Goal: Entertainment & Leisure: Browse casually

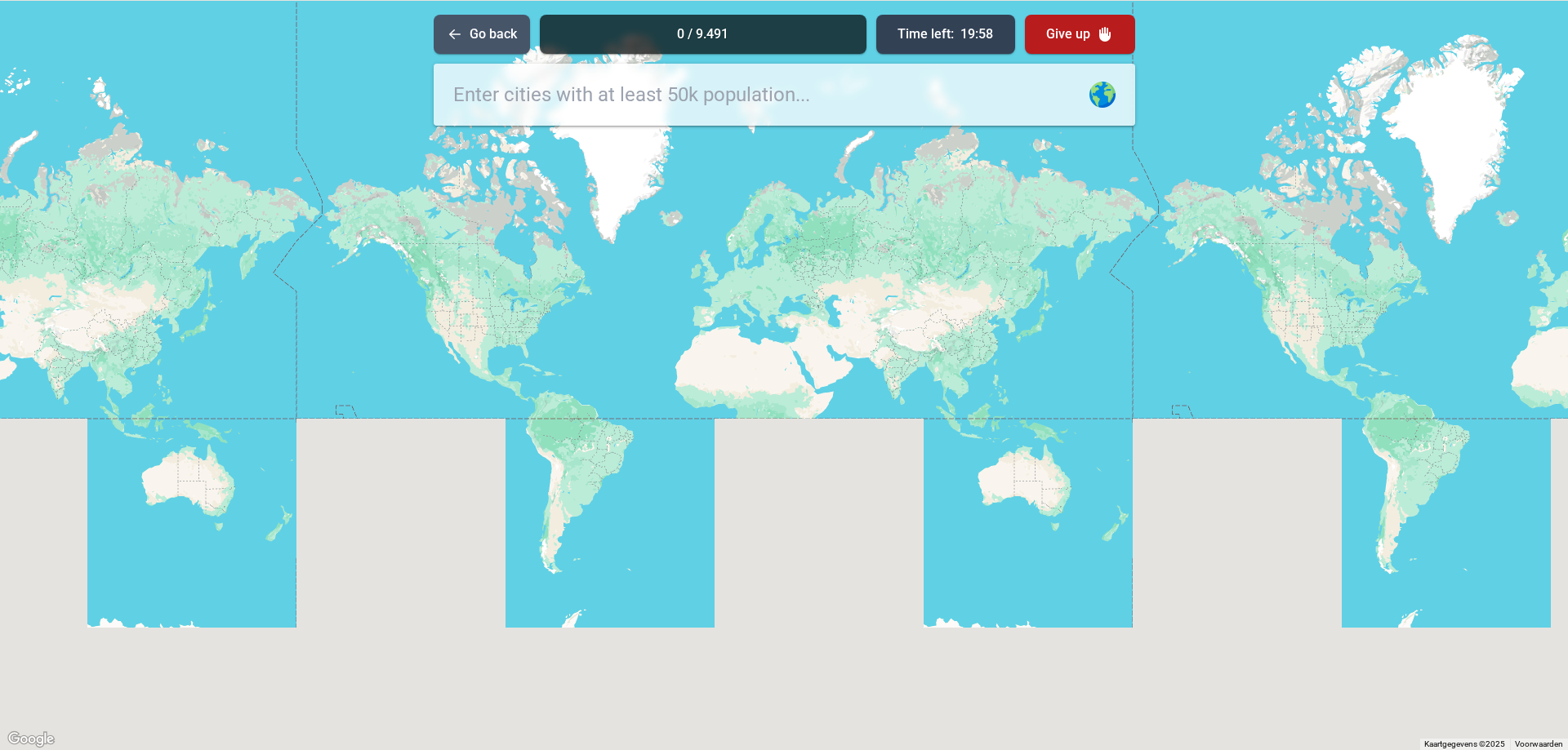
click at [481, 44] on button "Go back" at bounding box center [481, 35] width 96 height 39
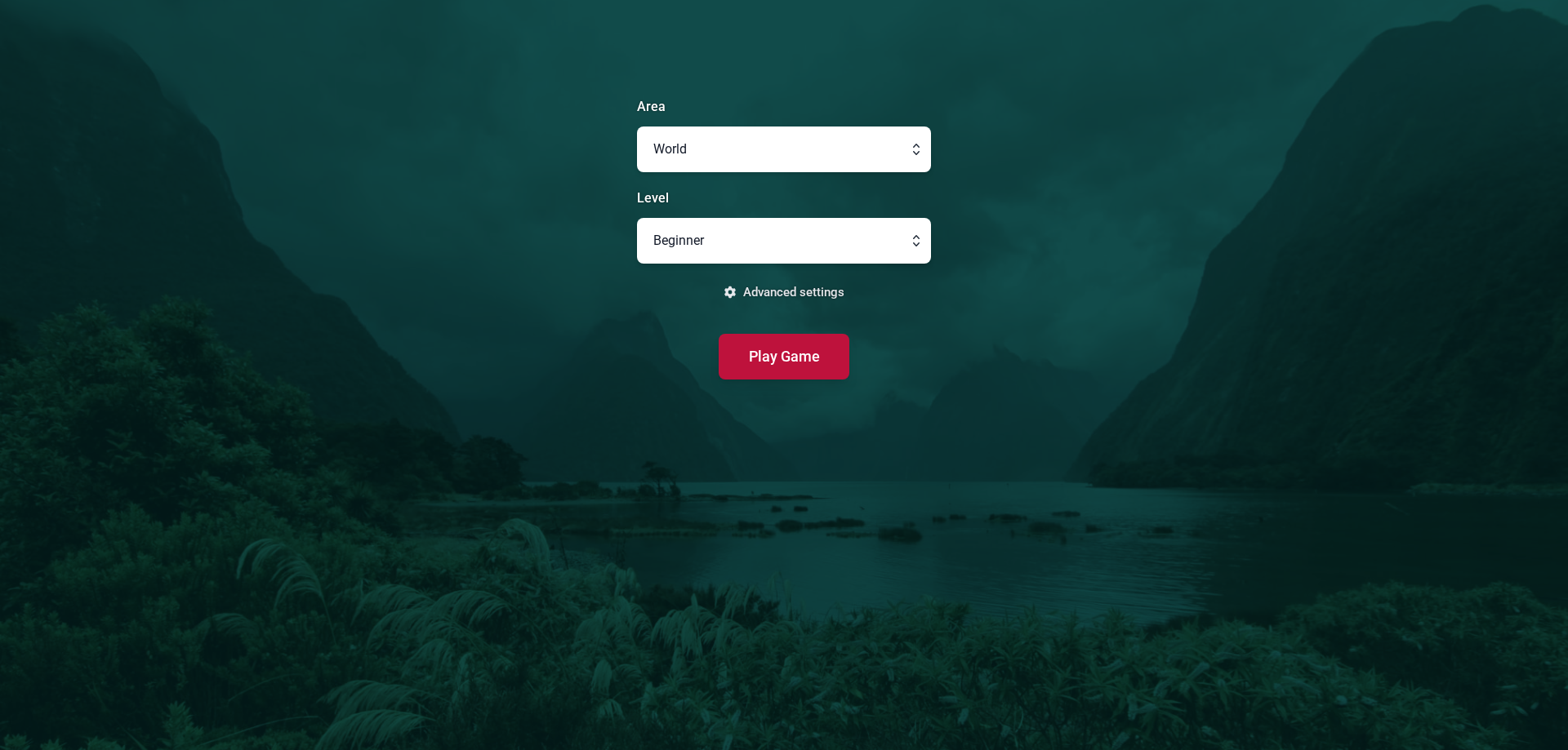
click at [737, 227] on button "button" at bounding box center [784, 240] width 294 height 45
type input "Beginner"
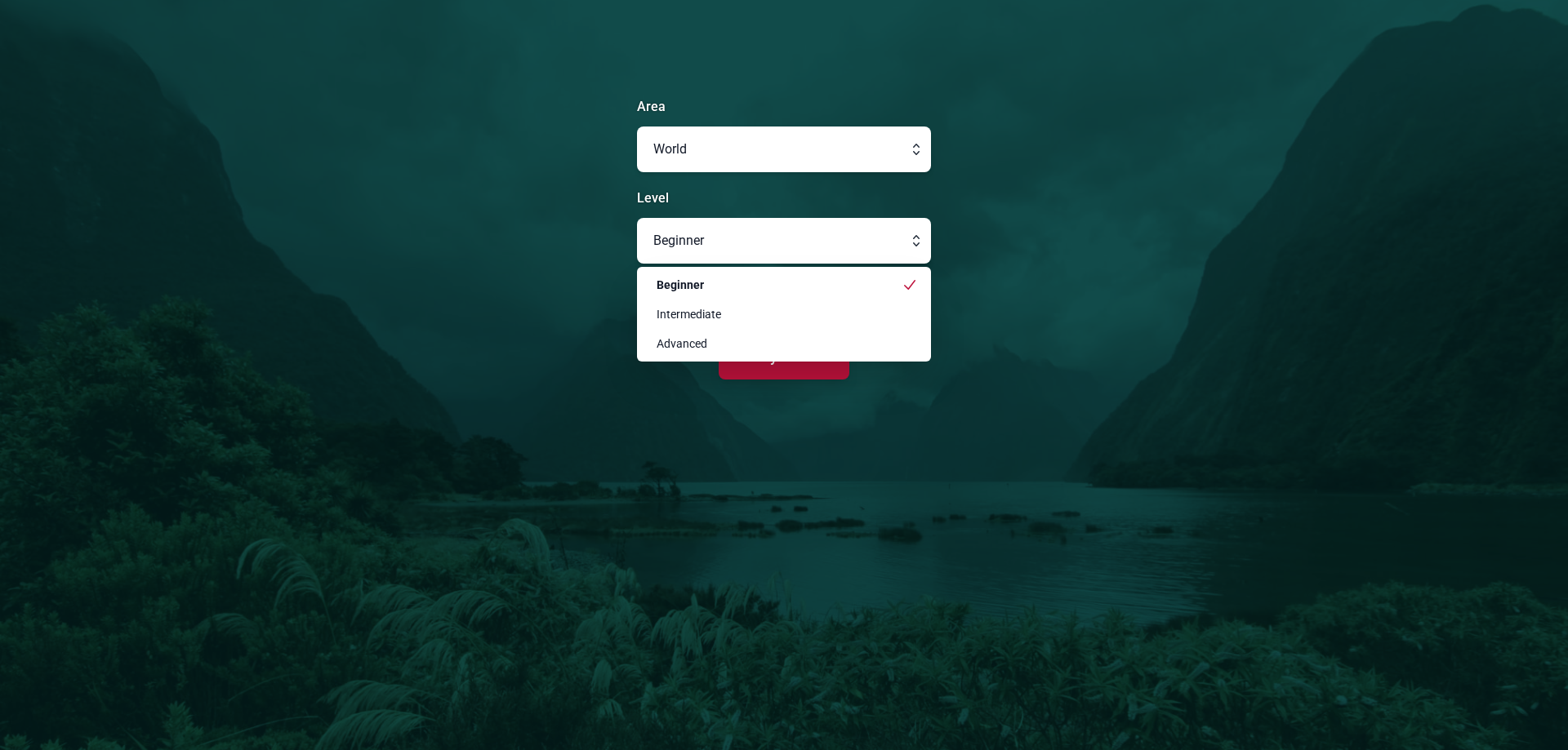
click at [1010, 422] on main "Area World Level Beginner Beginner Intermediate Advanced Advanced settings Play…" at bounding box center [784, 375] width 1568 height 750
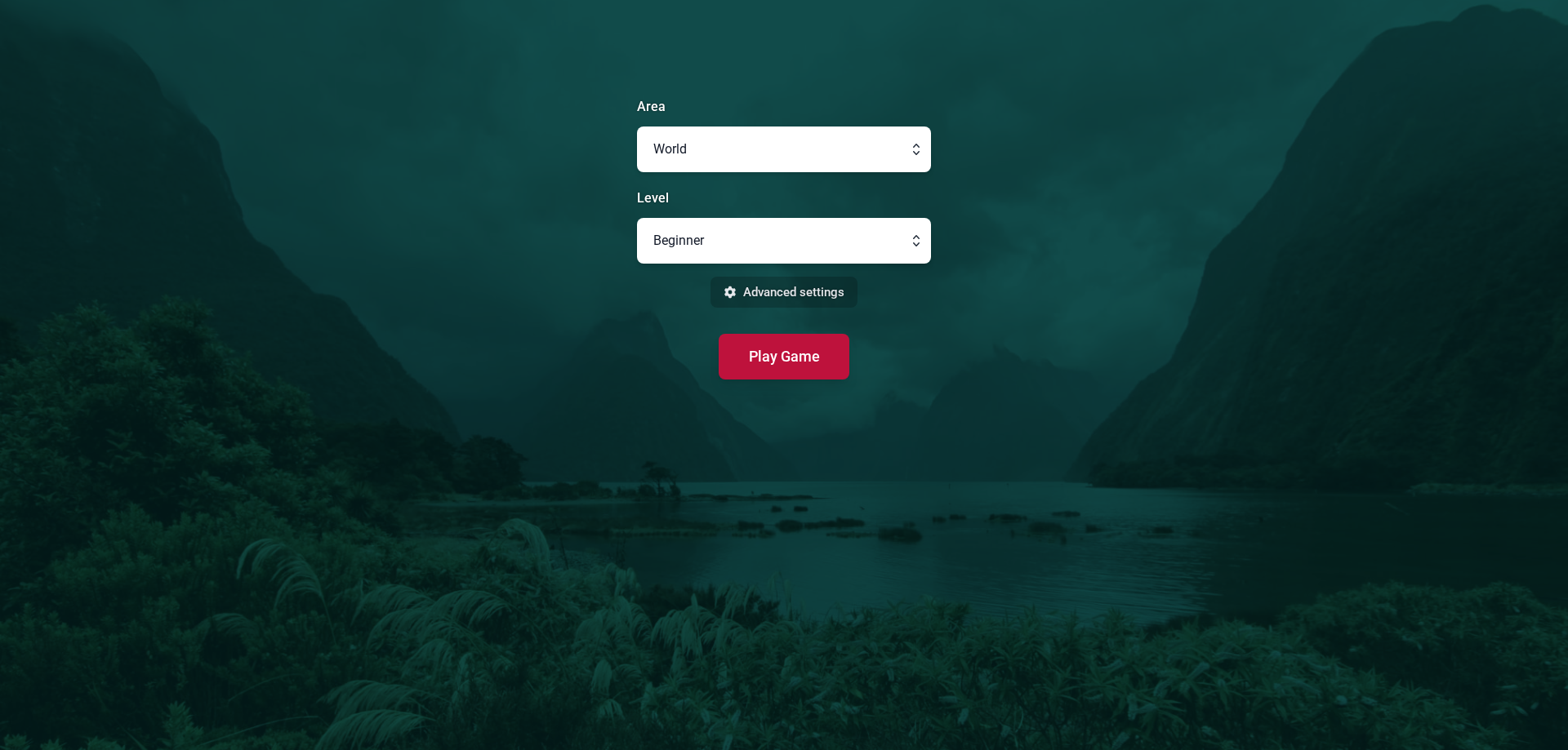
click at [816, 289] on button "Advanced settings" at bounding box center [783, 293] width 147 height 32
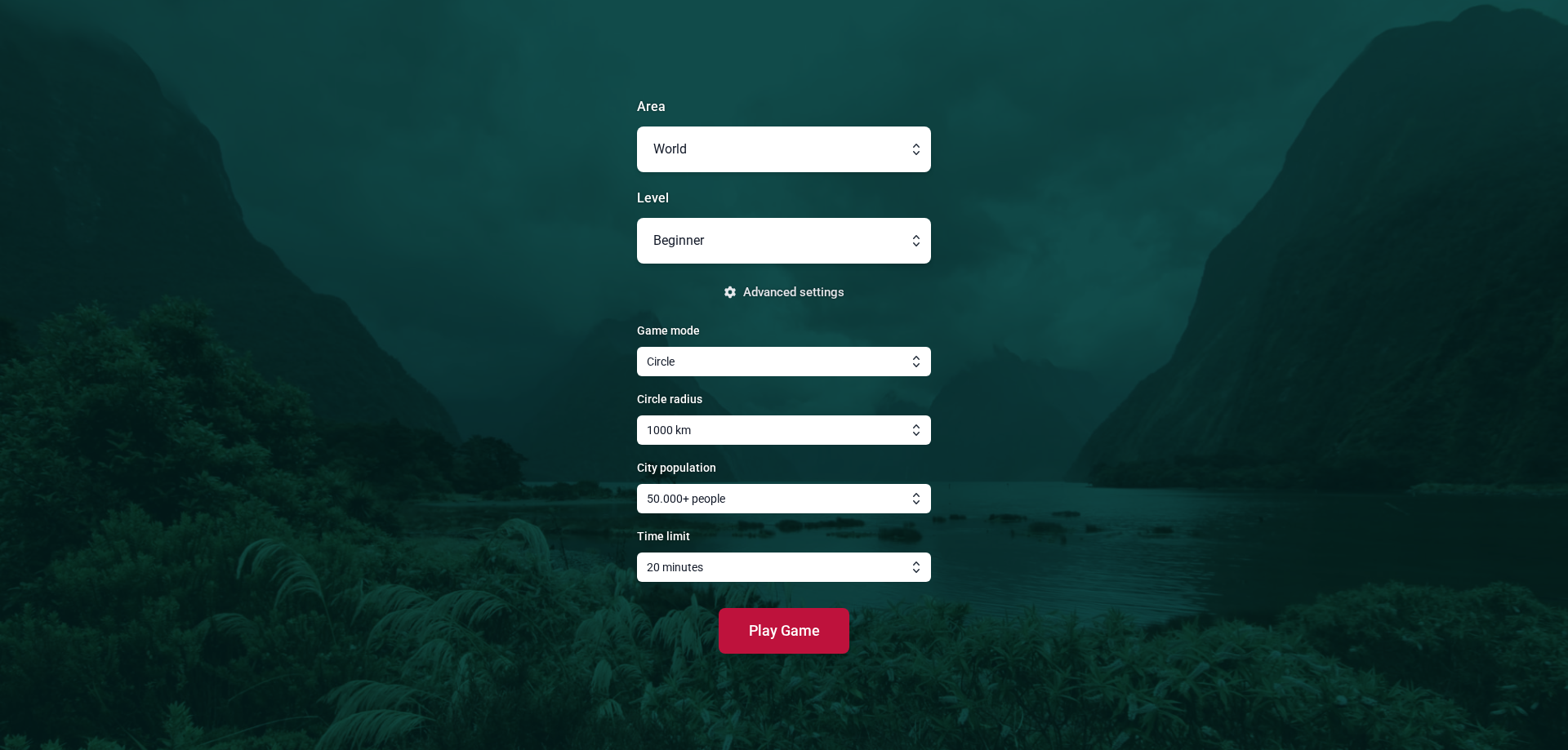
click at [735, 431] on button "button" at bounding box center [784, 430] width 294 height 29
type input "1000 km"
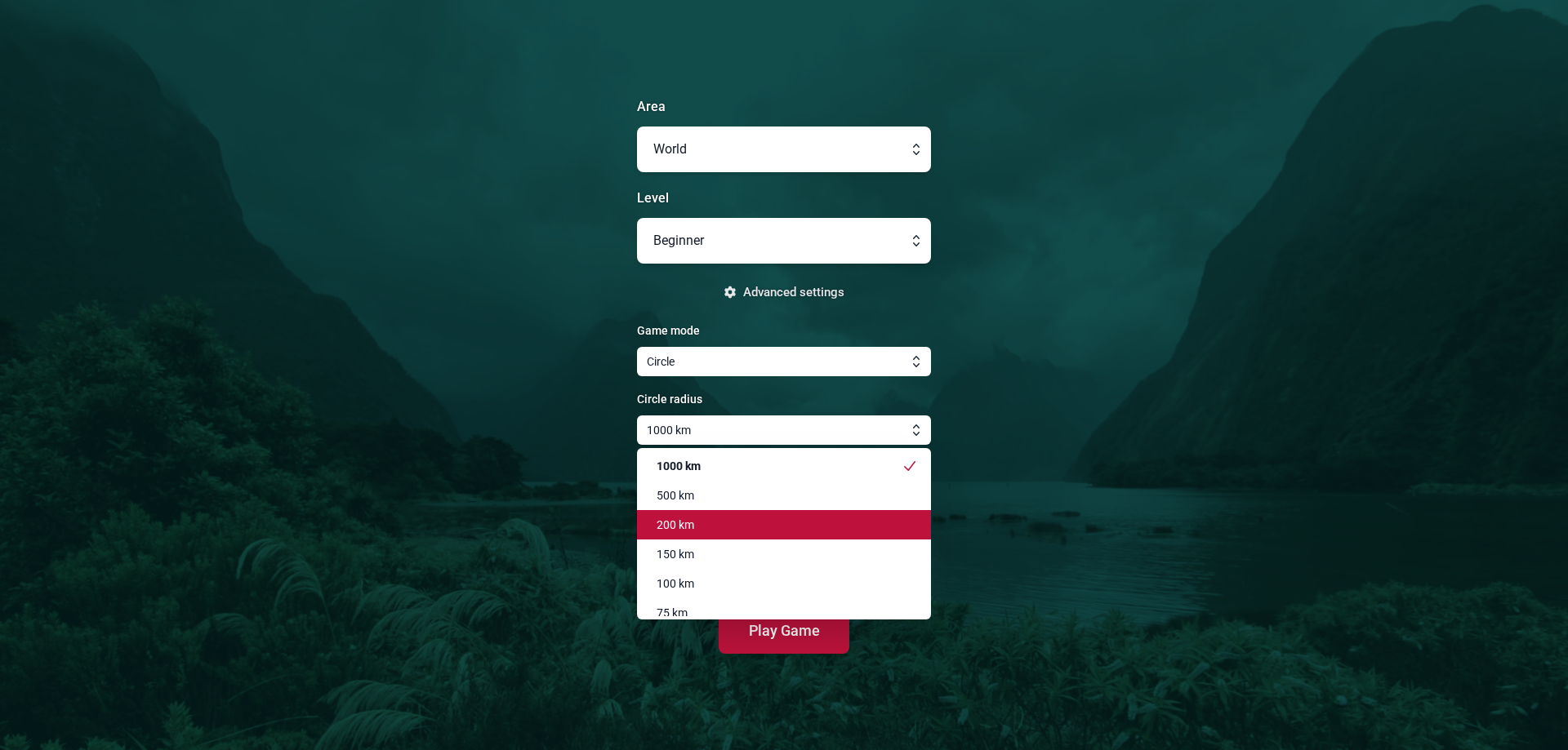
click at [728, 528] on div "200 km" at bounding box center [774, 525] width 255 height 16
type input "Custom"
type input "200 km"
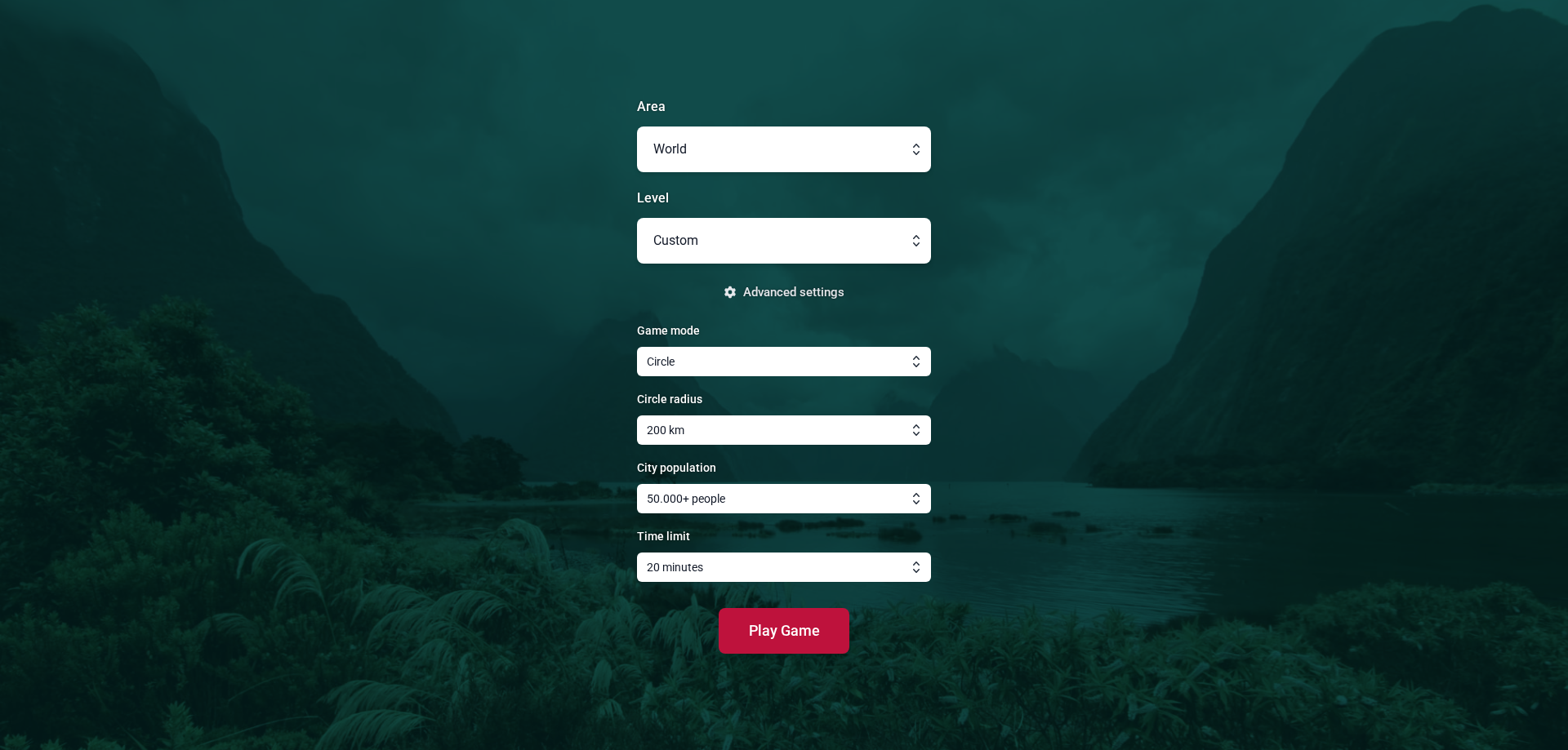
click at [741, 496] on button "button" at bounding box center [784, 498] width 294 height 29
type input "50.000+ people"
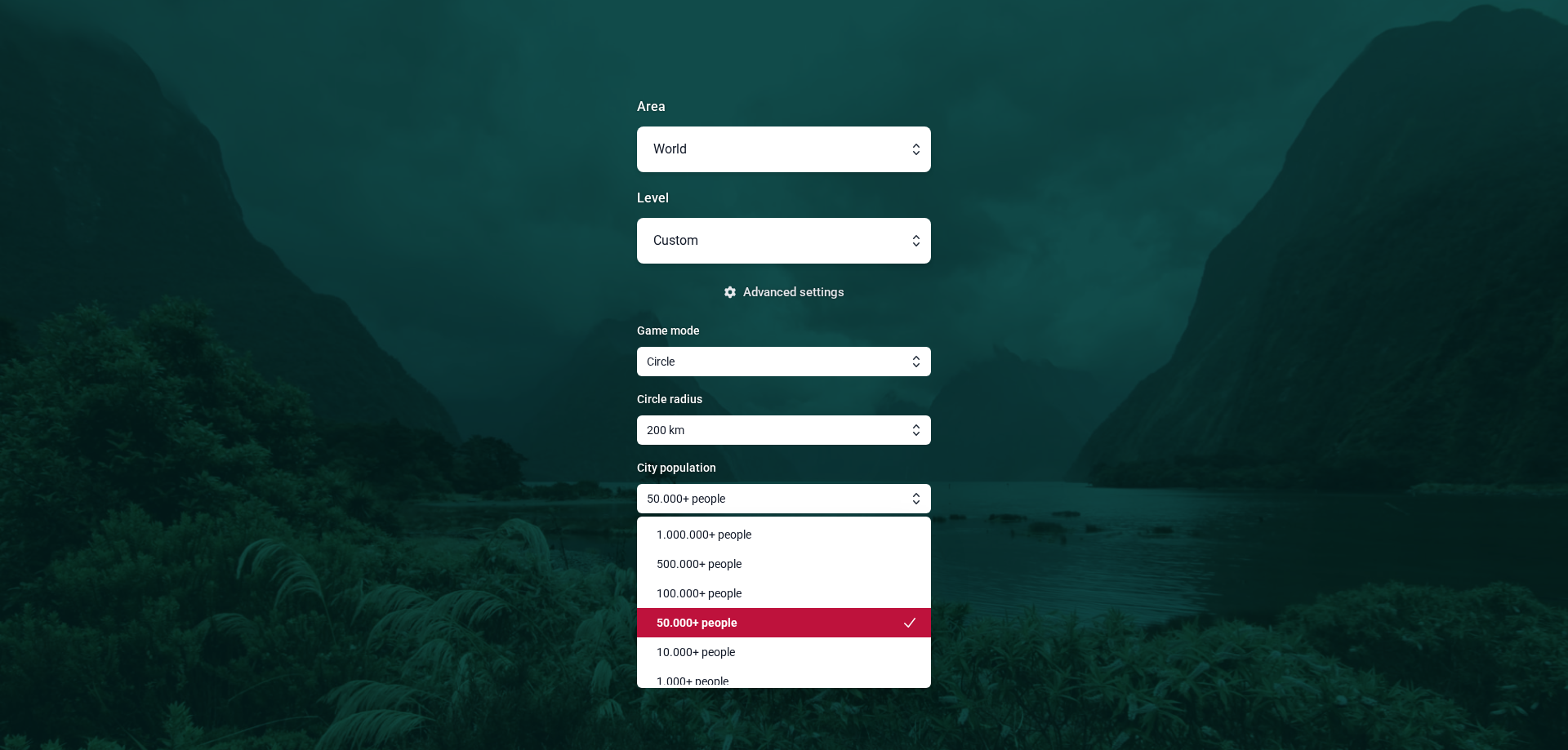
click at [958, 512] on main "Area World Level Custom Advanced settings Game mode Circle Circle radius 200 km…" at bounding box center [784, 375] width 1568 height 750
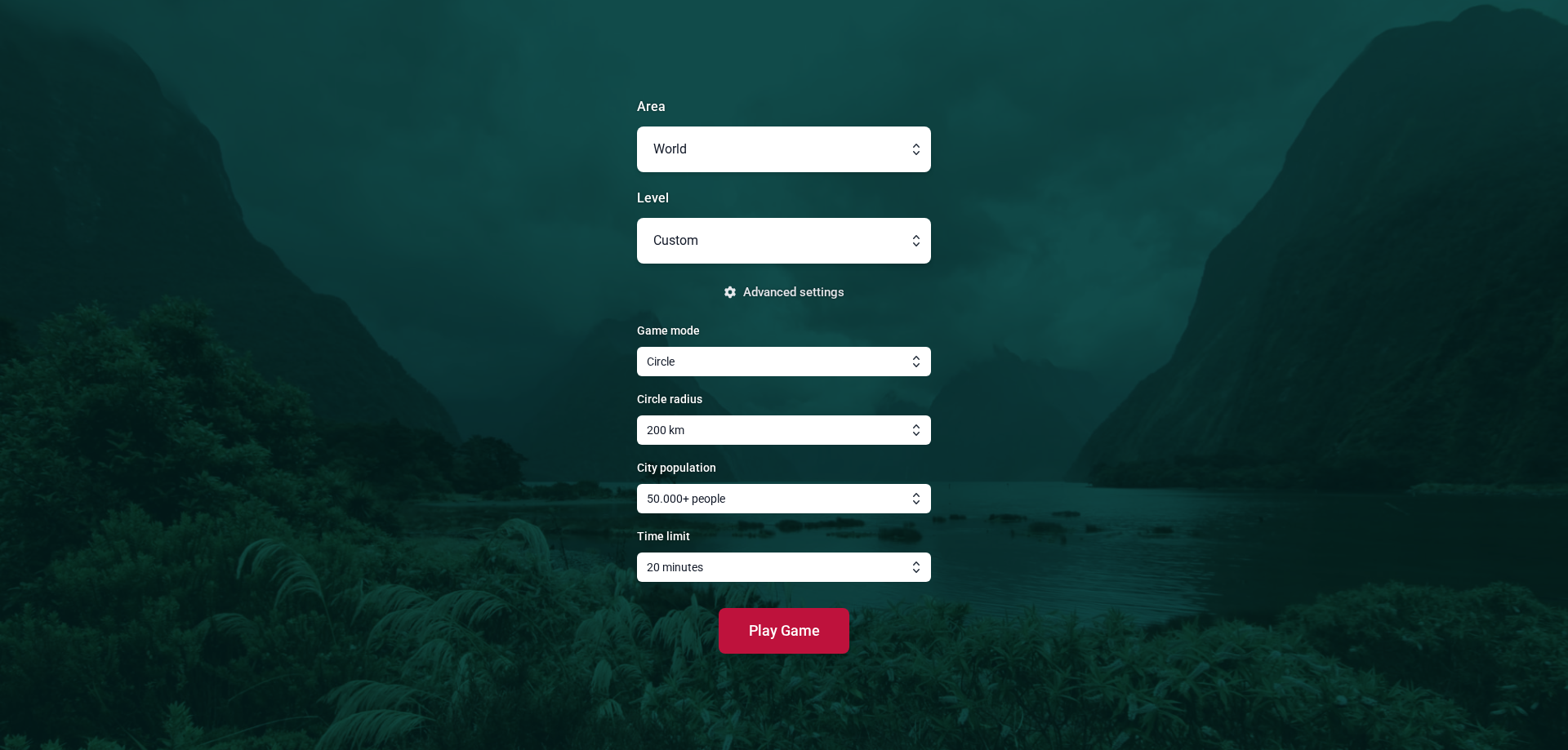
click at [770, 558] on button "button" at bounding box center [784, 567] width 294 height 29
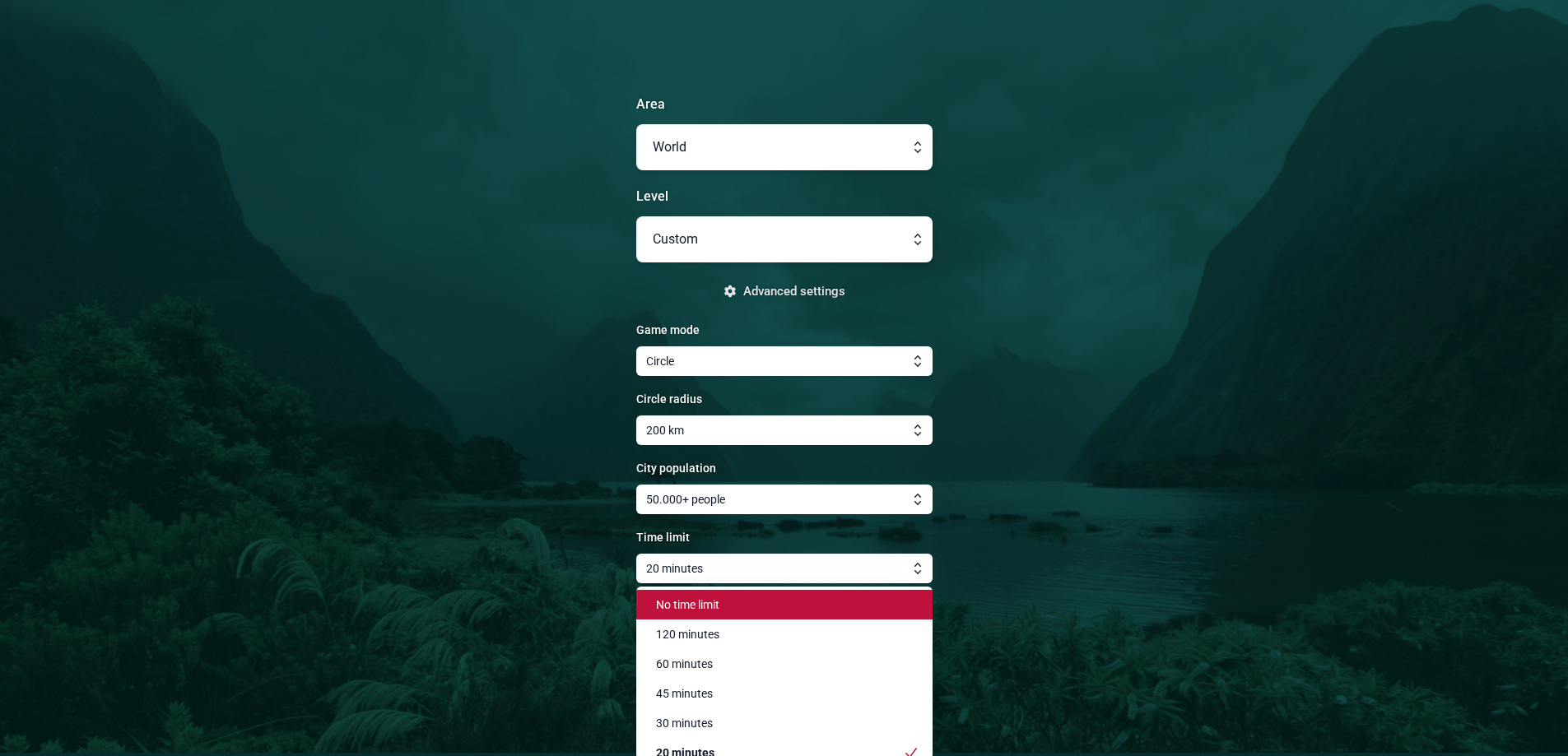
click at [756, 594] on li "No time limit" at bounding box center [784, 604] width 296 height 30
type input "No time limit"
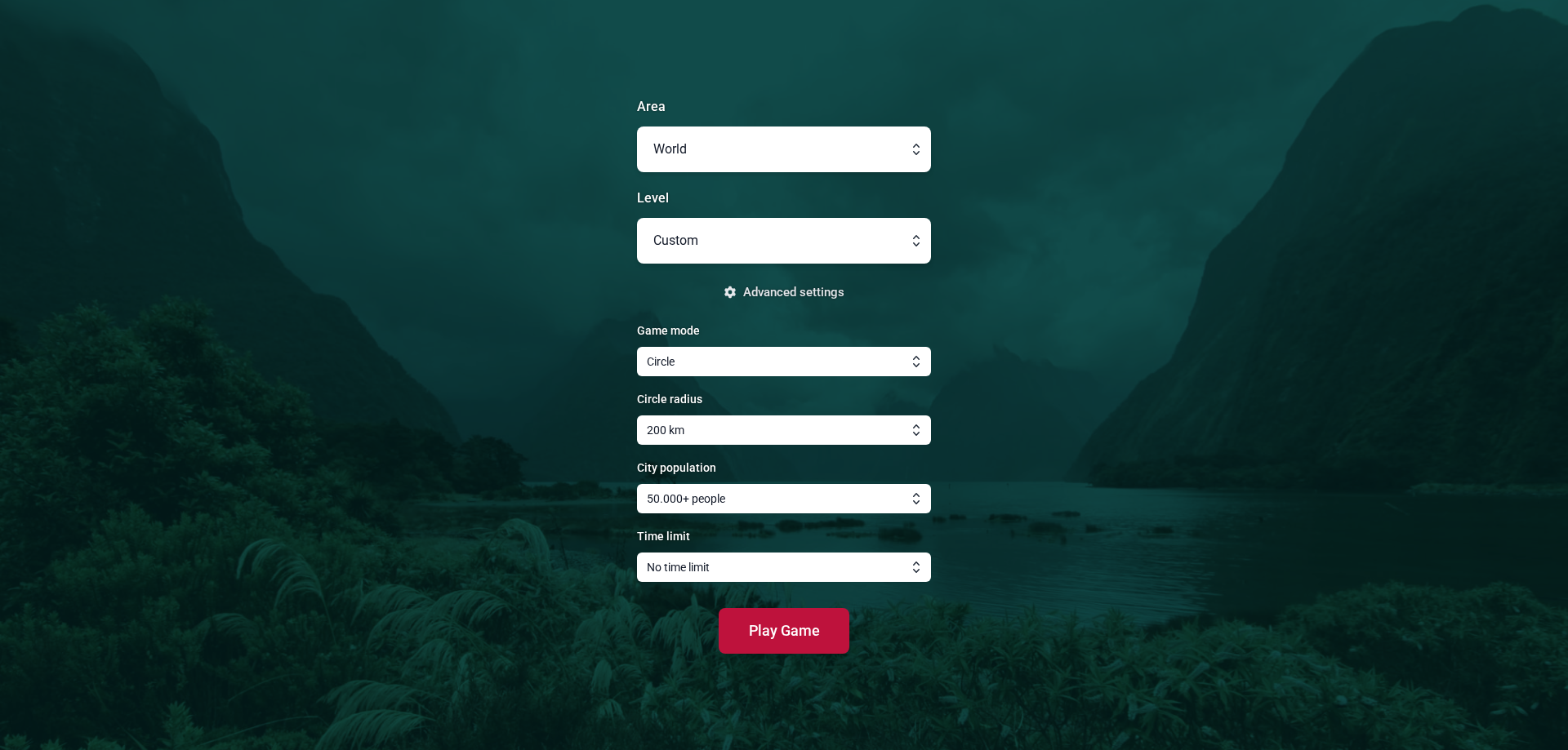
click at [1118, 417] on main "Area World Level Custom Advanced settings Game mode Circle Circle radius 200 km…" at bounding box center [784, 375] width 1568 height 750
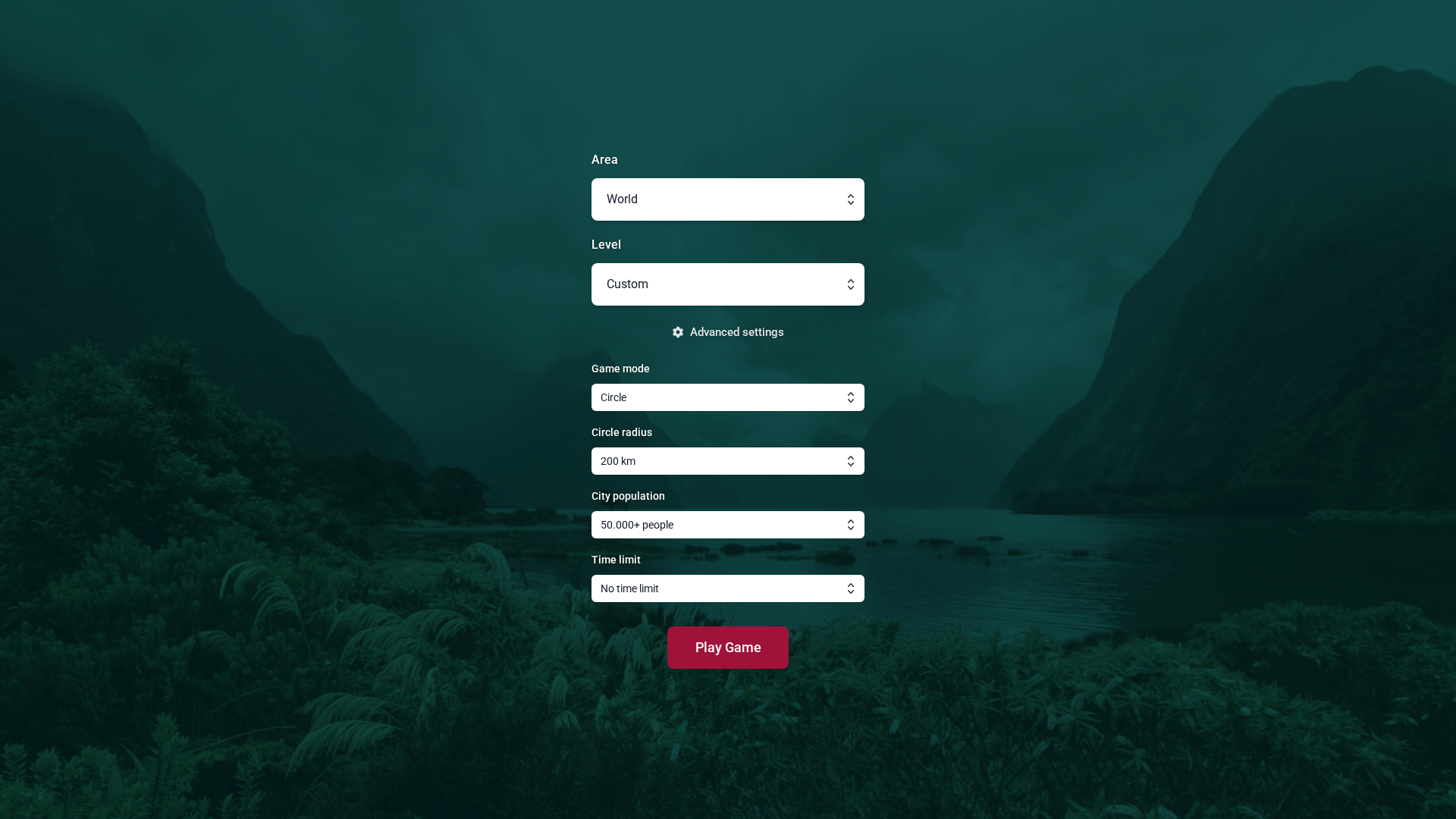
click at [721, 647] on span "Play Game" at bounding box center [729, 647] width 66 height 16
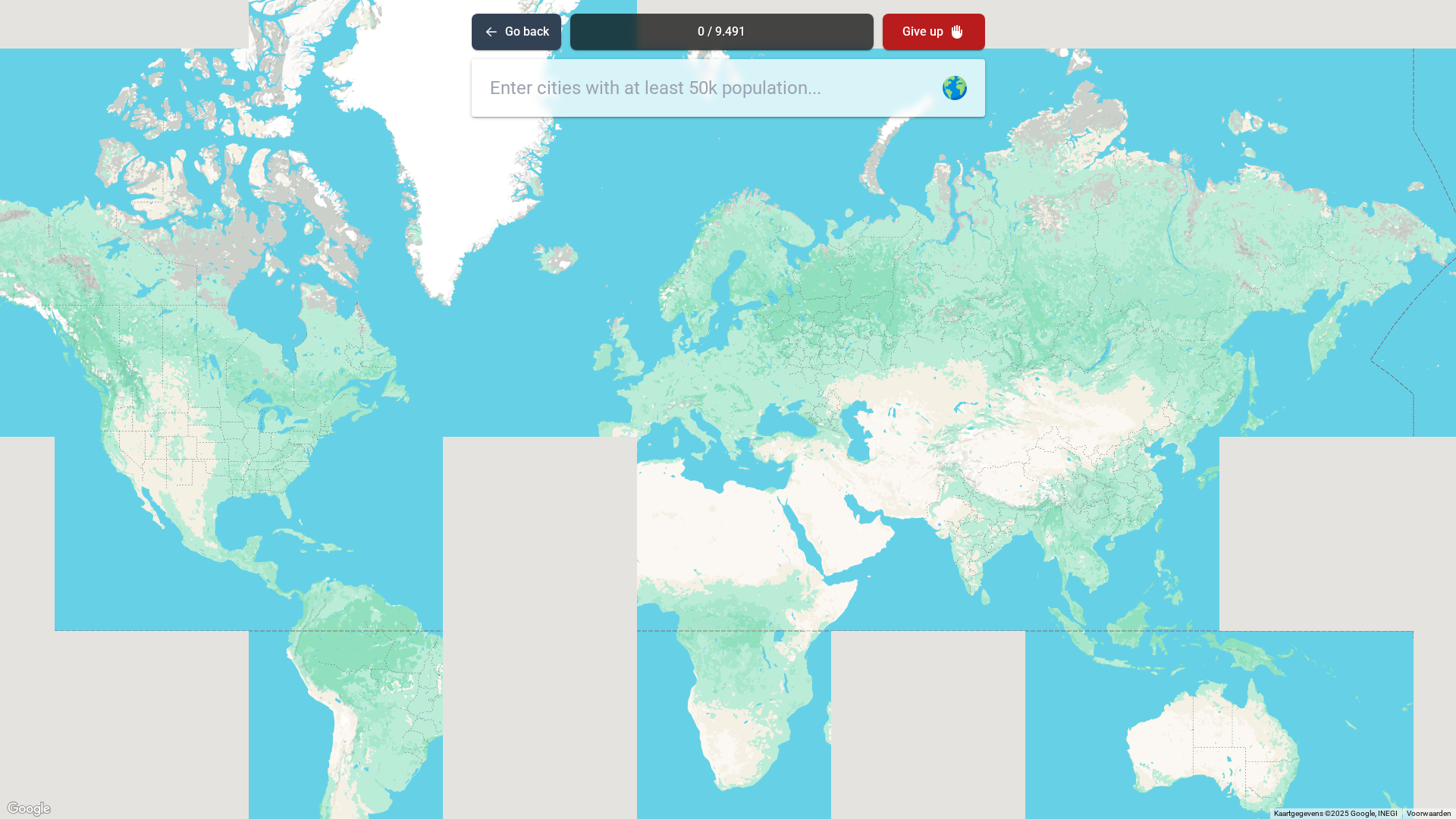
drag, startPoint x: 611, startPoint y: 213, endPoint x: 654, endPoint y: 329, distance: 123.7
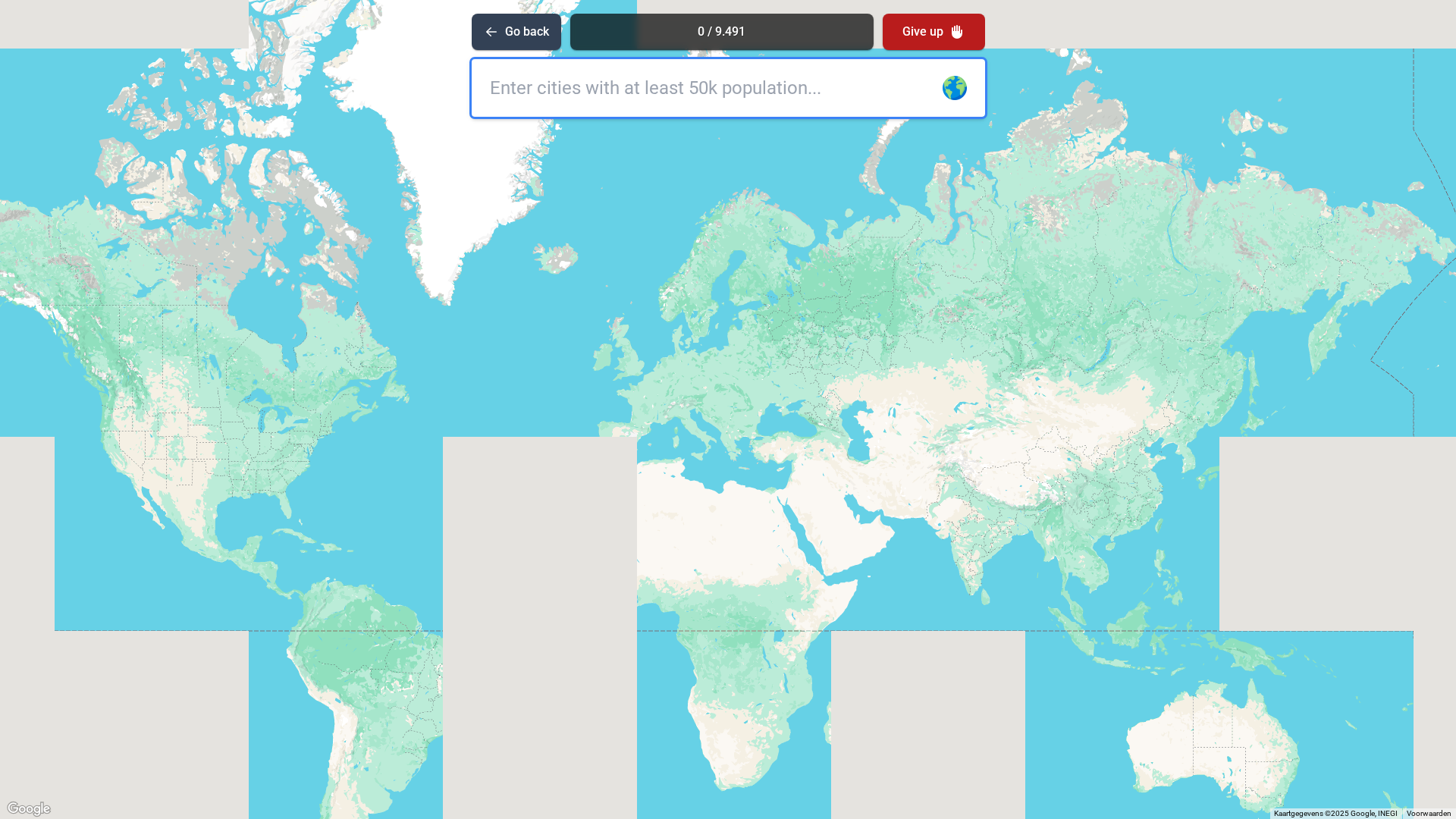
click at [654, 329] on div at bounding box center [728, 409] width 1456 height 819
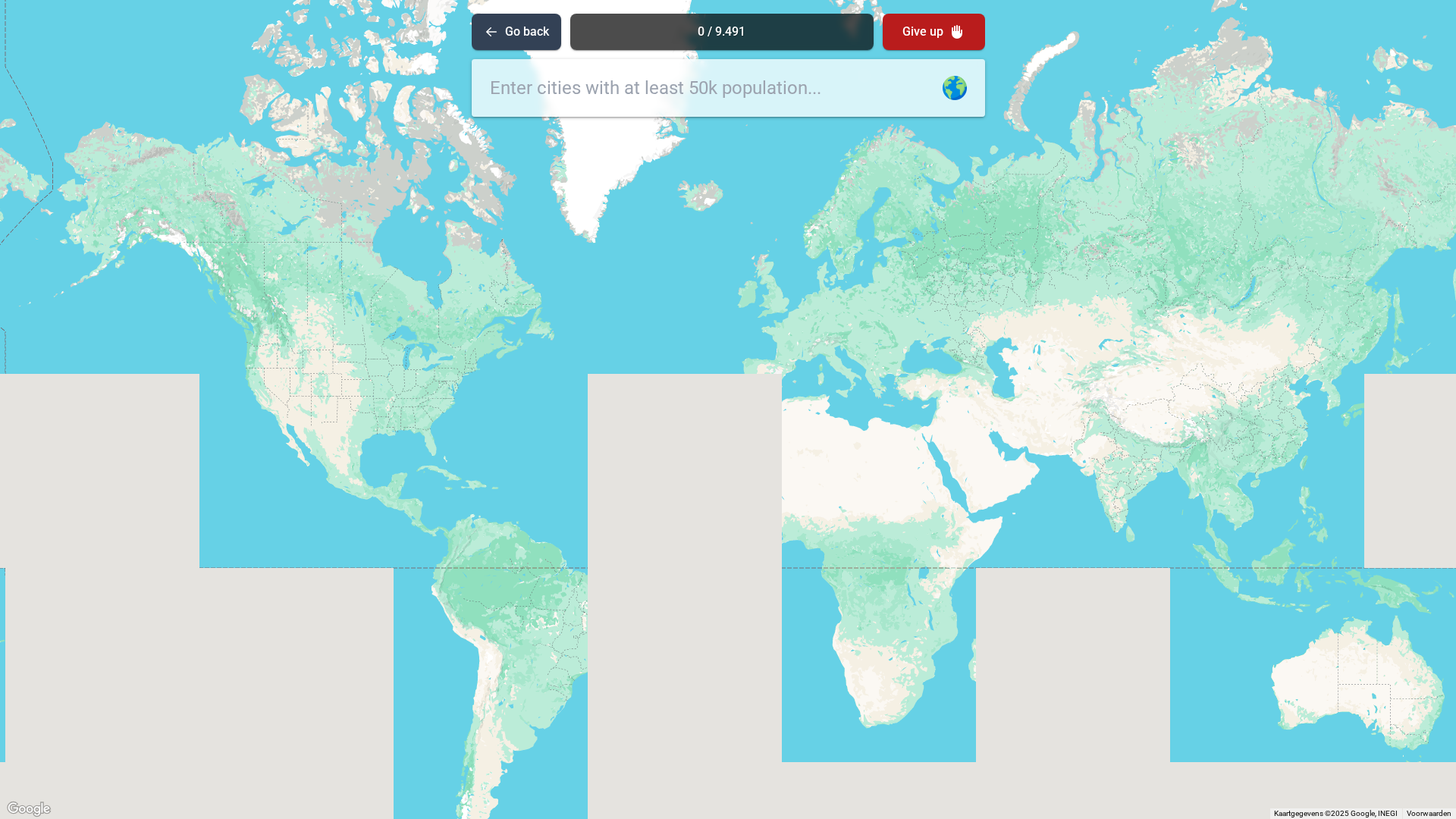
drag, startPoint x: 375, startPoint y: 464, endPoint x: 526, endPoint y: 401, distance: 163.6
click at [526, 401] on div at bounding box center [728, 409] width 1456 height 819
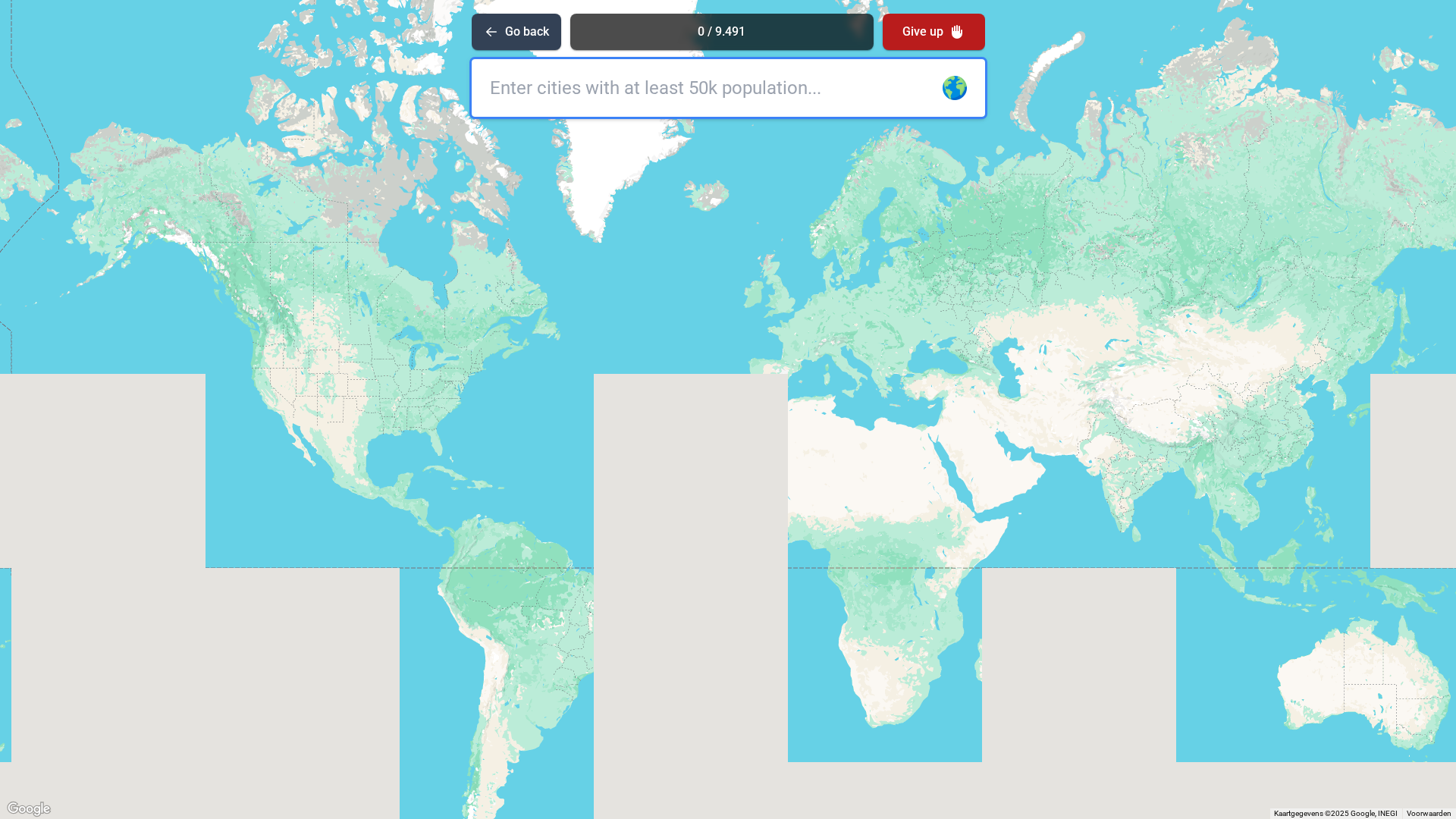
click at [710, 82] on input "text" at bounding box center [728, 88] width 513 height 58
type input "victor"
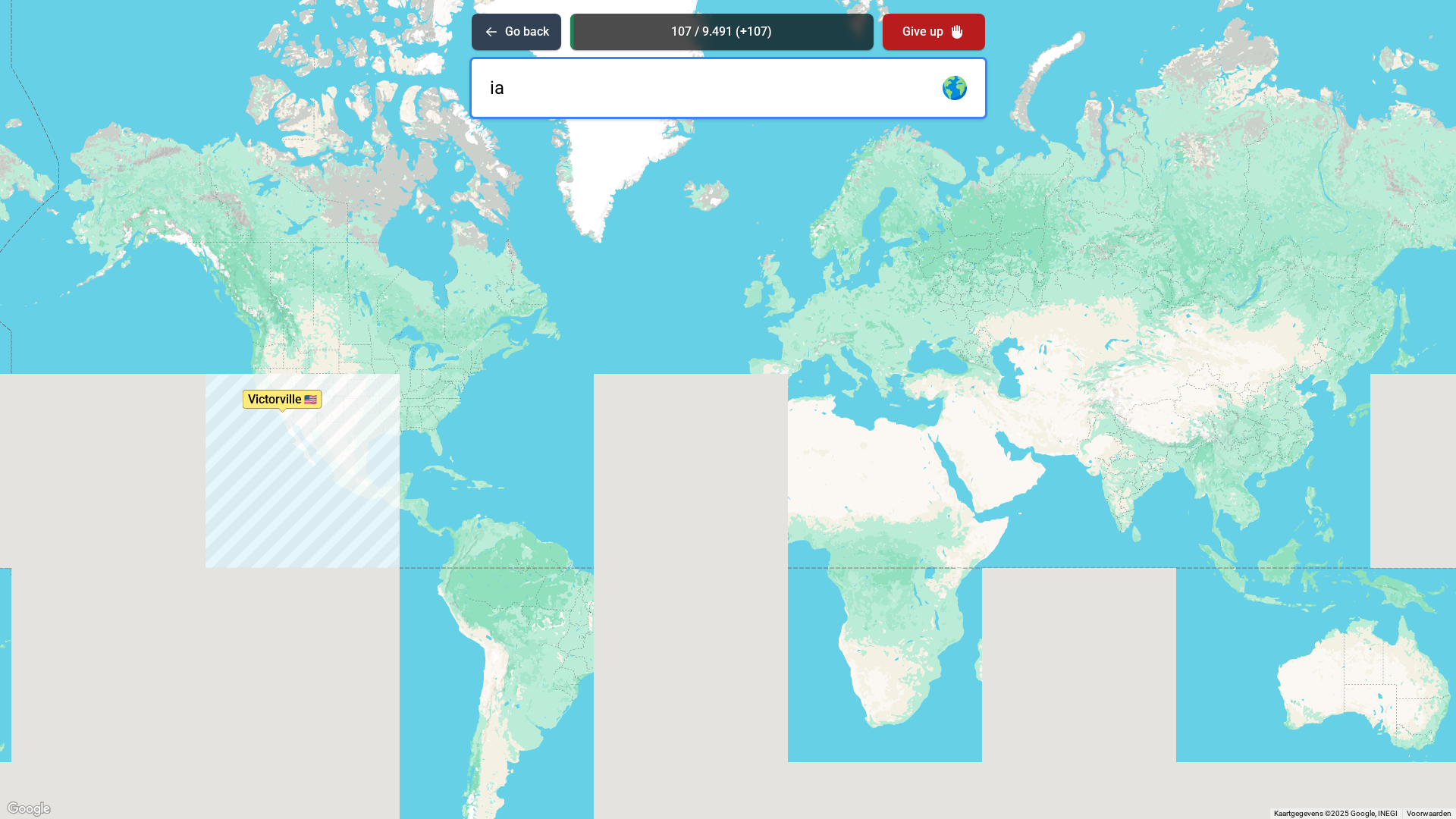
click at [611, 78] on input "ia" at bounding box center [728, 88] width 513 height 58
type input "i"
type input "gent"
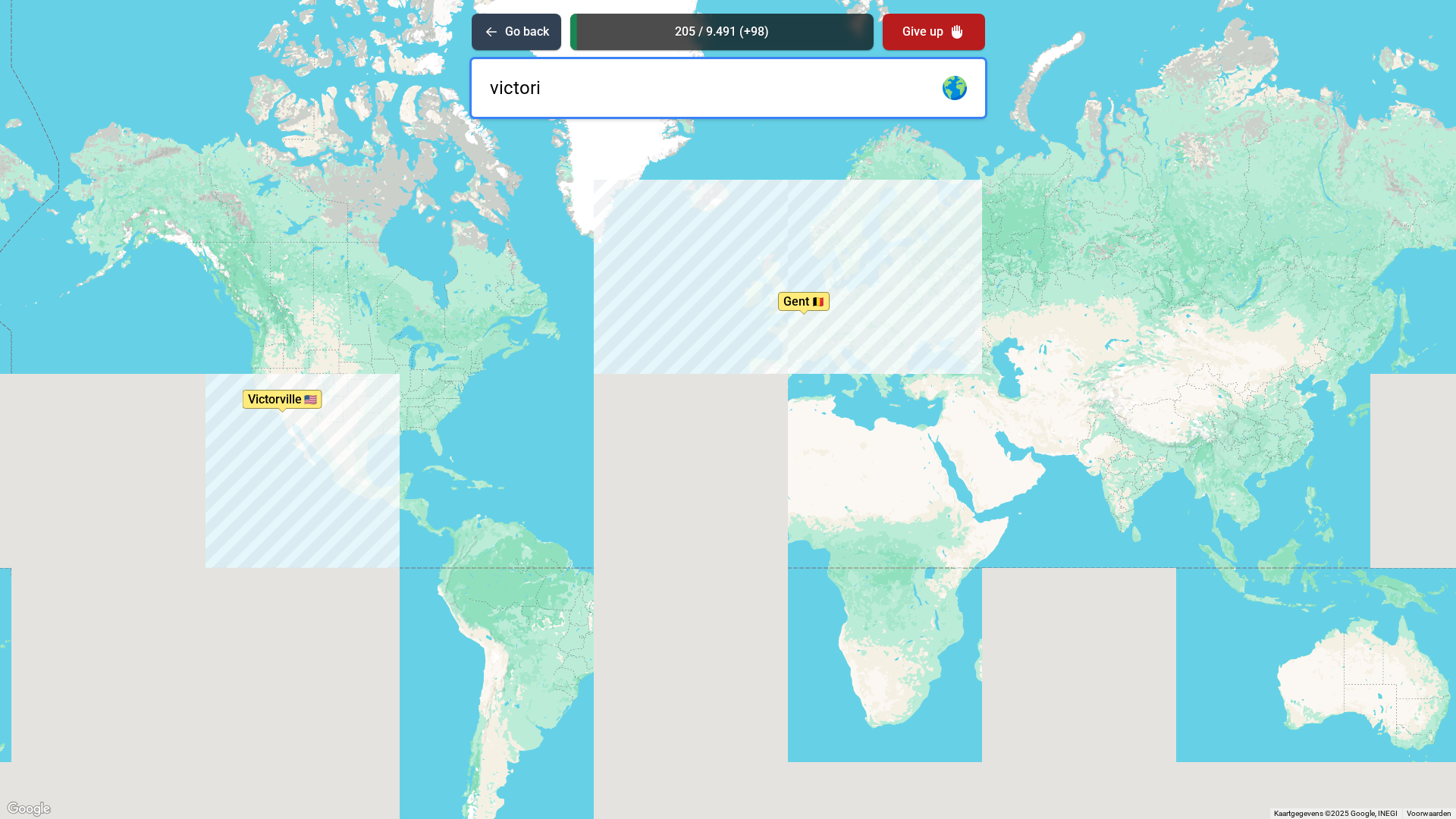
type input "victoria"
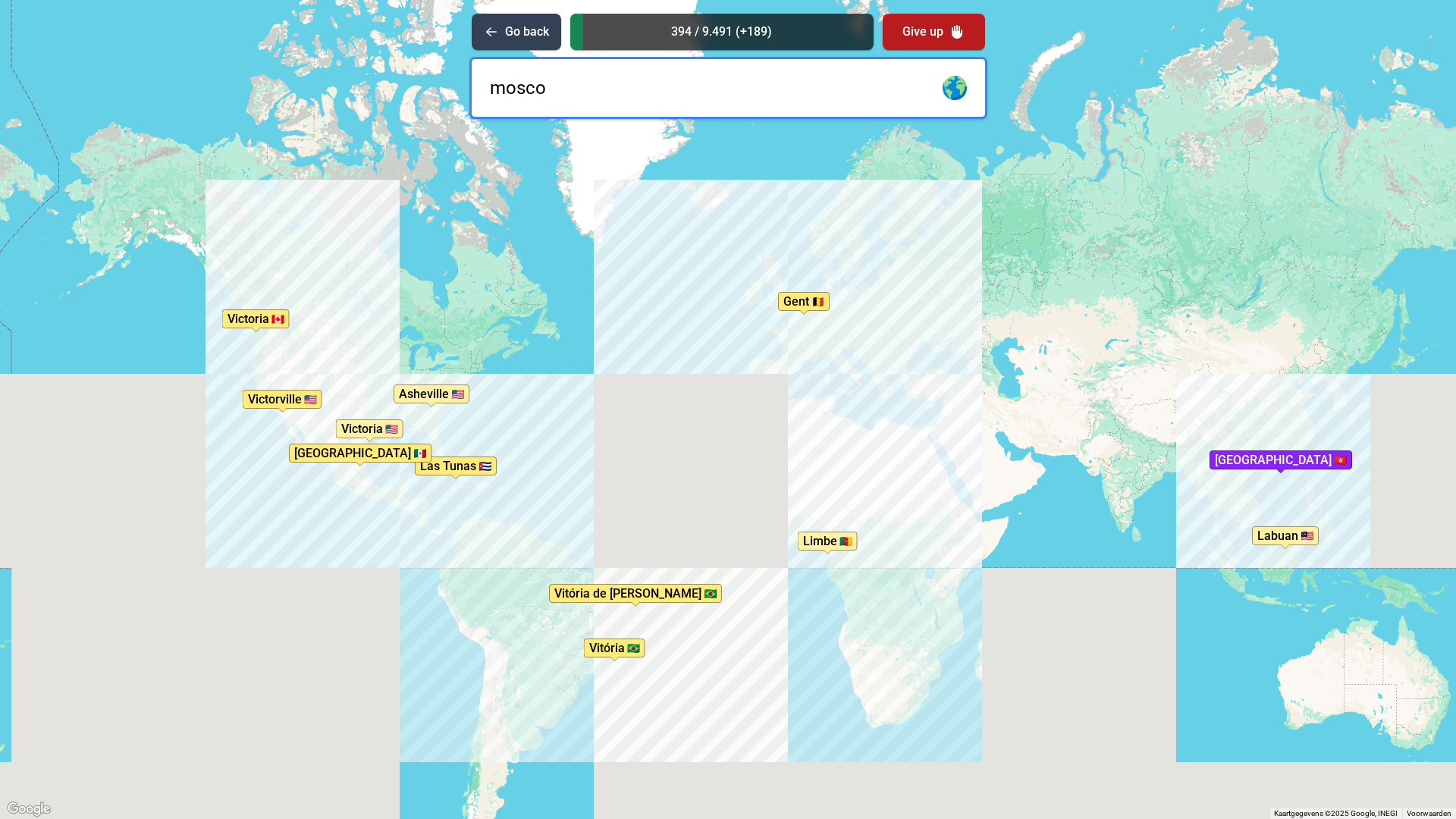
type input "moscou"
type input "sydney"
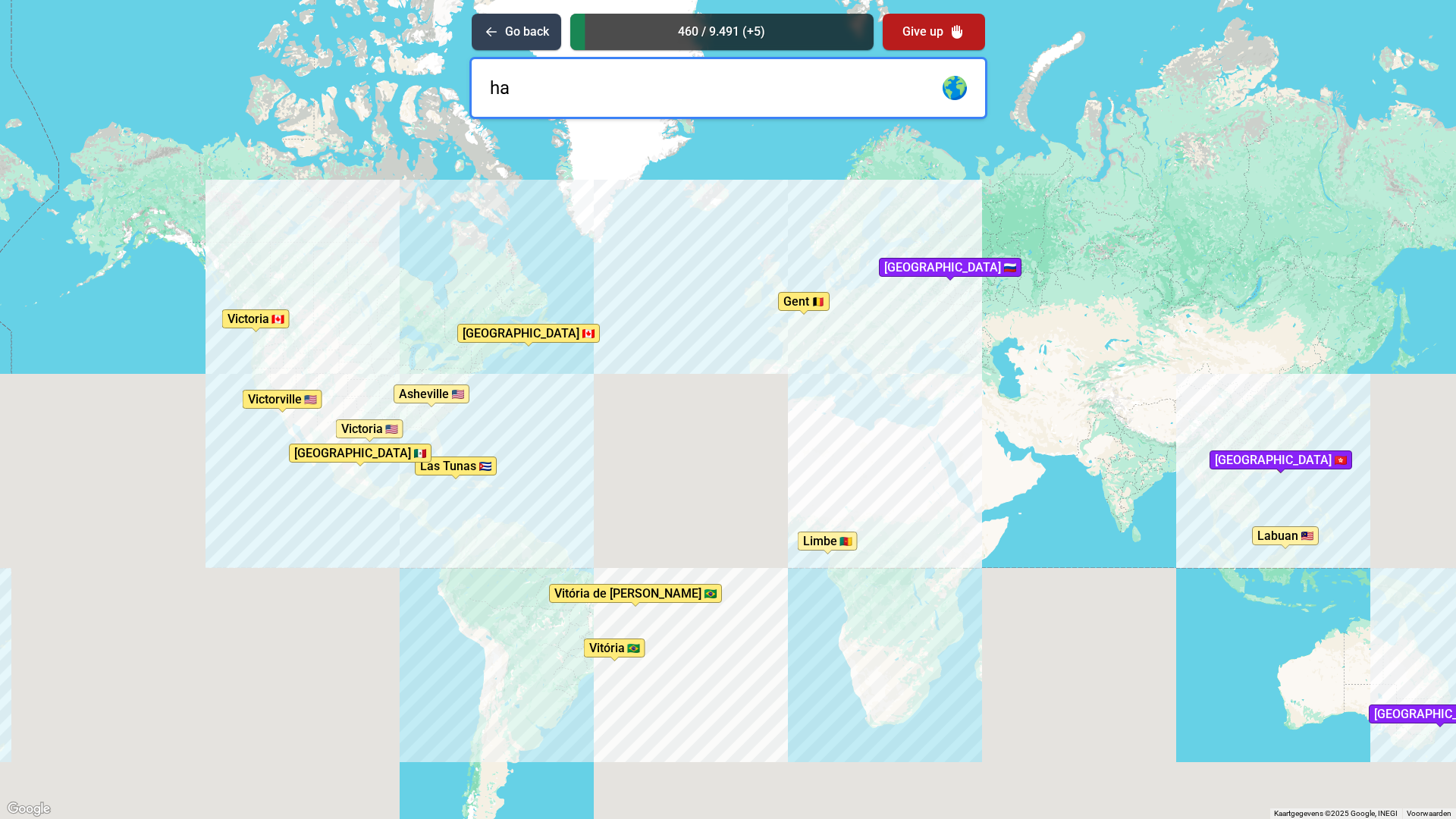
type input "ham"
type input "i"
type input "madri"
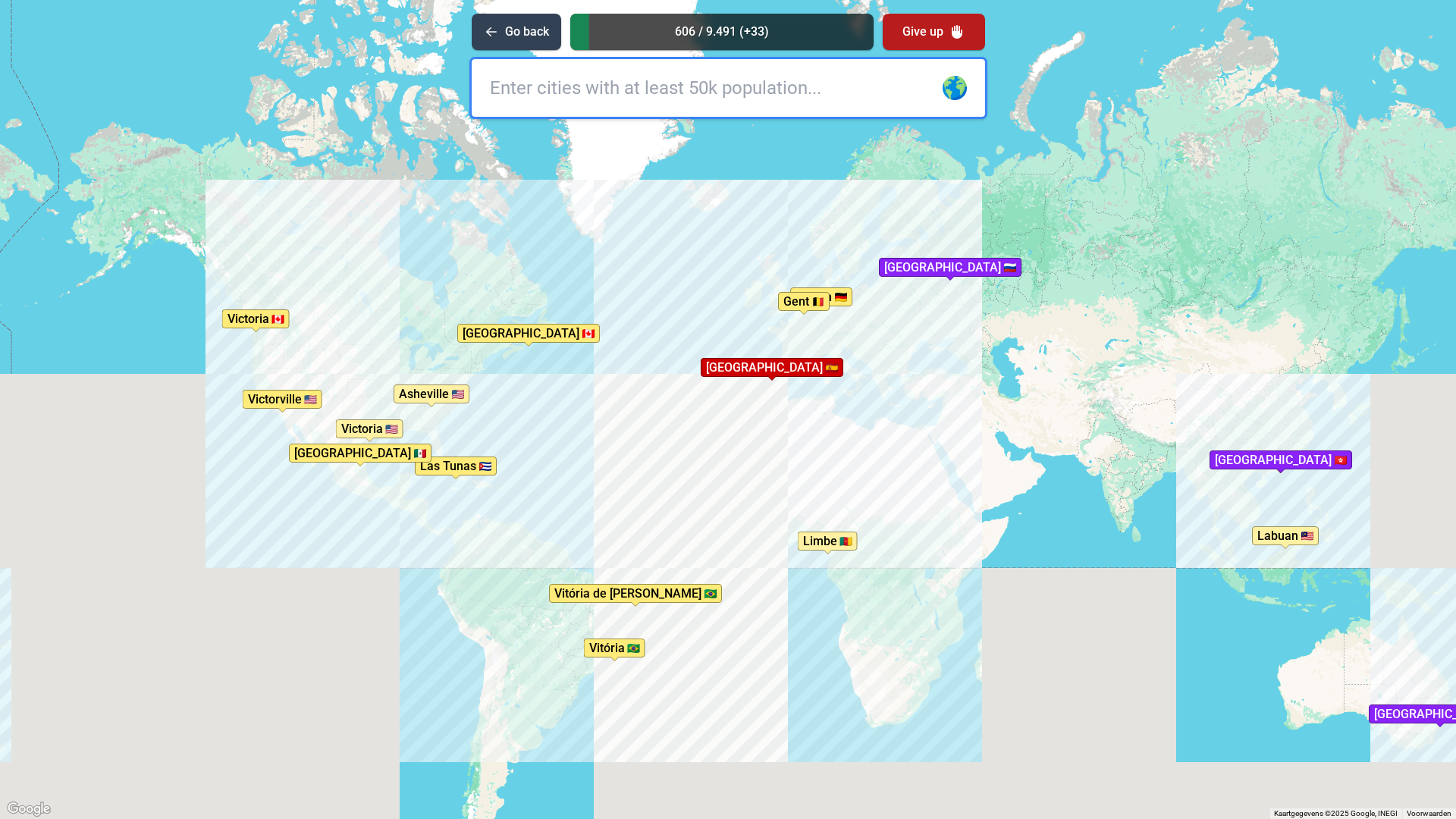
type input "d"
type input "london"
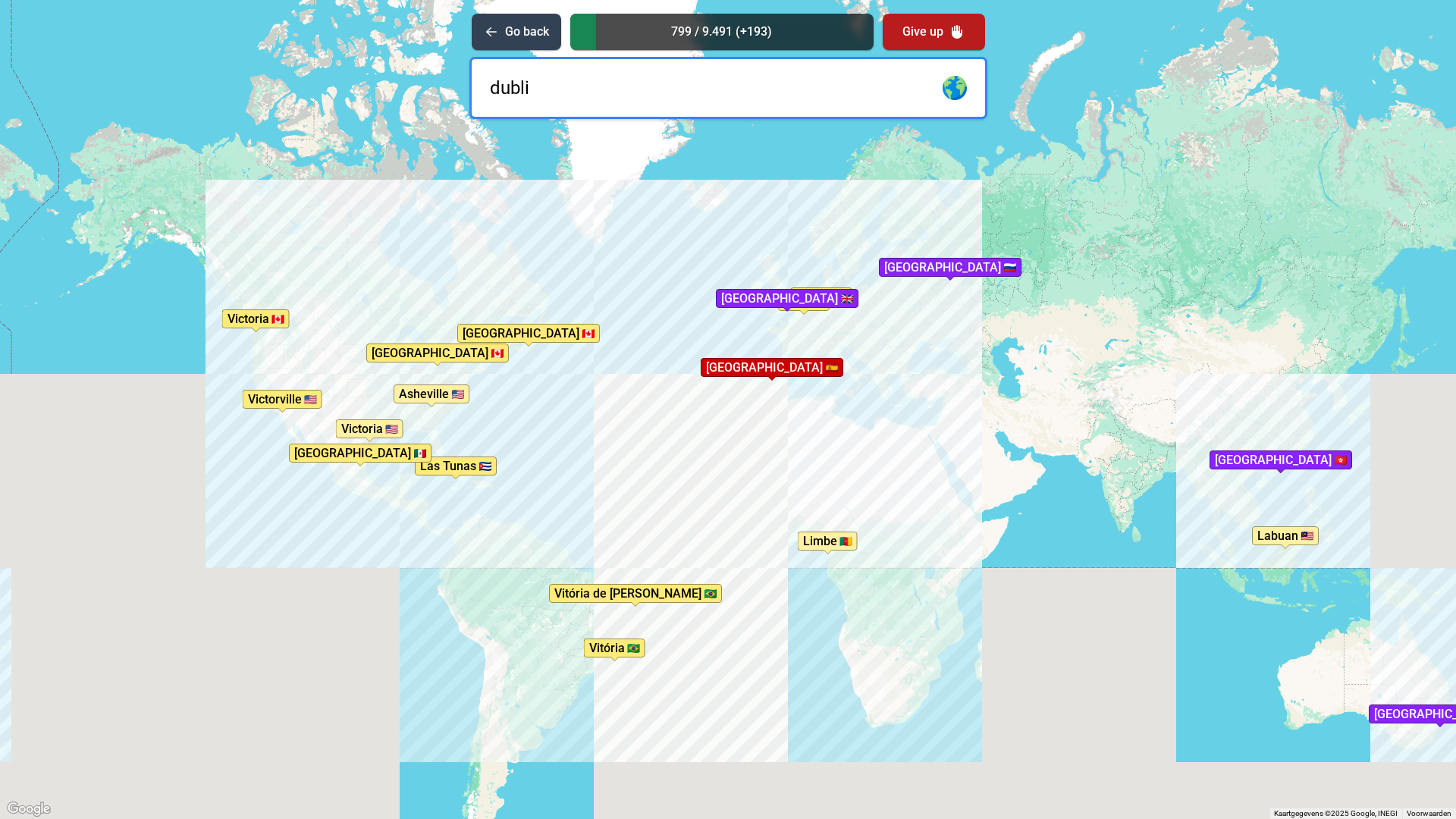
type input "dublin"
type input "glasgo"
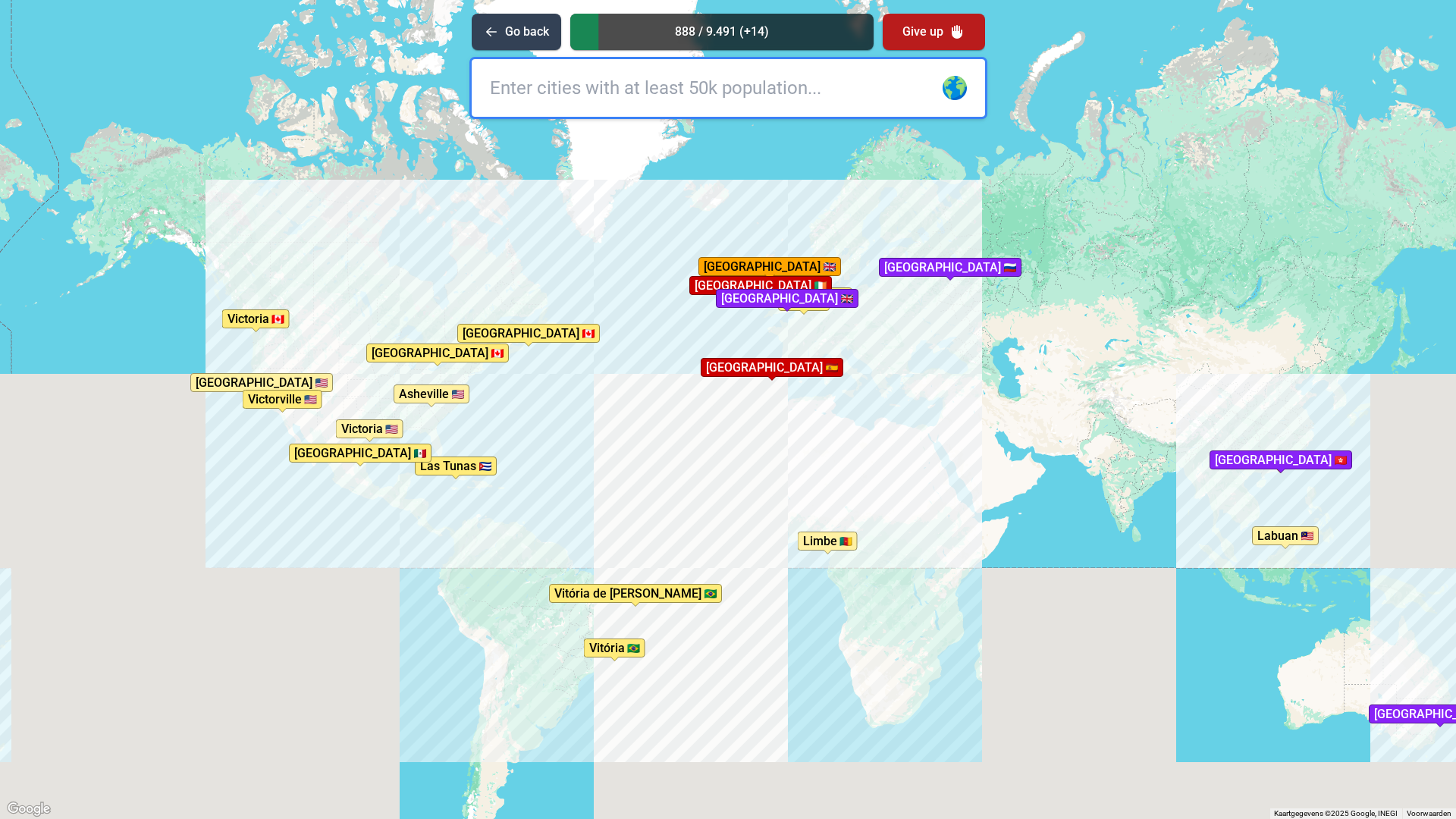
type input "w"
type input "tali"
type input "n"
type input "t"
type input "athen"
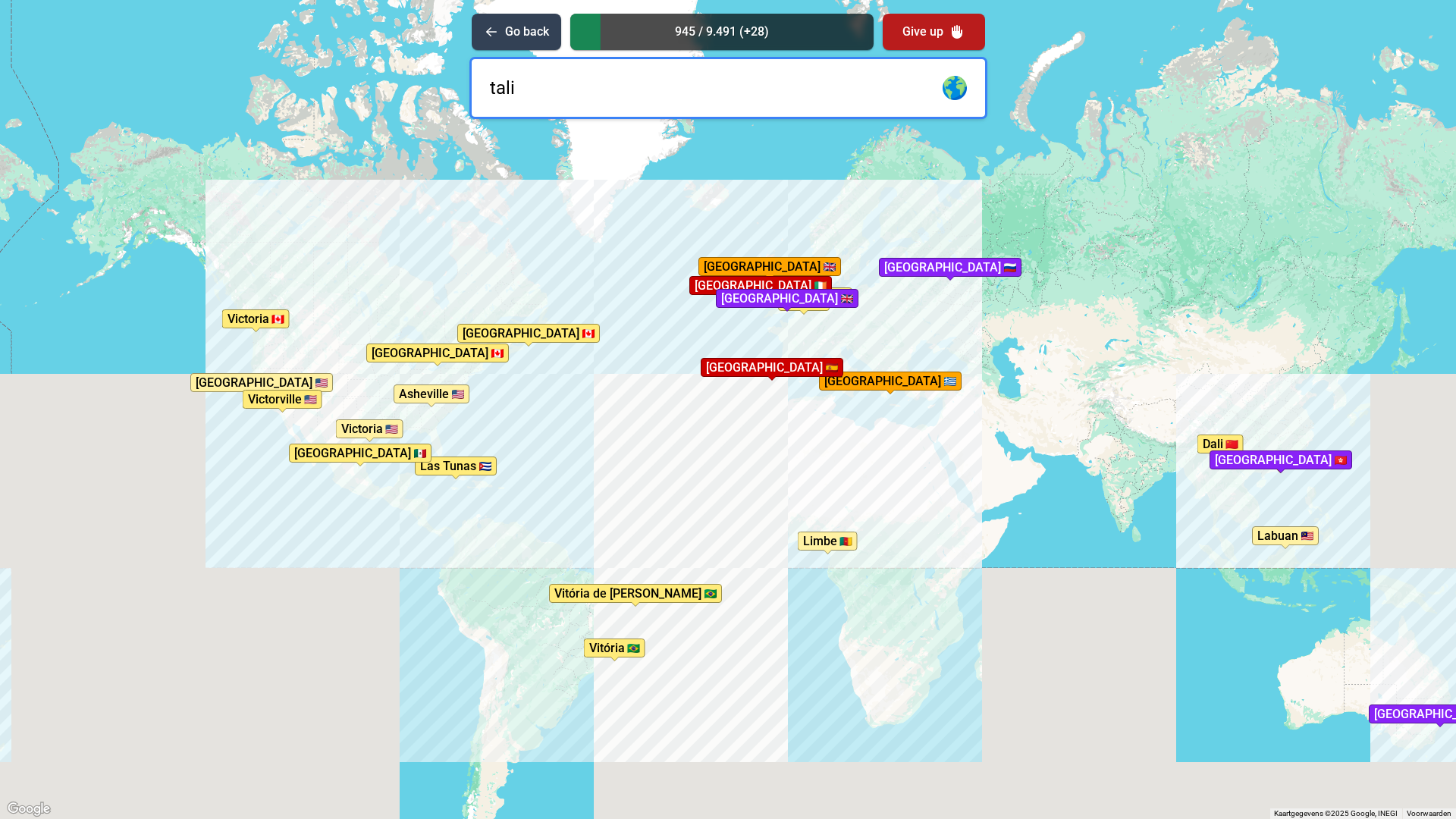
type input "talin"
type input "stokholm"
type input "johannesburg"
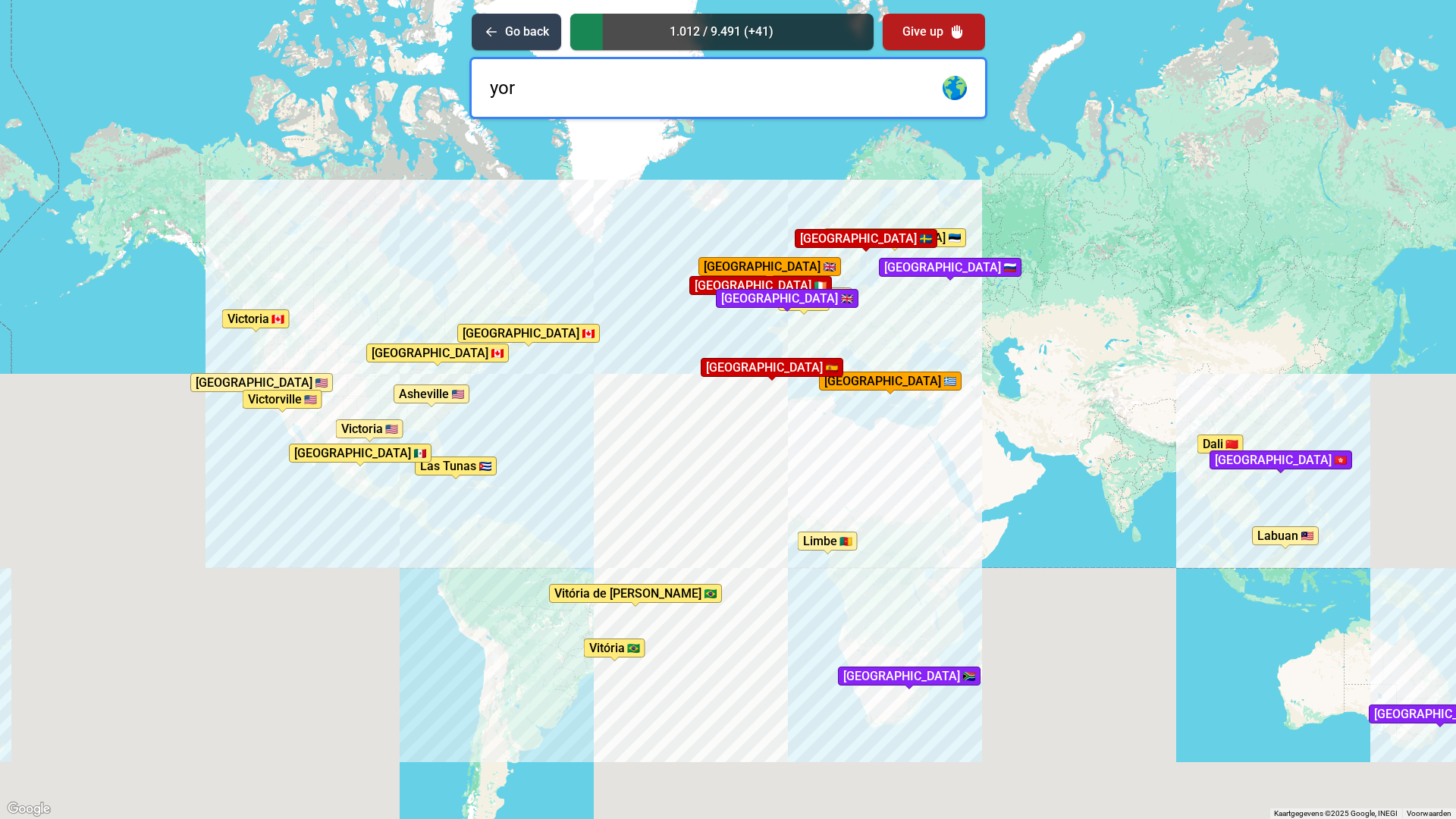
type input "york"
type input "new york"
type input "brasilia"
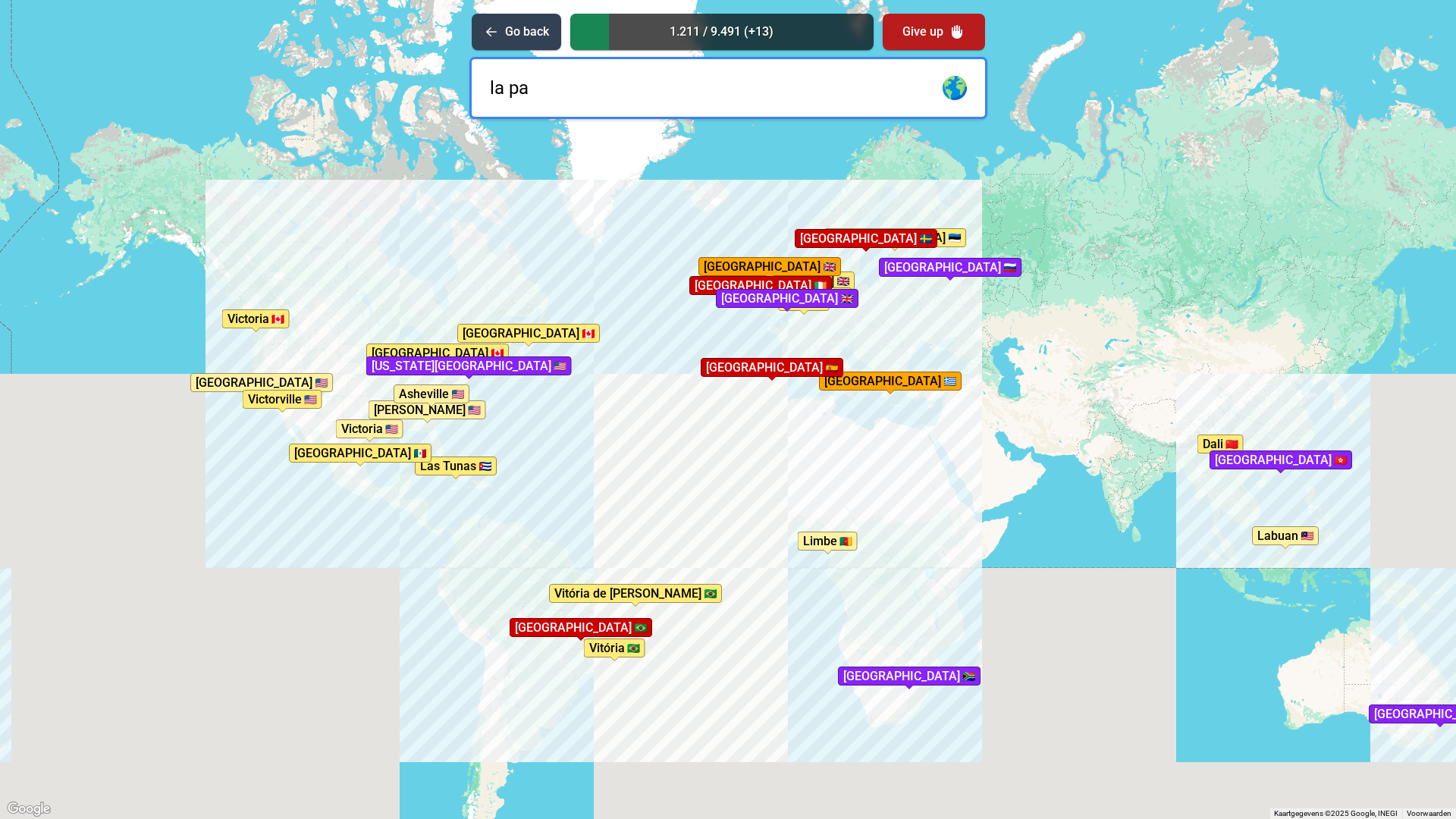
type input "la paz"
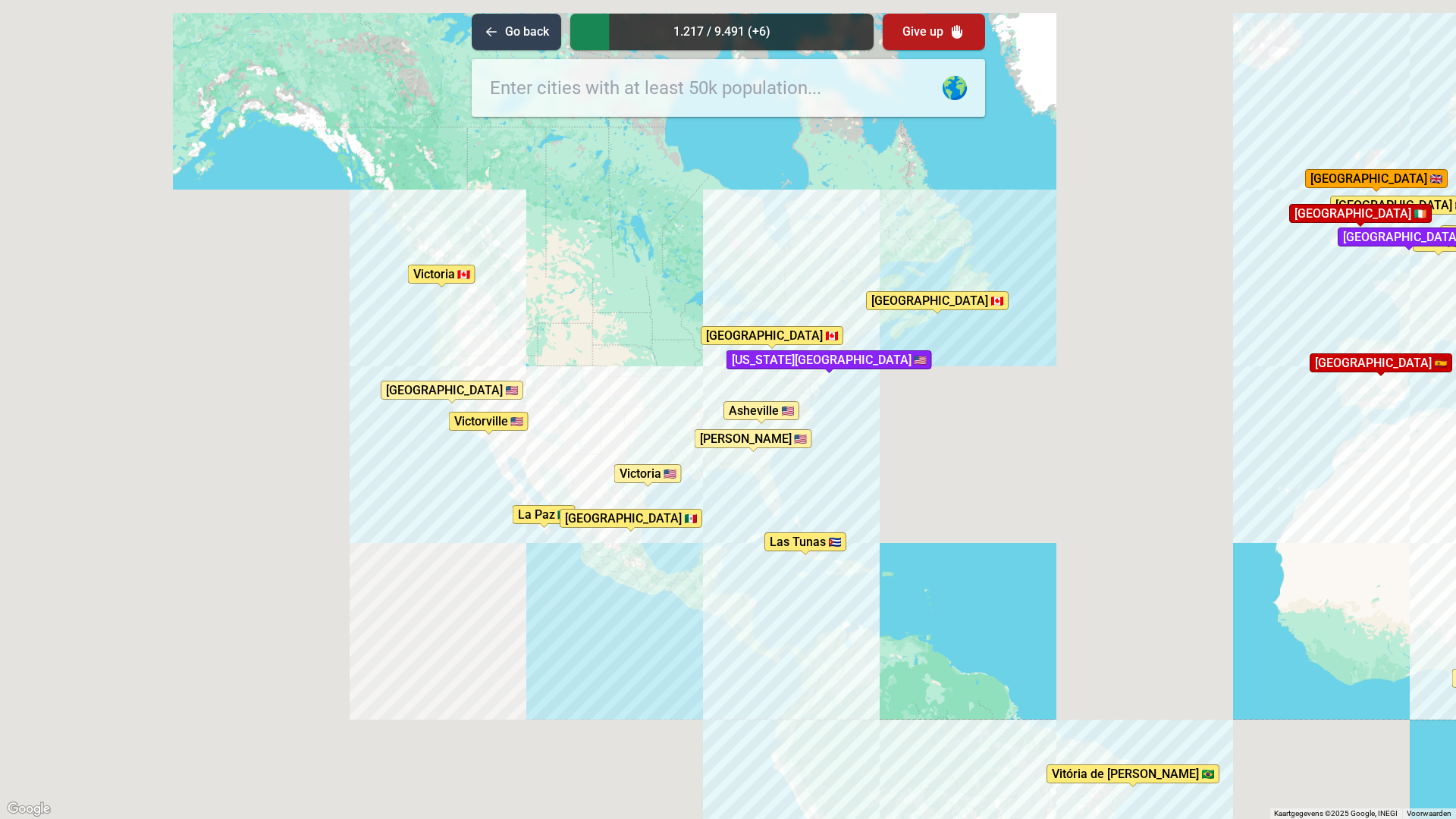
drag, startPoint x: 697, startPoint y: 627, endPoint x: 752, endPoint y: 636, distance: 55.7
click at [759, 645] on div "Druk op Alt + Enter om te slepen met het toetsenbord. Gebruik dan de pijltoetse…" at bounding box center [728, 409] width 1456 height 819
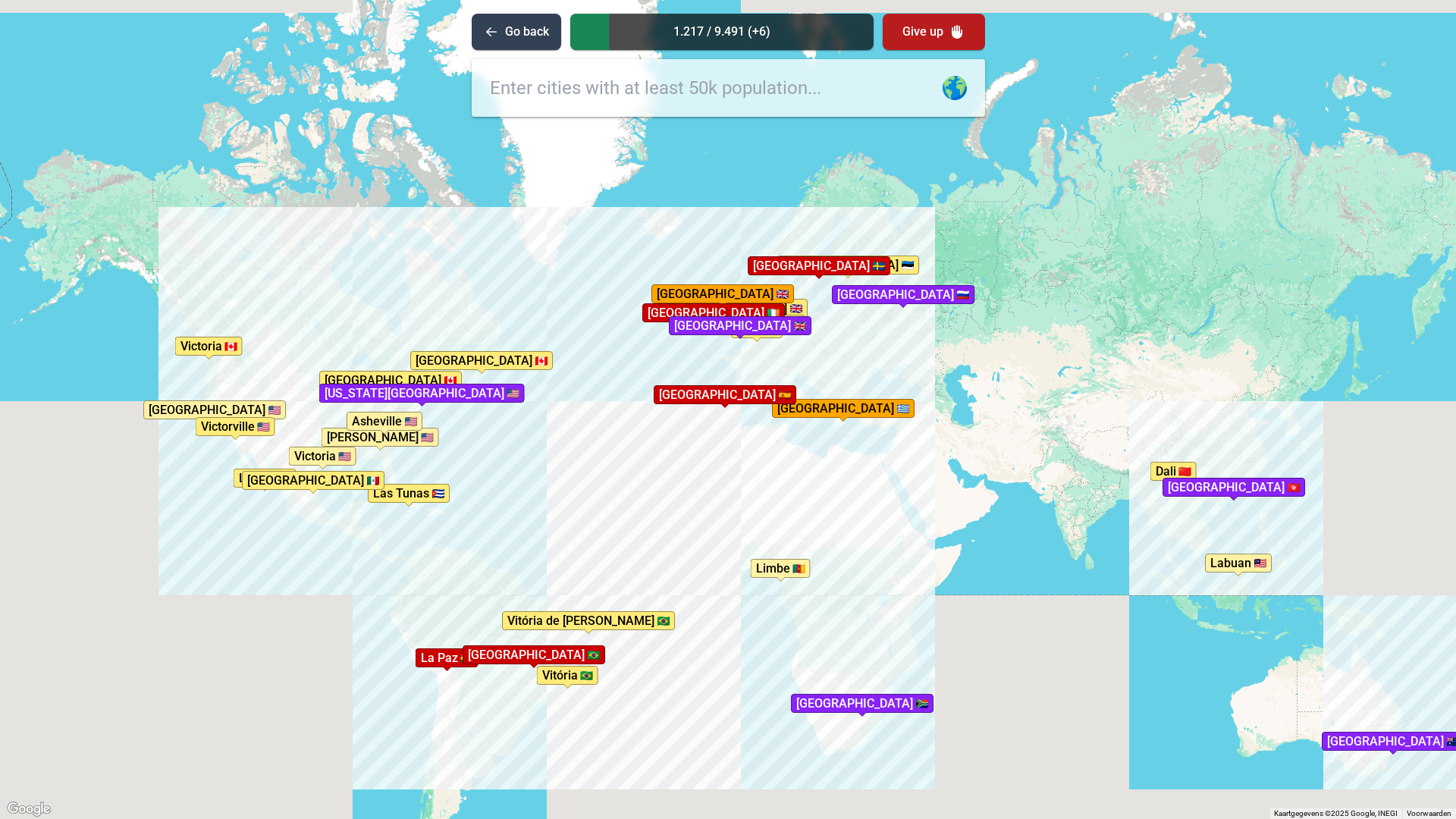
drag, startPoint x: 1180, startPoint y: 582, endPoint x: 812, endPoint y: 546, distance: 369.8
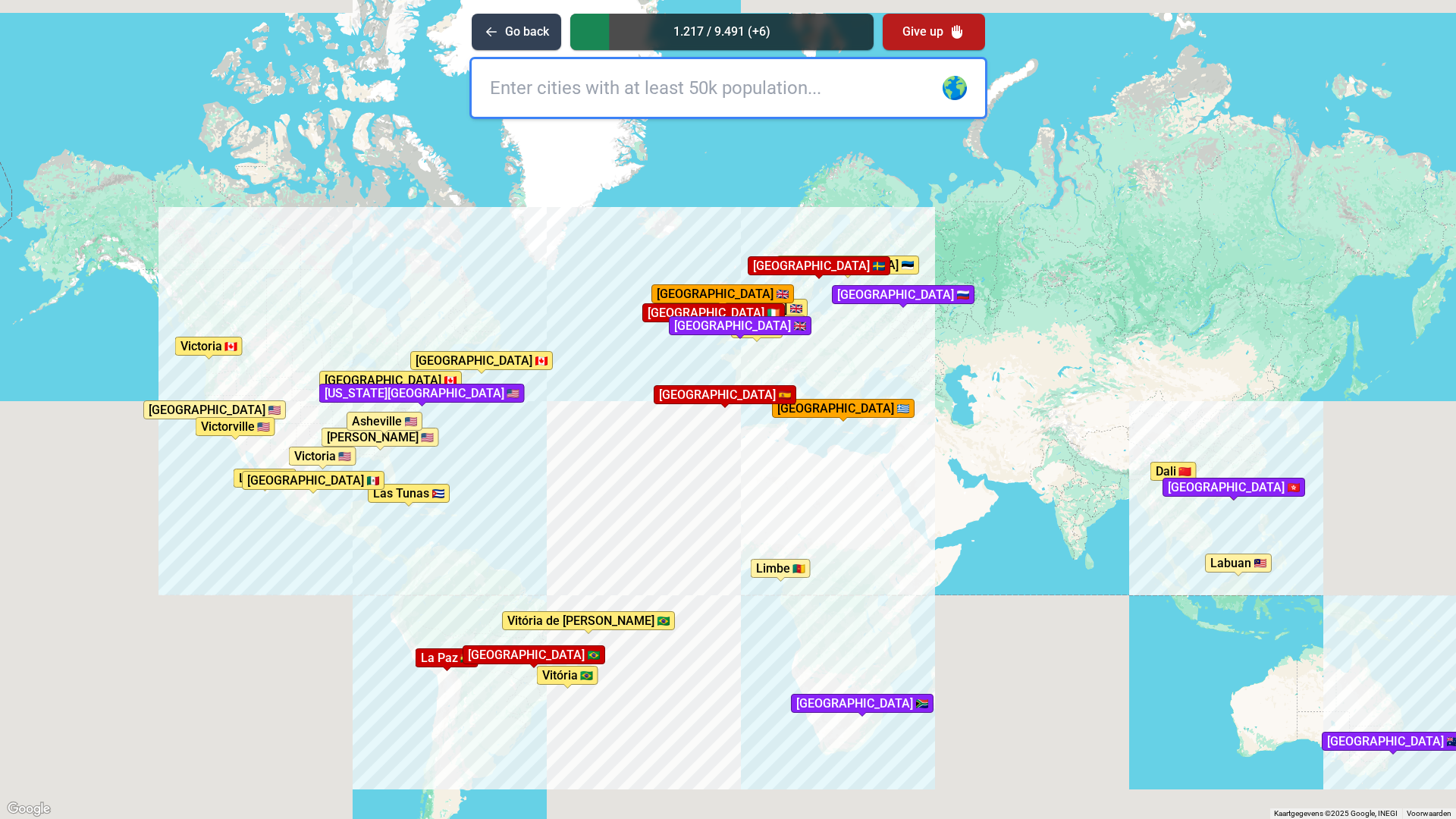
click at [812, 546] on div "Druk op Alt + Enter om te slepen met het toetsenbord. Gebruik dan de pijltoetse…" at bounding box center [728, 409] width 1456 height 819
type input "deli"
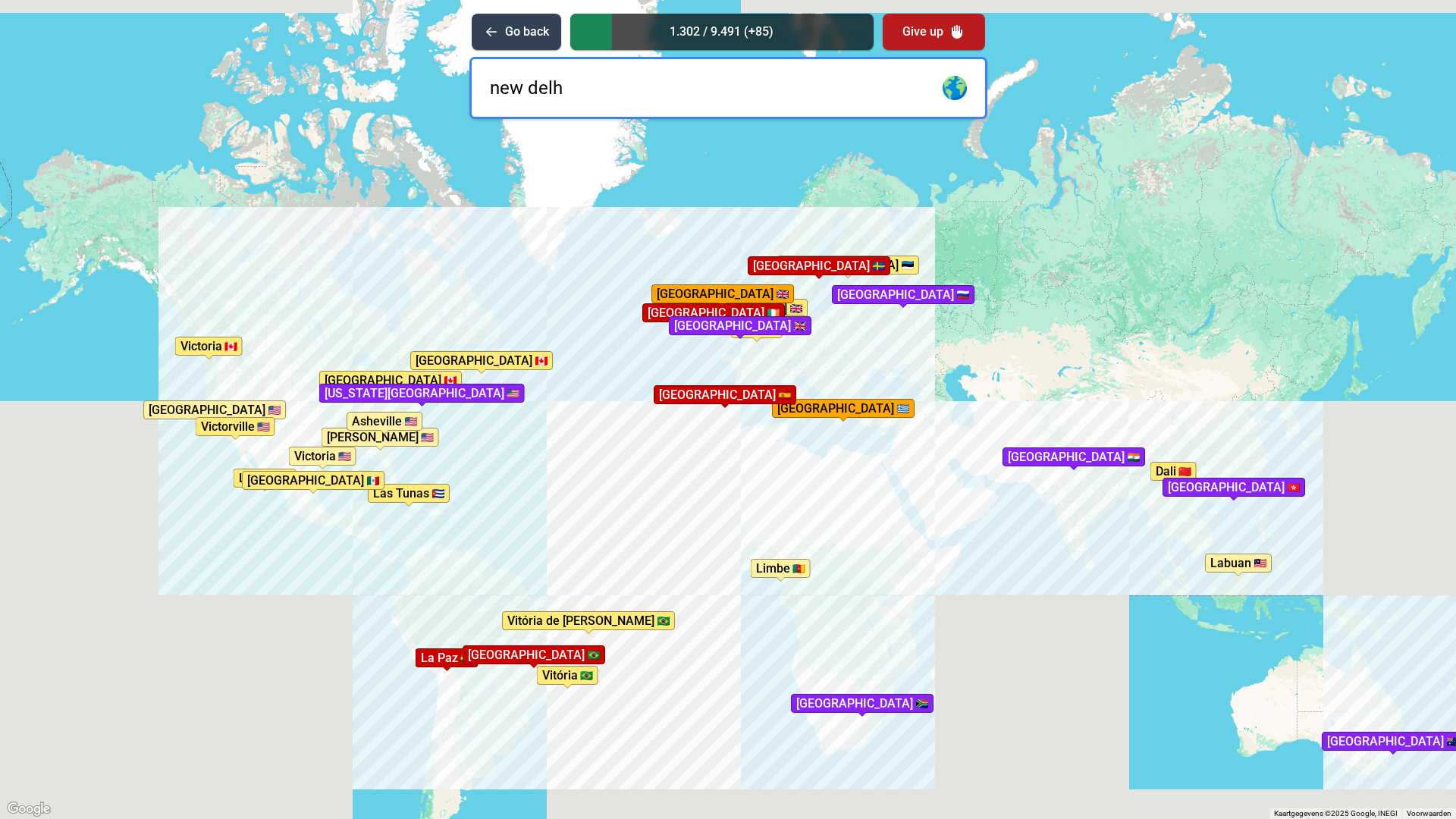
type input "new delhi"
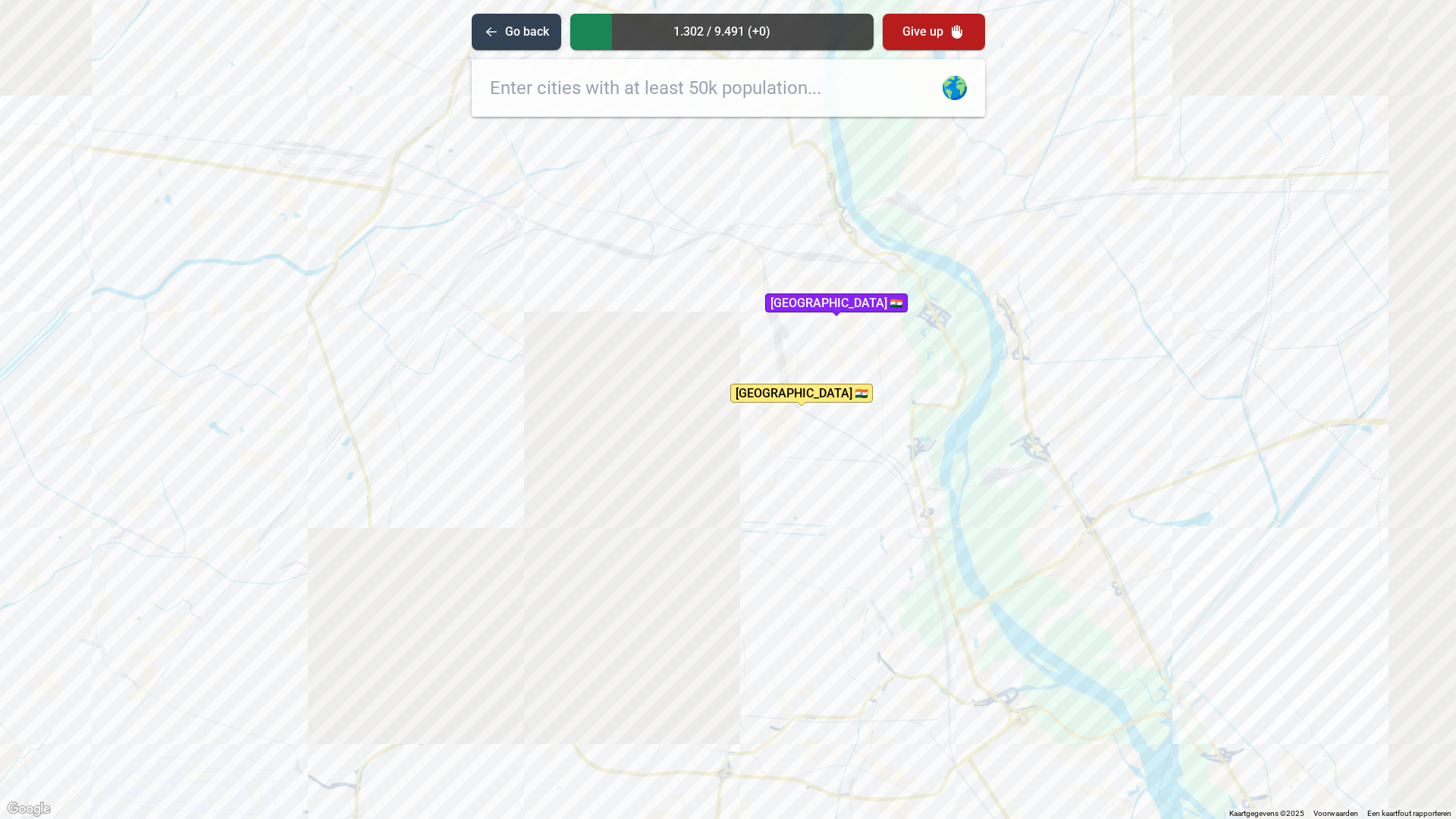
drag, startPoint x: 901, startPoint y: 212, endPoint x: 827, endPoint y: 382, distance: 185.4
click at [827, 382] on div "Druk op Alt + Enter om te slepen met het toetsenbord. Gebruik dan de pijltoetse…" at bounding box center [728, 409] width 1456 height 819
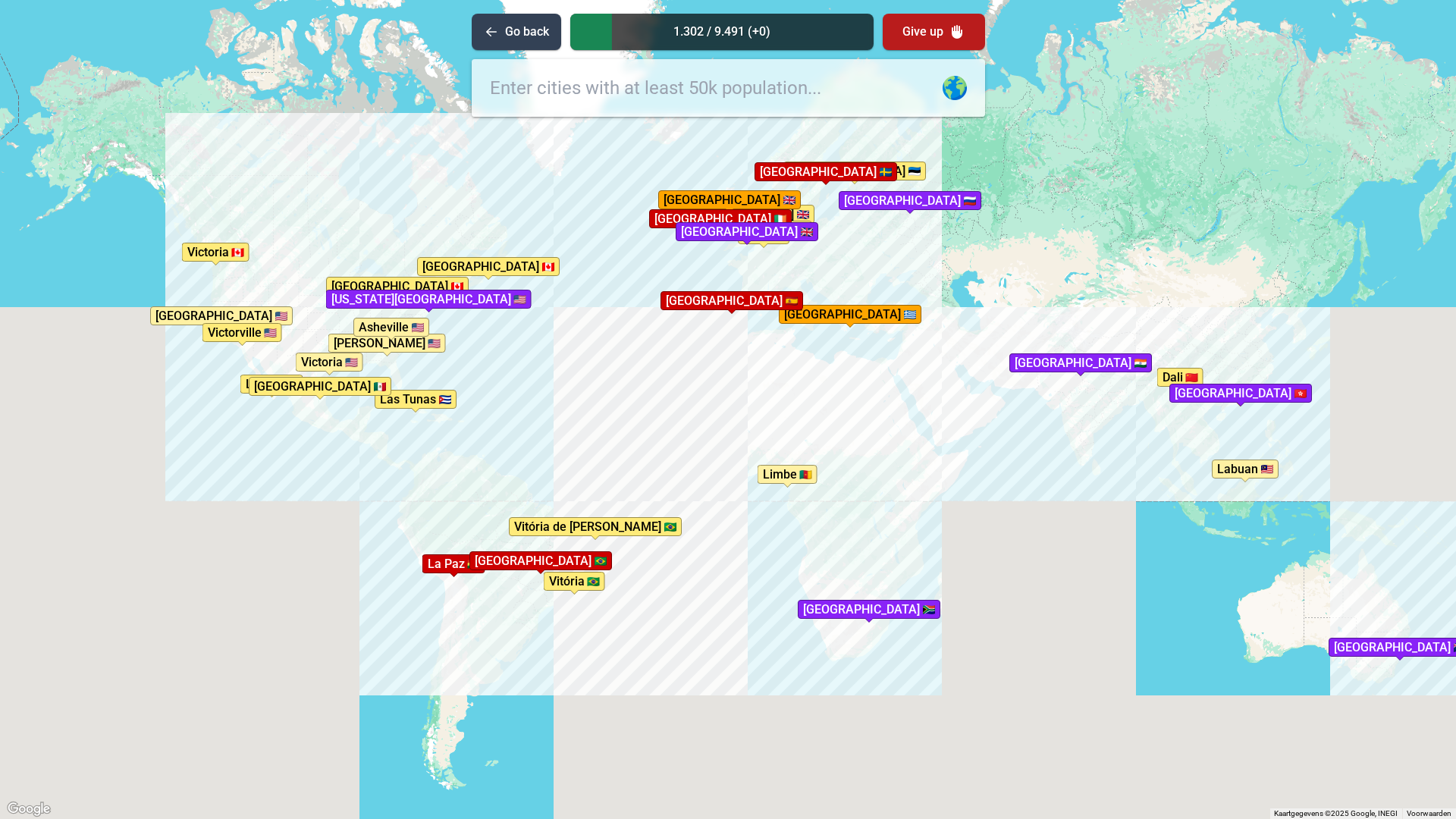
drag, startPoint x: 407, startPoint y: 452, endPoint x: 715, endPoint y: 473, distance: 308.7
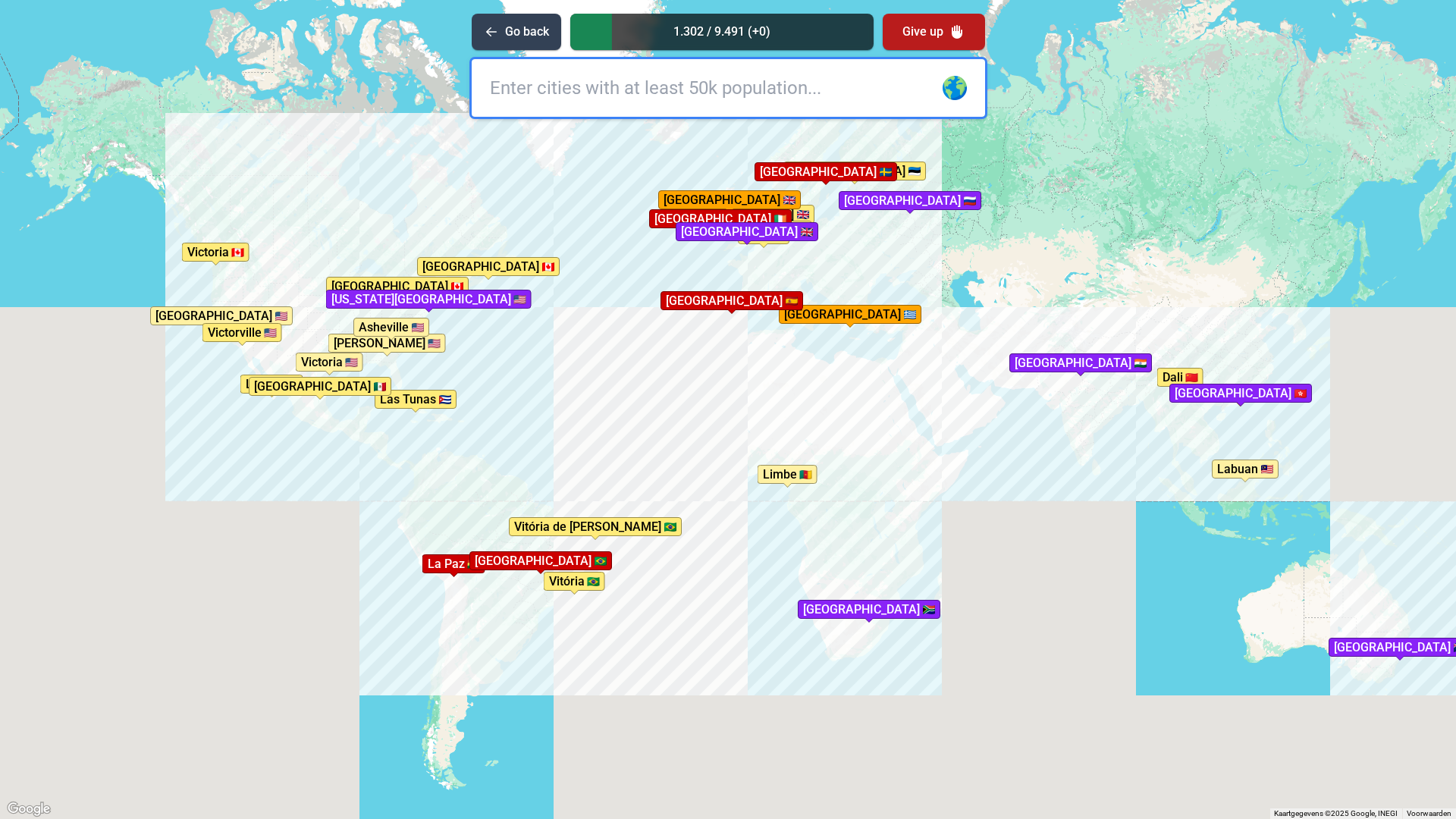
click at [715, 473] on div "Druk op Alt + Enter om te slepen met het toetsenbord. Gebruik dan de pijltoetse…" at bounding box center [728, 409] width 1456 height 819
type input "reykjavik"
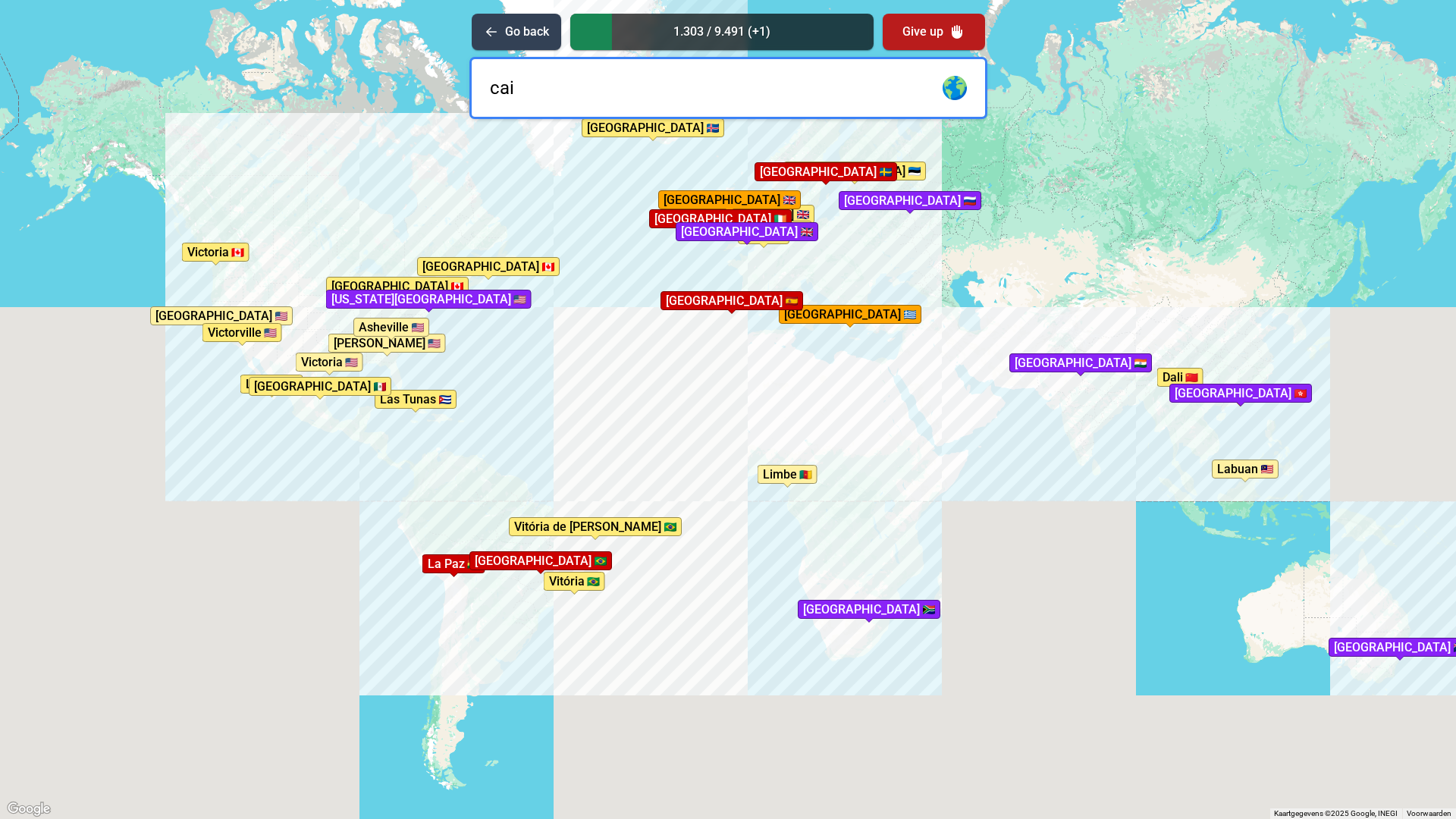
type input "cair"
type input "o"
type input "nashvill"
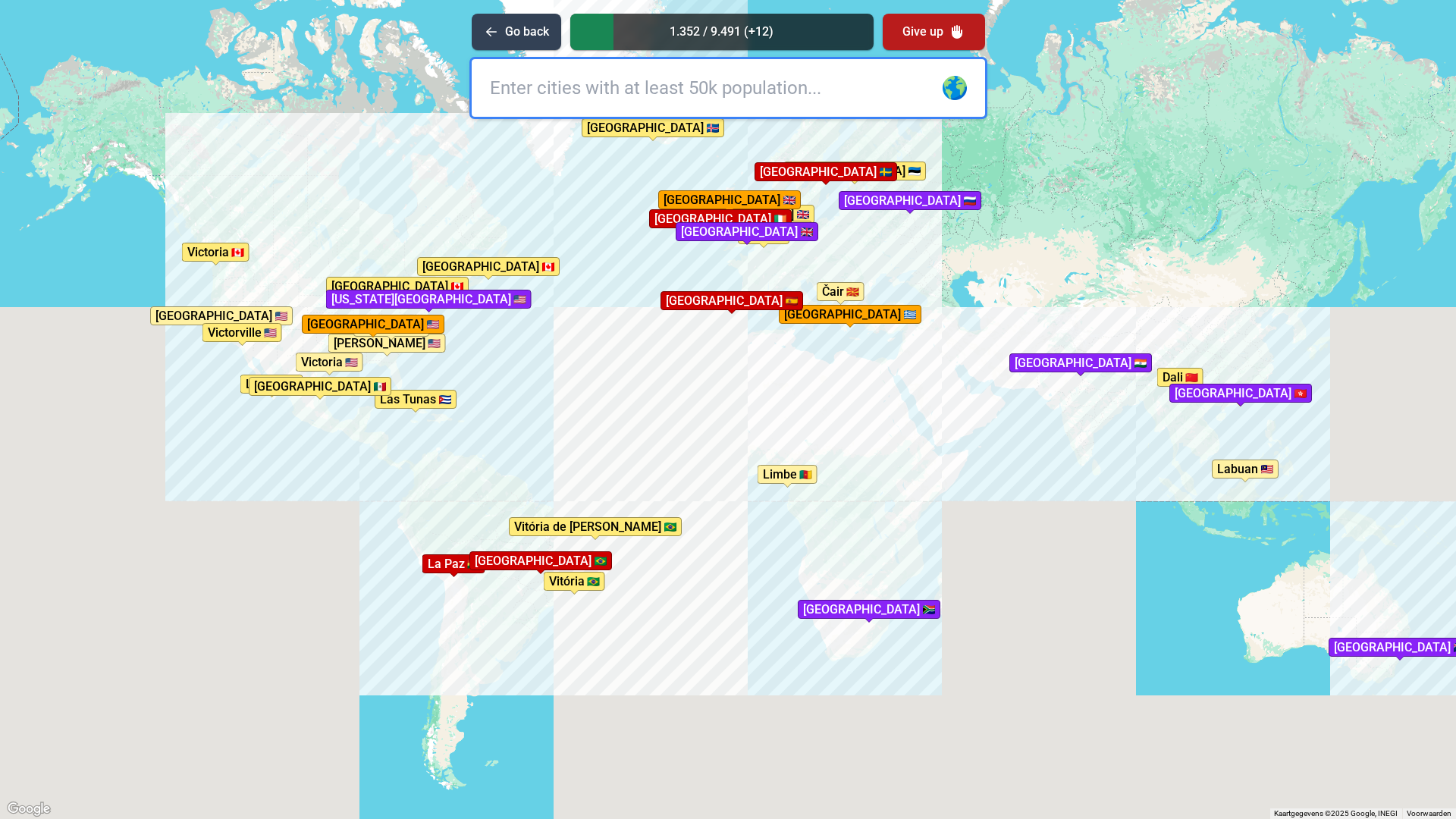
type input "e"
type input "cairo"
type input "ben"
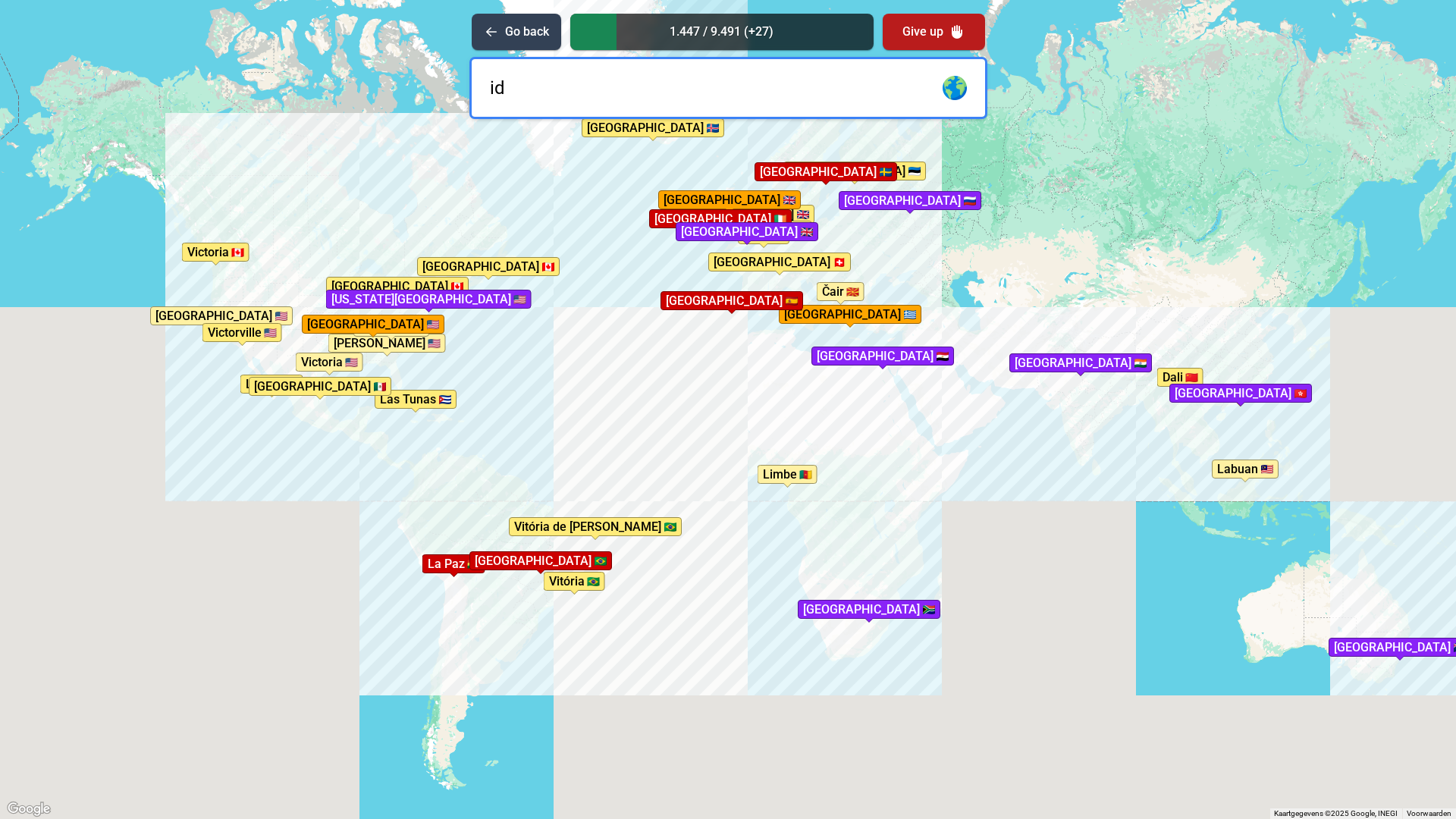
type input "i"
type input "beni"
type input "d"
type input "quebec"
type input "los an"
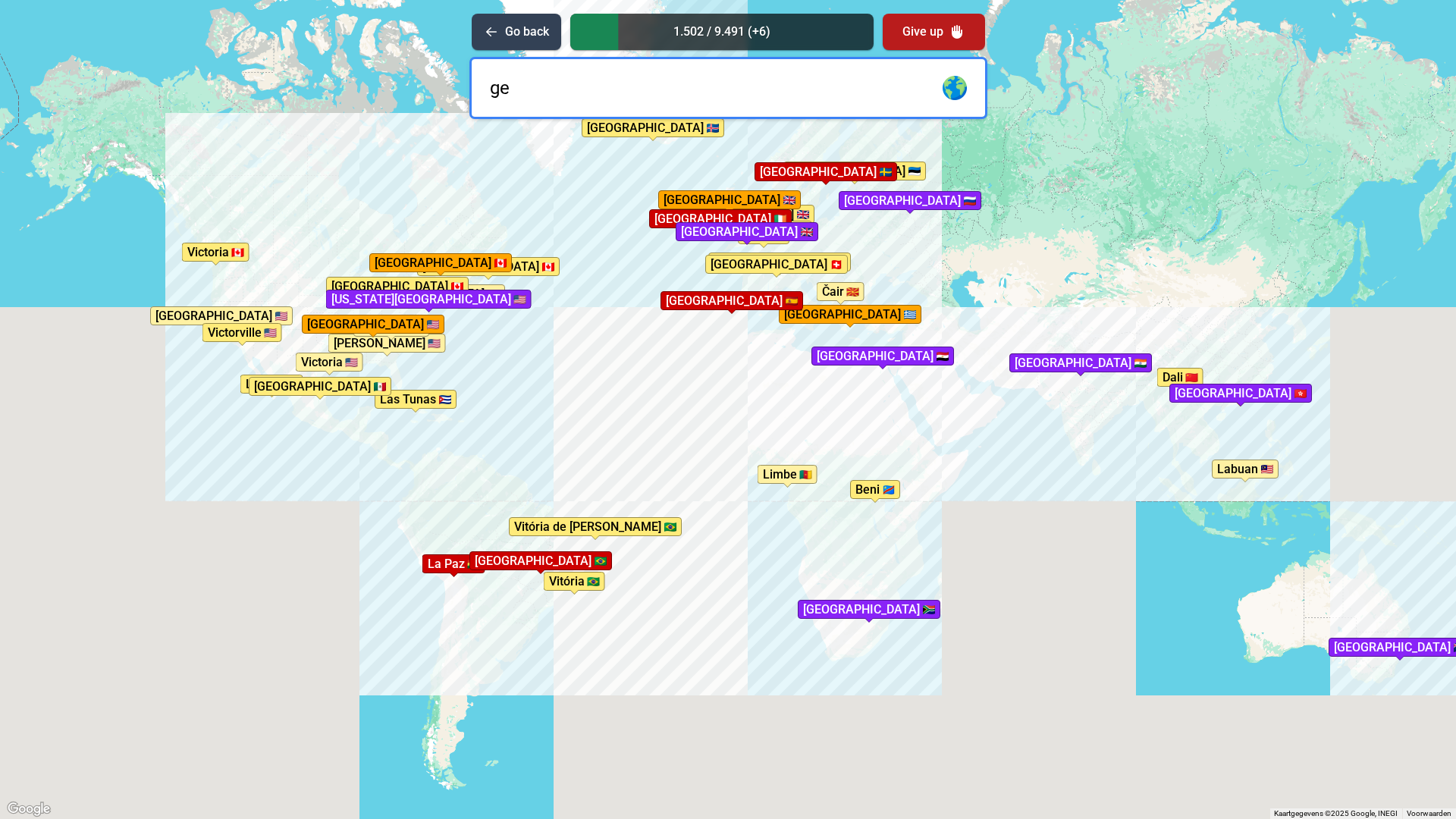
type input "g"
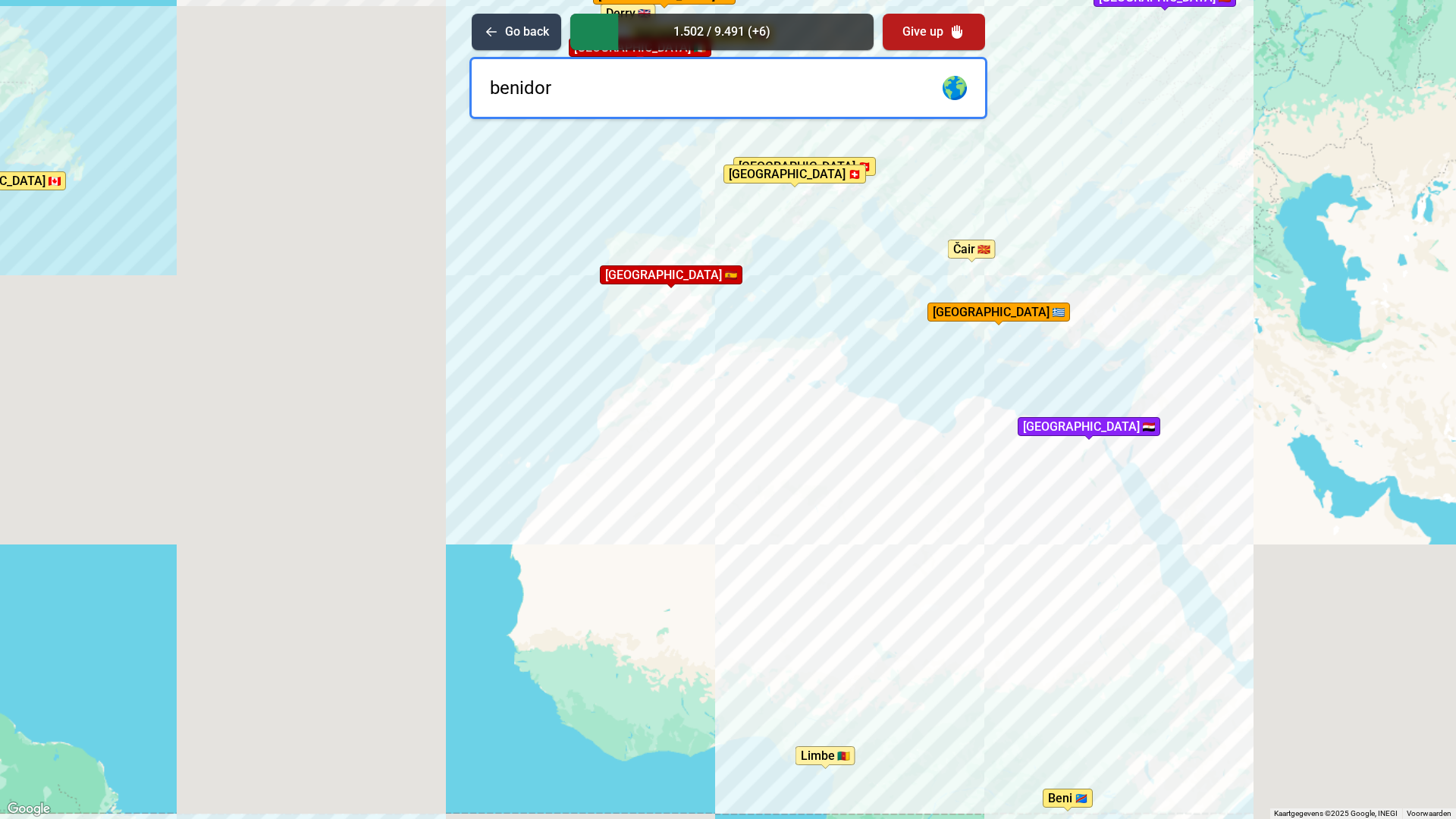
type input "benidorm"
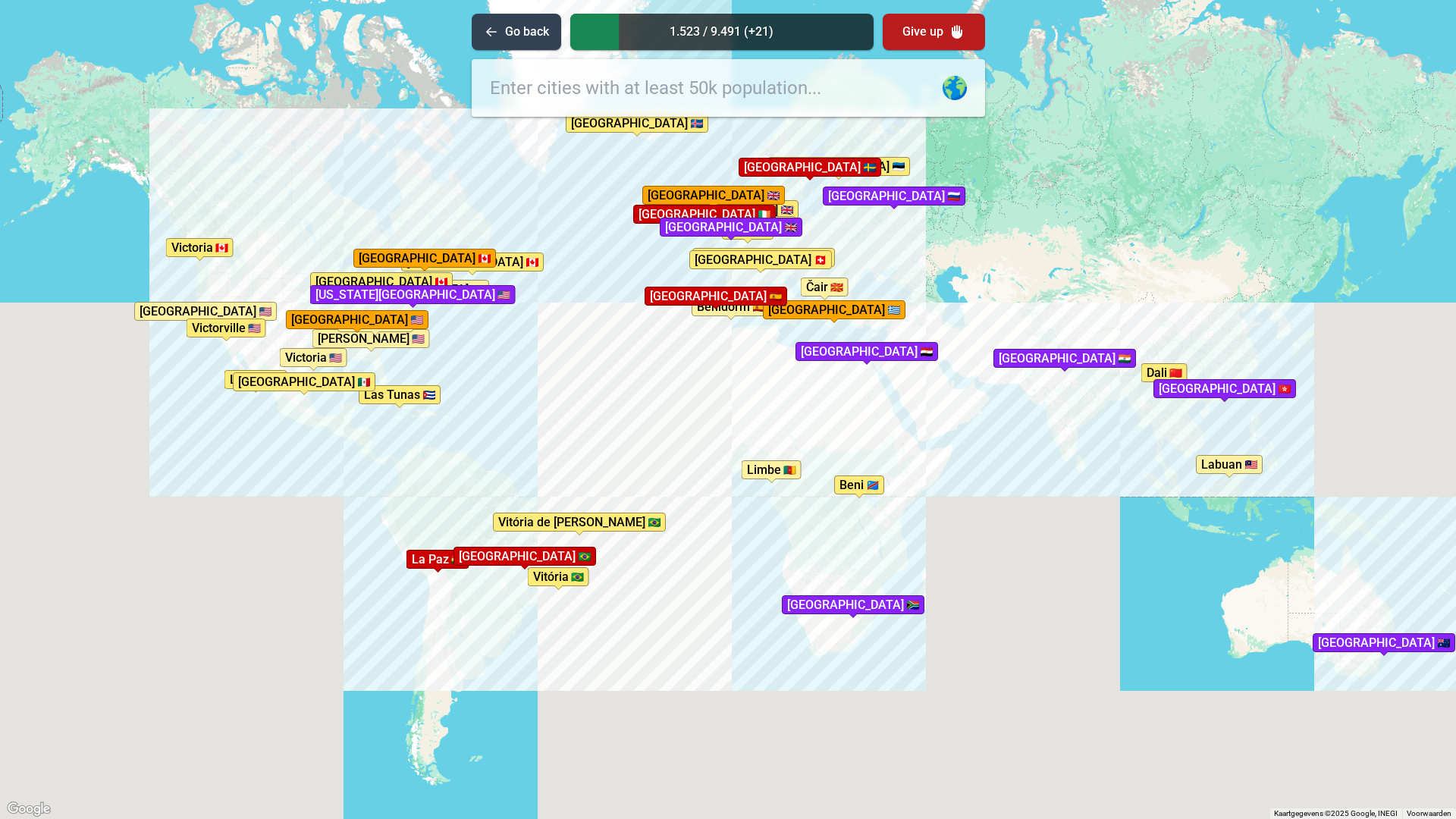
drag, startPoint x: 650, startPoint y: 375, endPoint x: 677, endPoint y: 379, distance: 27.3
click at [677, 379] on div "Druk op Alt + Enter om te slepen met het toetsenbord. Gebruik dan de pijltoetse…" at bounding box center [728, 409] width 1456 height 819
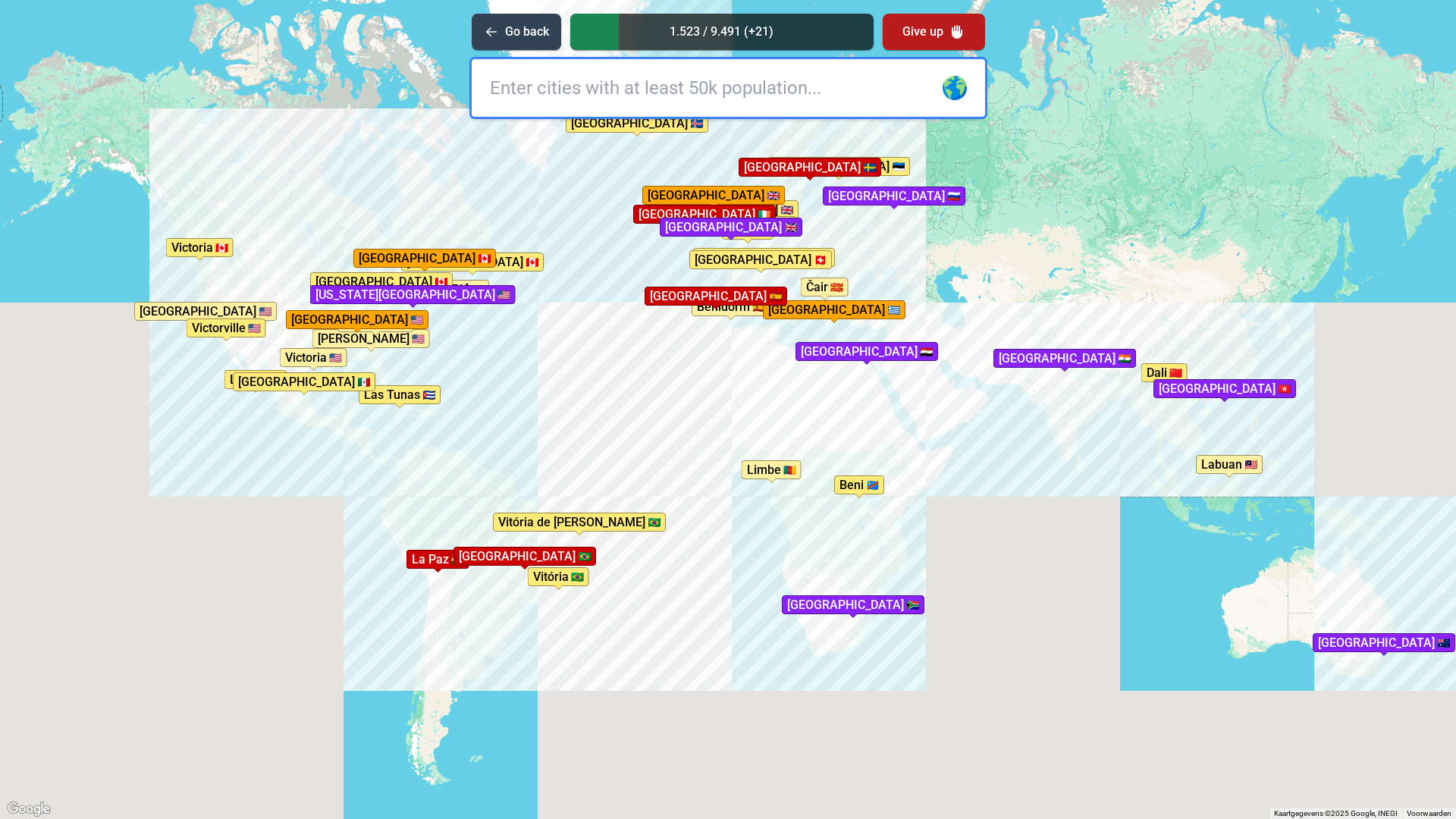
click at [512, 83] on input "text" at bounding box center [728, 88] width 513 height 58
type input "va"
type input "l"
type input "shan"
type input "g"
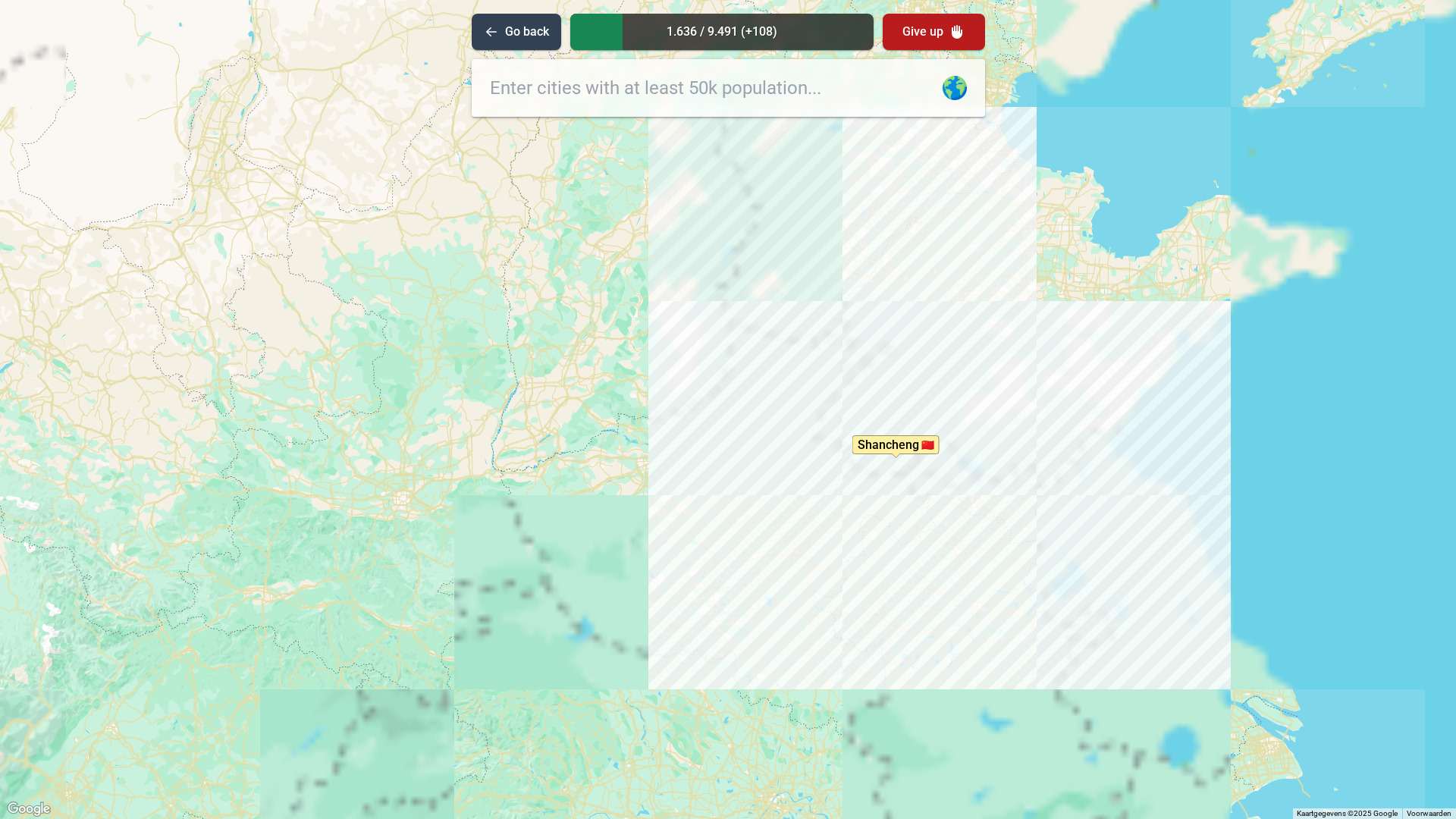
drag, startPoint x: 1240, startPoint y: 340, endPoint x: 1001, endPoint y: 558, distance: 323.5
click at [1001, 558] on div "Druk op Alt + Enter om te slepen met het toetsenbord. Gebruik dan de pijltoetse…" at bounding box center [728, 409] width 1456 height 819
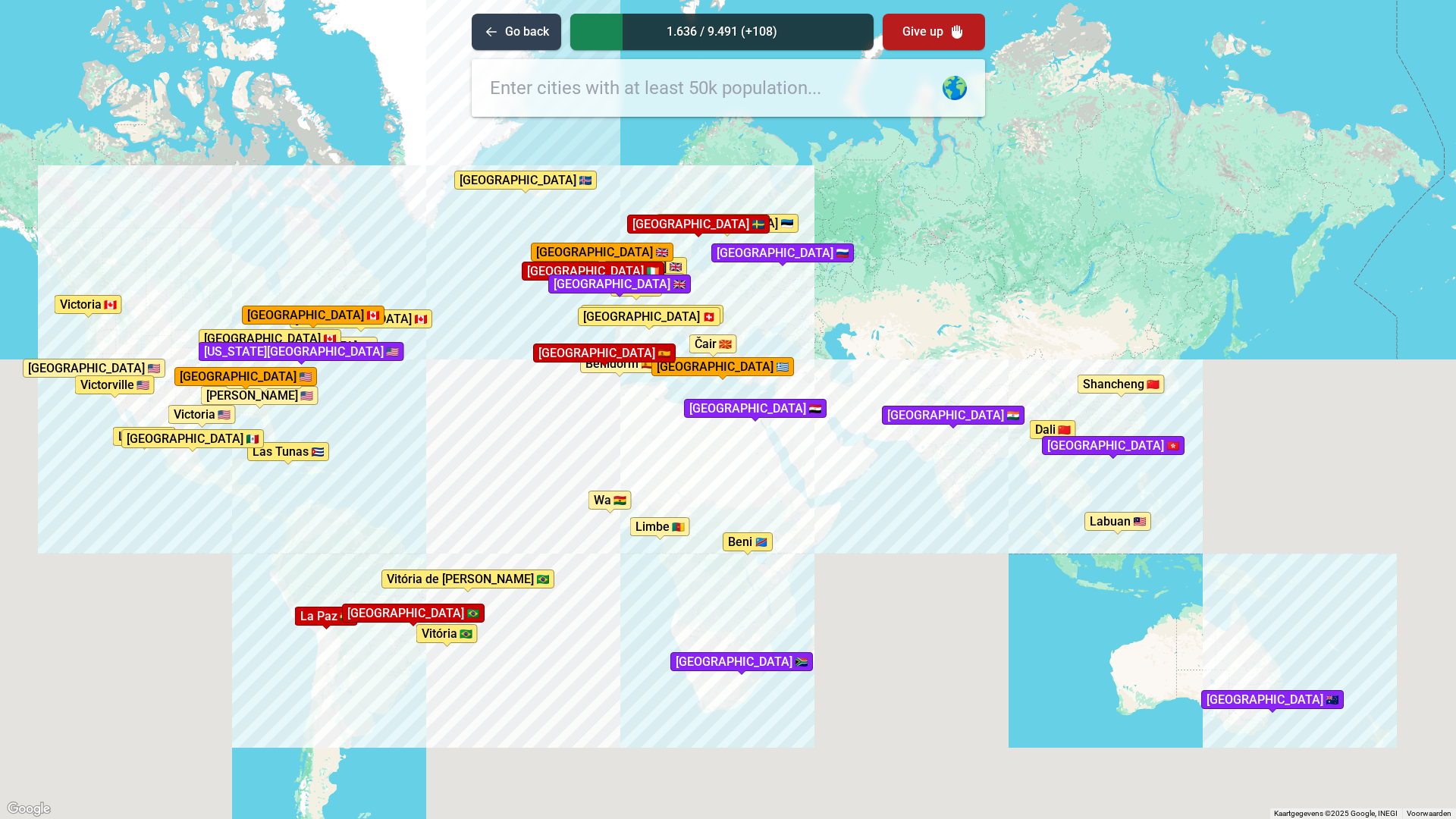
drag, startPoint x: 671, startPoint y: 451, endPoint x: 844, endPoint y: 417, distance: 176.3
click at [846, 417] on div "Druk op Alt + Enter om te slepen met het toetsenbord. Gebruik dan de pijltoetse…" at bounding box center [728, 409] width 1456 height 819
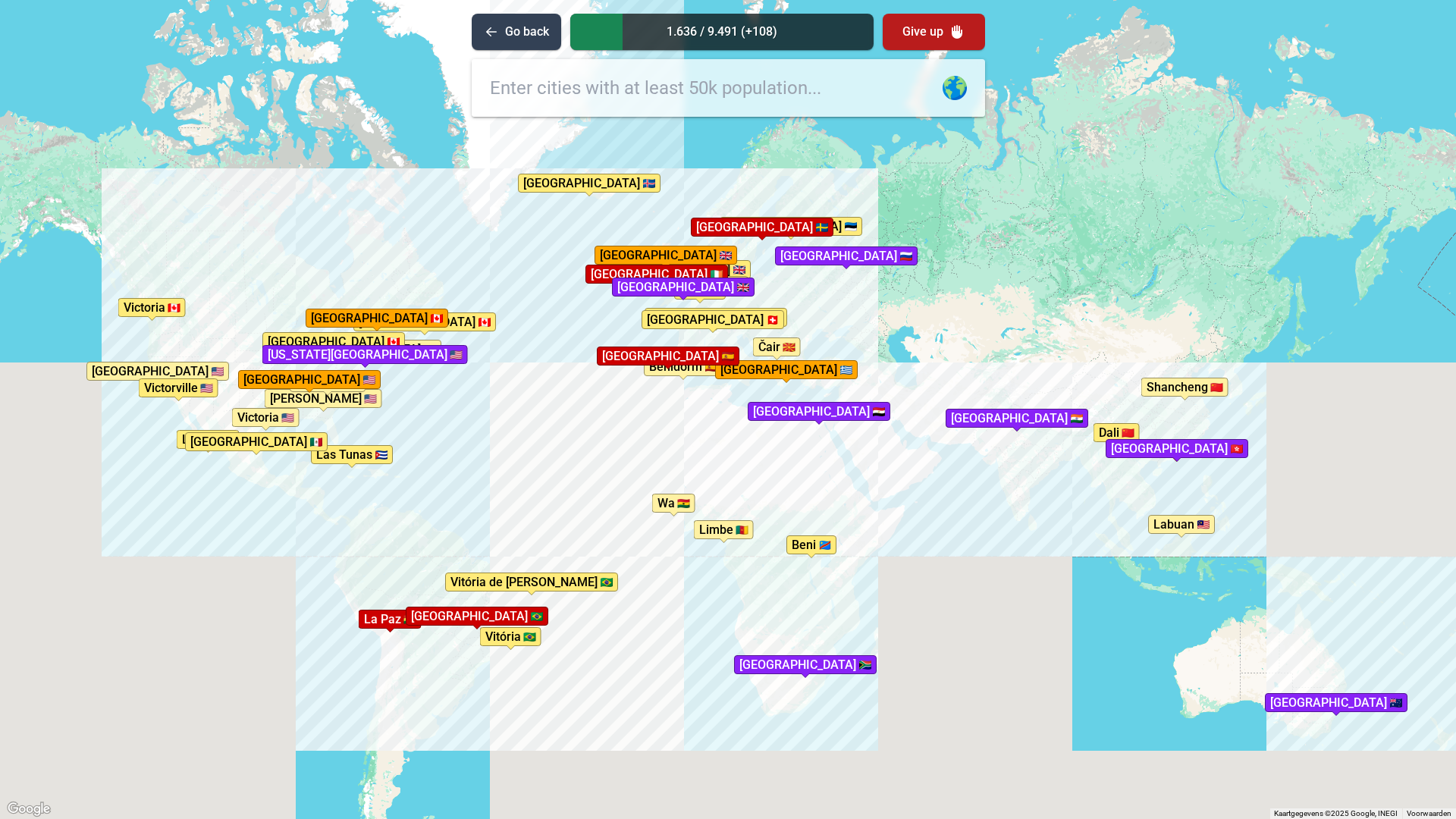
drag, startPoint x: 584, startPoint y: 332, endPoint x: 641, endPoint y: 332, distance: 57.0
click at [641, 332] on div "Druk op Alt + Enter om te slepen met het toetsenbord. Gebruik dan de pijltoetse…" at bounding box center [728, 409] width 1456 height 819
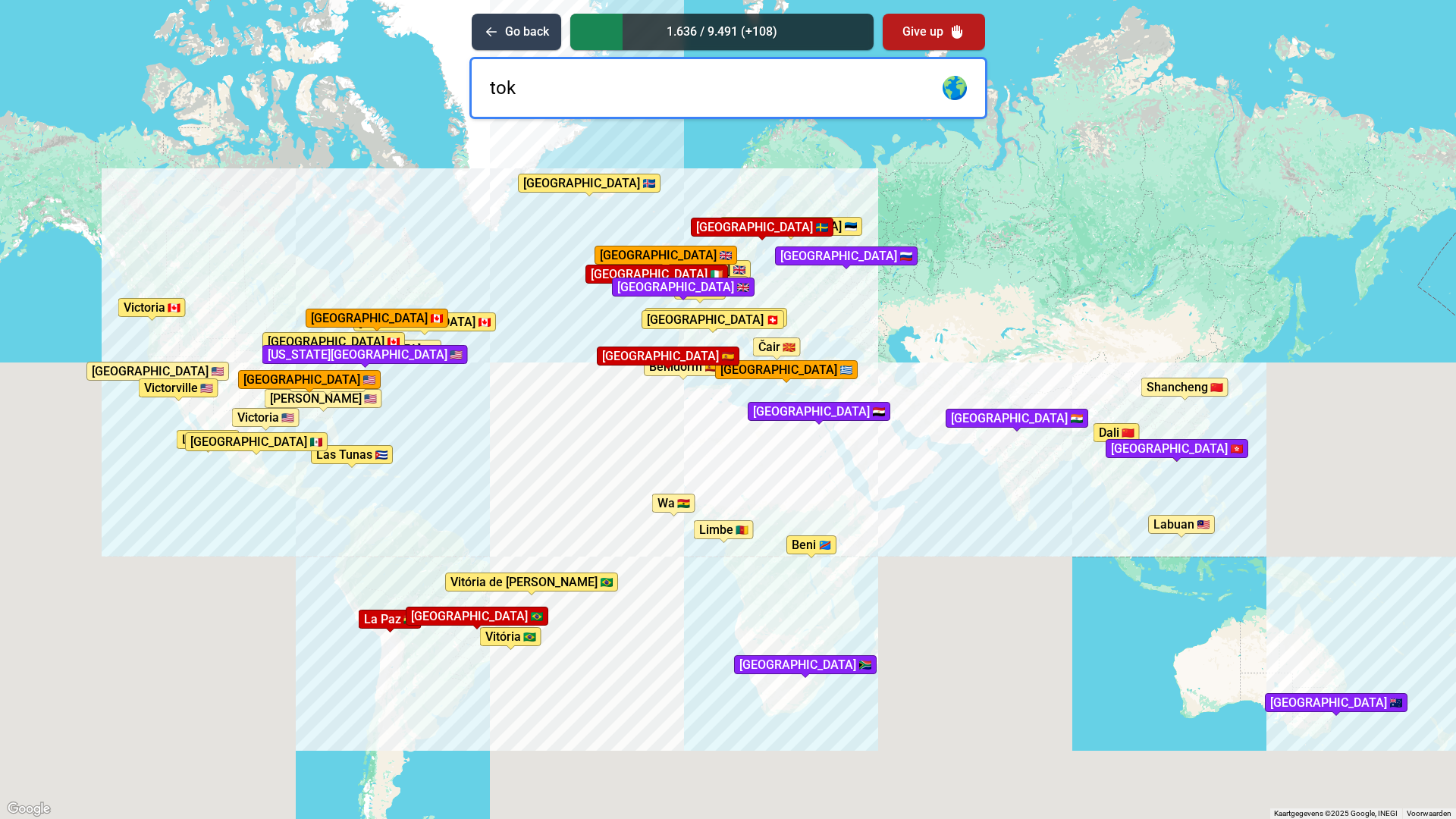
type input "toki"
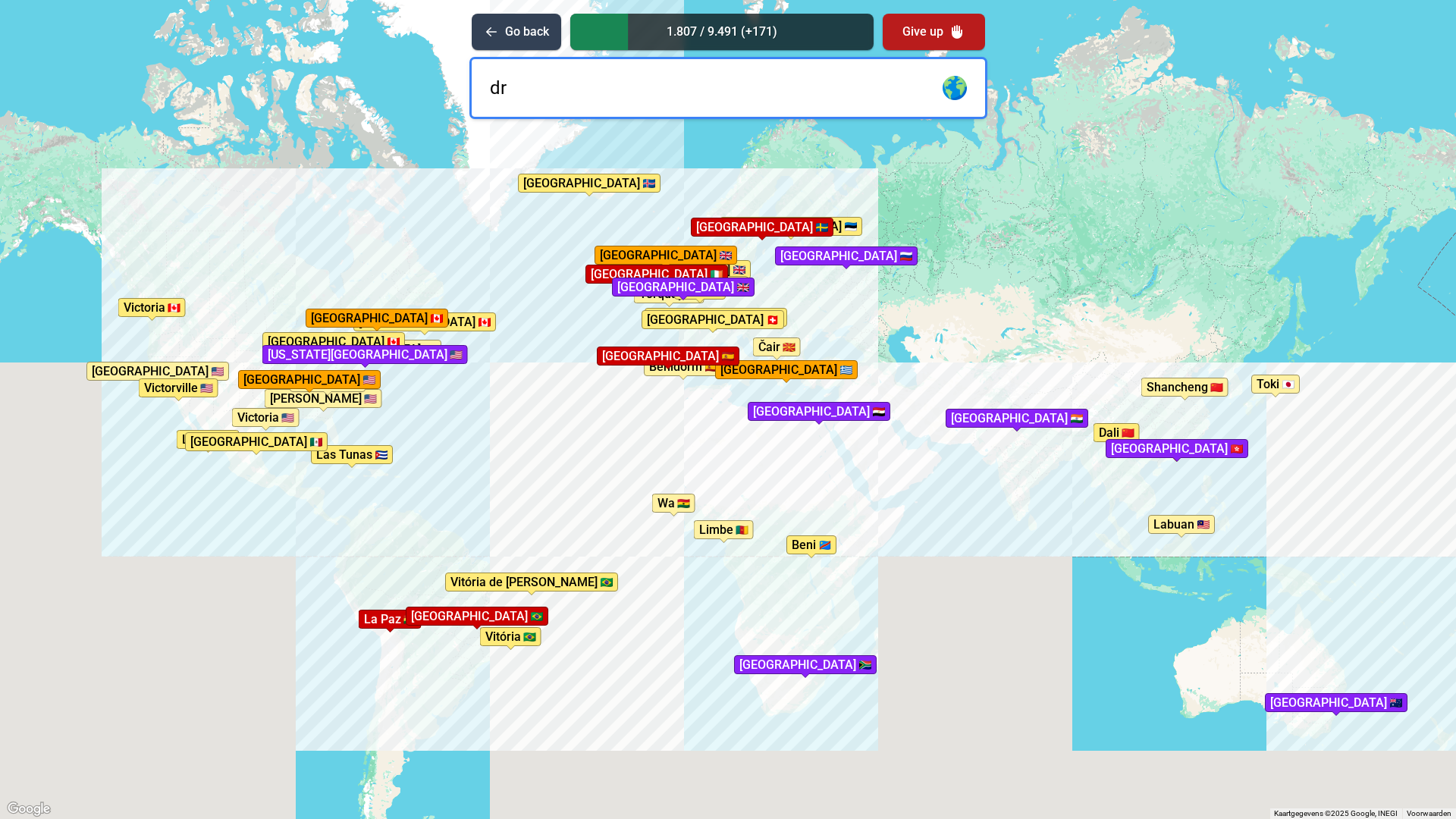
type input "d"
type input "warsaw"
type input "can"
type input "ho"
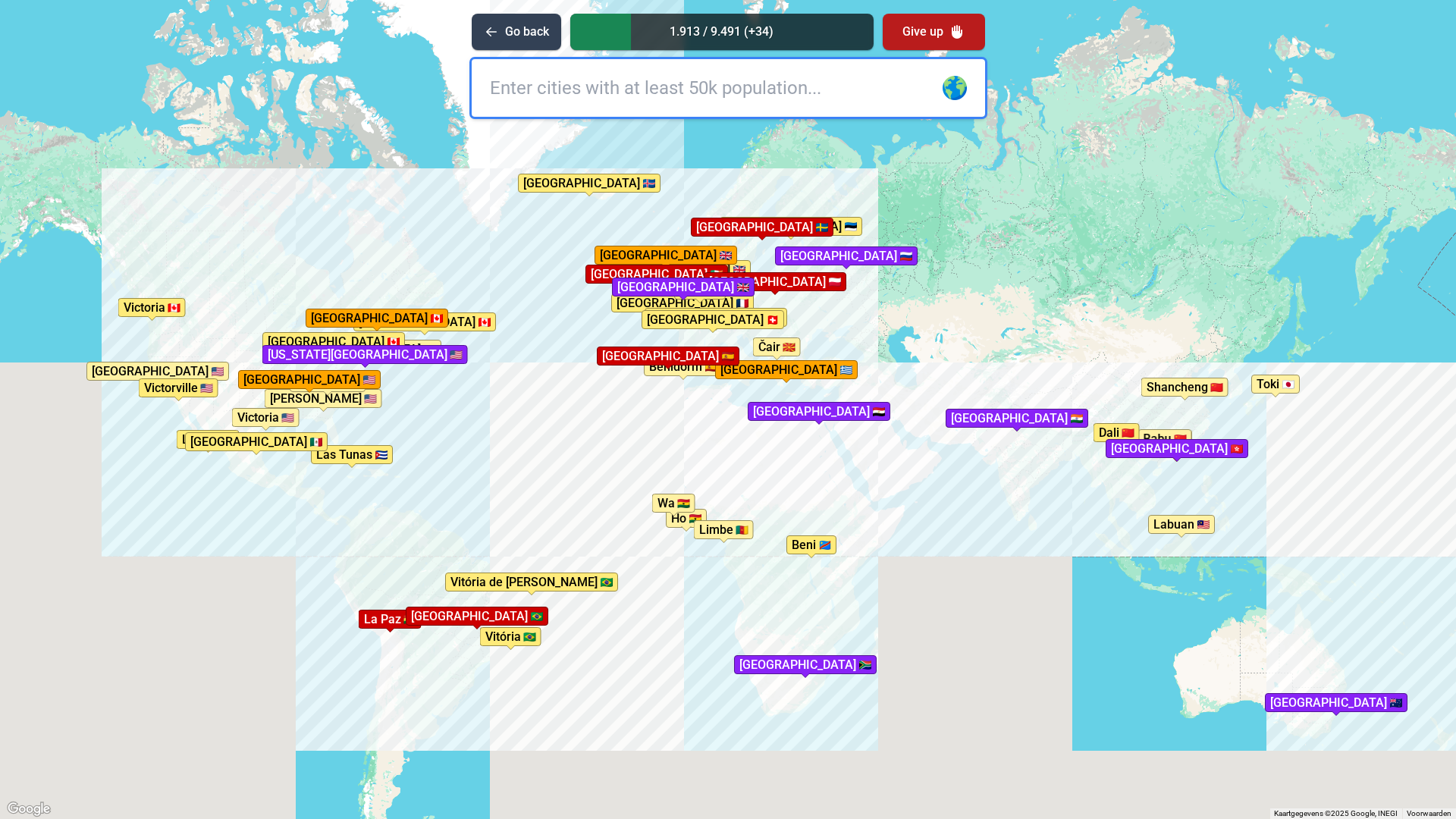
type input "n"
type input "canberra"
type input "honolulu"
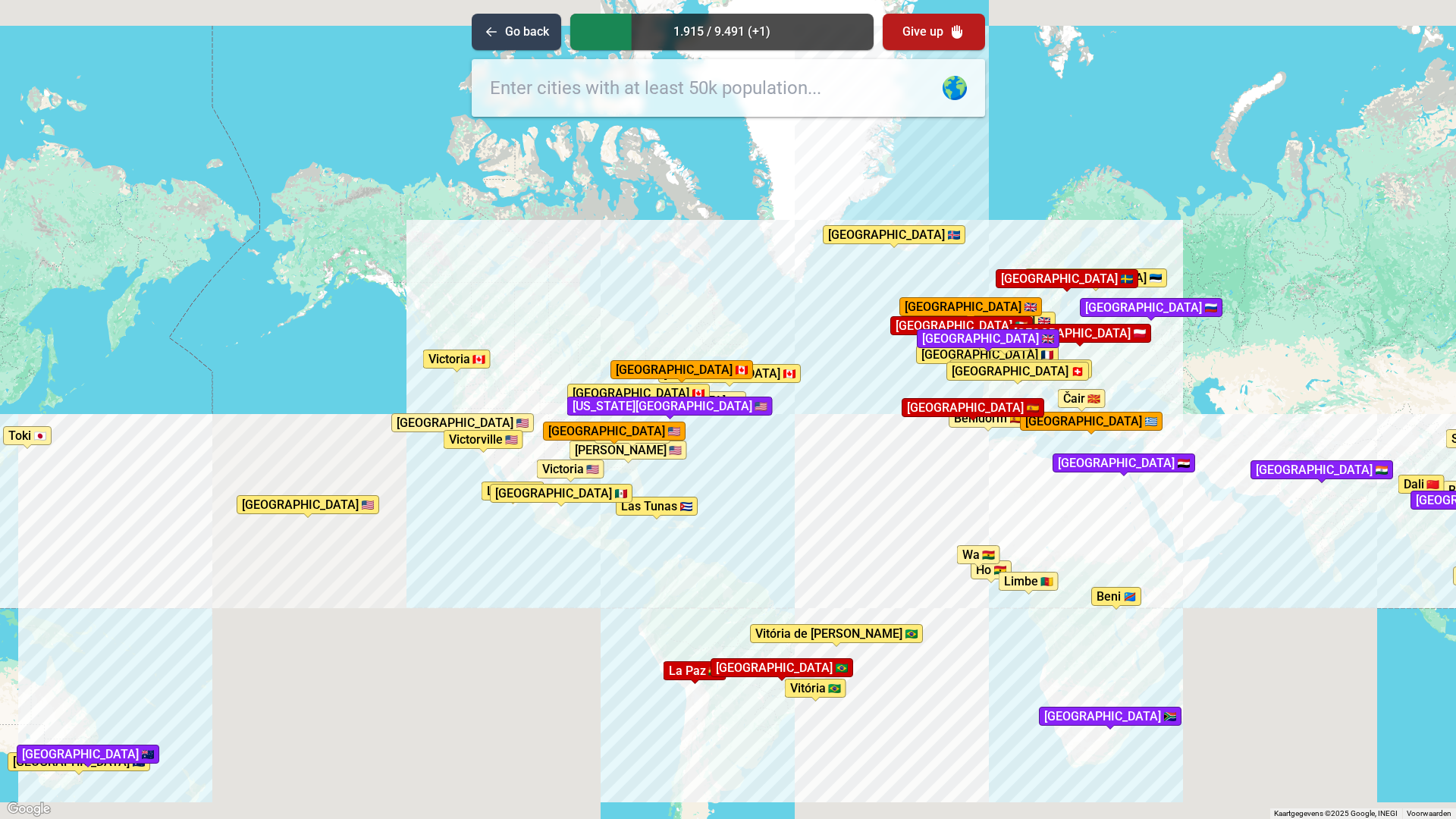
drag, startPoint x: 176, startPoint y: 551, endPoint x: 300, endPoint y: 558, distance: 124.2
click at [477, 602] on div "Druk op Alt + Enter om te slepen met het toetsenbord. Gebruik dan de pijltoetse…" at bounding box center [728, 409] width 1456 height 819
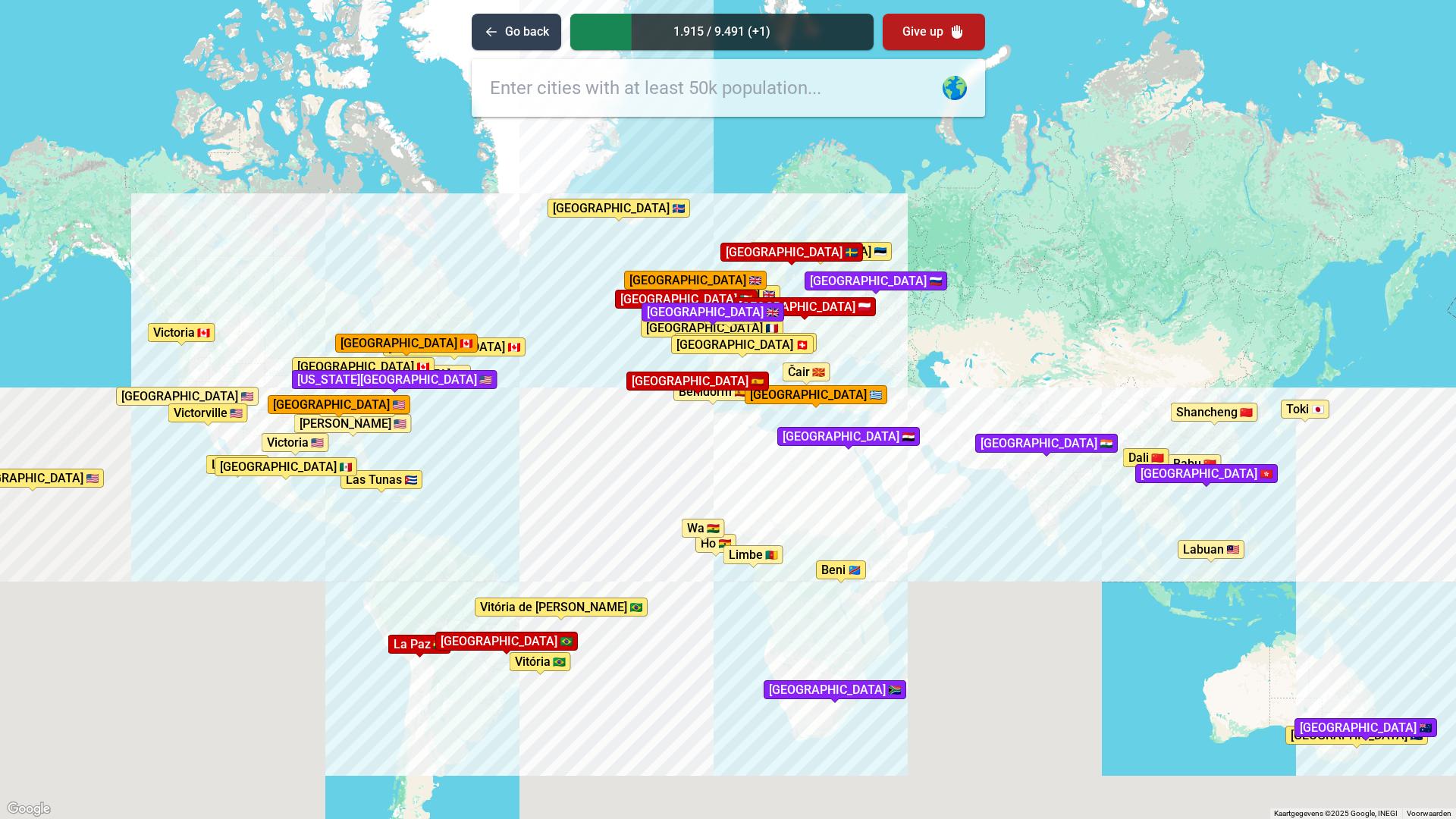
drag, startPoint x: 1214, startPoint y: 512, endPoint x: 652, endPoint y: 518, distance: 562.0
click at [652, 518] on div "Druk op Alt + Enter om te slepen met het toetsenbord. Gebruik dan de pijltoetse…" at bounding box center [728, 409] width 1456 height 819
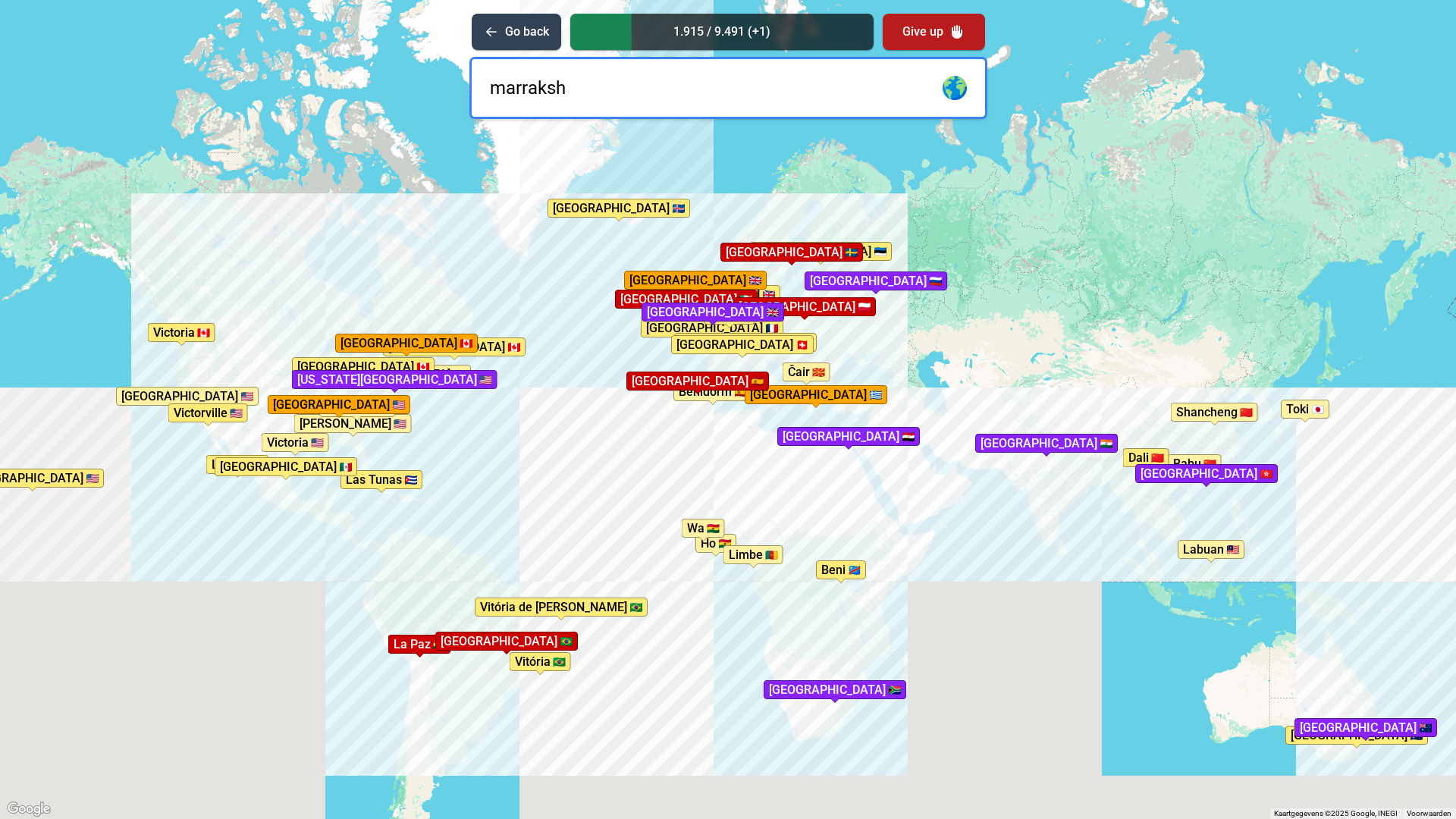
click at [545, 88] on input "marraksh" at bounding box center [728, 88] width 513 height 58
type input "marrakesh"
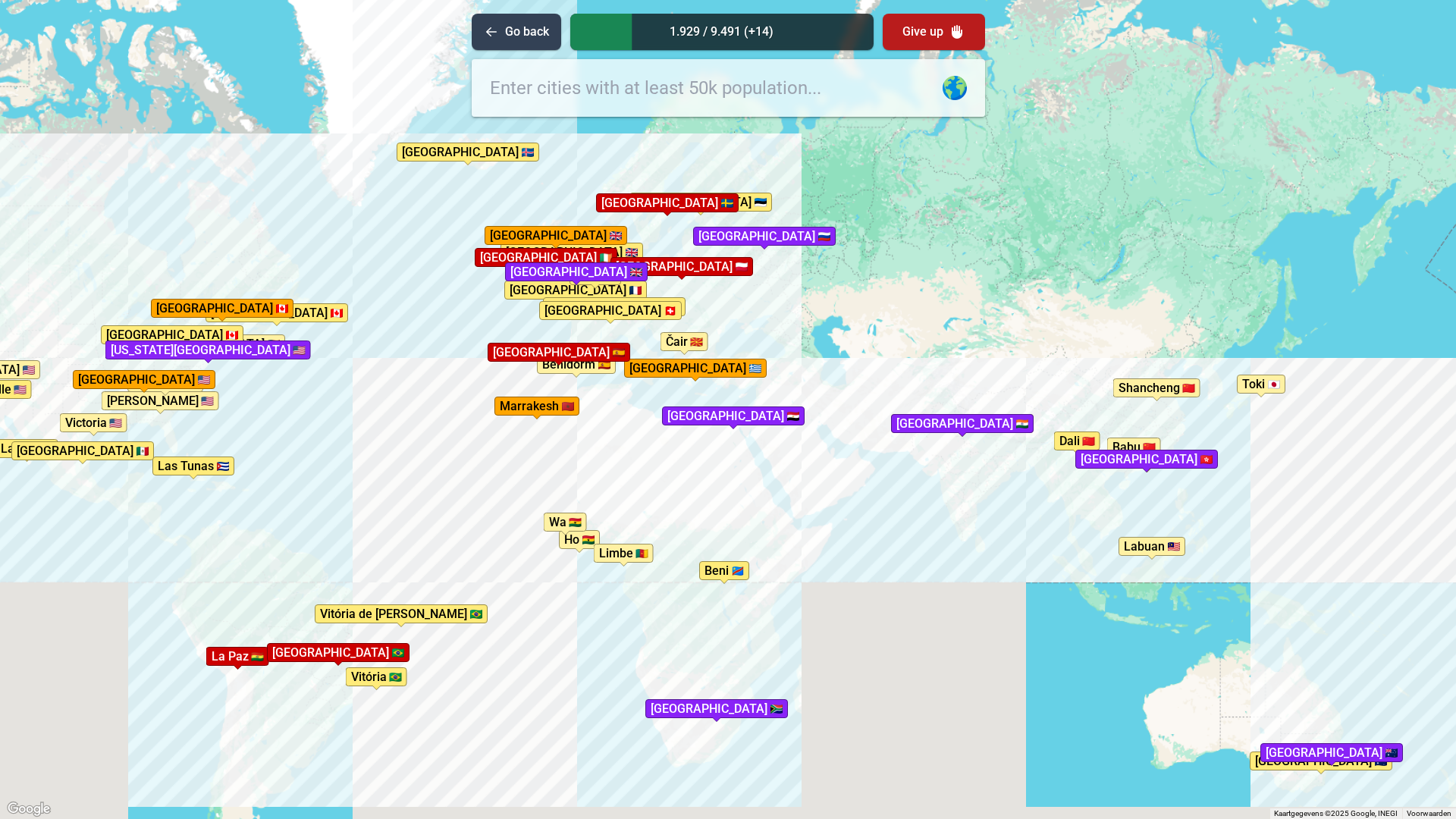
drag, startPoint x: 997, startPoint y: 540, endPoint x: 742, endPoint y: 523, distance: 255.6
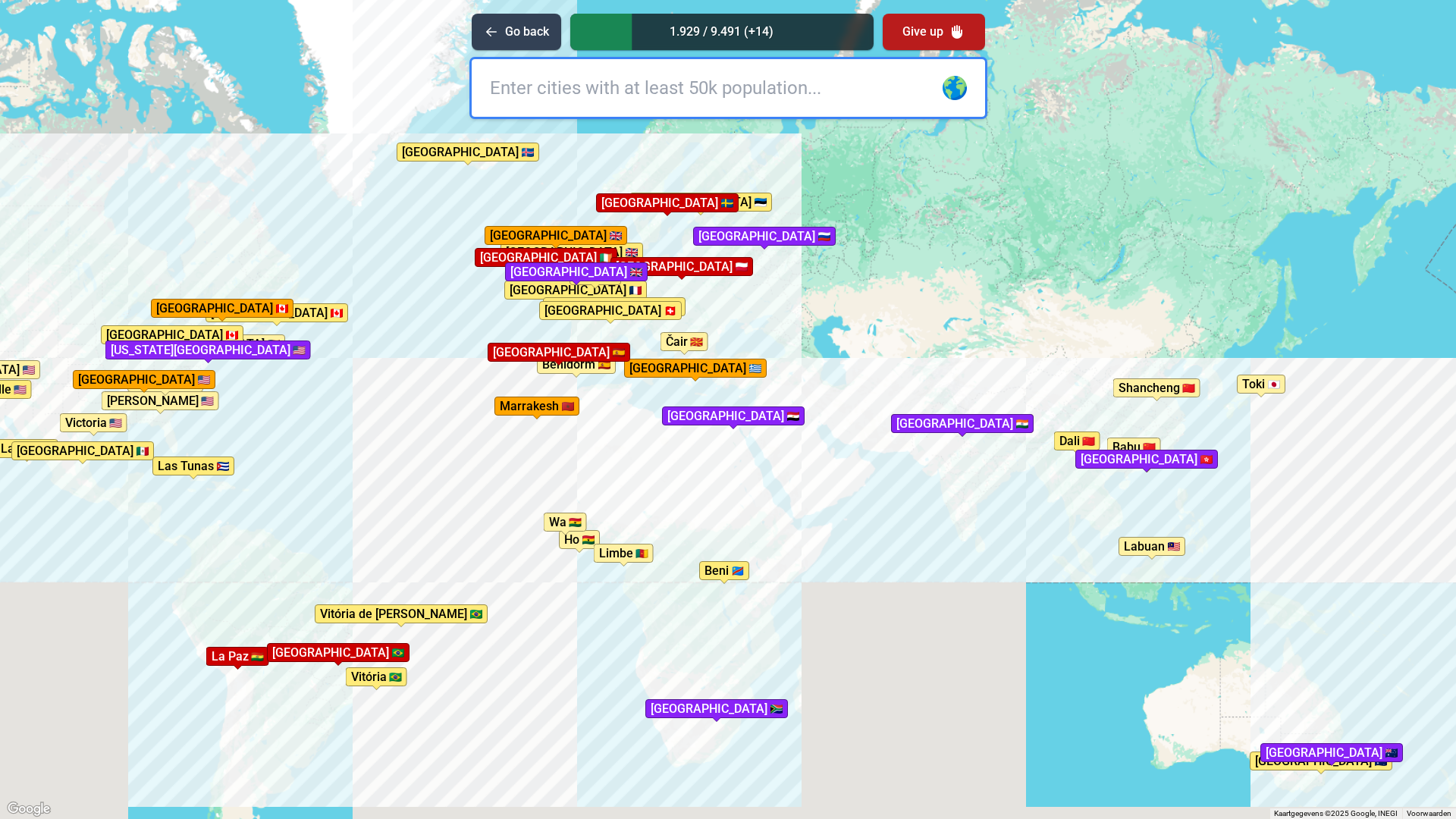
click at [742, 523] on div "Druk op Alt + Enter om te slepen met het toetsenbord. Gebruik dan de pijltoetse…" at bounding box center [728, 409] width 1456 height 819
click at [711, 86] on input "text" at bounding box center [728, 88] width 513 height 58
type input "cape town"
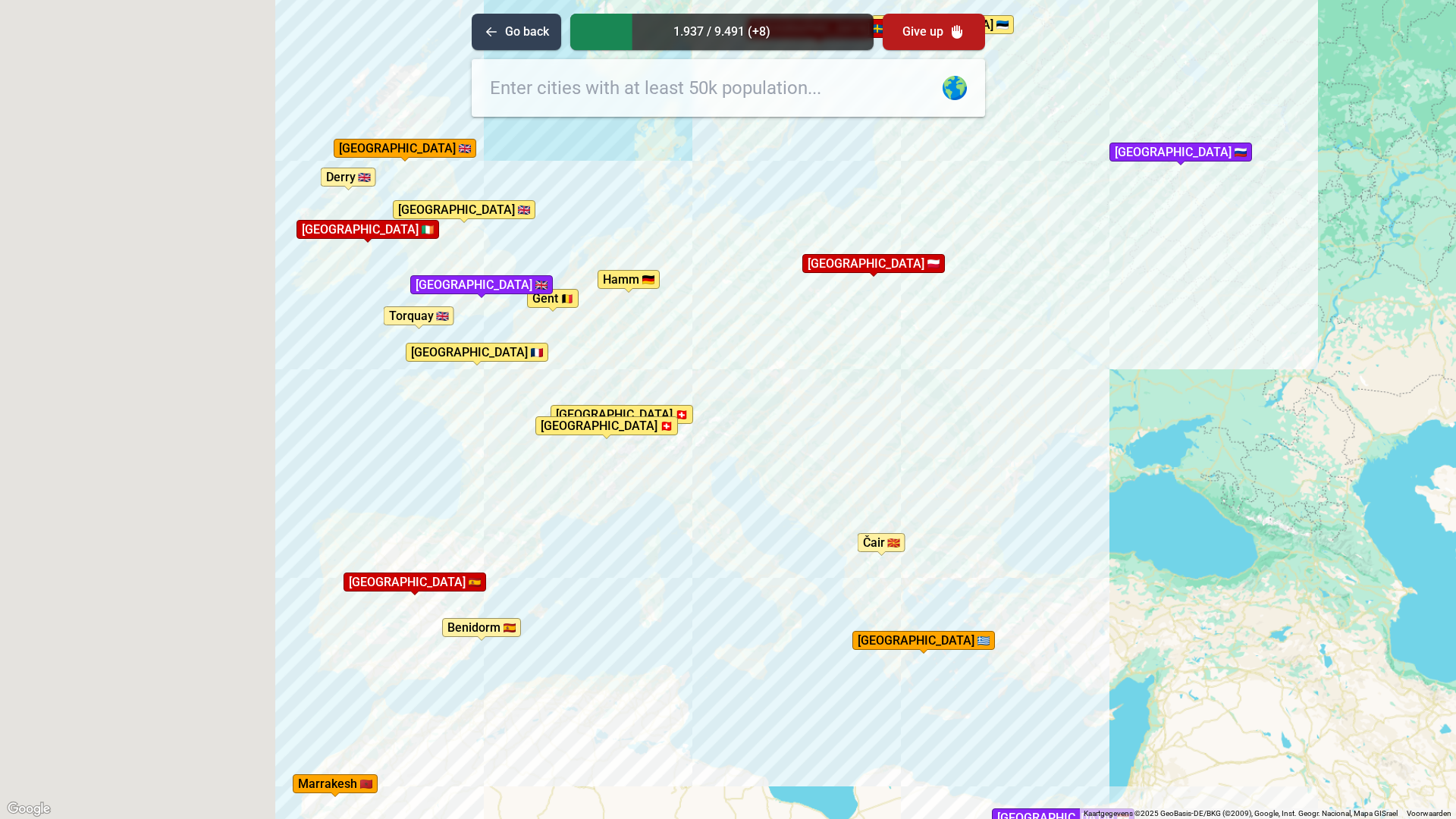
drag, startPoint x: 699, startPoint y: 289, endPoint x: 633, endPoint y: 383, distance: 114.9
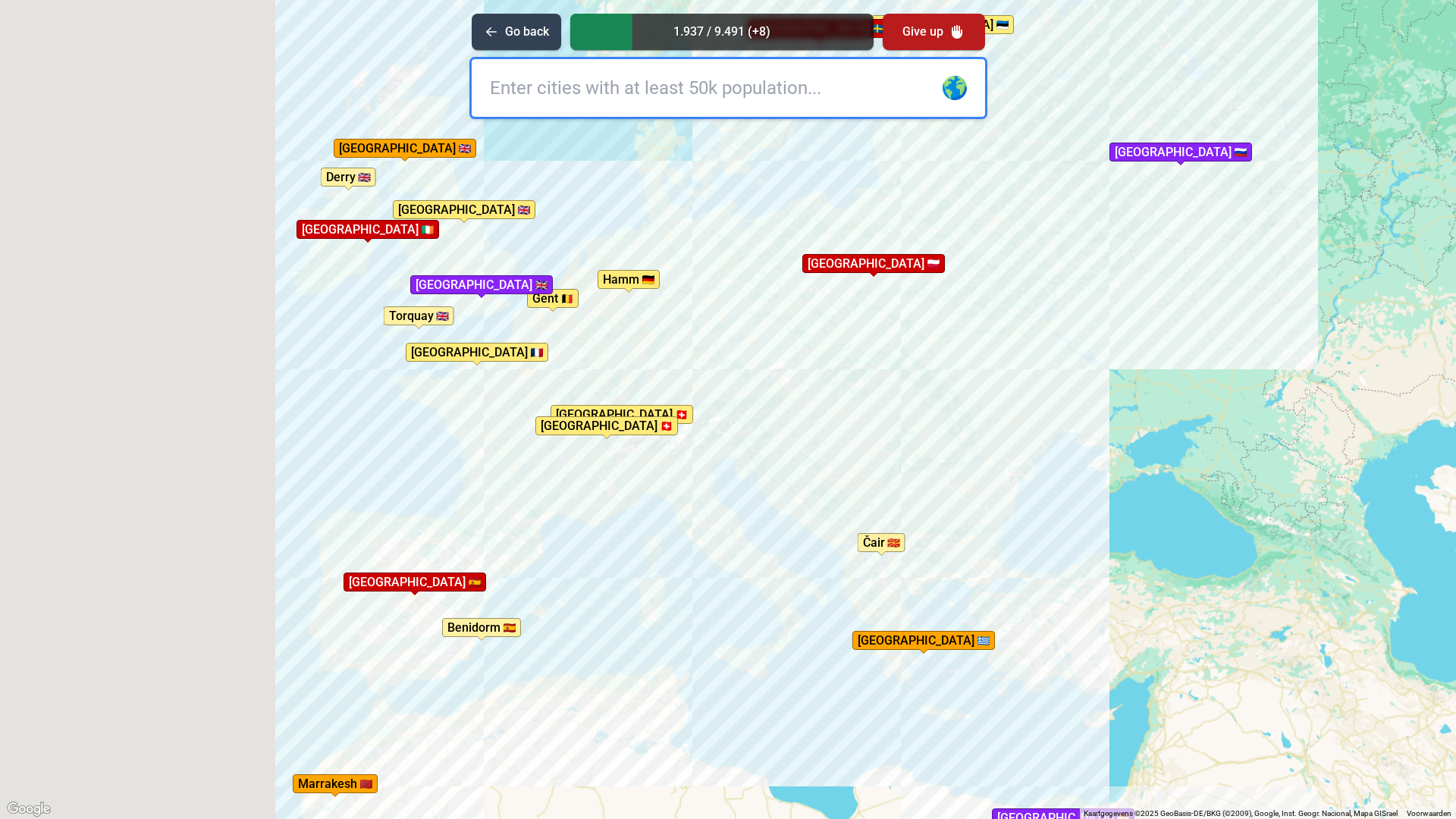
click at [634, 383] on div "Druk op Alt + Enter om te slepen met het toetsenbord. Gebruik dan de pijltoetse…" at bounding box center [728, 409] width 1456 height 819
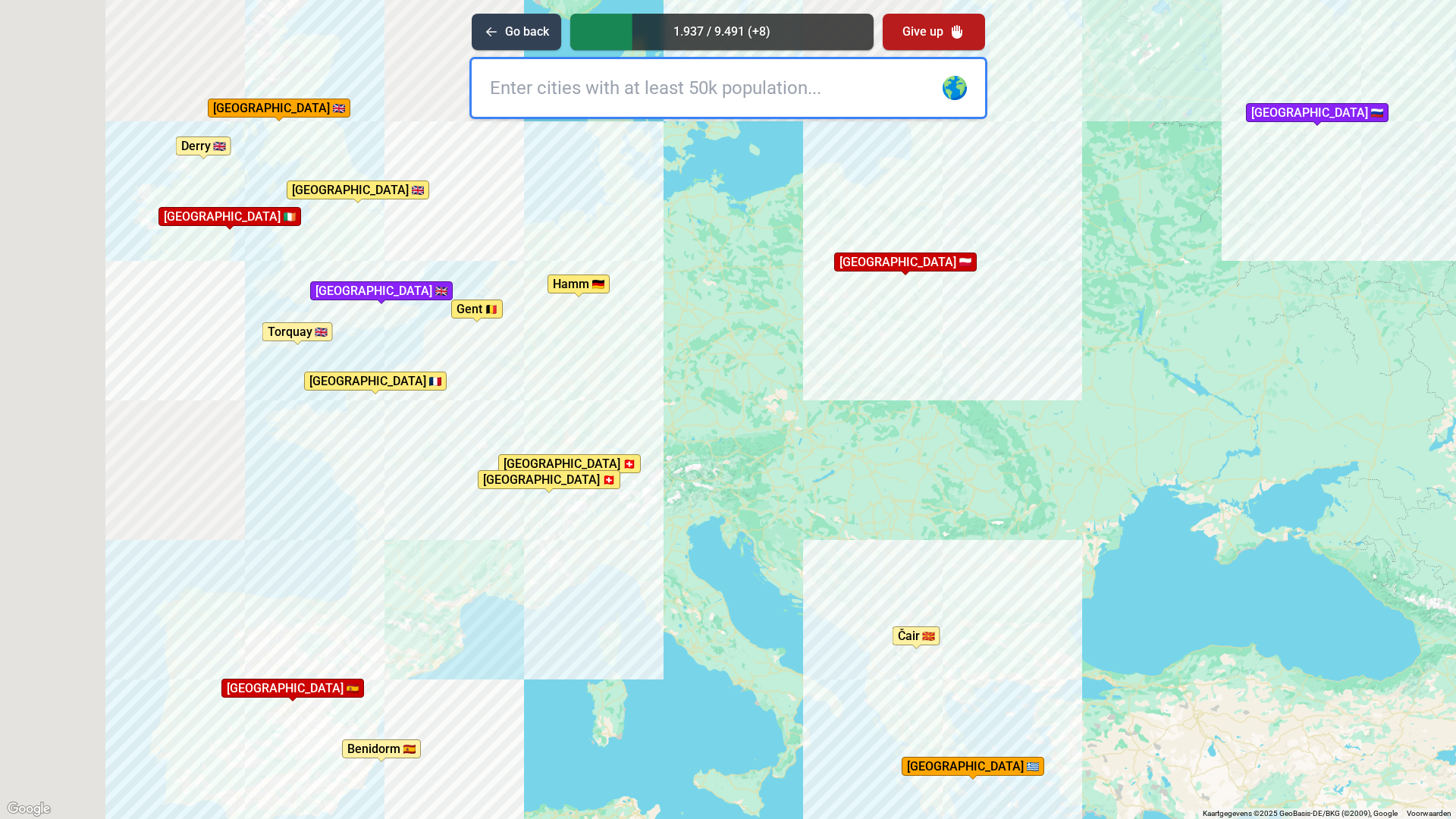
click at [600, 83] on input "text" at bounding box center [728, 88] width 513 height 58
click at [511, 88] on input "utrcht" at bounding box center [728, 88] width 513 height 58
type input "utrecht"
click at [606, 83] on input "text" at bounding box center [728, 88] width 513 height 58
type input "we"
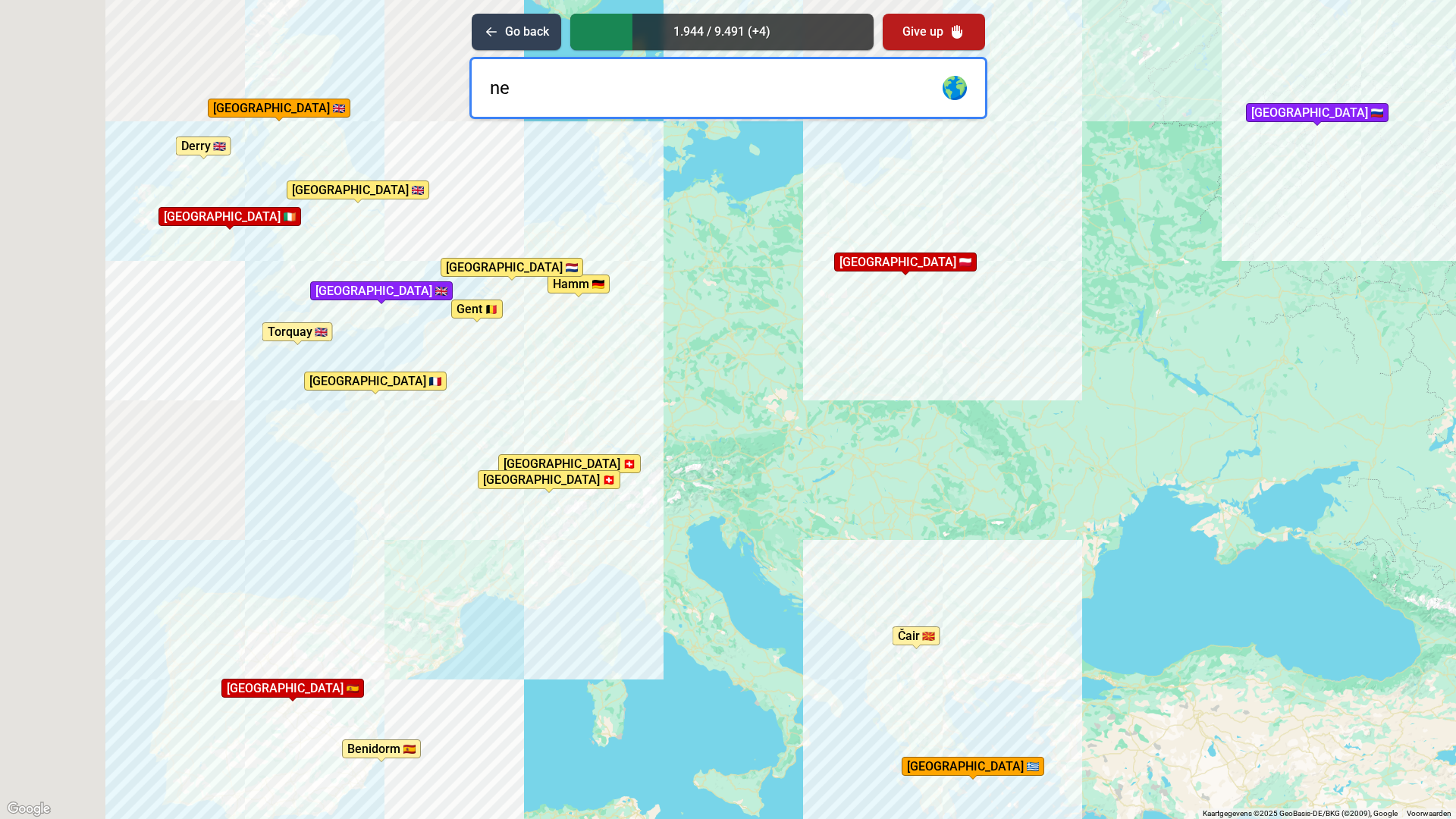
type input "n"
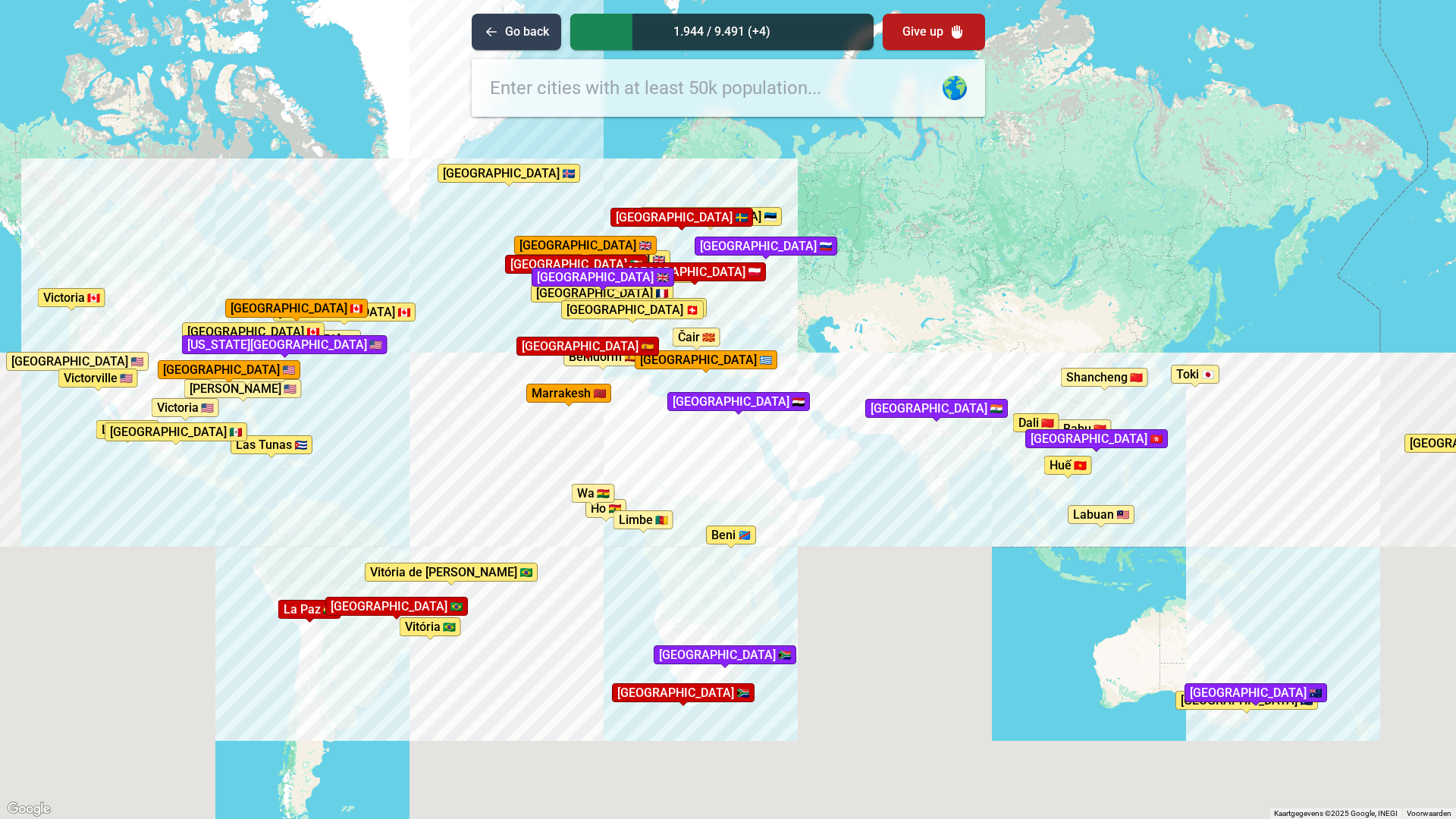
drag, startPoint x: 564, startPoint y: 601, endPoint x: 532, endPoint y: 438, distance: 166.1
click at [532, 438] on div "Druk op Alt + Enter om te slepen met het toetsenbord. Gebruik dan de pijltoetse…" at bounding box center [728, 409] width 1456 height 819
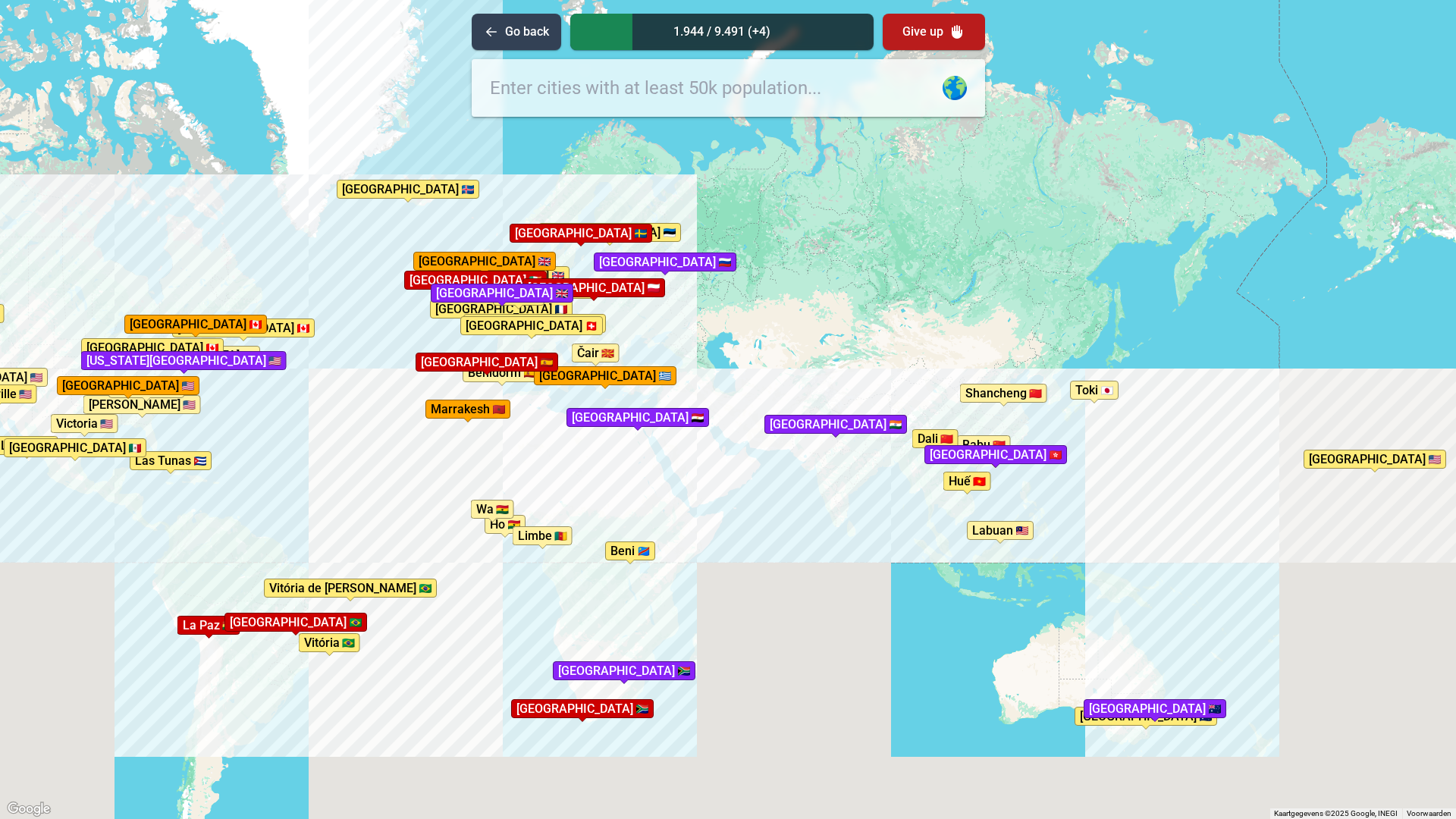
drag, startPoint x: 1166, startPoint y: 461, endPoint x: 1049, endPoint y: 479, distance: 118.4
click at [1049, 479] on div "Druk op Alt + Enter om te slepen met het toetsenbord. Gebruik dan de pijltoetse…" at bounding box center [728, 409] width 1456 height 819
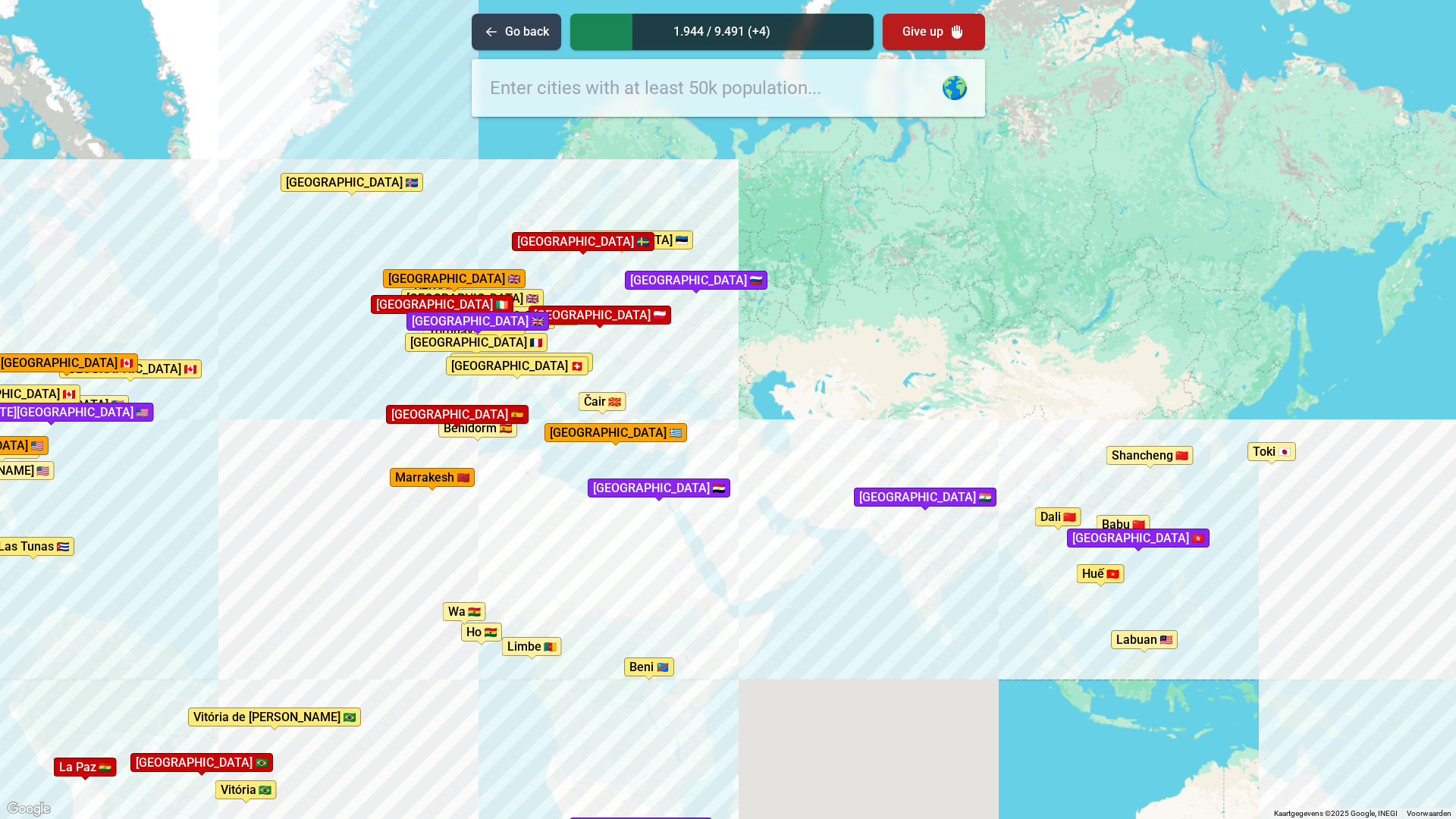
drag, startPoint x: 370, startPoint y: 541, endPoint x: 727, endPoint y: 608, distance: 363.2
click at [727, 608] on div "Druk op Alt + Enter om te slepen met het toetsenbord. Gebruik dan de pijltoetse…" at bounding box center [728, 409] width 1456 height 819
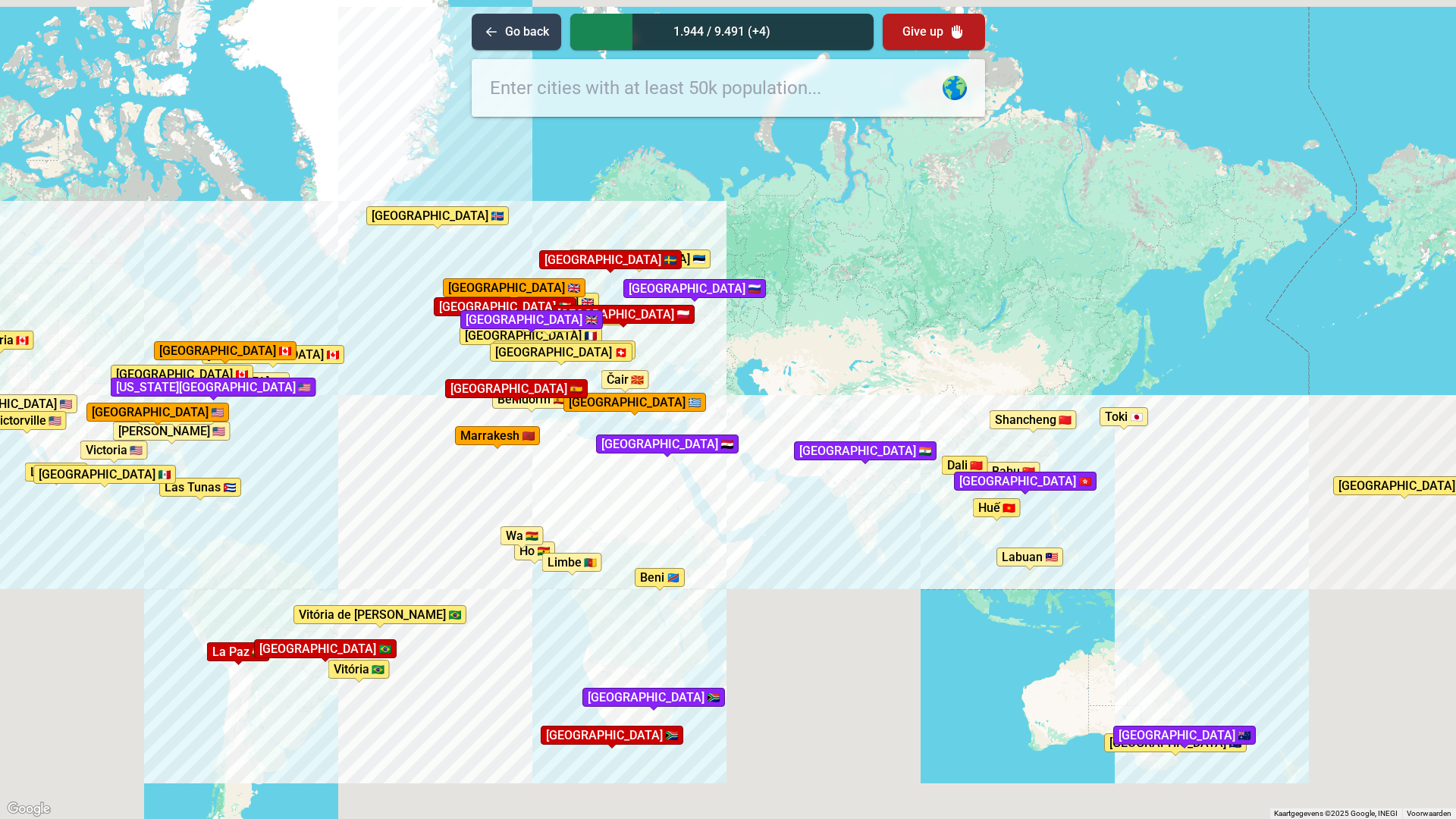
drag, startPoint x: 533, startPoint y: 549, endPoint x: 531, endPoint y: 409, distance: 140.0
click at [531, 409] on div "Druk op Alt + Enter om te slepen met het toetsenbord. Gebruik dan de pijltoetse…" at bounding box center [728, 409] width 1456 height 819
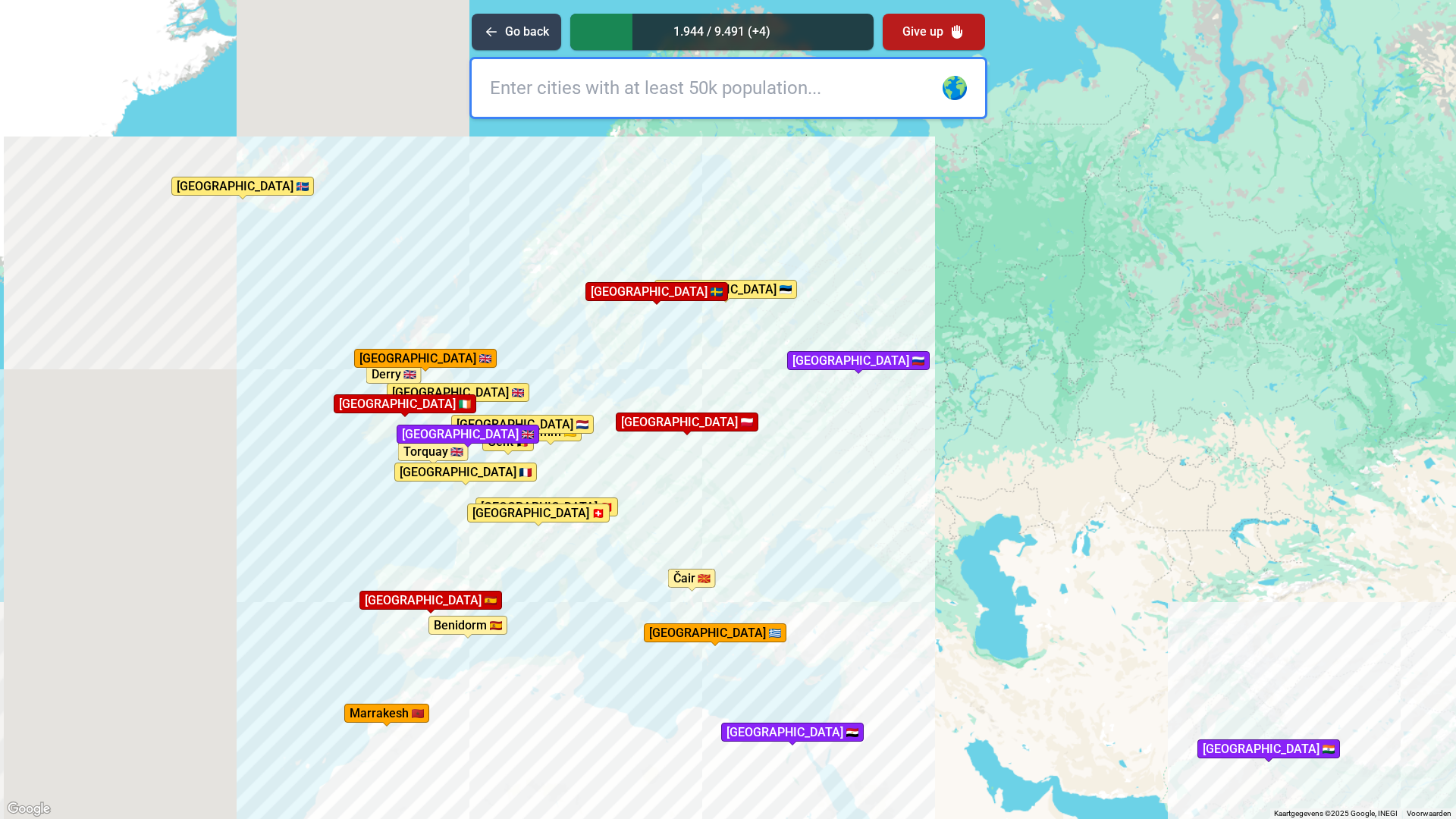
click at [766, 97] on input "text" at bounding box center [728, 88] width 513 height 58
type input "mila"
type input "rom"
type input "e"
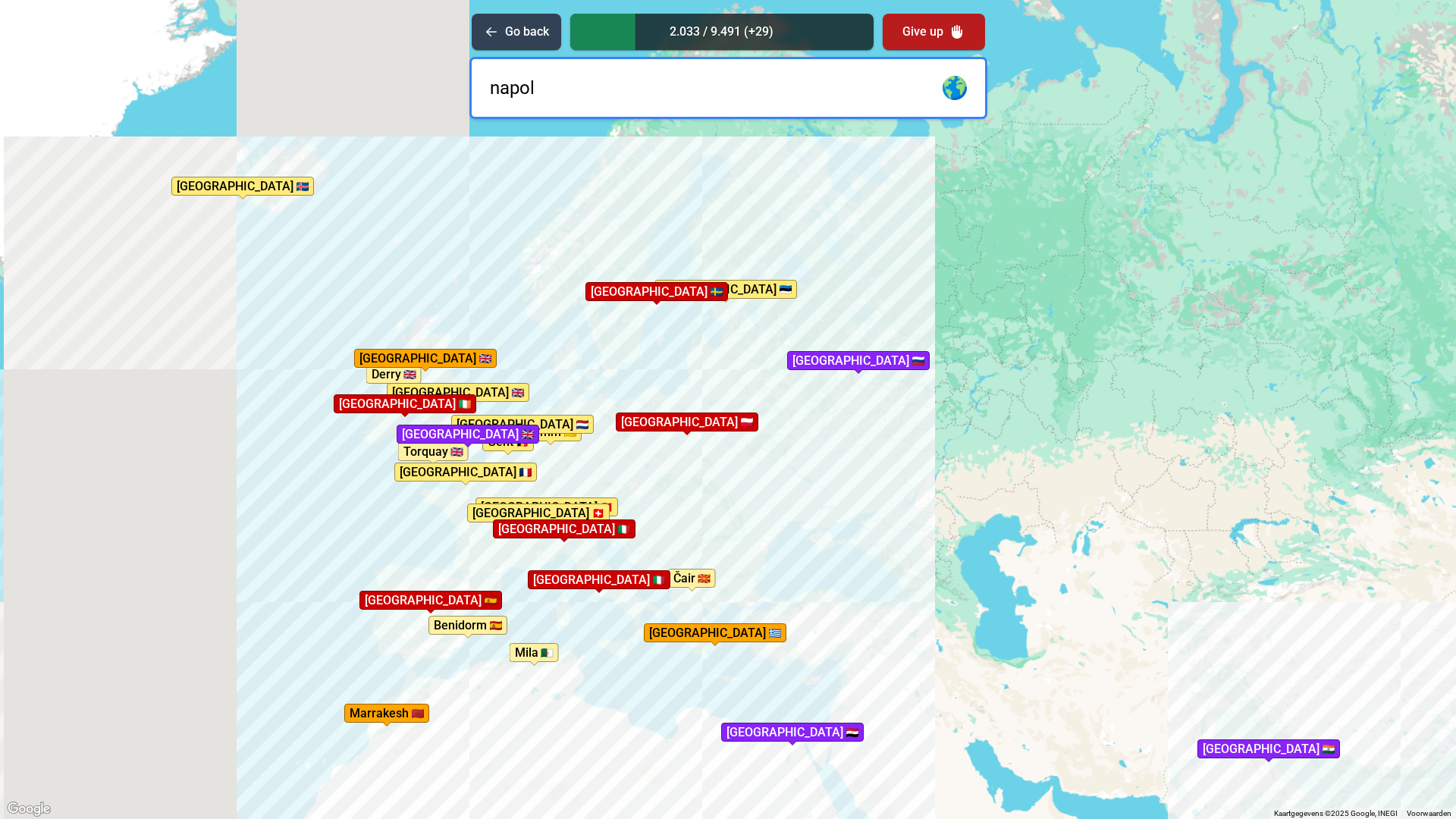
type input "napoli"
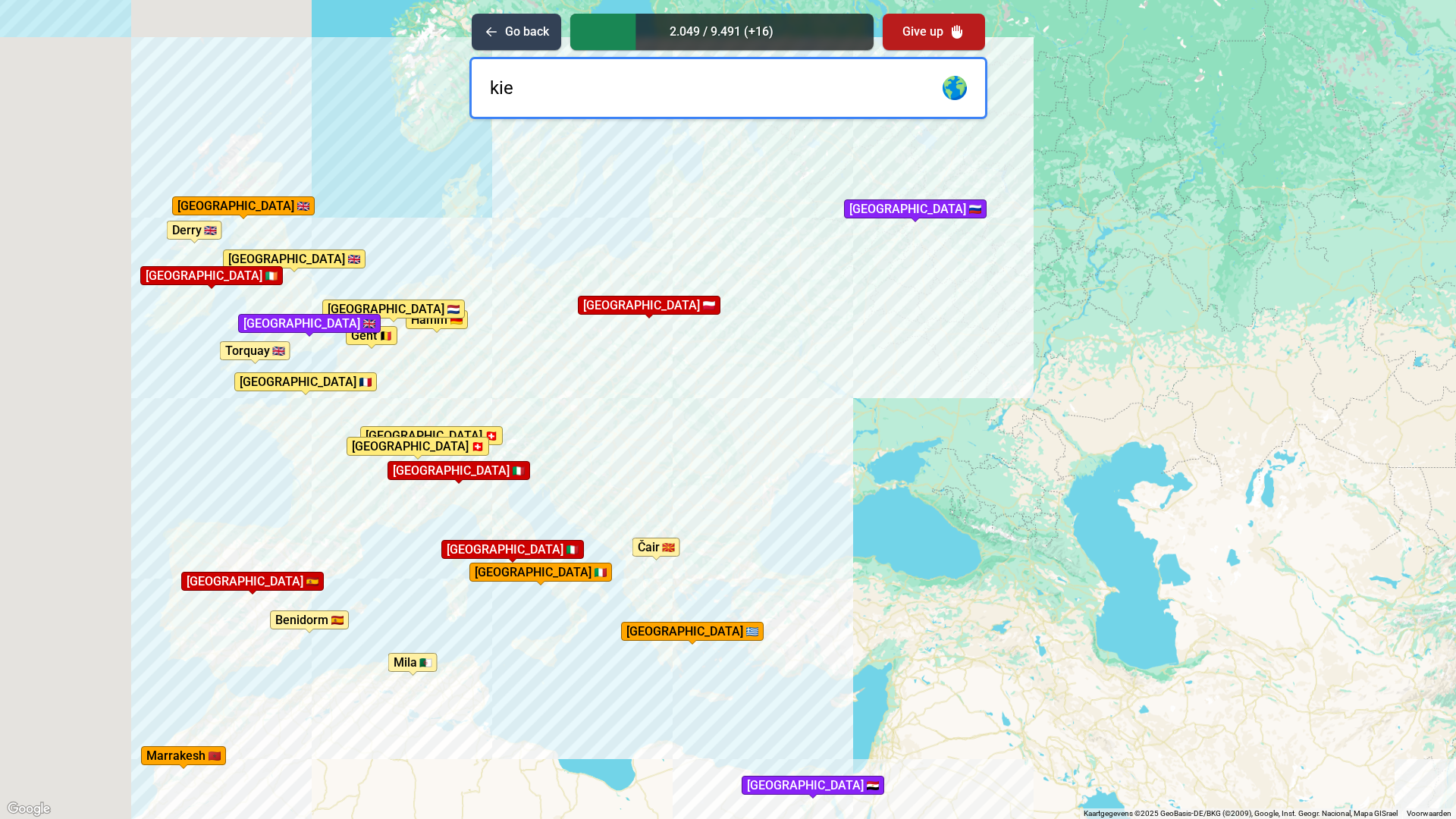
type input "kiev"
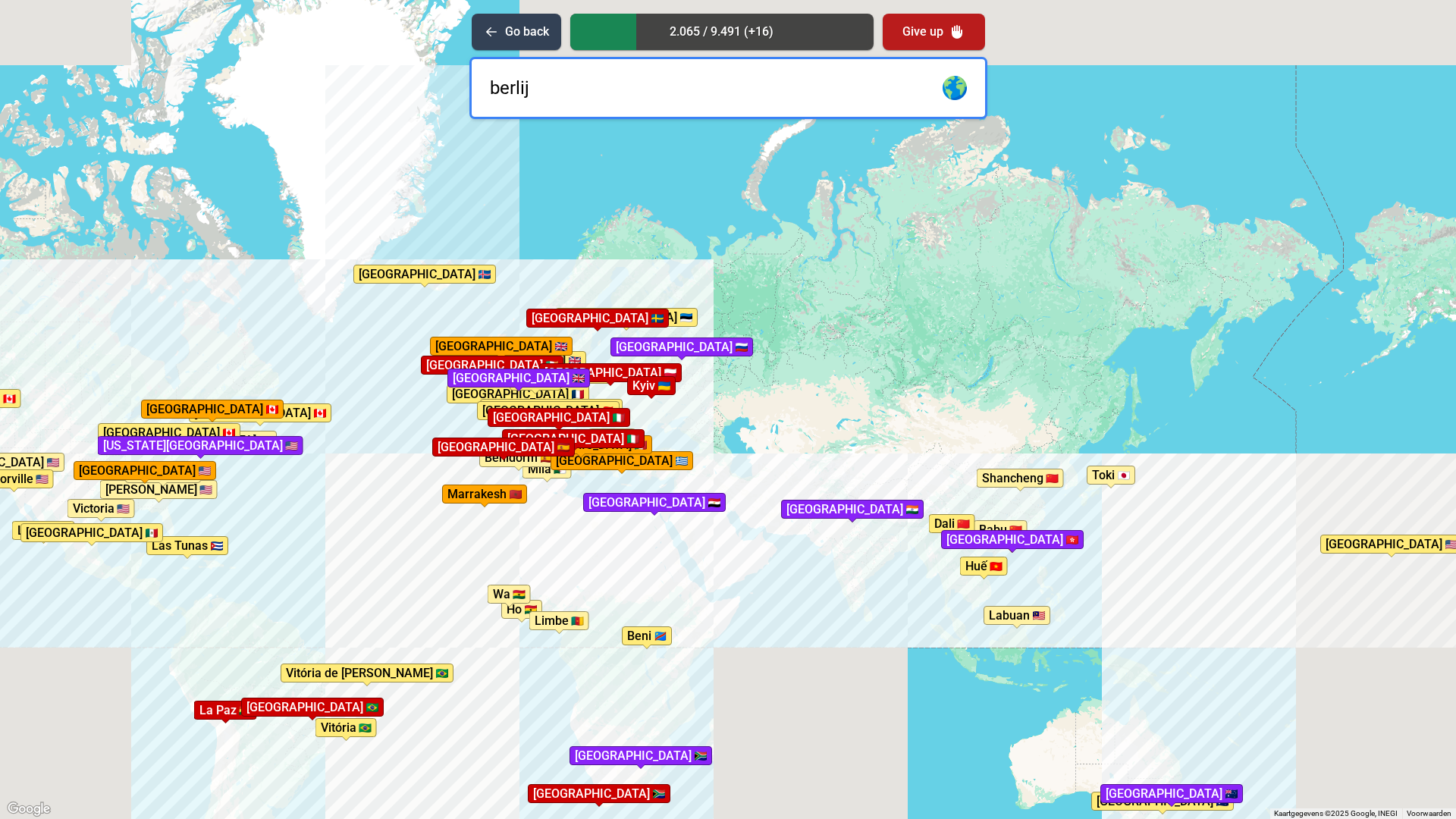
type input "berlijn"
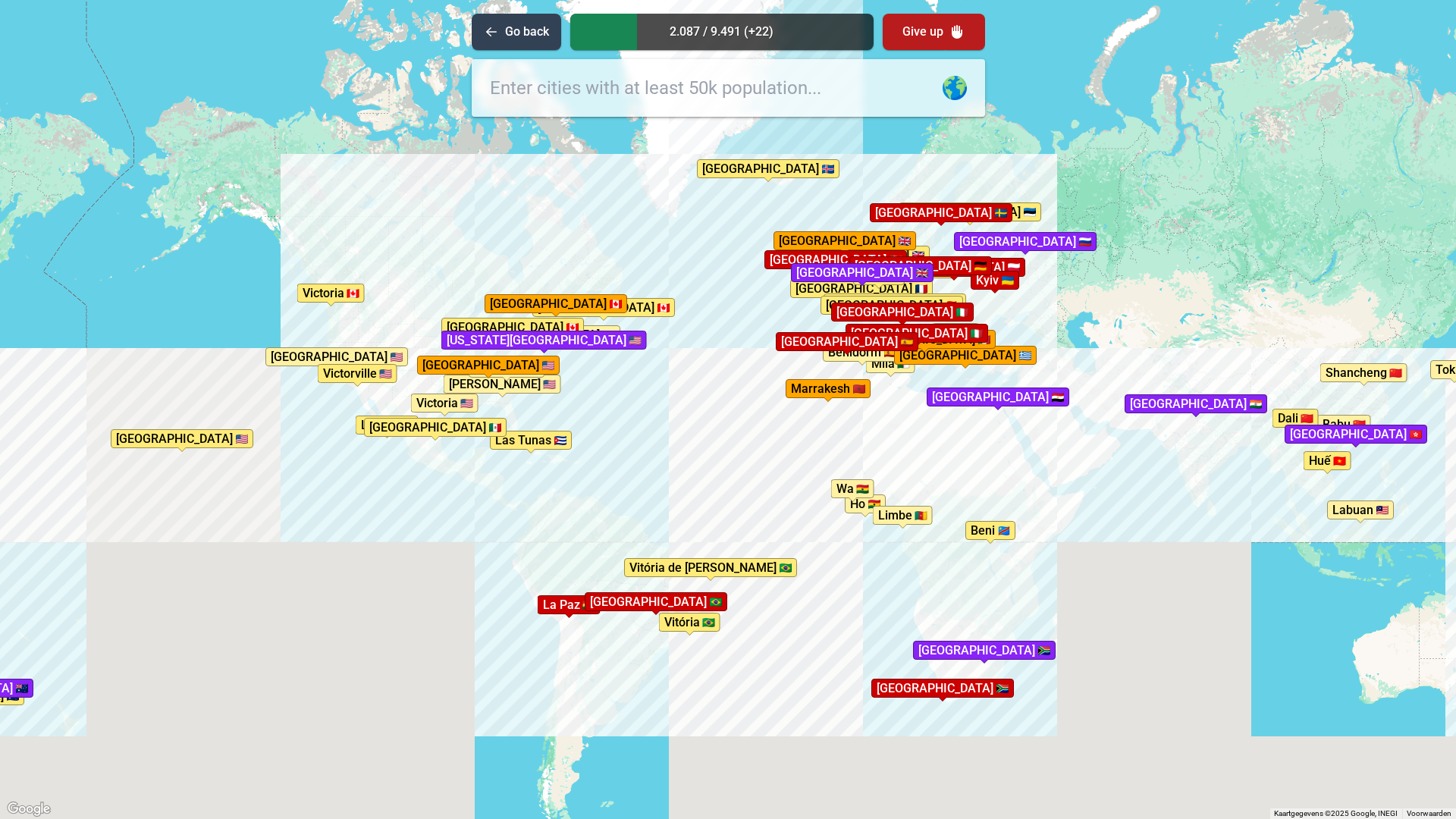
drag, startPoint x: 686, startPoint y: 477, endPoint x: 1019, endPoint y: 371, distance: 349.5
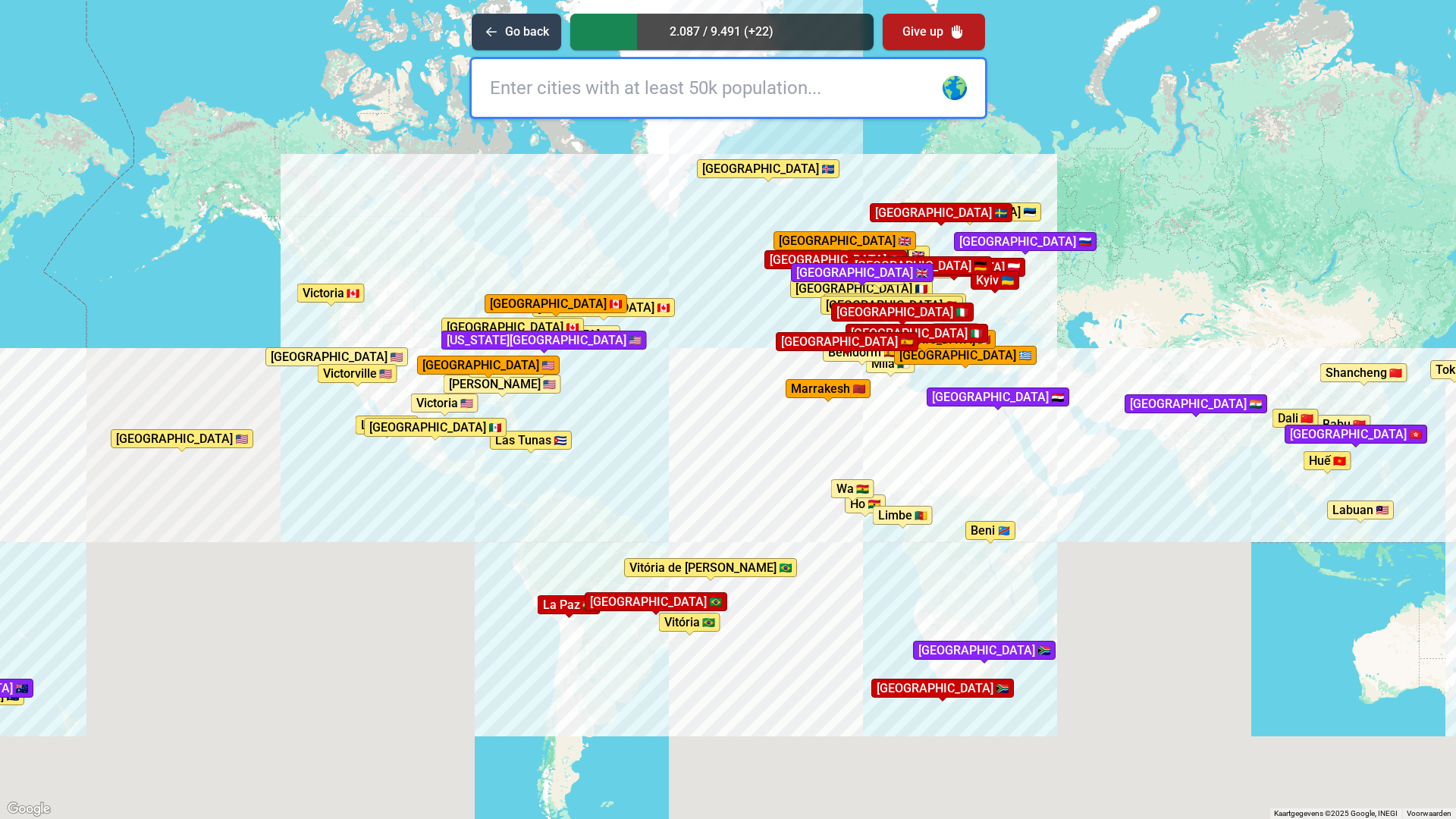
click at [1019, 371] on div "Druk op Alt + Enter om te slepen met het toetsenbord. Gebruik dan de pijltoetse…" at bounding box center [728, 409] width 1456 height 819
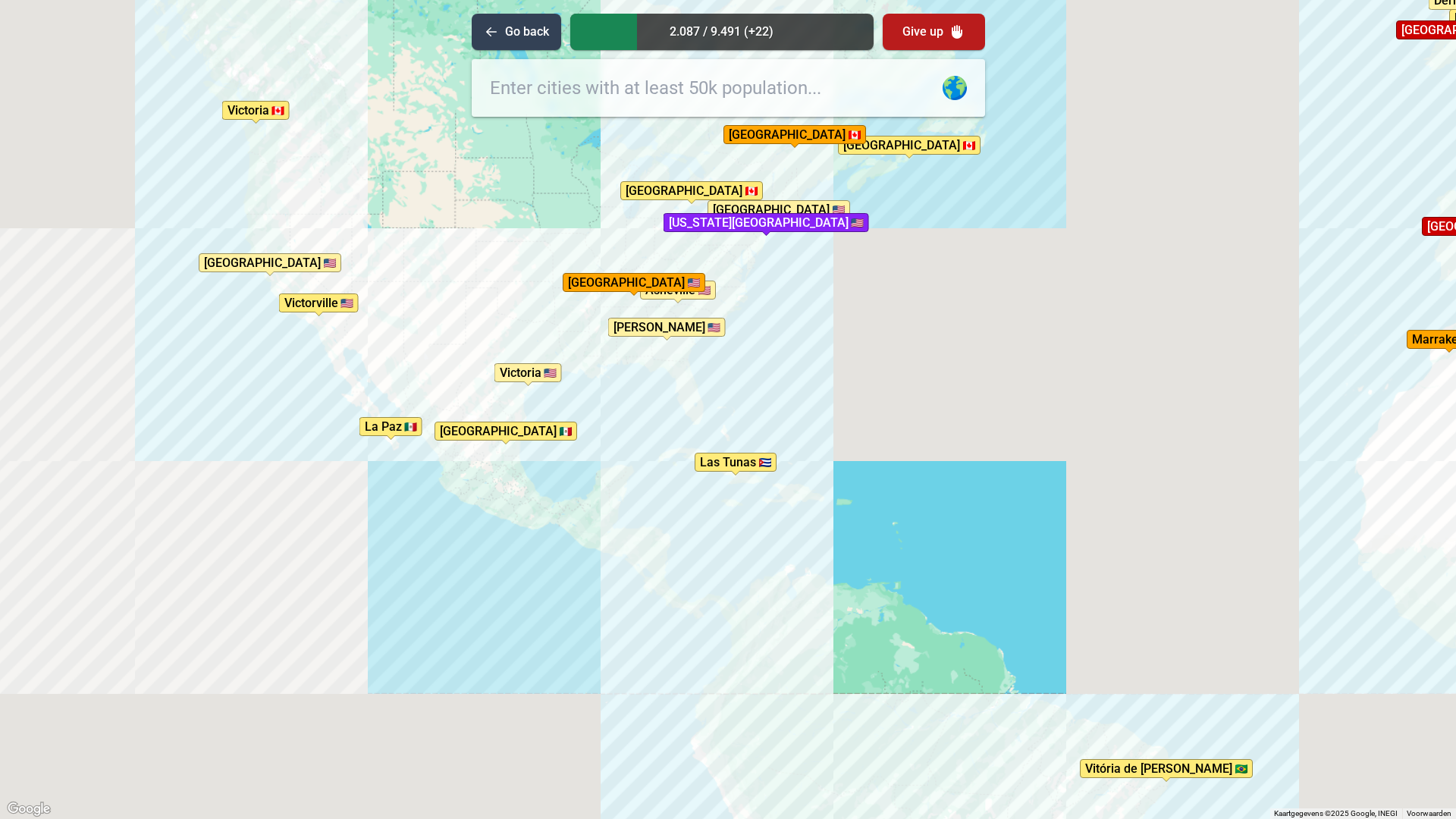
drag, startPoint x: 429, startPoint y: 427, endPoint x: 465, endPoint y: 499, distance: 80.5
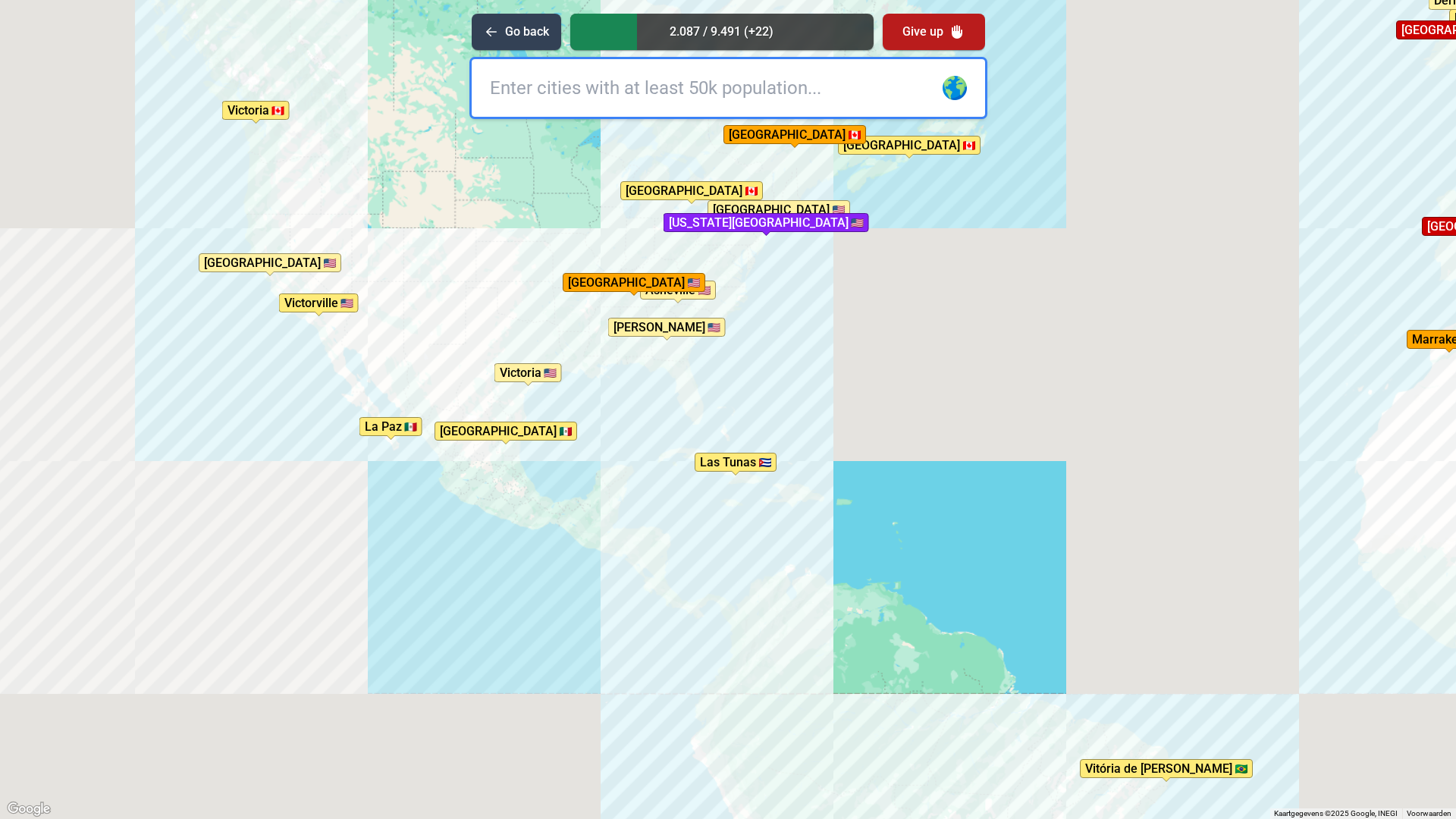
click at [465, 499] on div "Druk op Alt + Enter om te slepen met het toetsenbord. Gebruik dan de pijltoetse…" at bounding box center [728, 409] width 1456 height 819
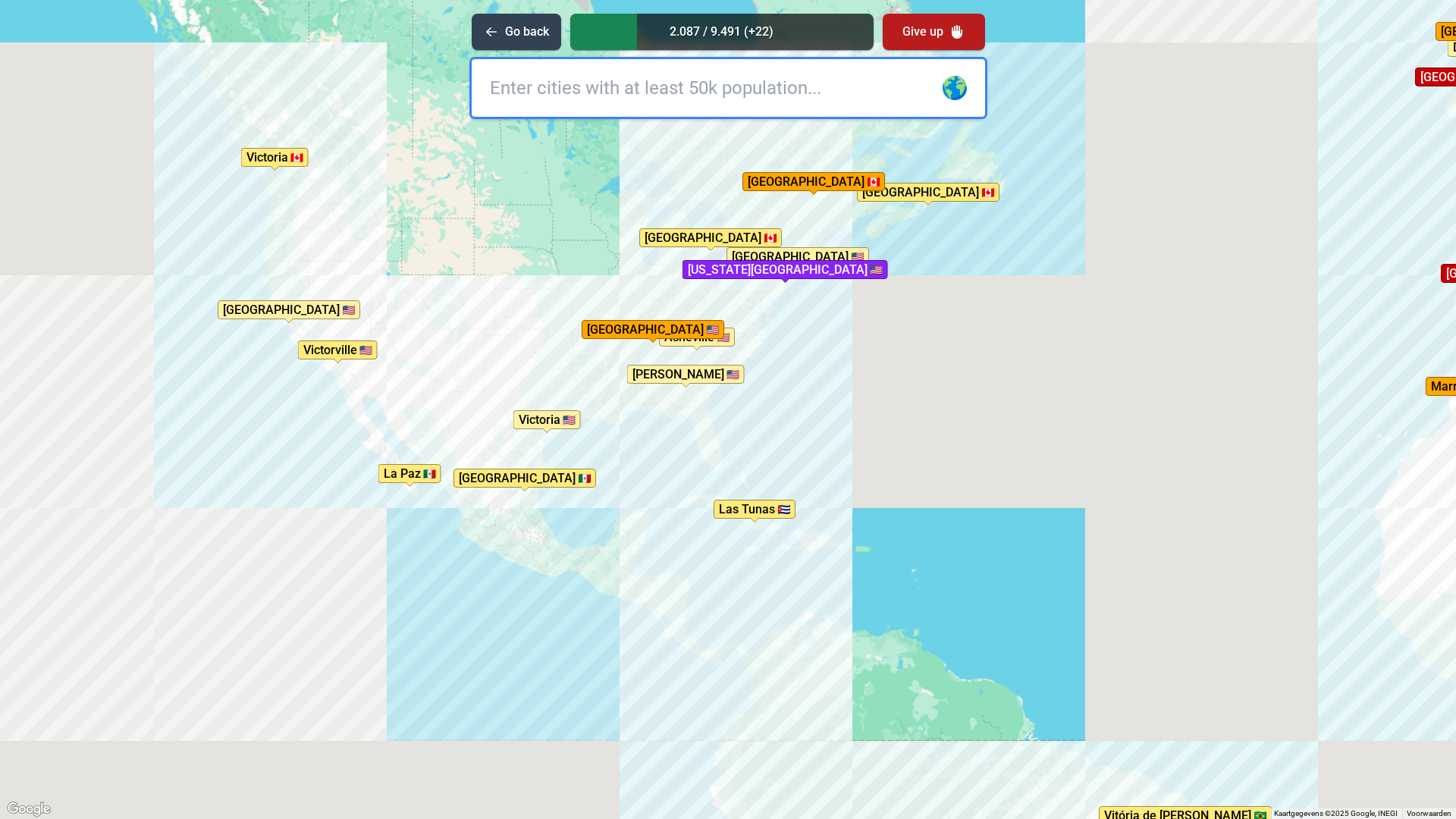
click at [735, 106] on input "text" at bounding box center [728, 88] width 513 height 58
type input "mexico"
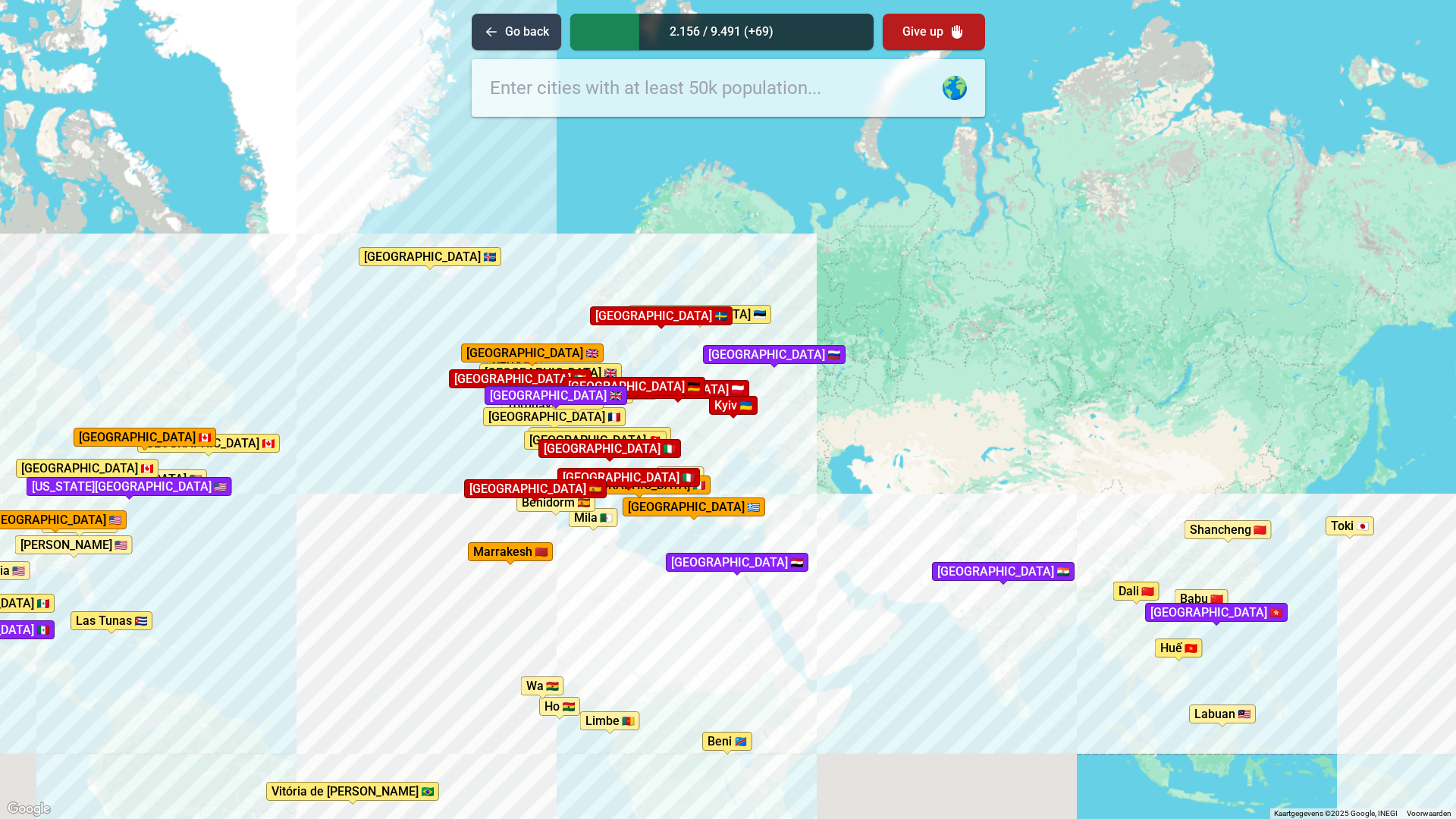
drag, startPoint x: 1006, startPoint y: 510, endPoint x: 272, endPoint y: 627, distance: 743.3
click at [272, 627] on div "Druk op Alt + Enter om te slepen met het toetsenbord. Gebruik dan de pijltoetse…" at bounding box center [728, 409] width 1456 height 819
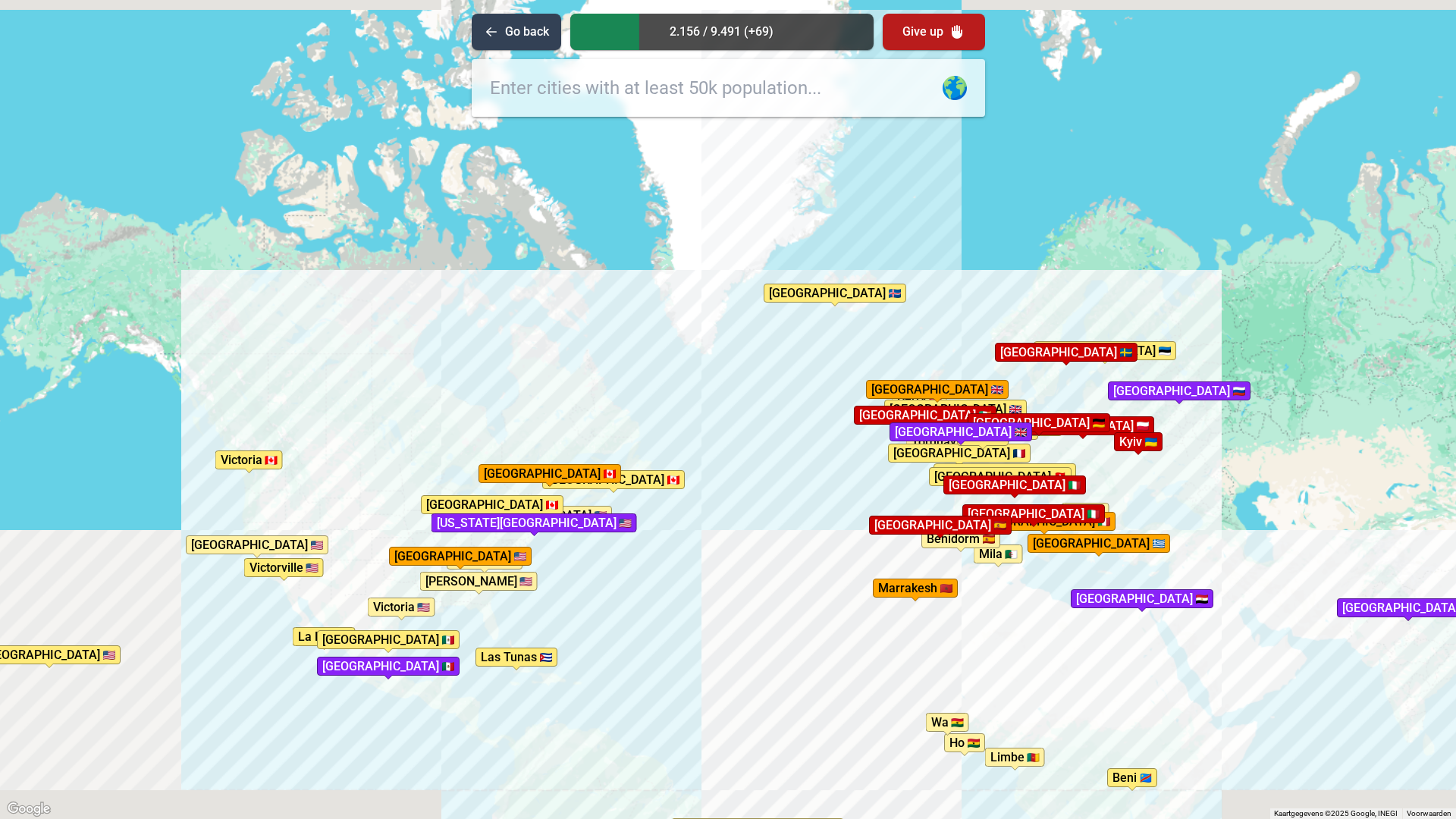
drag, startPoint x: 459, startPoint y: 507, endPoint x: 865, endPoint y: 544, distance: 407.7
click at [865, 544] on div "Druk op Alt + Enter om te slepen met het toetsenbord. Gebruik dan de pijltoetse…" at bounding box center [728, 409] width 1456 height 819
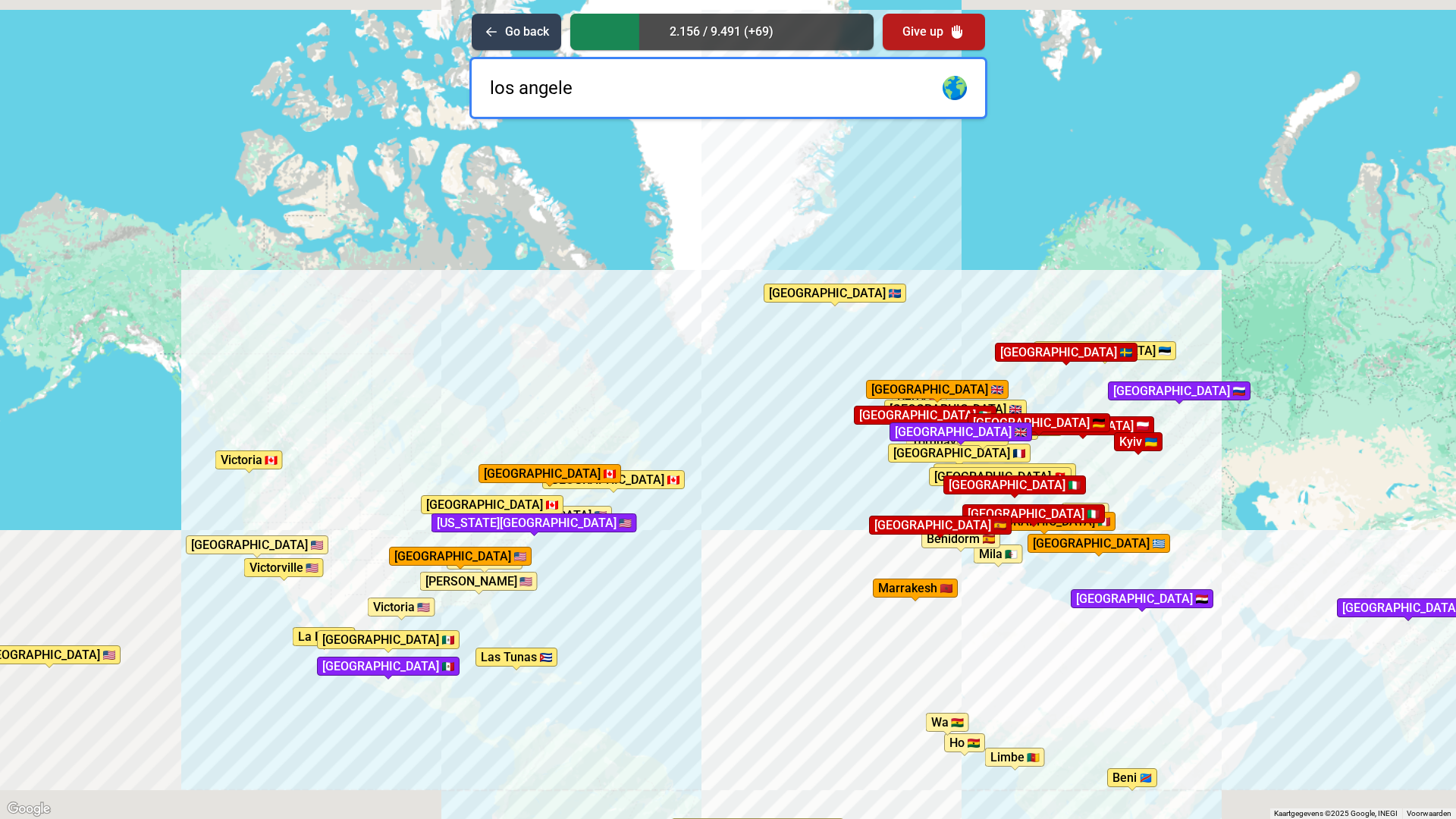
type input "los angeles"
type input "kan"
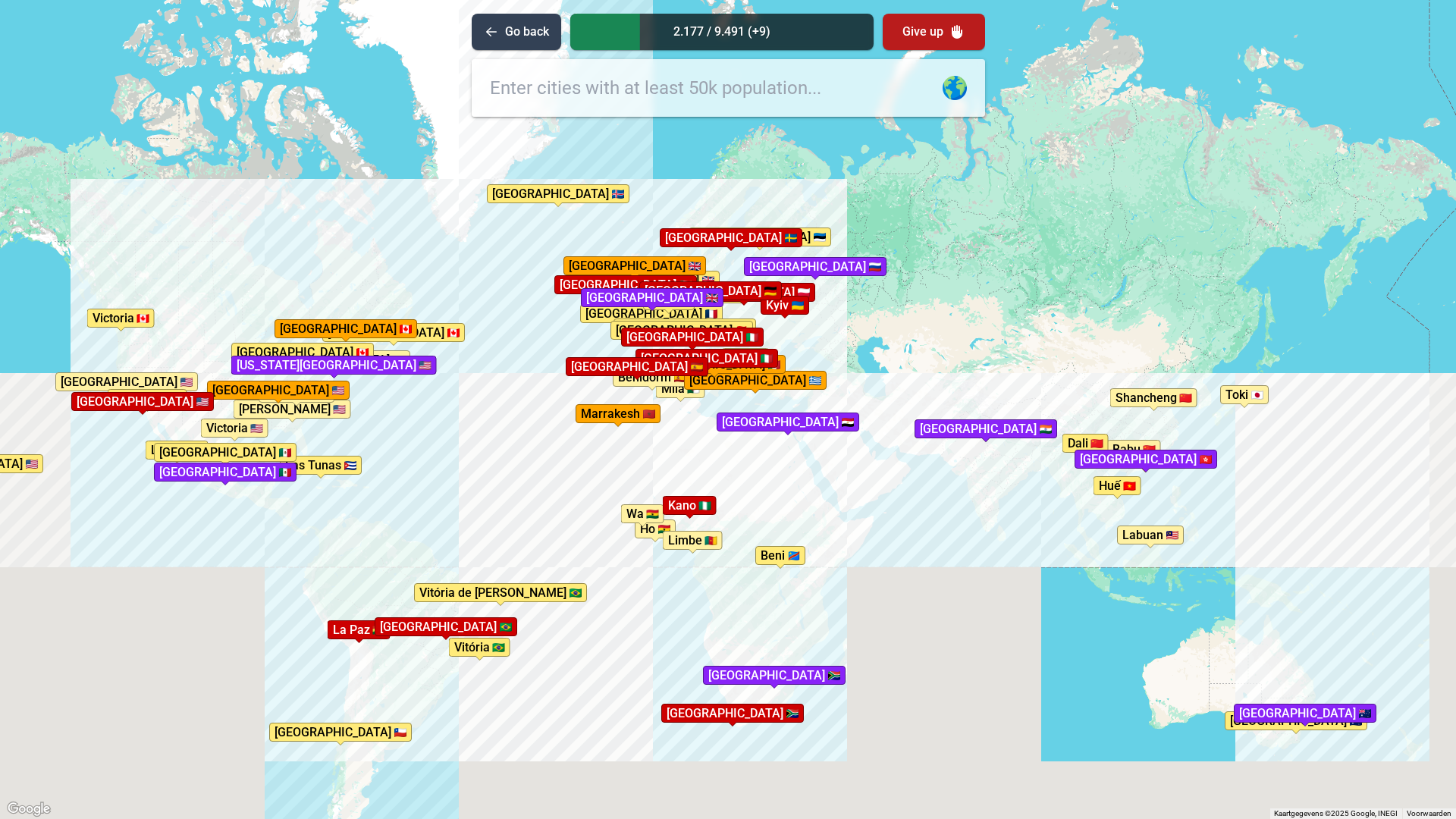
drag, startPoint x: 988, startPoint y: 703, endPoint x: 691, endPoint y: 488, distance: 366.7
click at [691, 488] on div "Druk op Alt + Enter om te slepen met het toetsenbord. Gebruik dan de pijltoetse…" at bounding box center [728, 409] width 1456 height 819
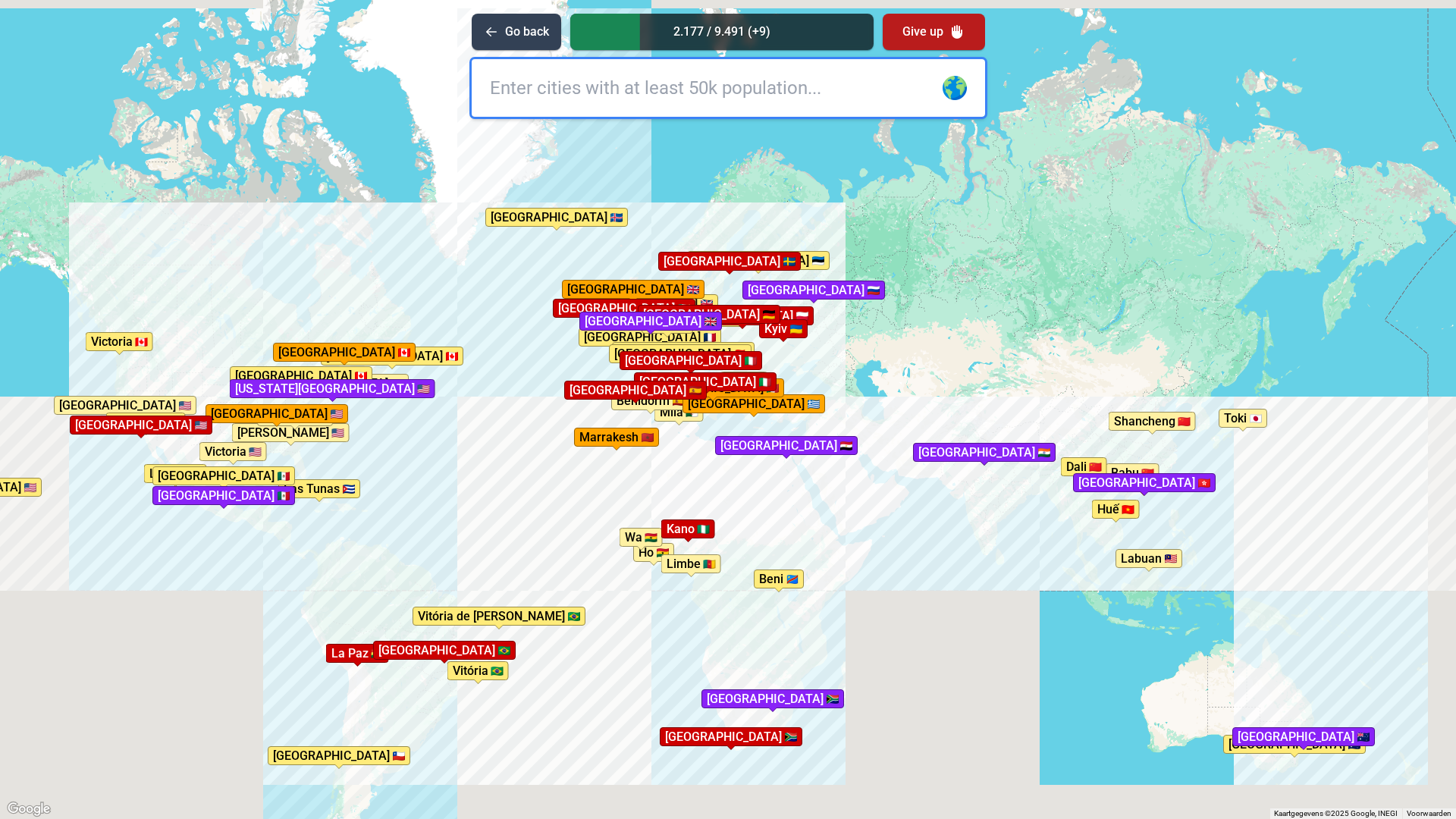
click at [687, 80] on input "text" at bounding box center [728, 88] width 513 height 58
type input "seattle"
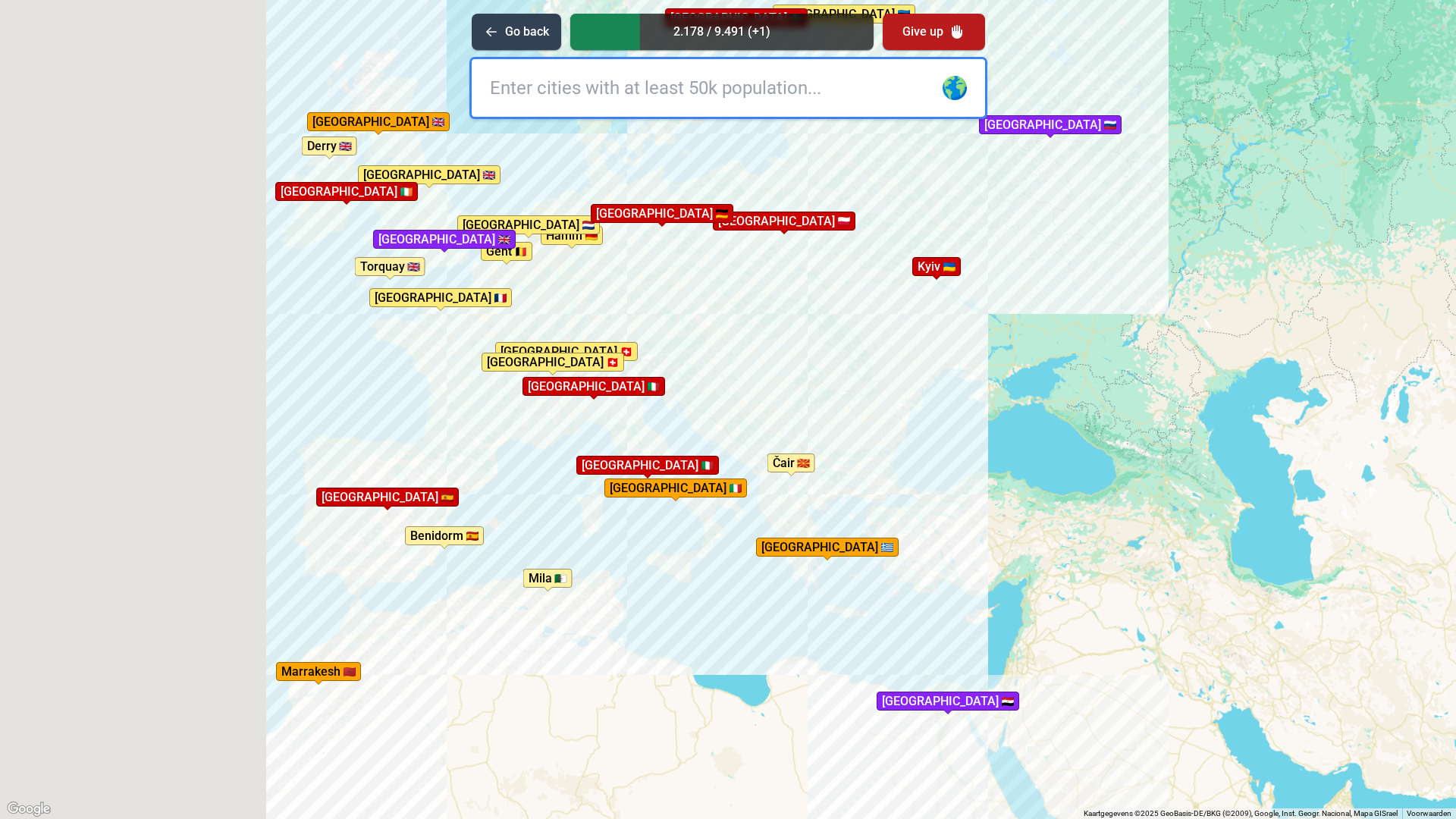
click at [602, 106] on input "text" at bounding box center [728, 88] width 513 height 58
type input "sar"
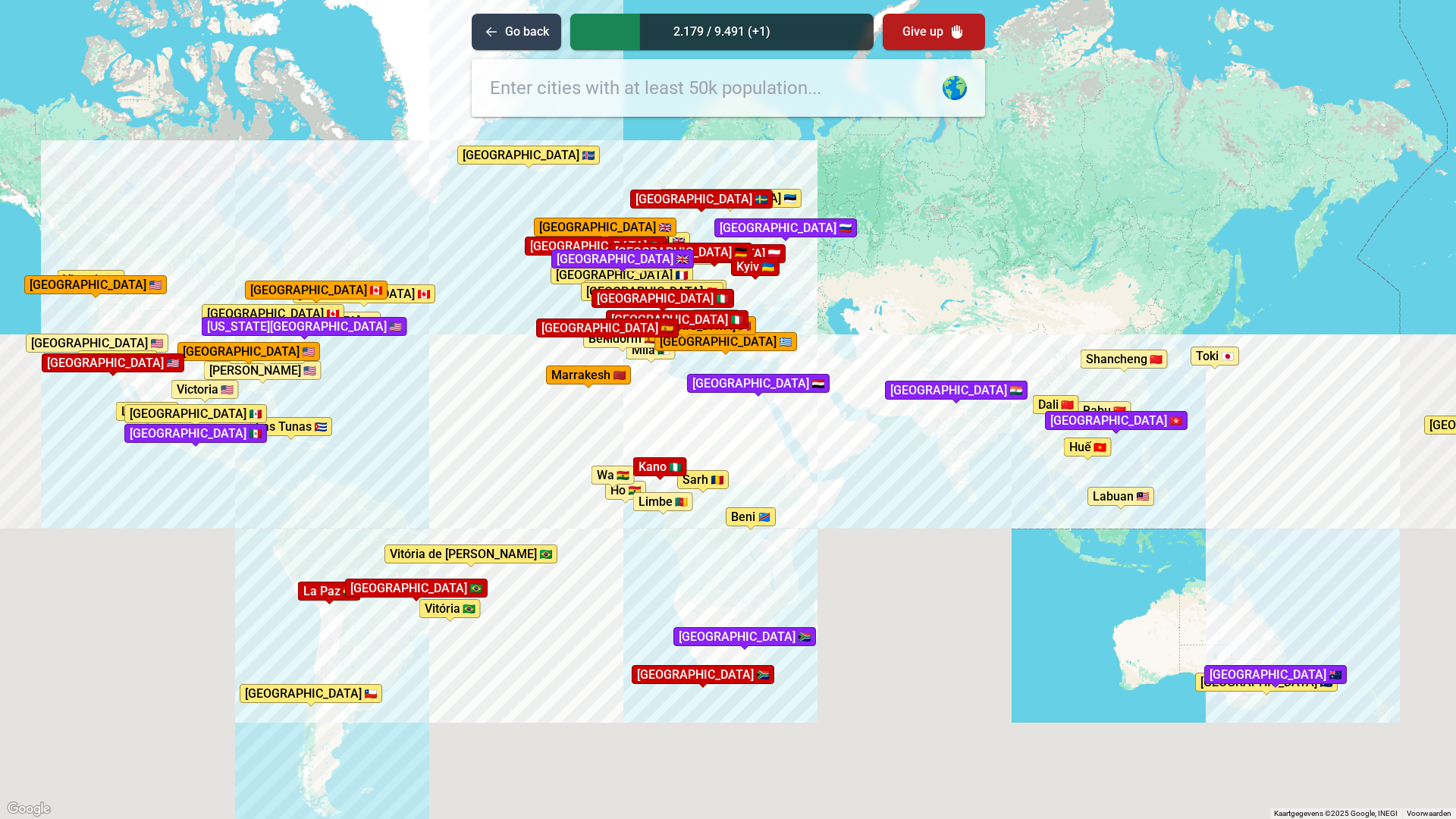
drag, startPoint x: 719, startPoint y: 475, endPoint x: 719, endPoint y: 459, distance: 16.0
click at [719, 459] on div "Druk op Alt + Enter om te slepen met het toetsenbord. Gebruik dan de pijltoetse…" at bounding box center [728, 409] width 1456 height 819
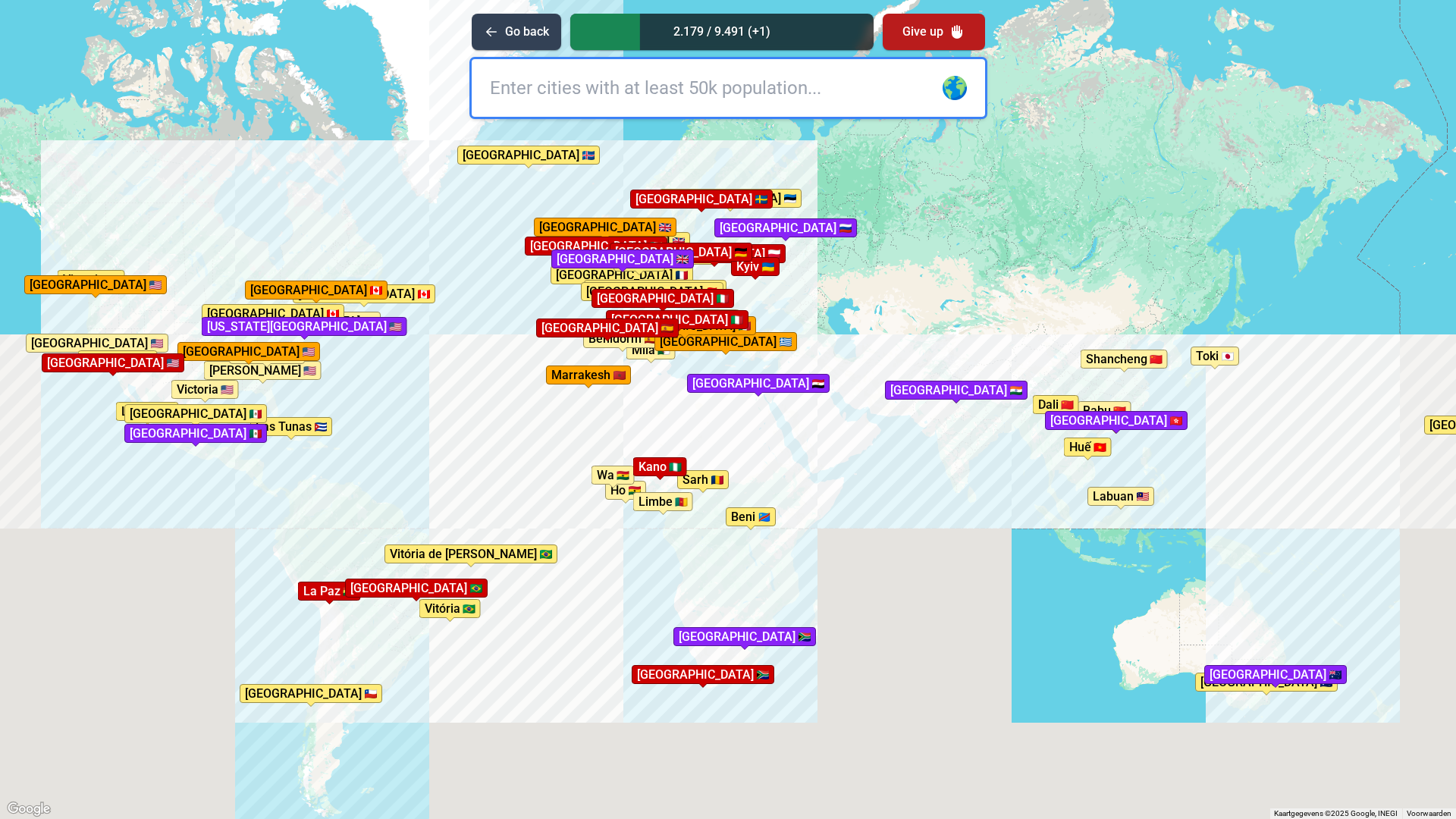
click at [615, 79] on input "text" at bounding box center [728, 88] width 513 height 58
type input "miami"
type input "hollywood"
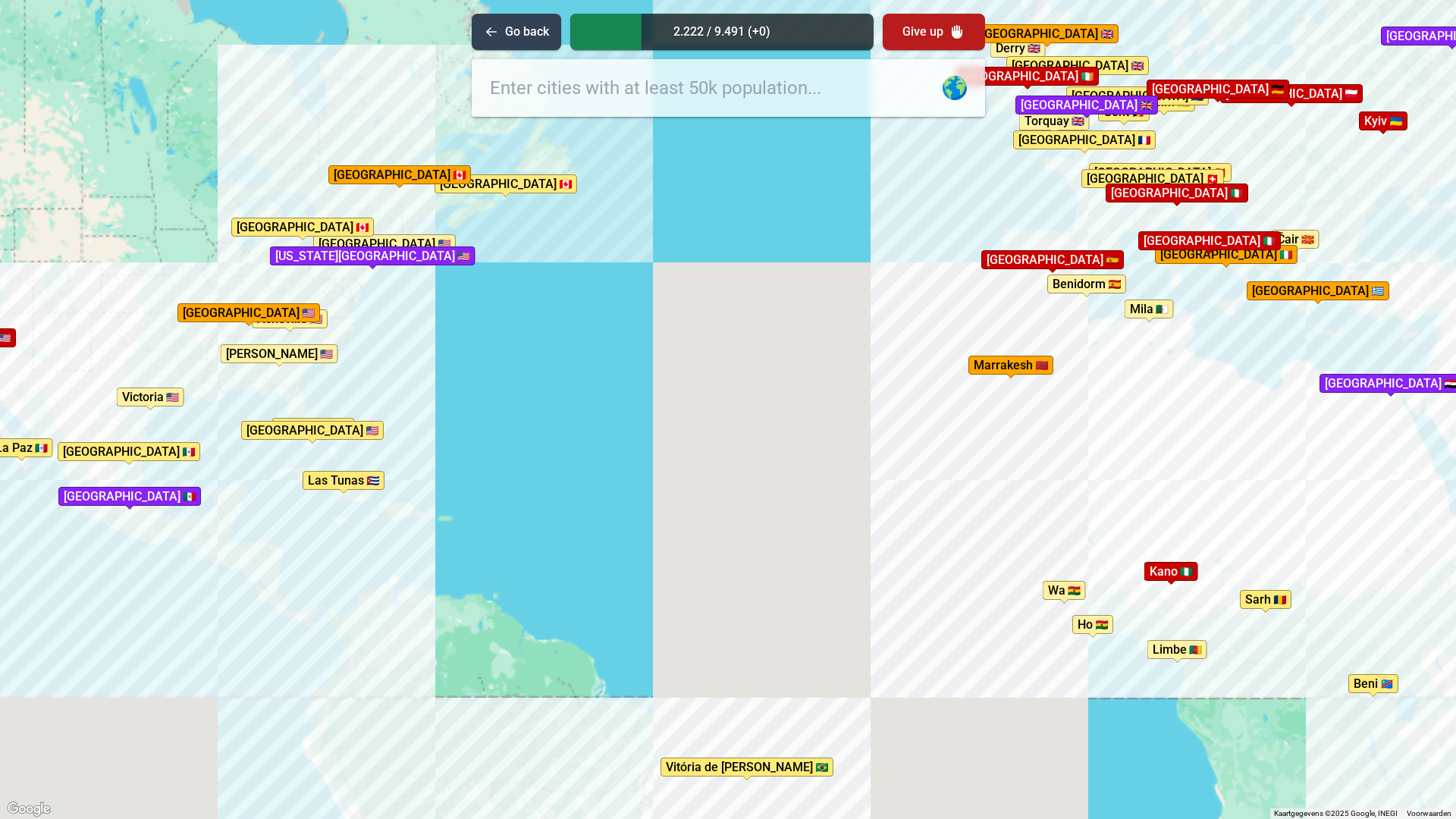
drag, startPoint x: 255, startPoint y: 457, endPoint x: 293, endPoint y: 458, distance: 38.0
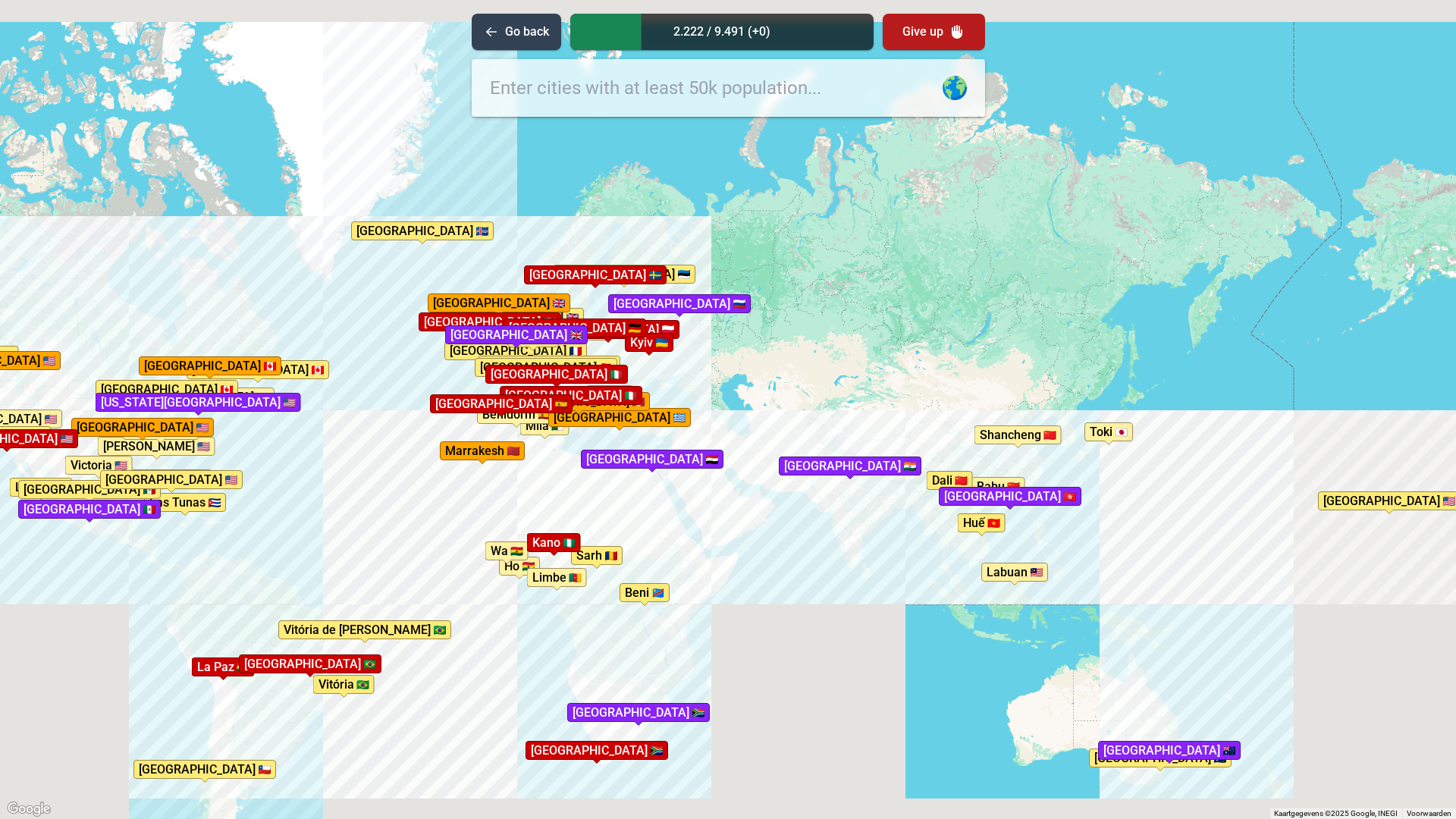
drag, startPoint x: 1012, startPoint y: 588, endPoint x: 813, endPoint y: 658, distance: 211.0
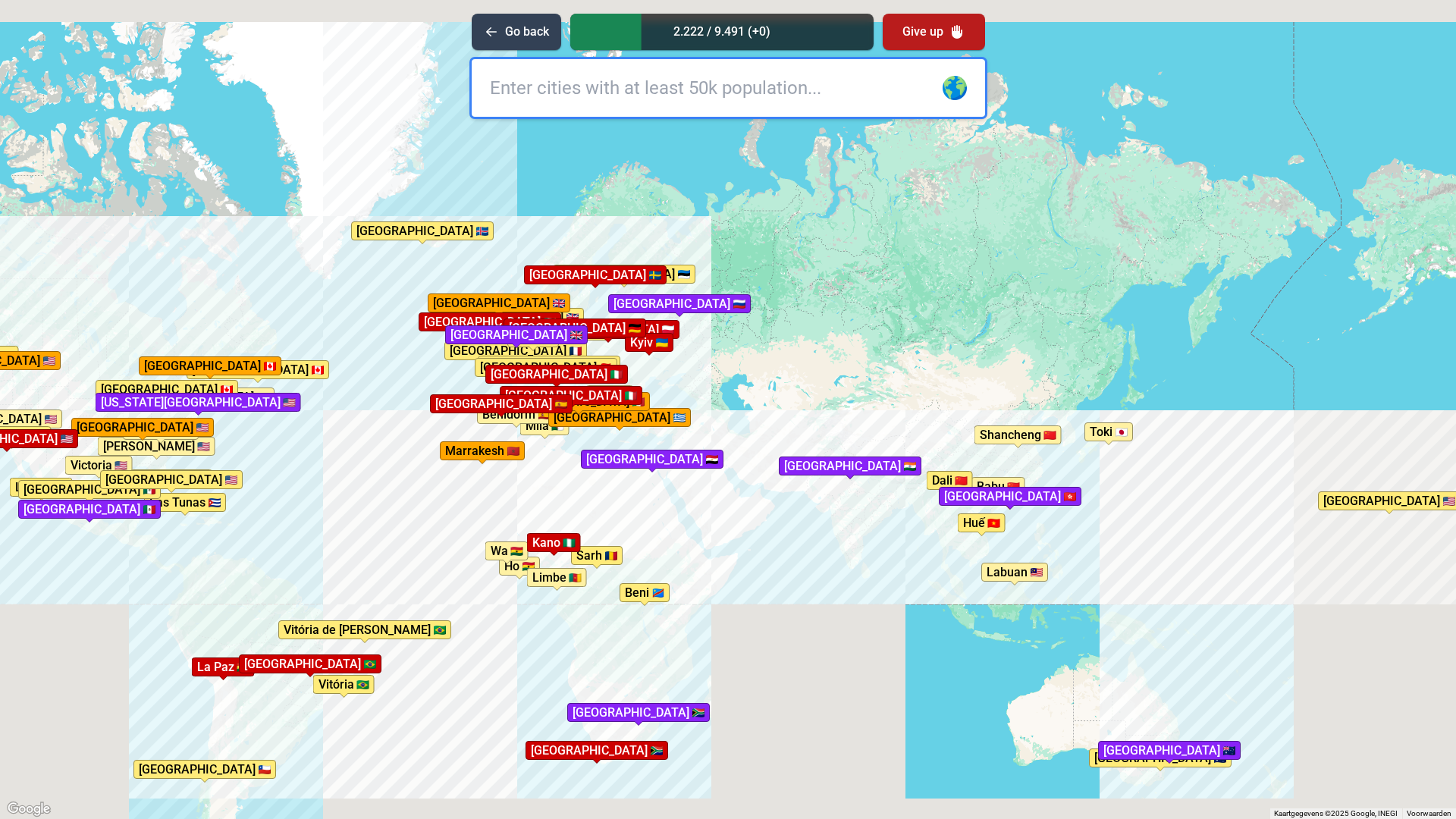
click at [858, 622] on div "Druk op Alt + Enter om te slepen met het toetsenbord. Gebruik dan de pijltoetse…" at bounding box center [728, 409] width 1456 height 819
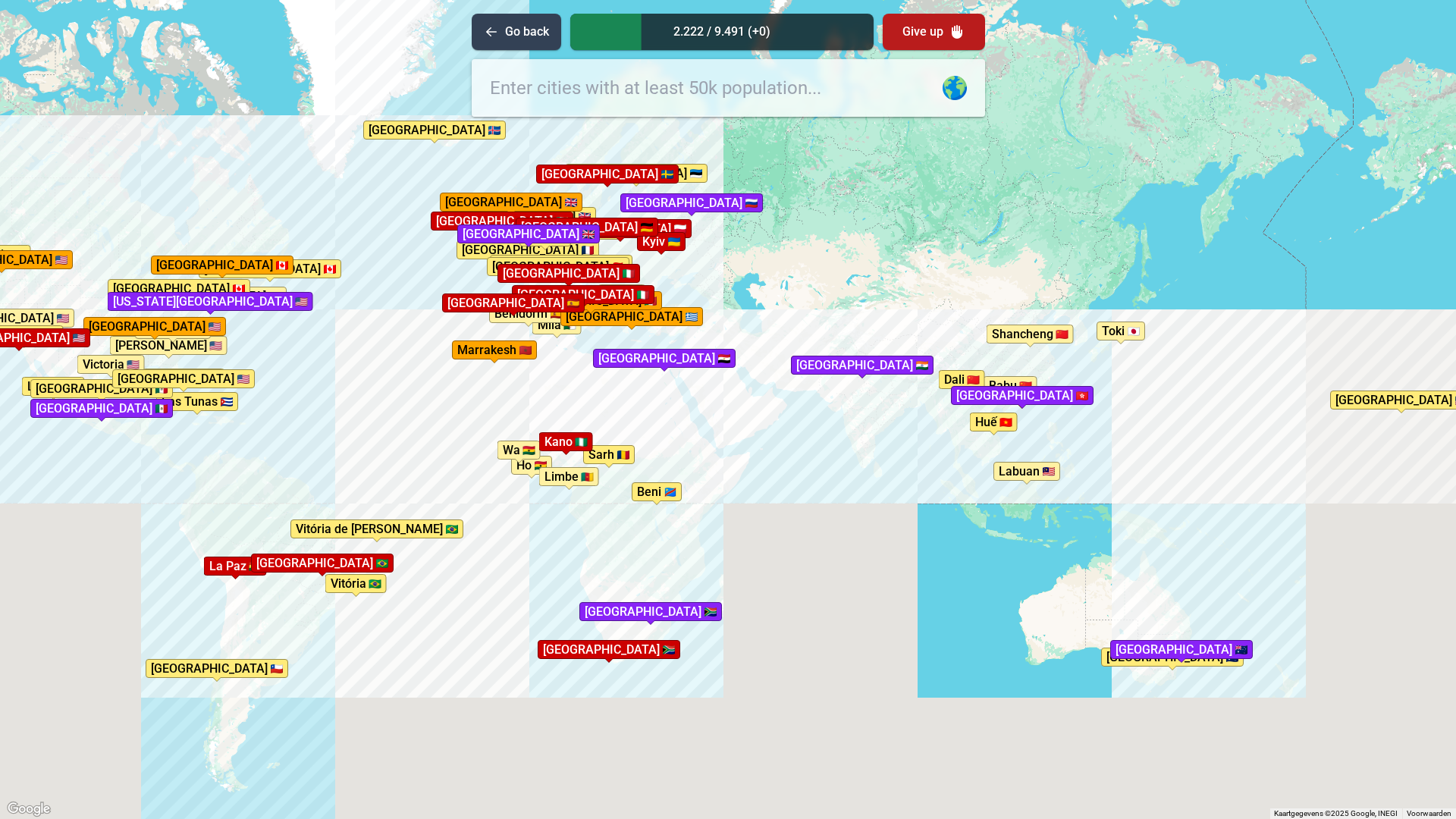
drag, startPoint x: 496, startPoint y: 635, endPoint x: 512, endPoint y: 500, distance: 135.9
click at [512, 500] on div "Druk op Alt + Enter om te slepen met het toetsenbord. Gebruik dan de pijltoetse…" at bounding box center [728, 409] width 1456 height 819
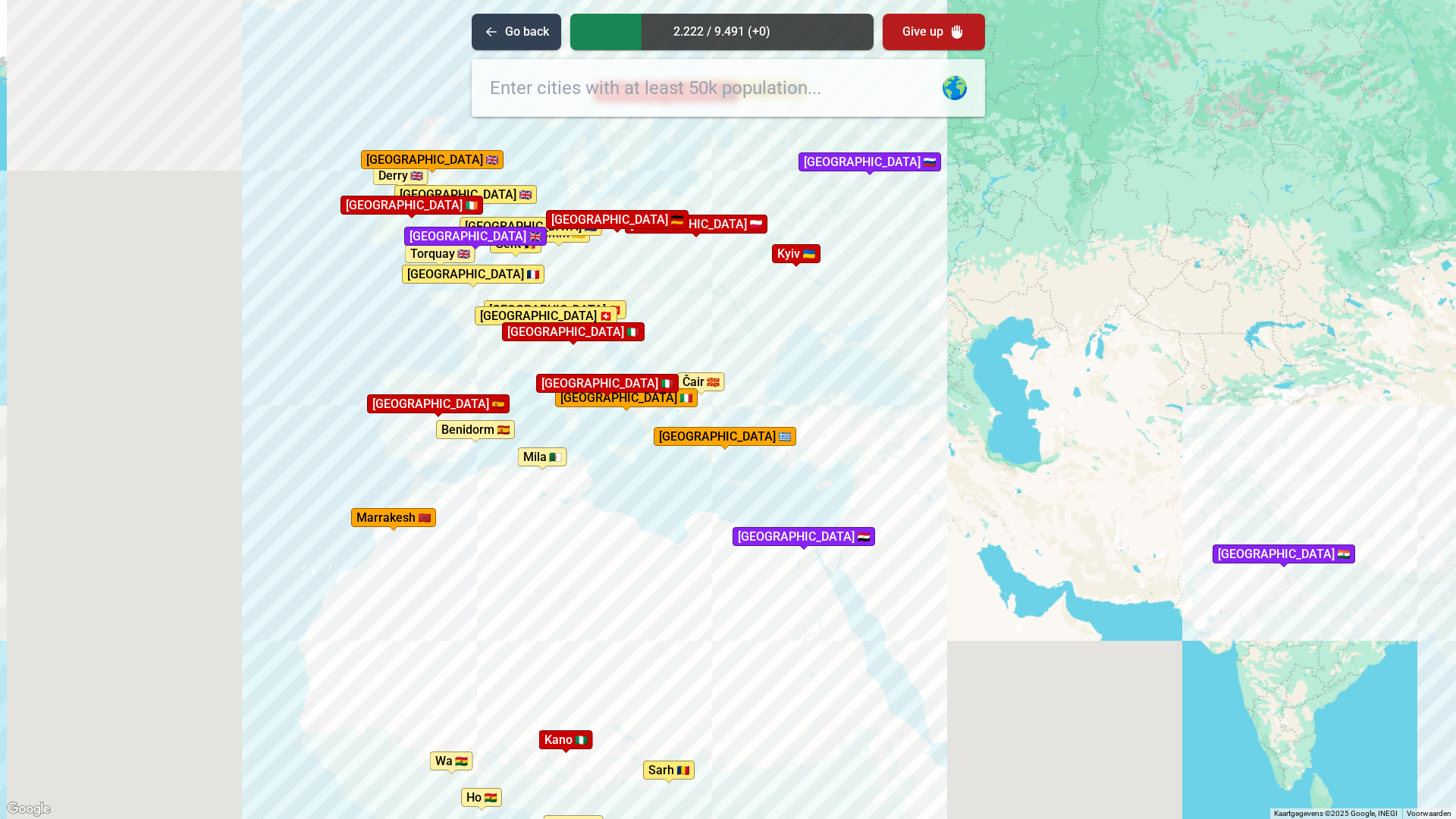
drag, startPoint x: 608, startPoint y: 219, endPoint x: 604, endPoint y: 309, distance: 90.1
click at [604, 309] on div "Druk op Alt + Enter om te slepen met het toetsenbord. Gebruik dan de pijltoetse…" at bounding box center [728, 409] width 1456 height 819
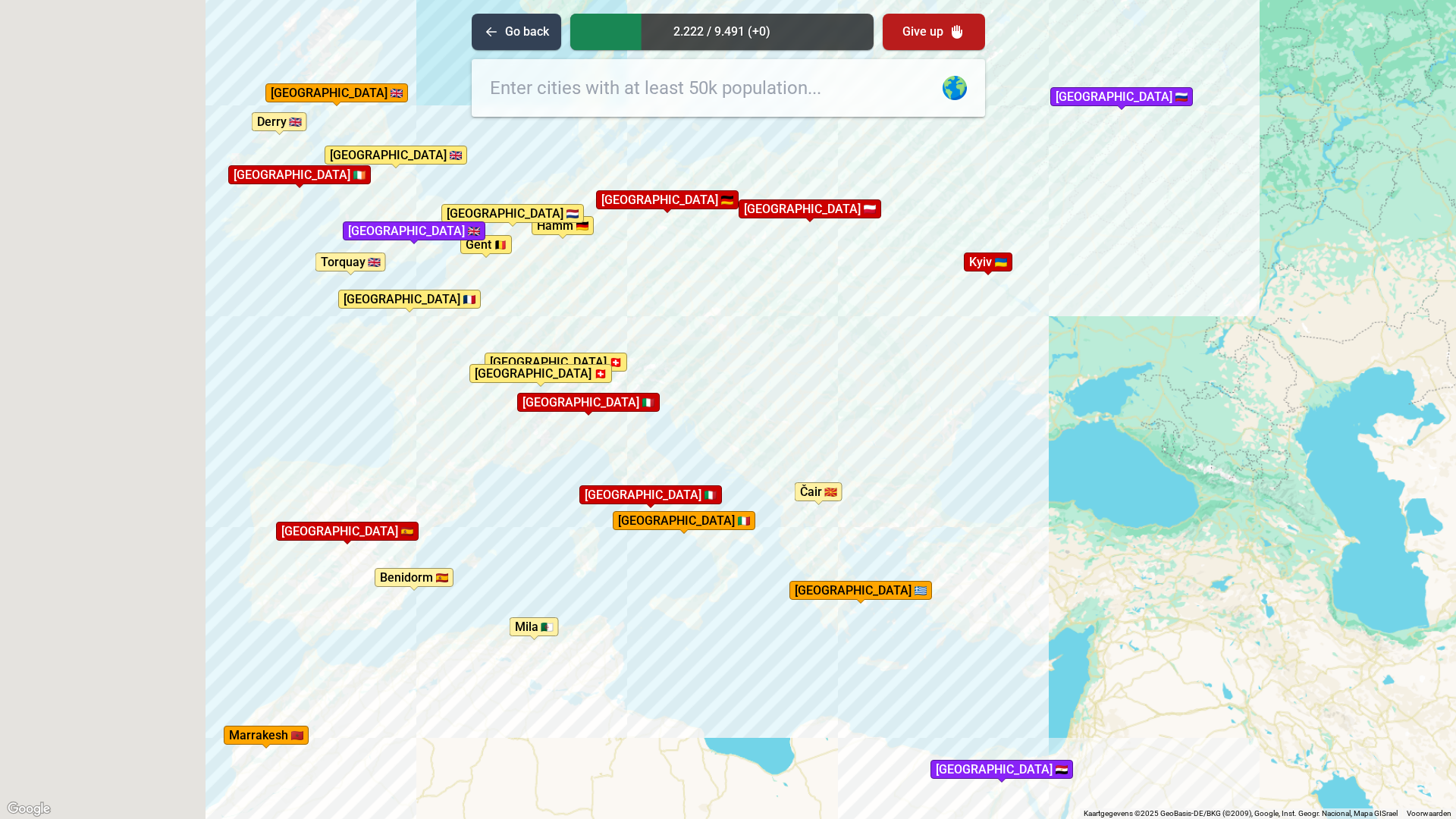
drag, startPoint x: 603, startPoint y: 316, endPoint x: 622, endPoint y: 360, distance: 47.9
click at [622, 360] on div "Druk op Alt + Enter om te slepen met het toetsenbord. Gebruik dan de pijltoetse…" at bounding box center [728, 409] width 1456 height 819
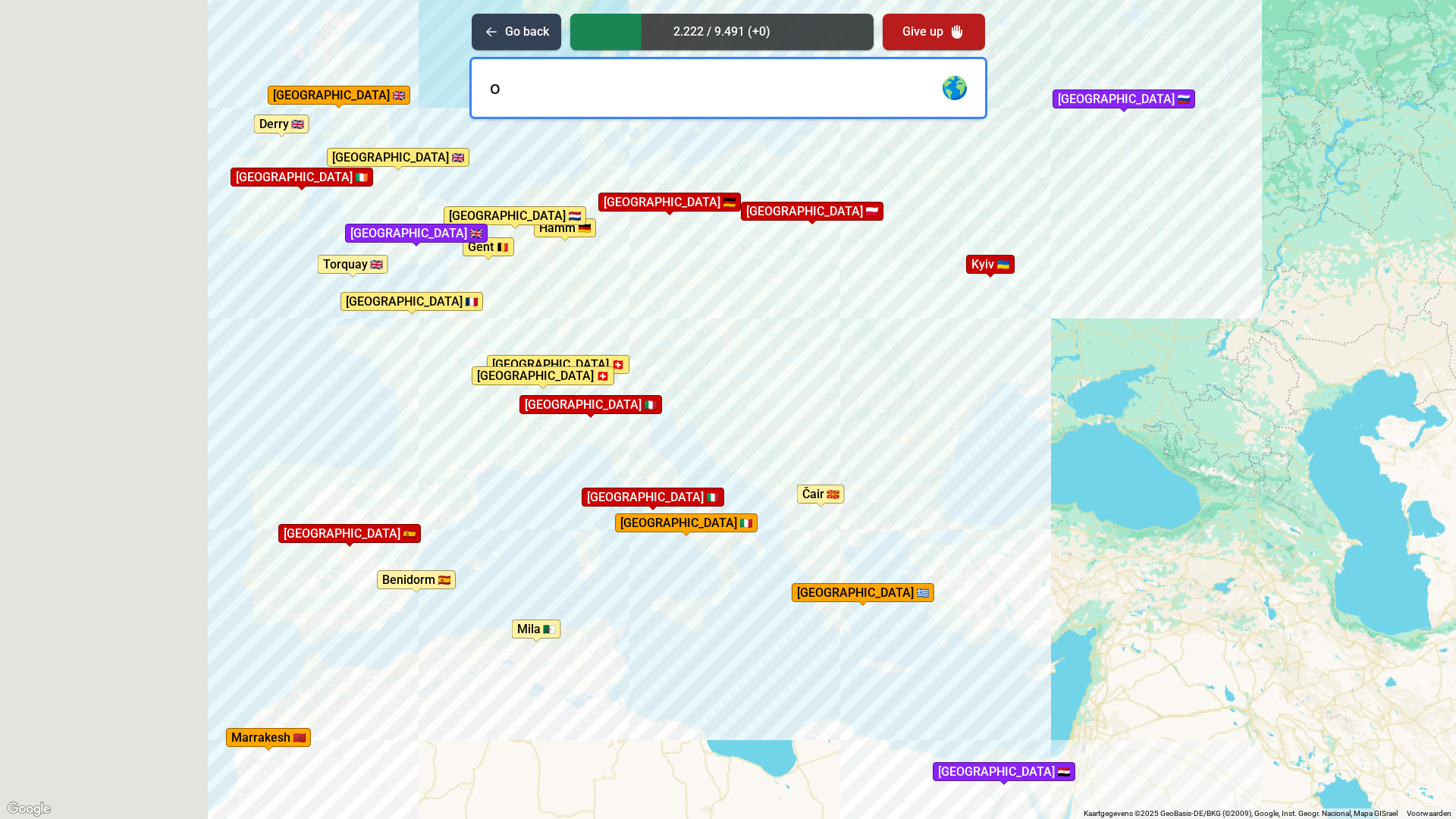
type input "os"
type input "l"
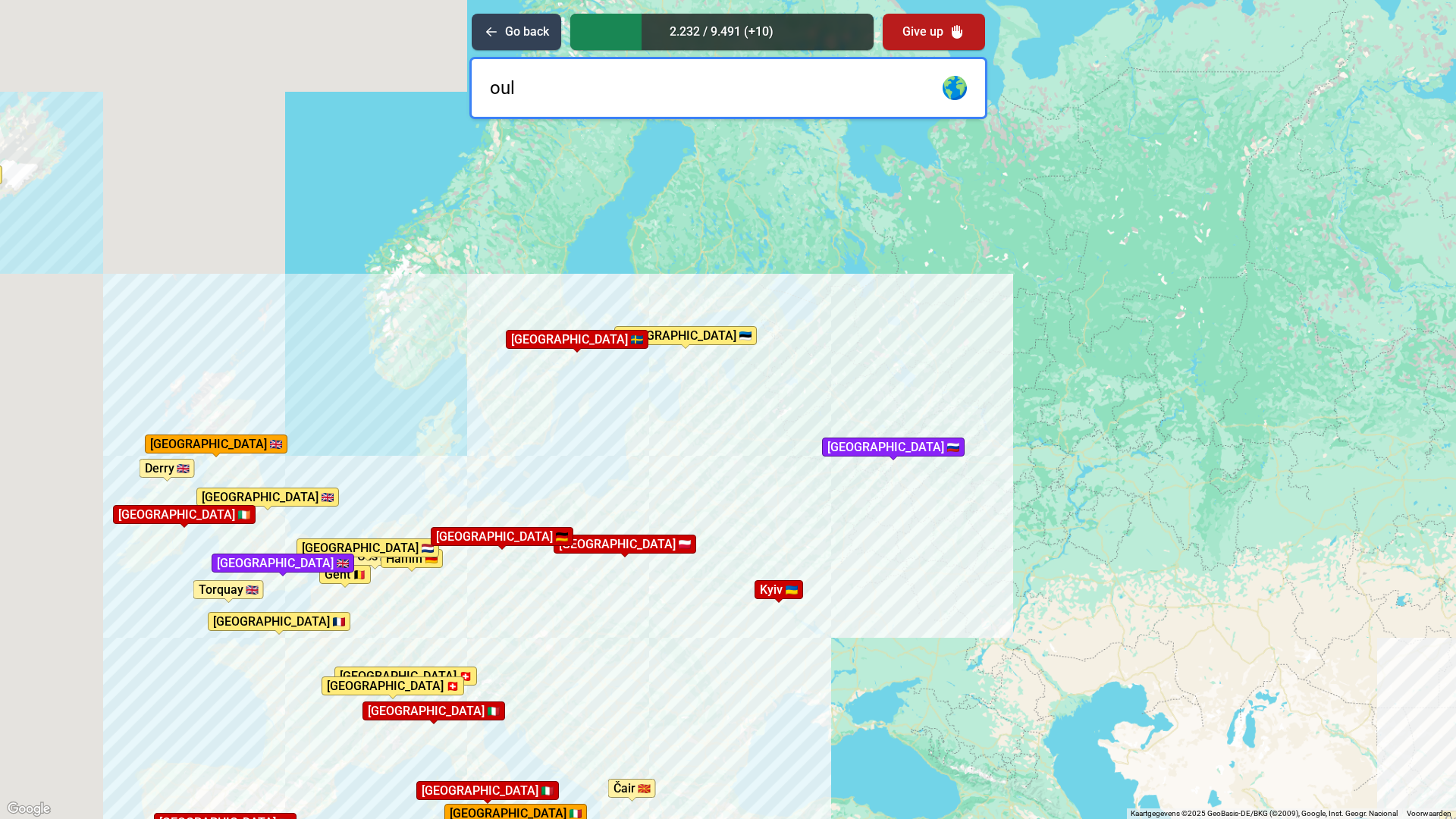
type input "oulo"
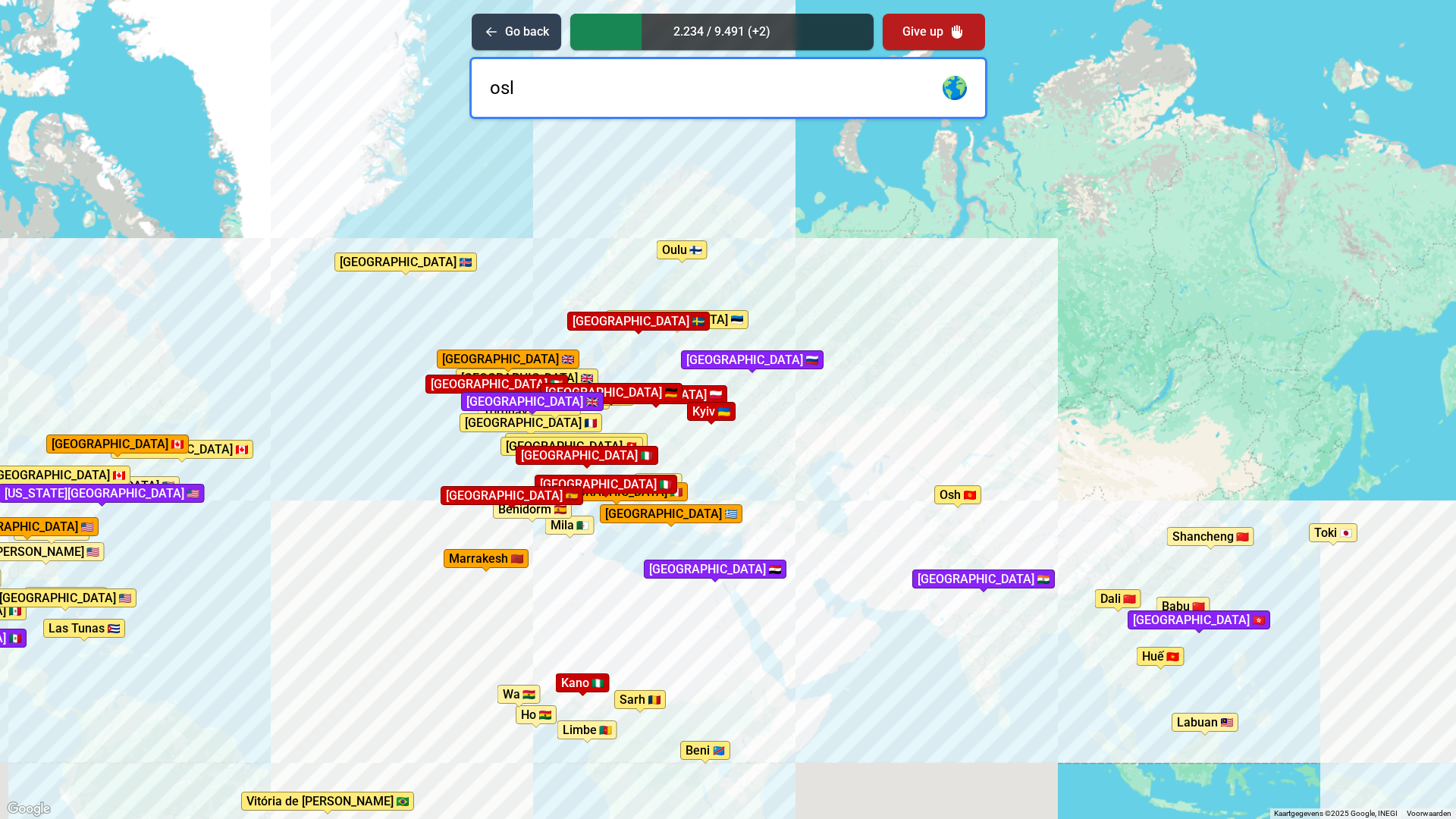
type input "oslo"
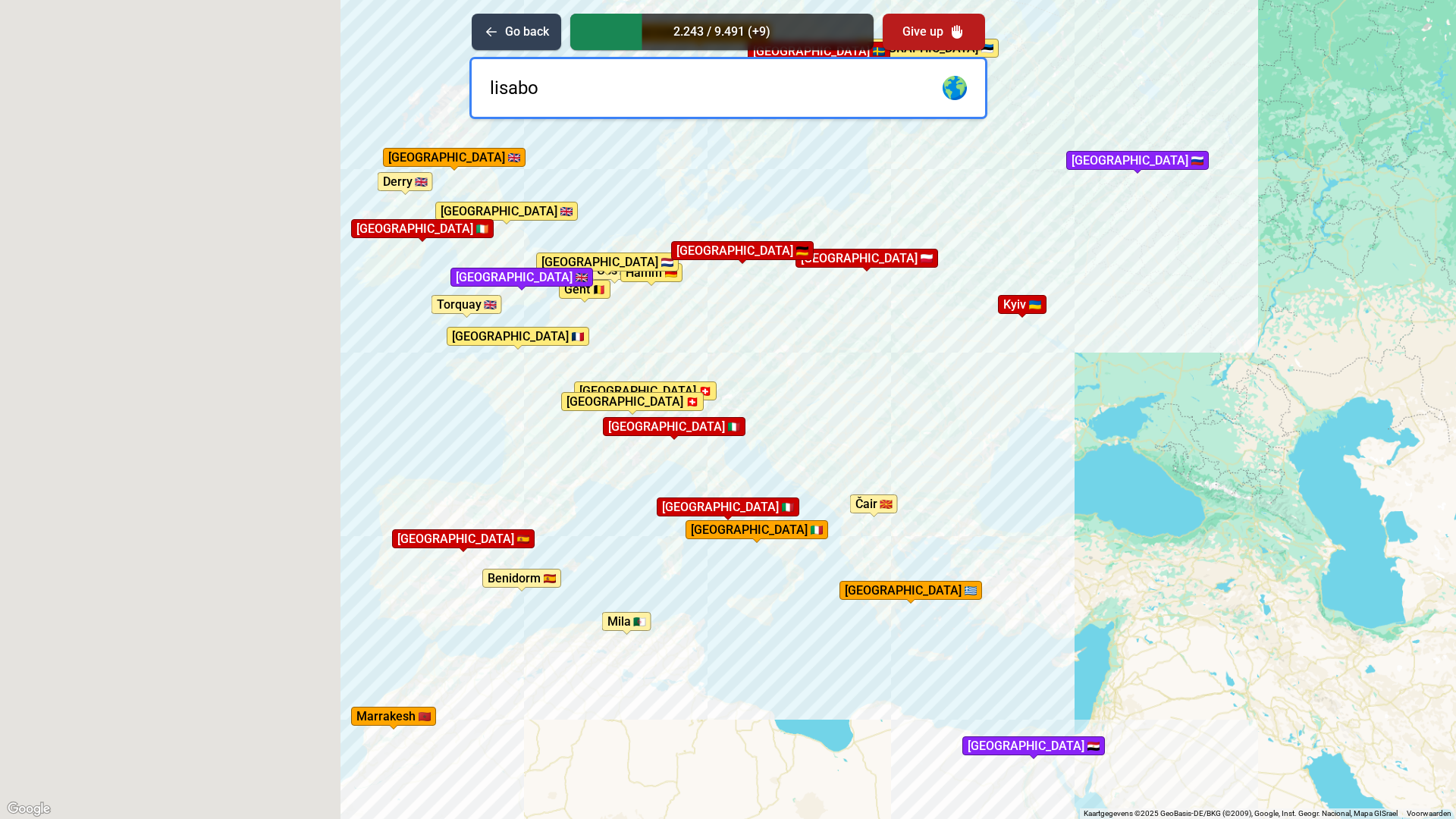
type input "lisabon"
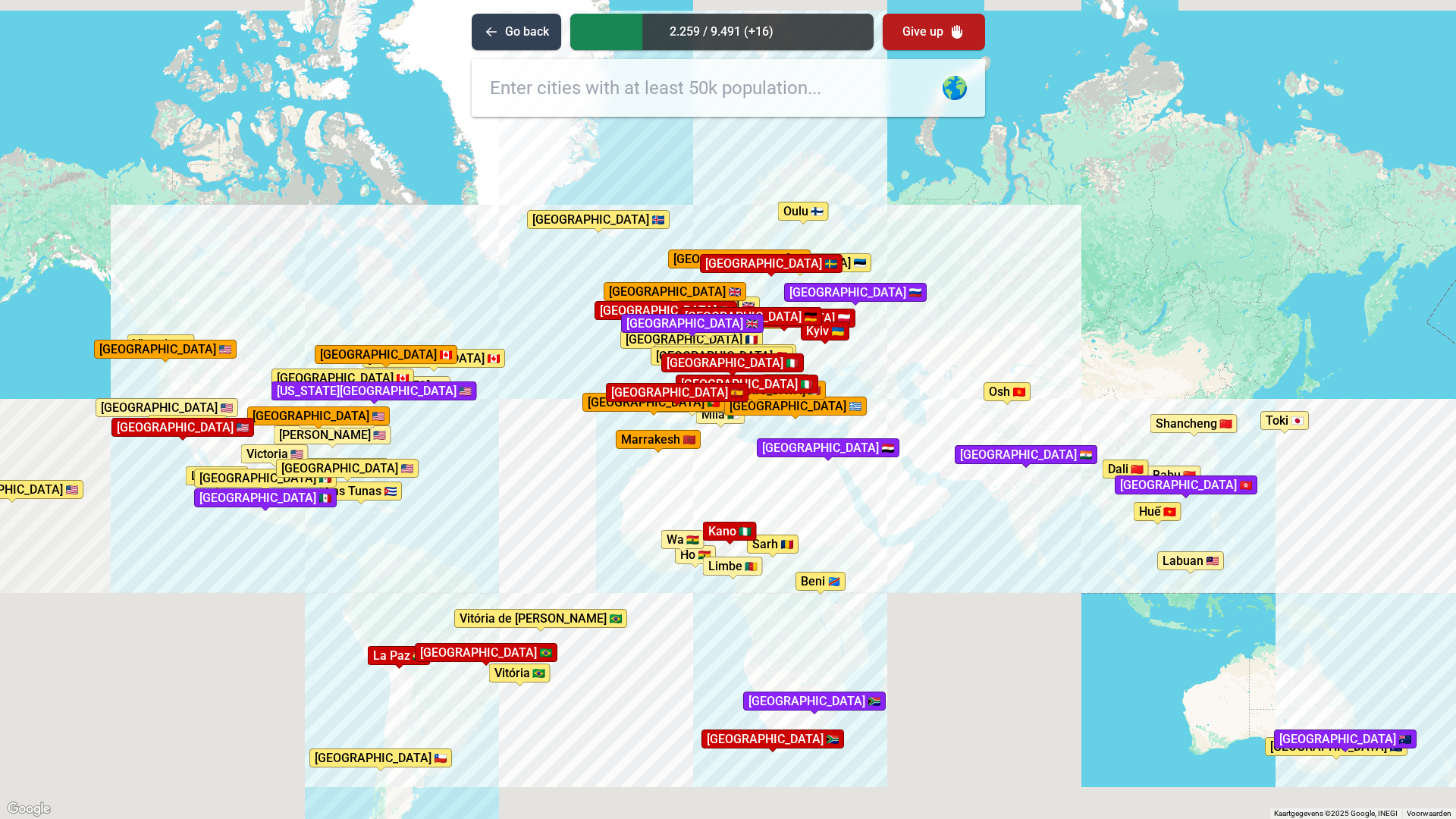
drag, startPoint x: 492, startPoint y: 664, endPoint x: 689, endPoint y: 479, distance: 270.2
click at [689, 479] on div "Druk op Alt + Enter om te slepen met het toetsenbord. Gebruik dan de pijltoetse…" at bounding box center [728, 409] width 1456 height 819
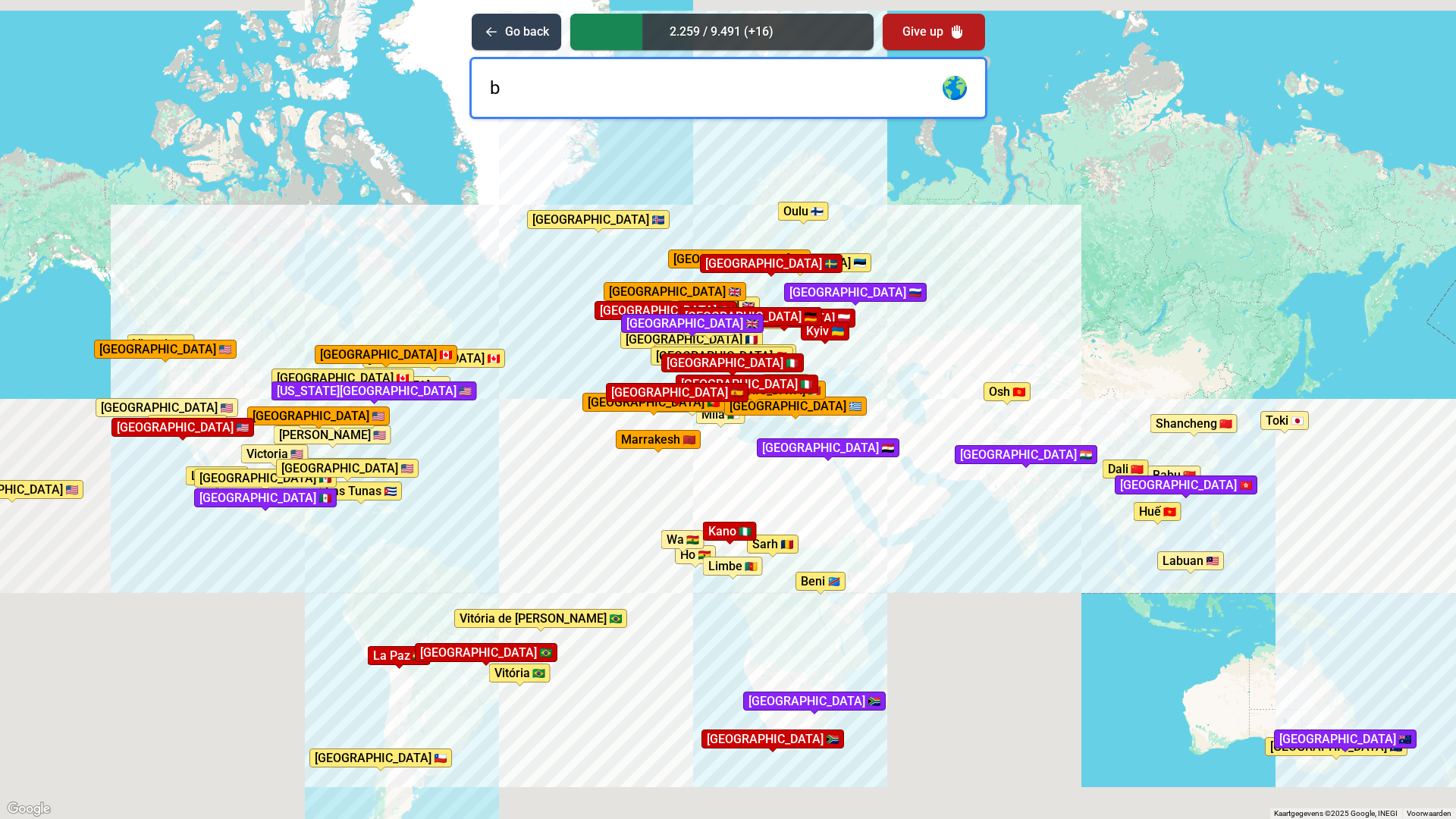
type input "ba"
type input "r"
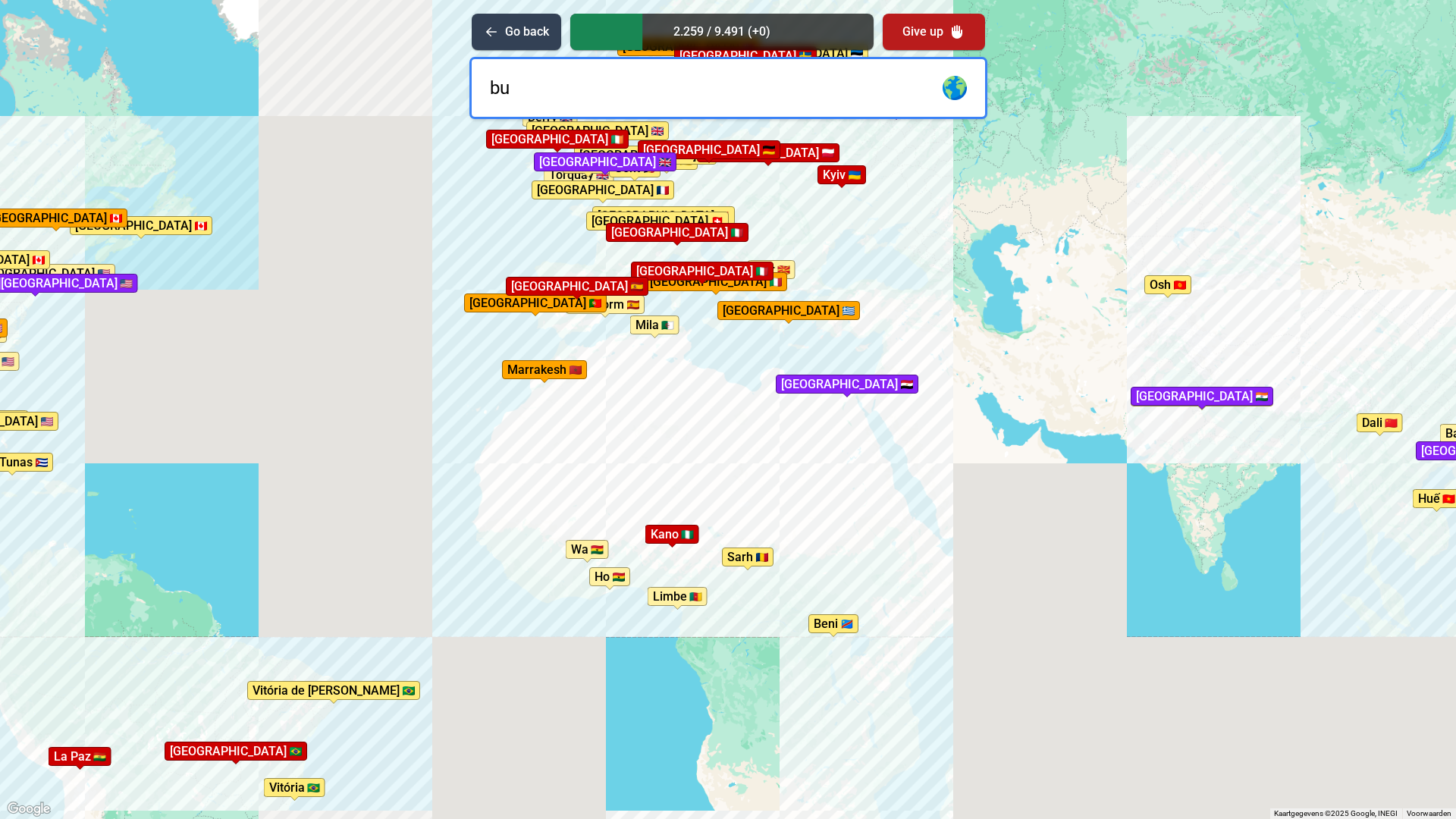
type input "b"
type input "dubai"
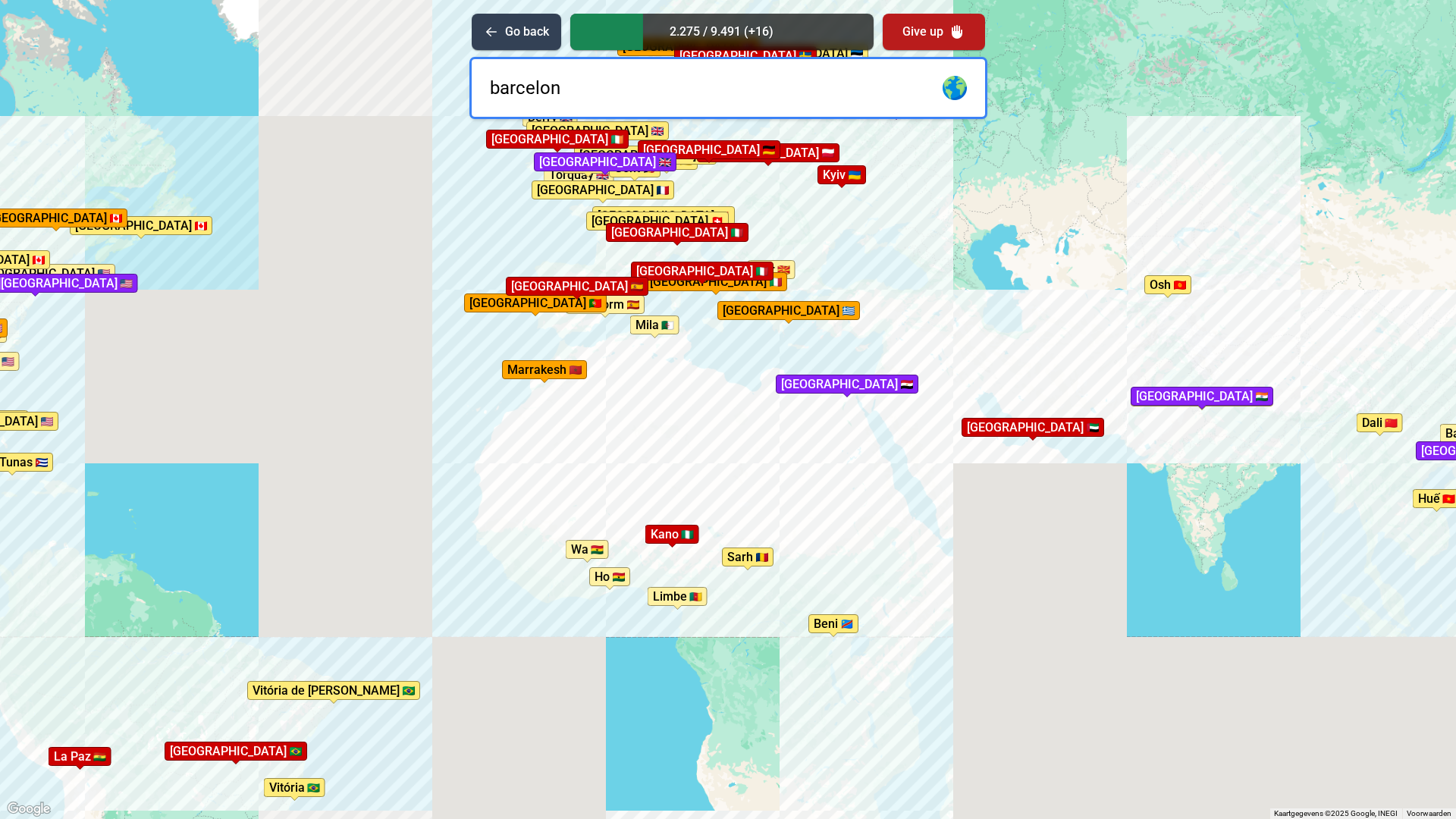
type input "barcelona"
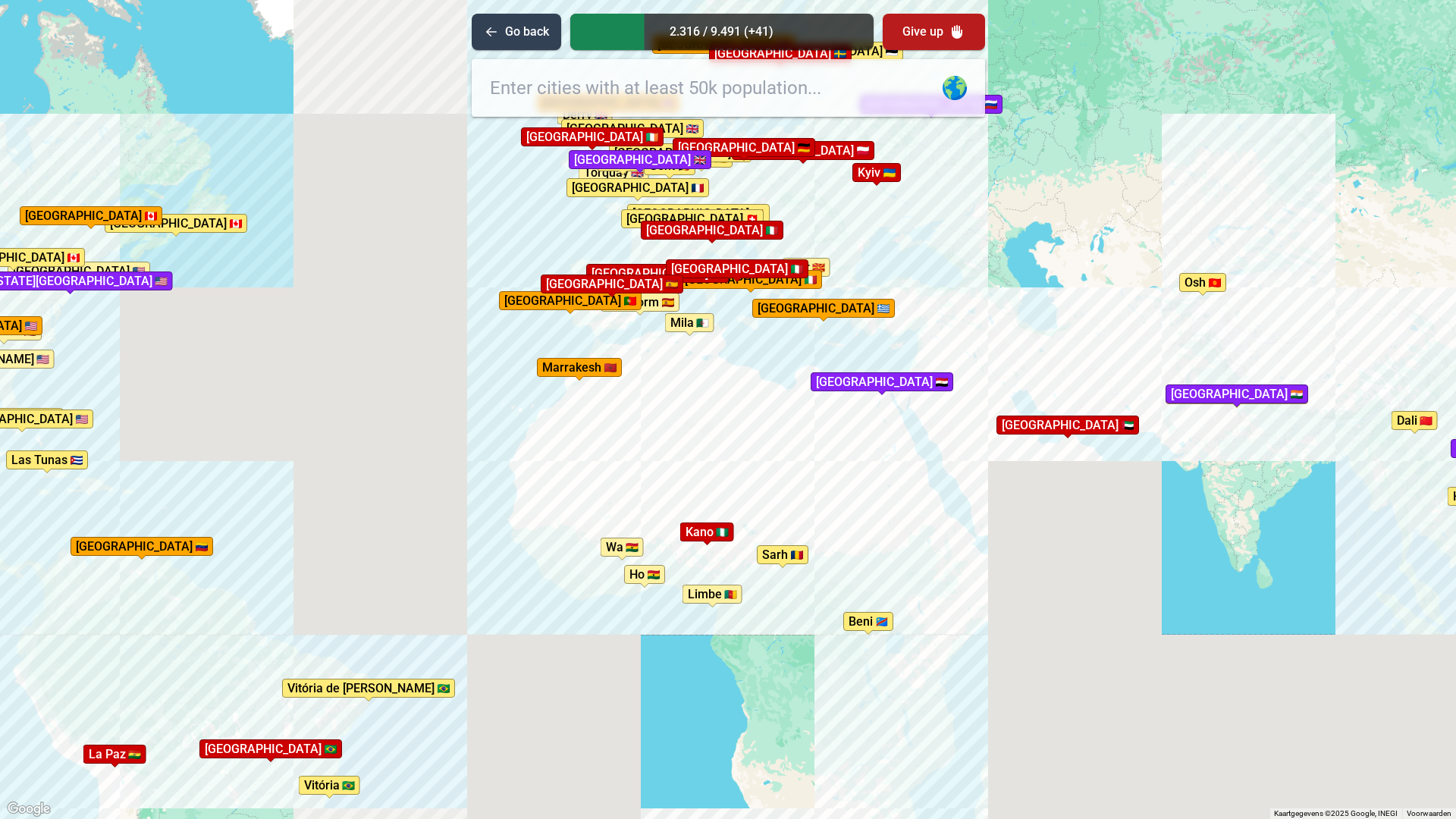
drag, startPoint x: 398, startPoint y: 564, endPoint x: 557, endPoint y: 517, distance: 165.8
click at [467, 553] on div "Druk op Alt + Enter om te slepen met het toetsenbord. Gebruik dan de pijltoetse…" at bounding box center [728, 409] width 1456 height 819
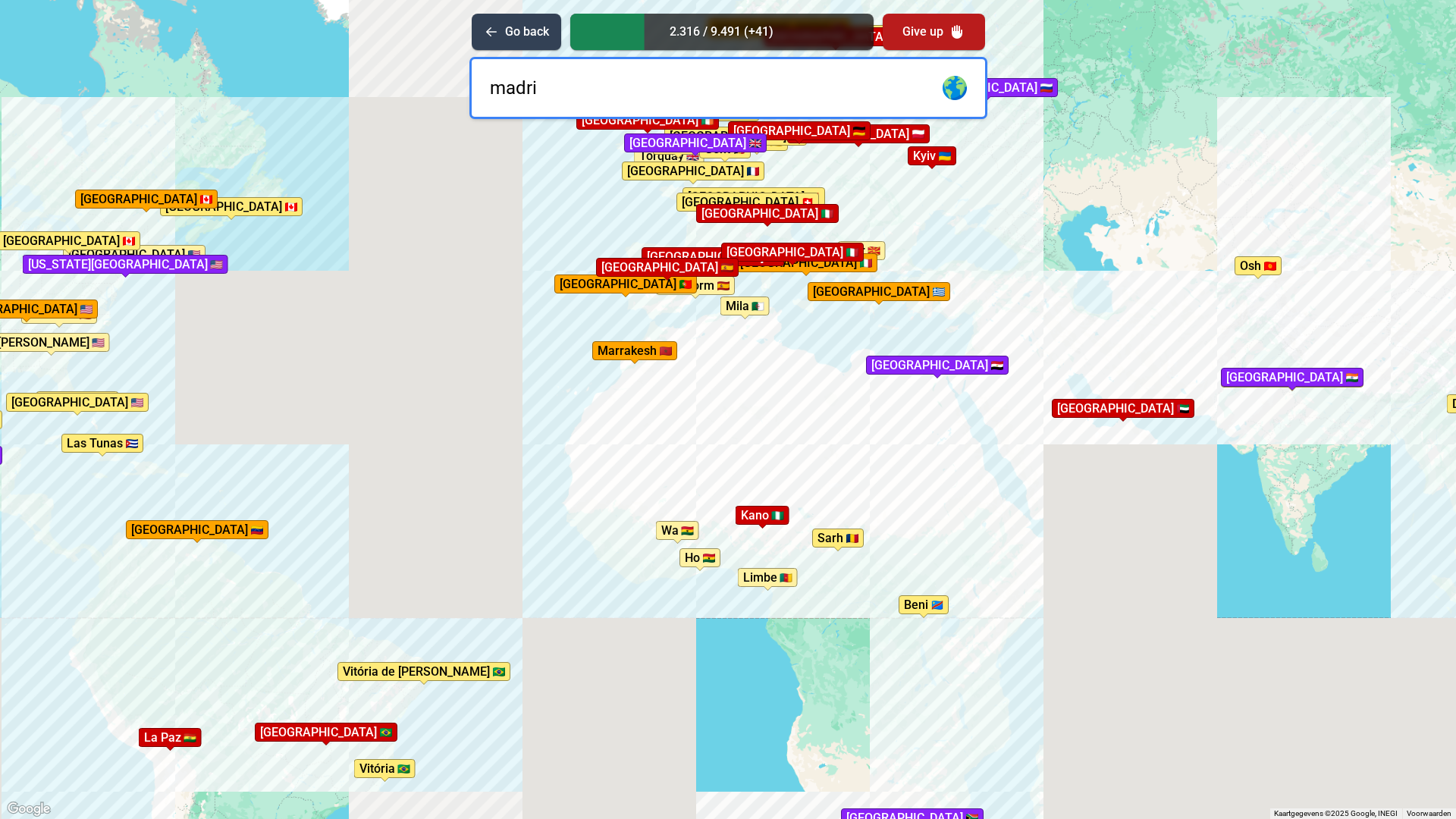
type input "madrid"
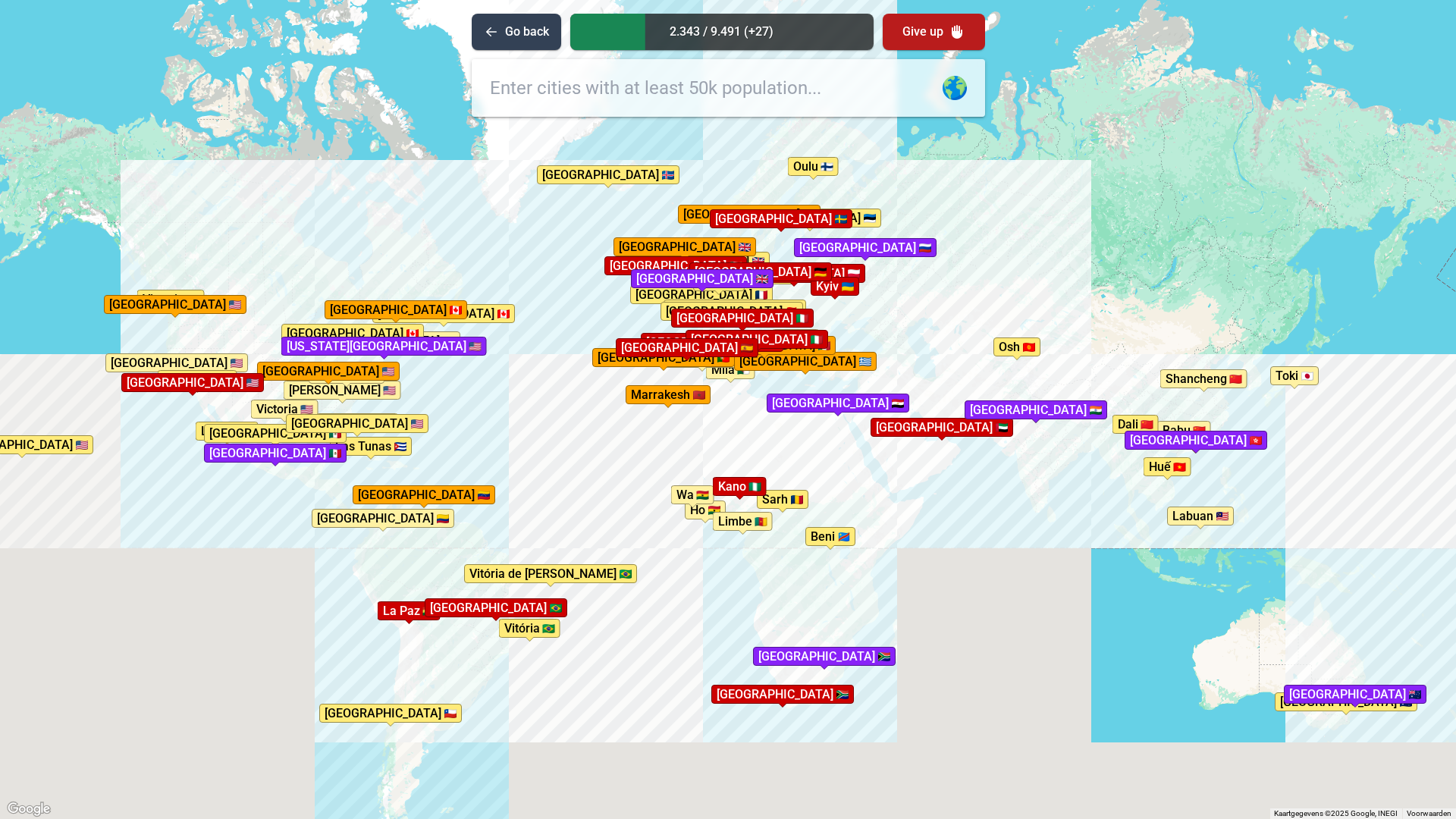
drag, startPoint x: 908, startPoint y: 295, endPoint x: 728, endPoint y: 550, distance: 312.1
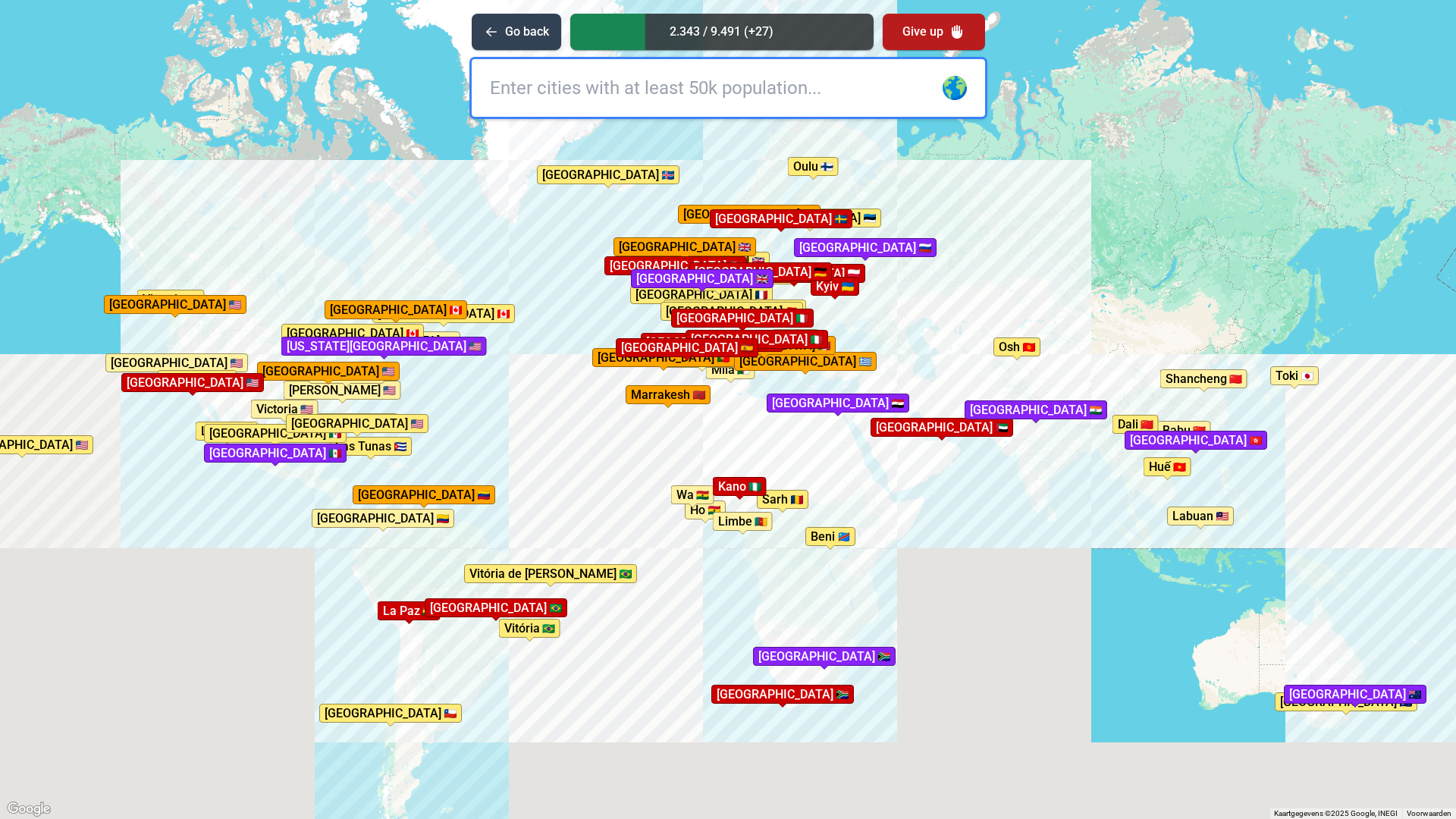
click at [728, 550] on div "Druk op Alt + Enter om te slepen met het toetsenbord. Gebruik dan de pijltoetse…" at bounding box center [728, 409] width 1456 height 819
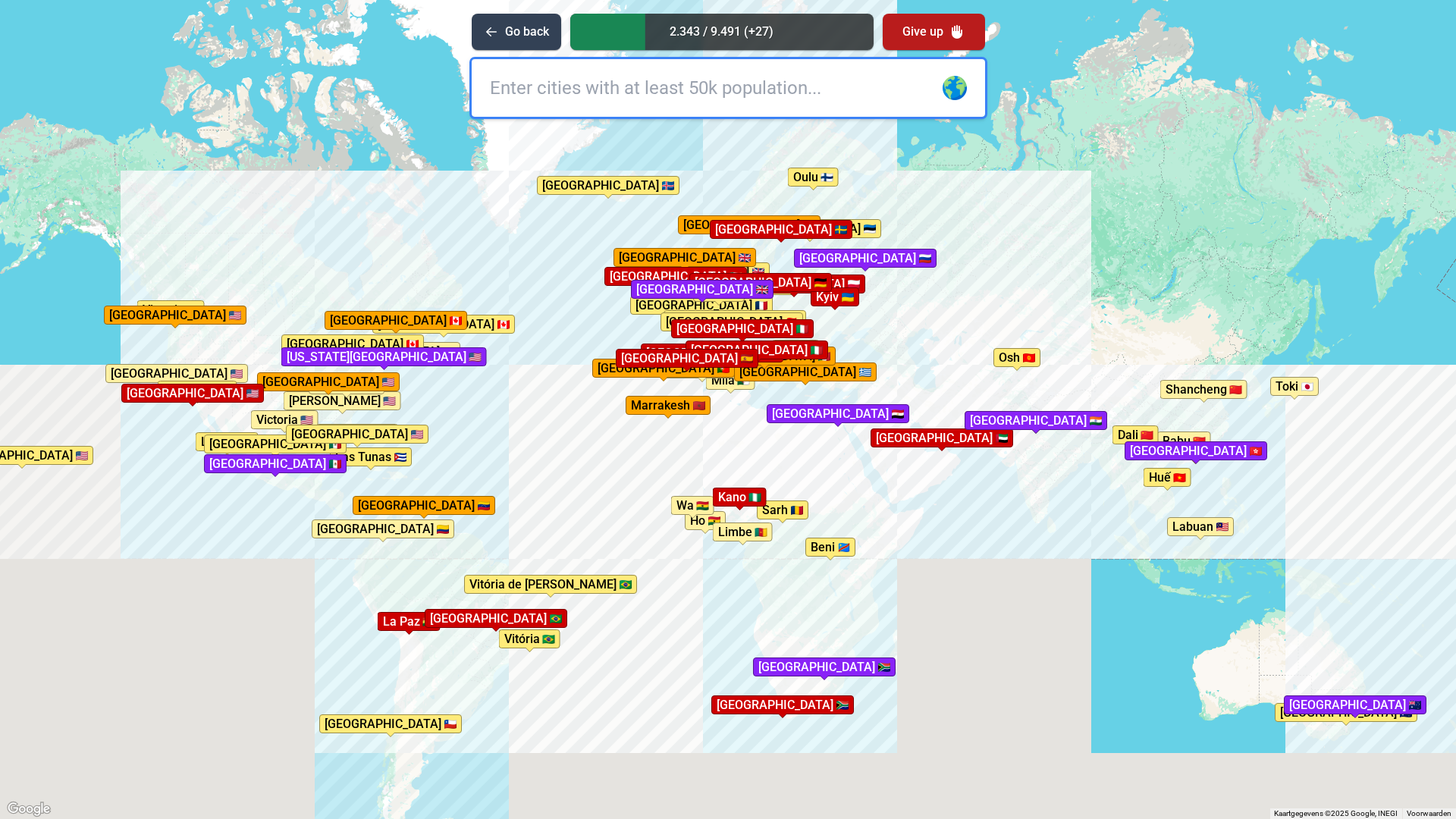
click at [582, 101] on input "text" at bounding box center [728, 88] width 513 height 58
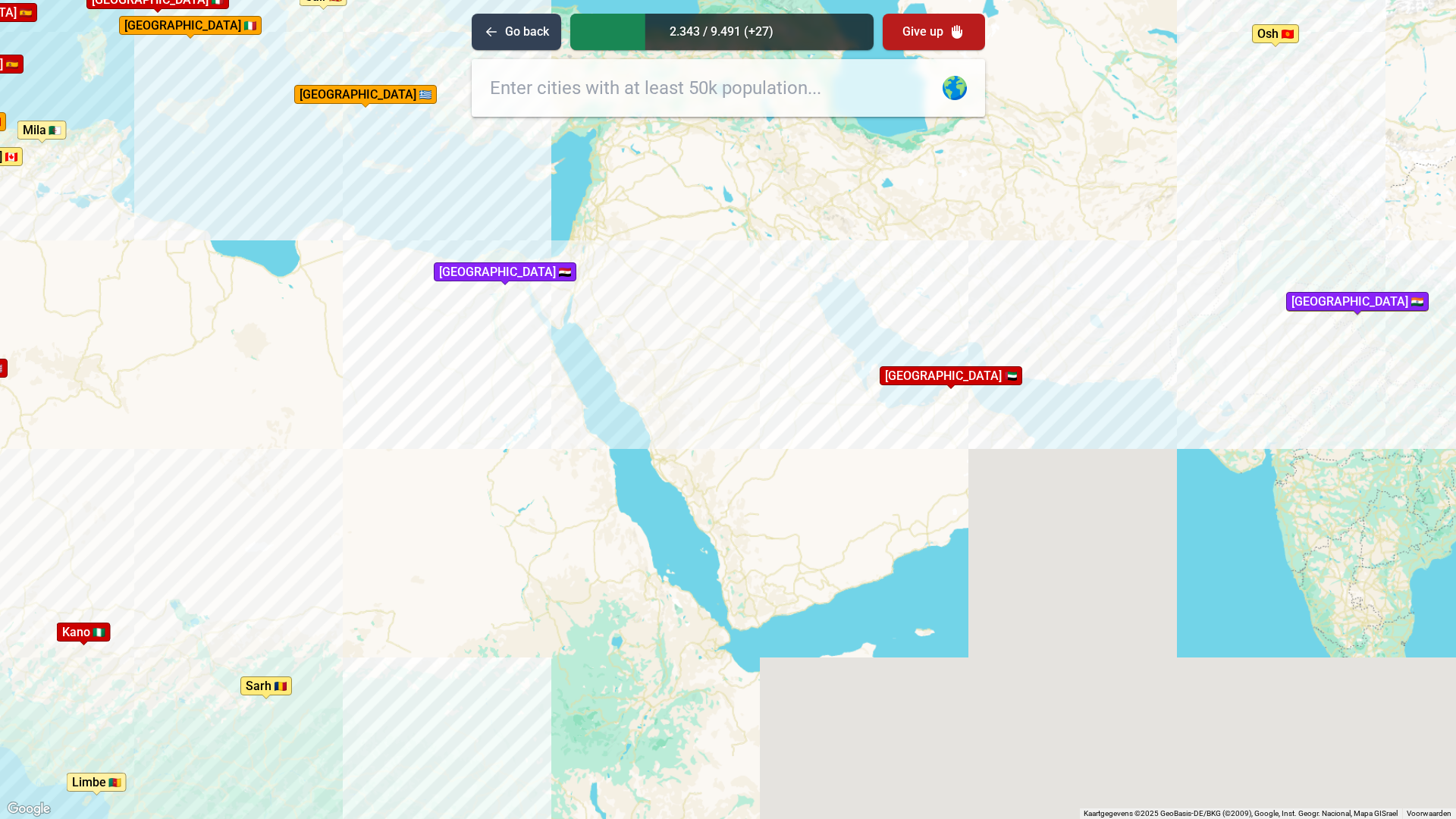
drag, startPoint x: 1049, startPoint y: 489, endPoint x: 838, endPoint y: 445, distance: 215.5
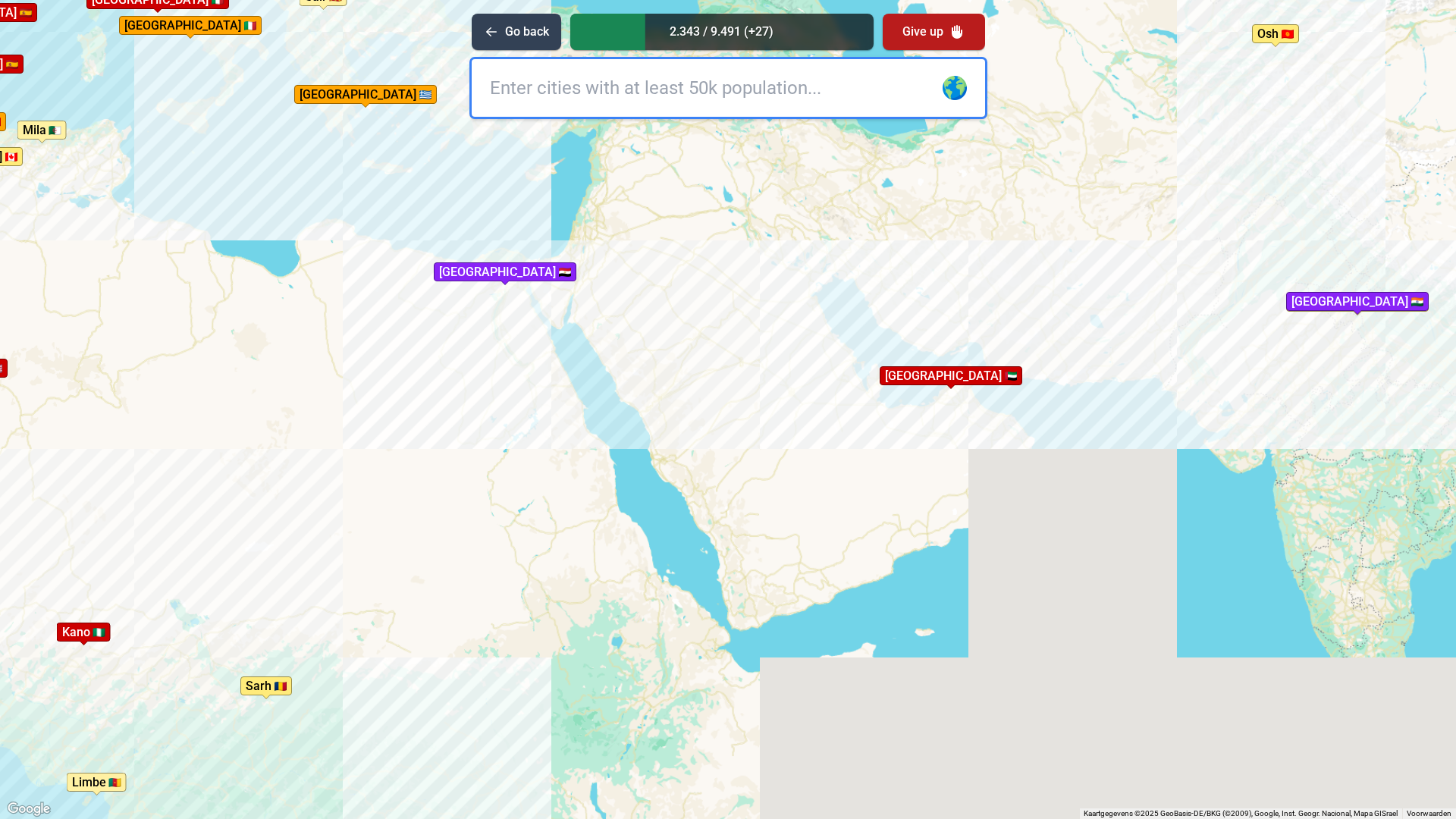
click at [1387, 498] on div "Druk op Alt + Enter om te slepen met het toetsenbord. Gebruik dan de pijltoetse…" at bounding box center [728, 409] width 1456 height 819
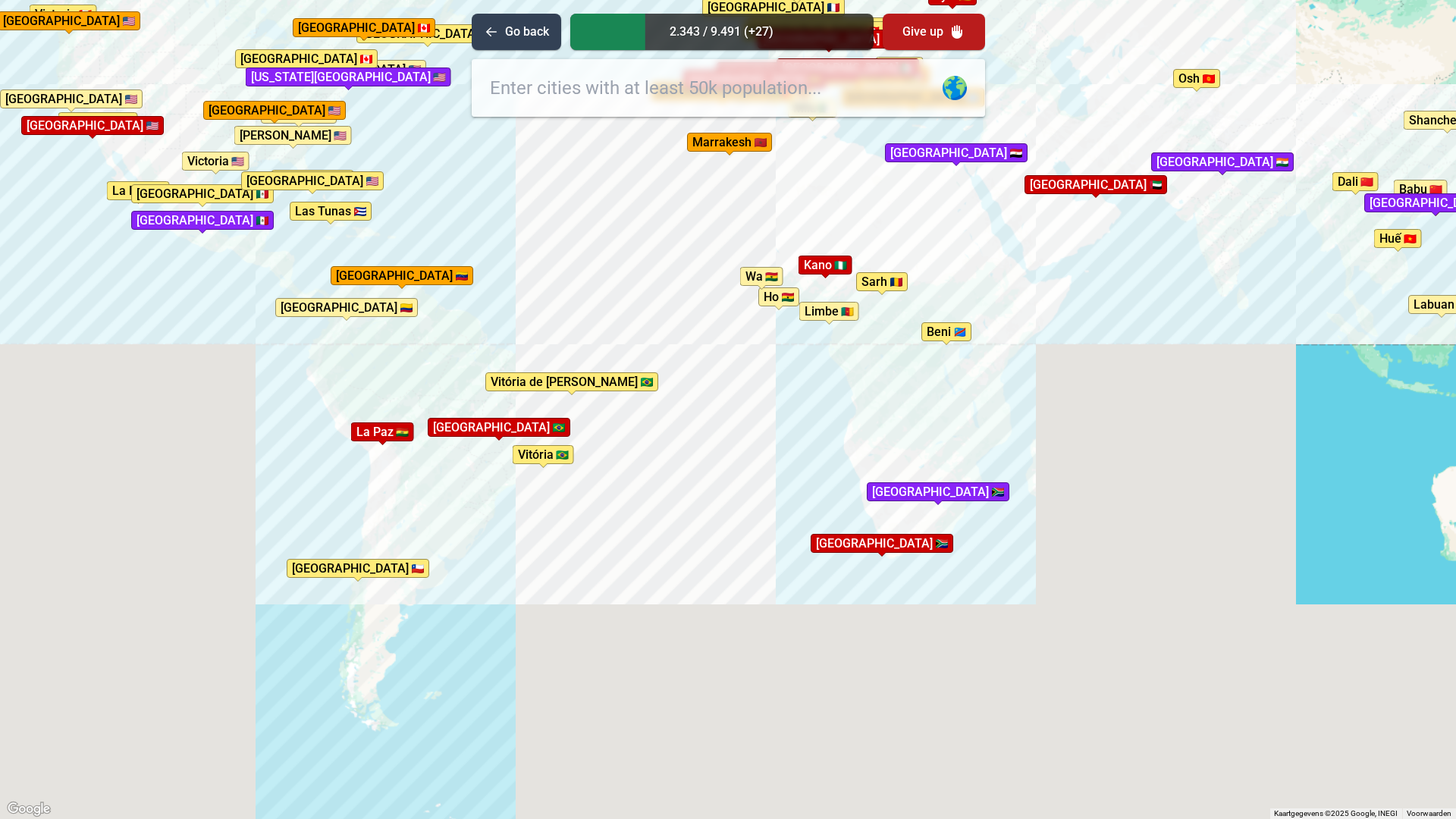
drag, startPoint x: 592, startPoint y: 477, endPoint x: 934, endPoint y: 226, distance: 424.2
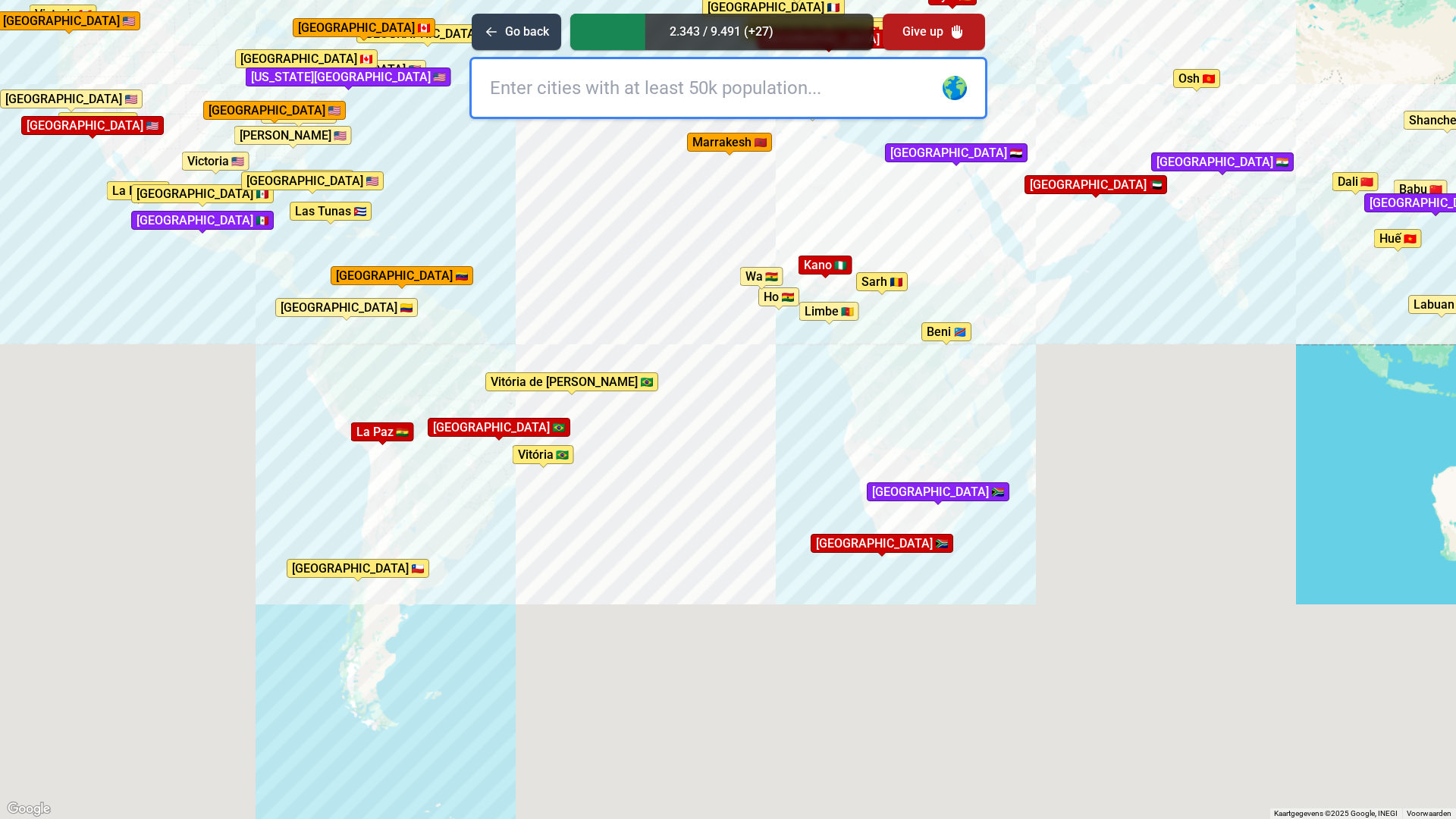
click at [934, 226] on div "Druk op Alt + Enter om te slepen met het toetsenbord. Gebruik dan de pijltoetse…" at bounding box center [728, 409] width 1456 height 819
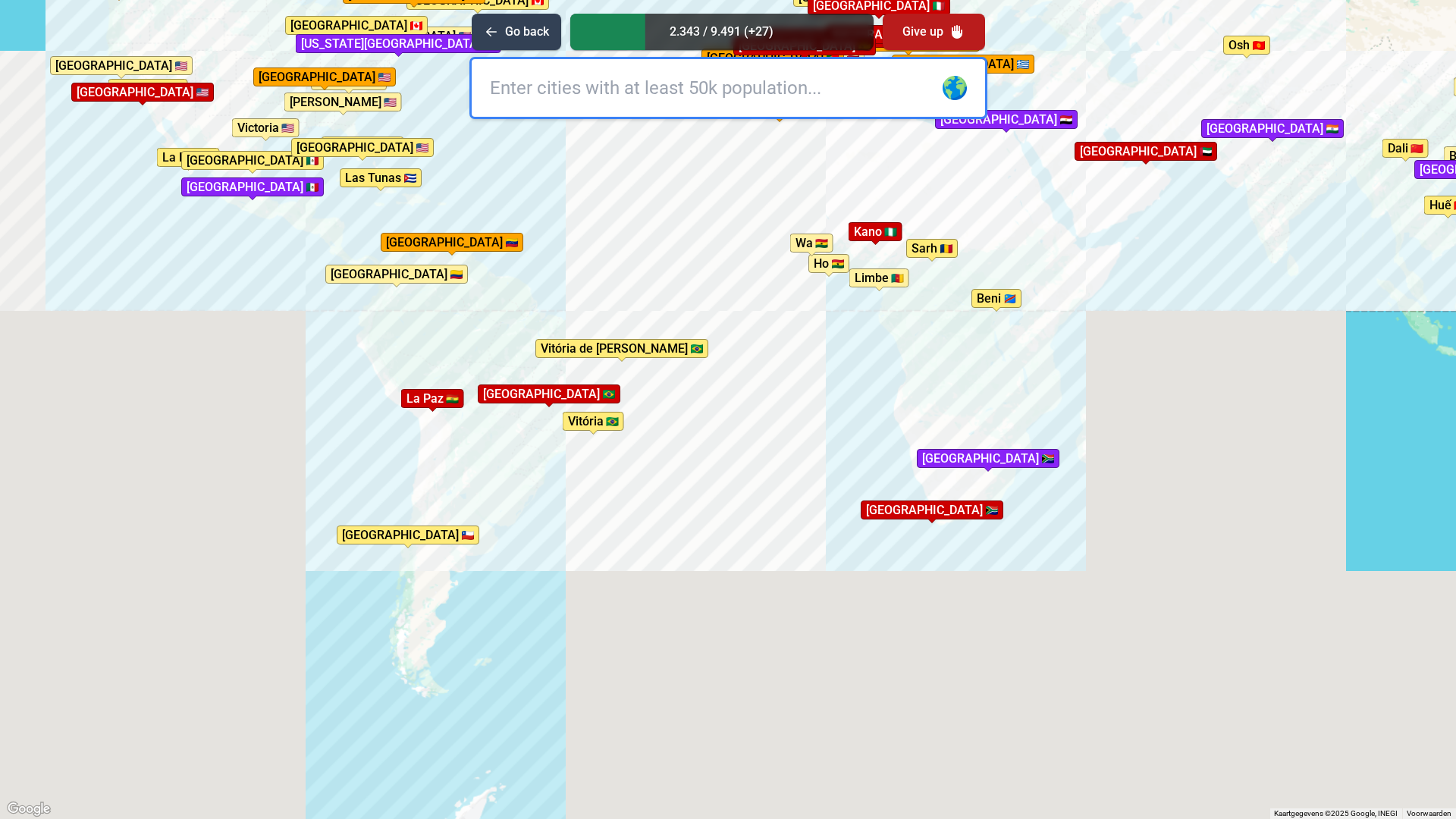
click at [510, 94] on input "text" at bounding box center [728, 88] width 513 height 58
type input "buenos aires"
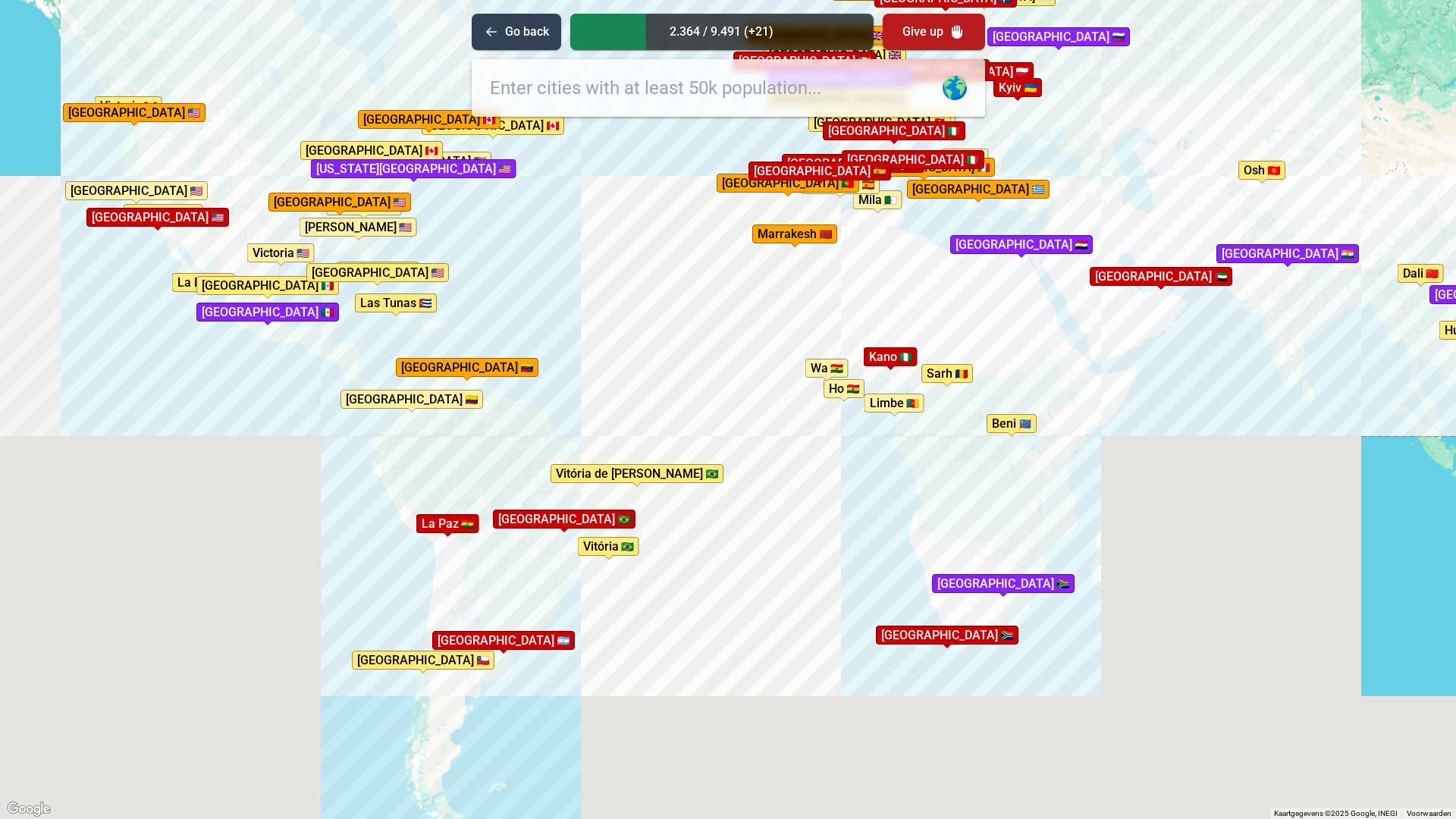
drag, startPoint x: 689, startPoint y: 463, endPoint x: 705, endPoint y: 588, distance: 126.0
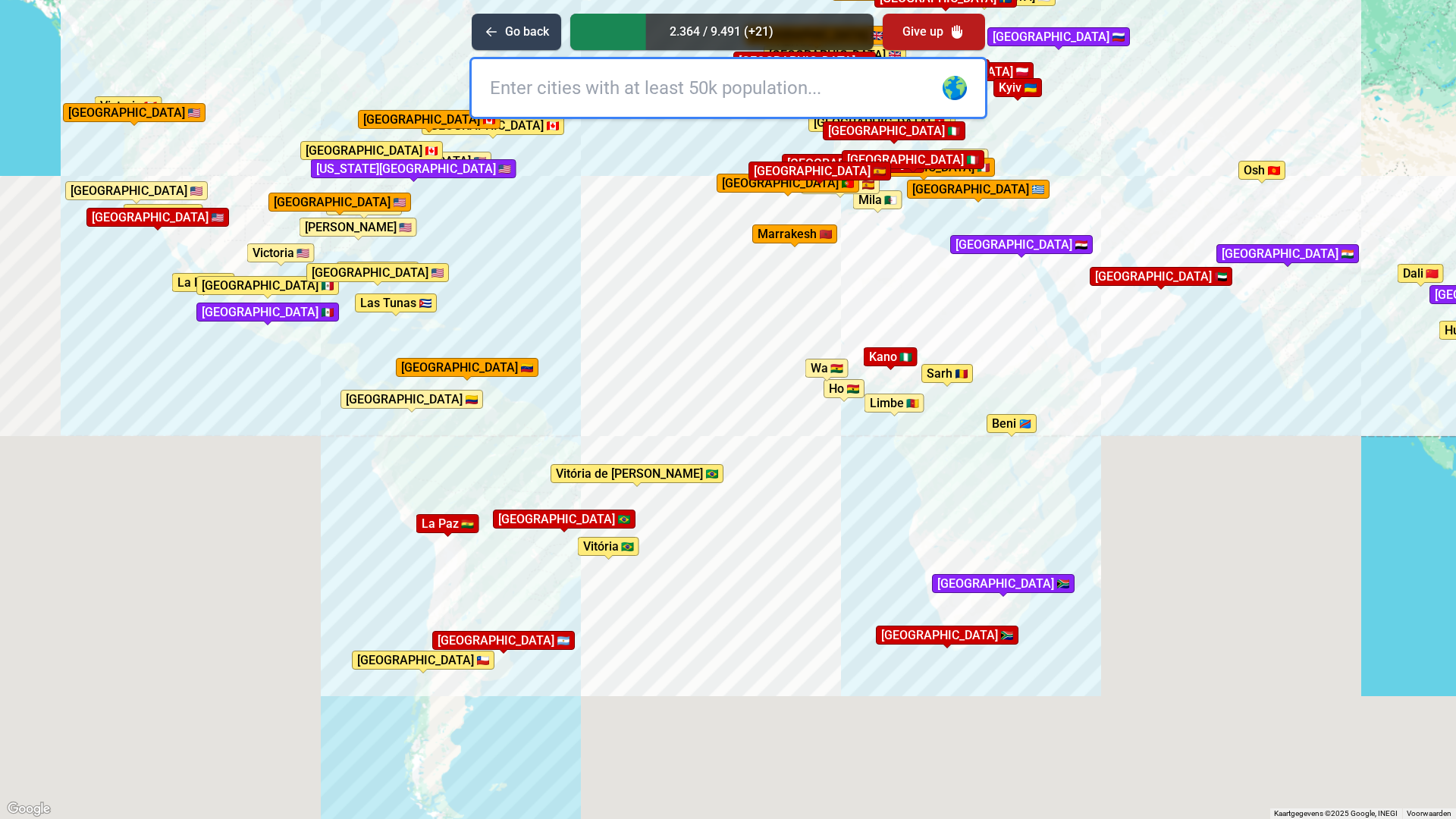
click at [705, 588] on div "Druk op Alt + Enter om te slepen met het toetsenbord. Gebruik dan de pijltoetse…" at bounding box center [728, 409] width 1456 height 819
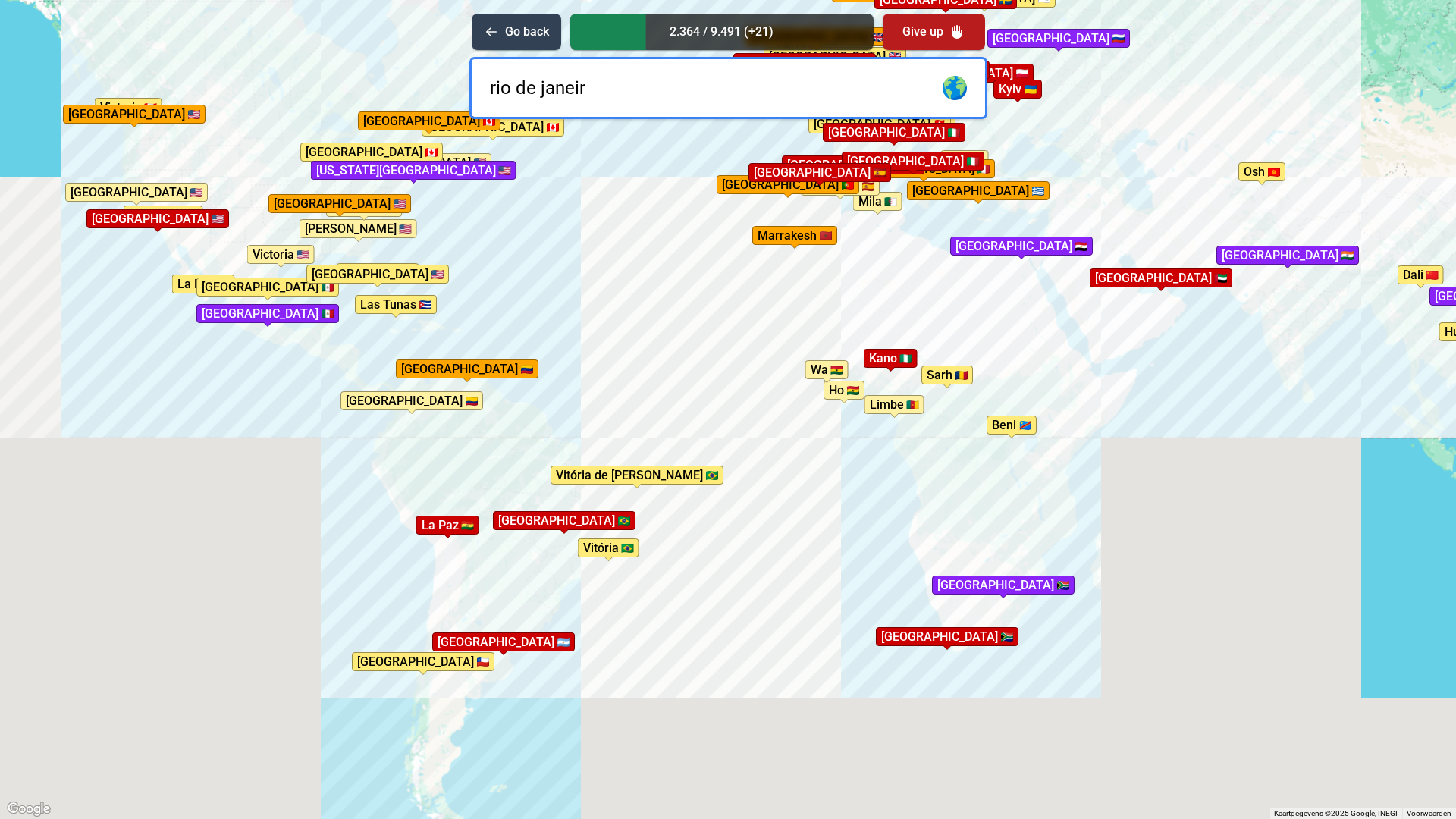
type input "rio de janeiro"
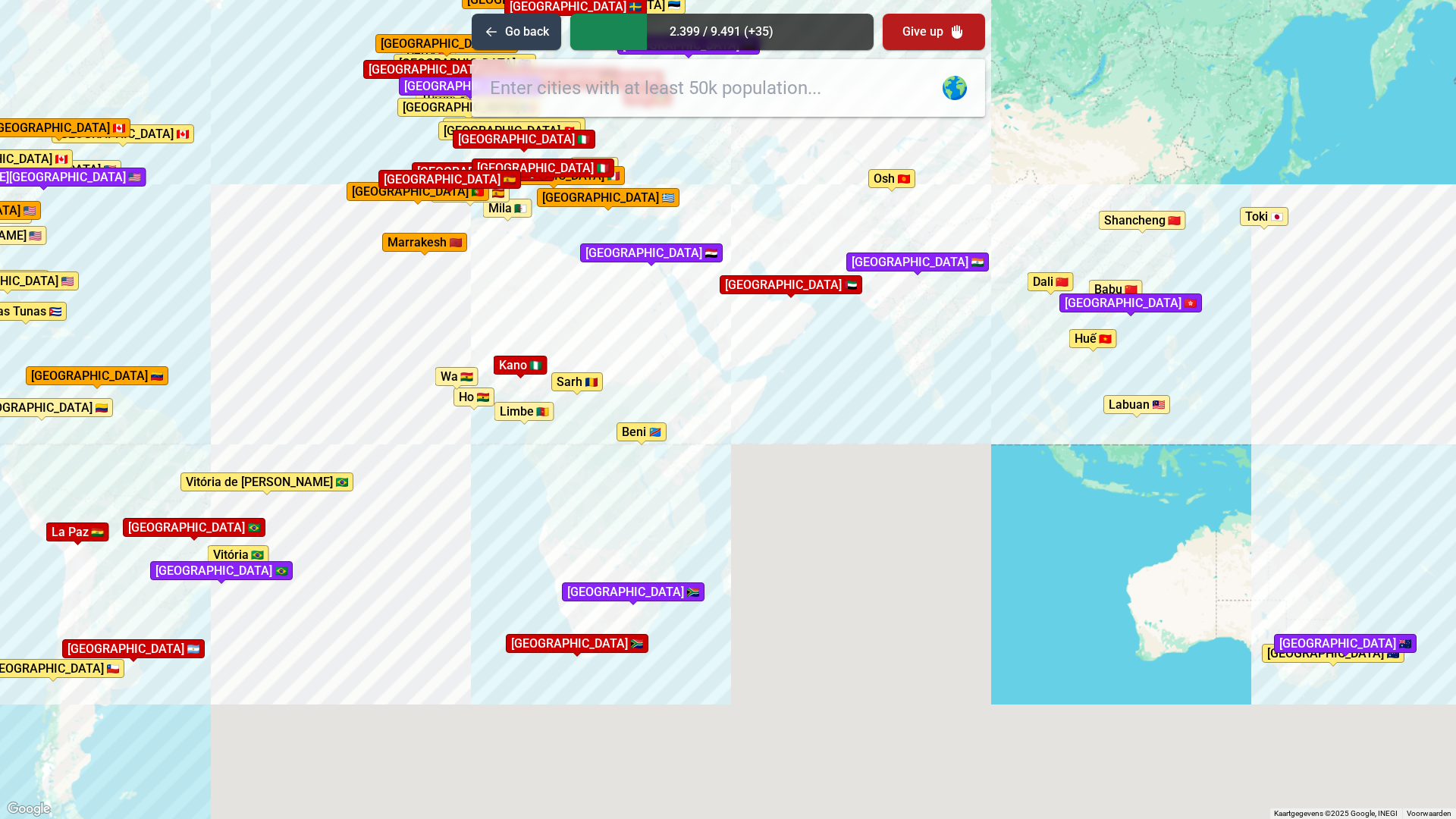
drag, startPoint x: 1178, startPoint y: 483, endPoint x: 786, endPoint y: 503, distance: 392.5
click at [786, 503] on div "Druk op Alt + Enter om te slepen met het toetsenbord. Gebruik dan de pijltoetse…" at bounding box center [728, 409] width 1456 height 819
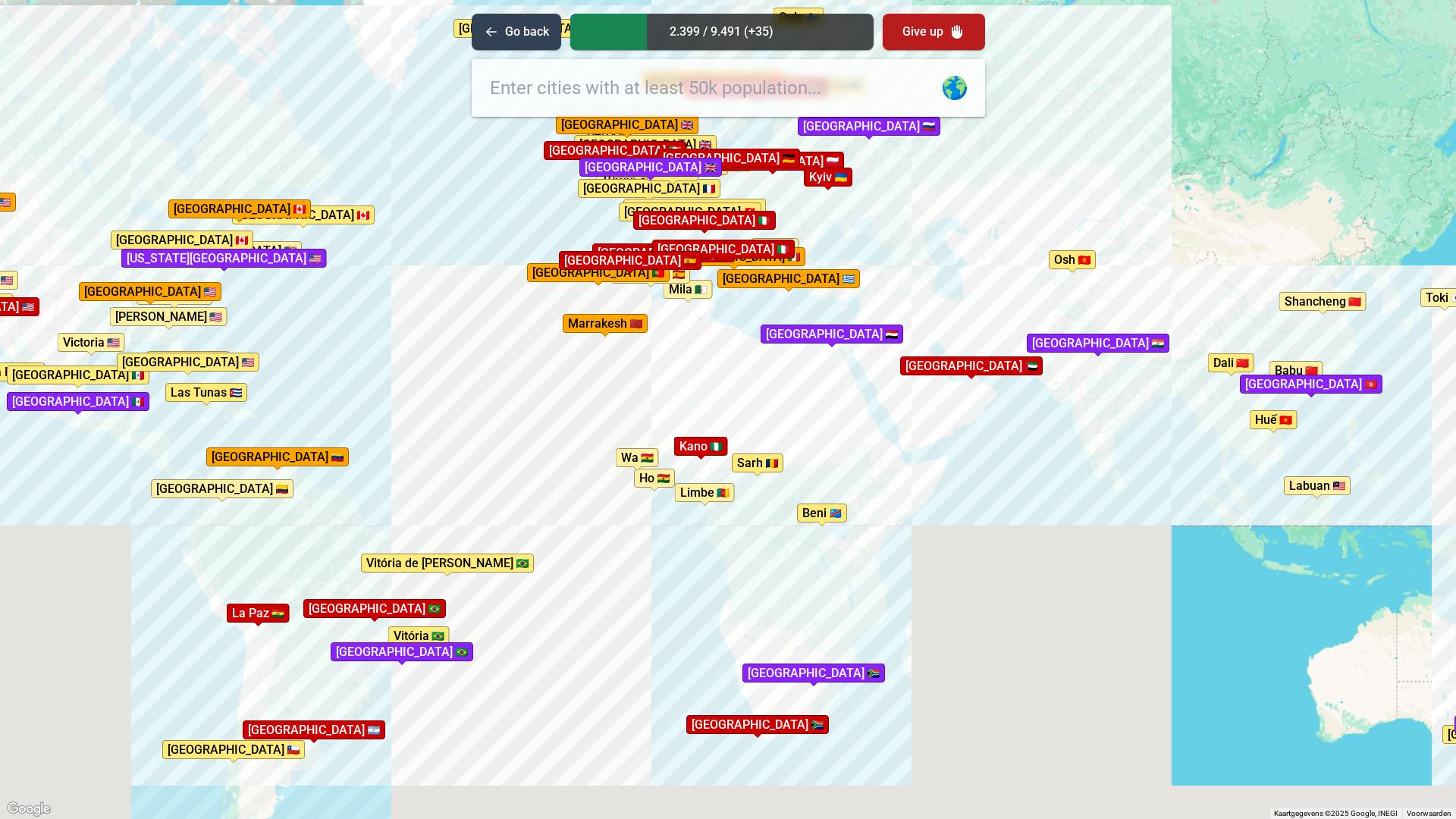
drag, startPoint x: 473, startPoint y: 367, endPoint x: 531, endPoint y: 484, distance: 130.6
click at [531, 484] on div "Druk op Alt + Enter om te slepen met het toetsenbord. Gebruik dan de pijltoetse…" at bounding box center [728, 409] width 1456 height 819
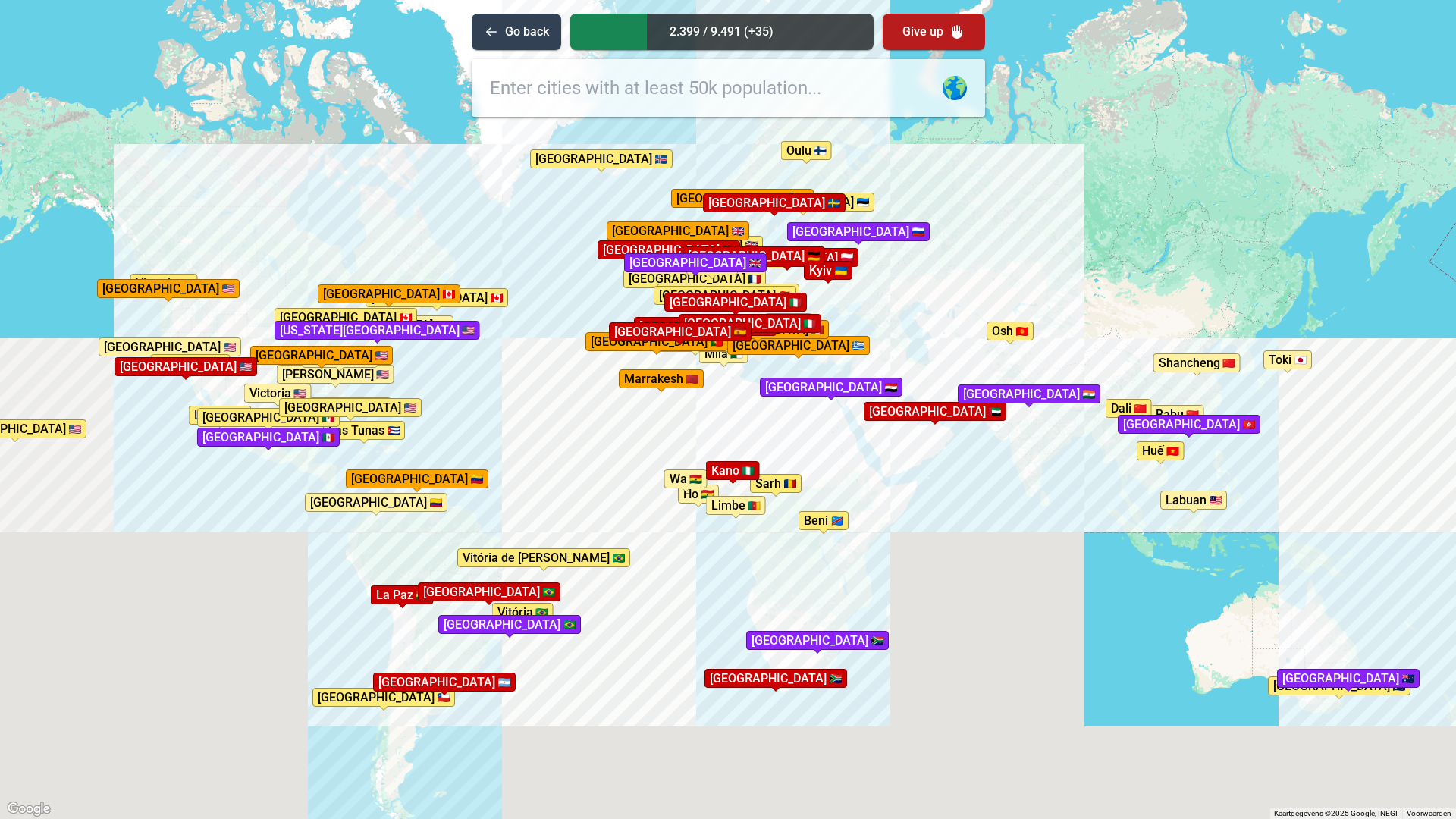
drag, startPoint x: 454, startPoint y: 520, endPoint x: 545, endPoint y: 522, distance: 91.0
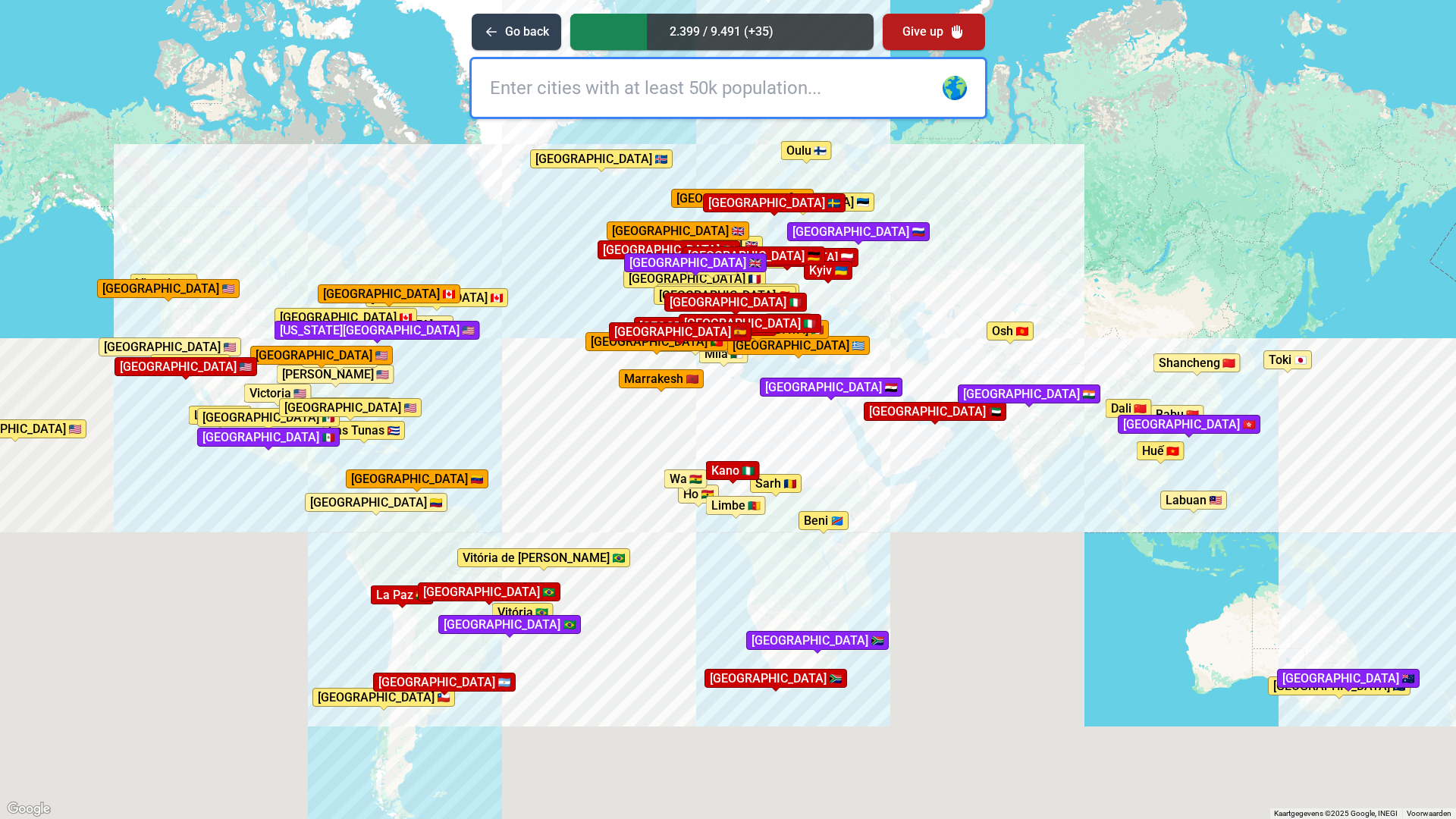
click at [545, 522] on div "Druk op Alt + Enter om te slepen met het toetsenbord. Gebruik dan de pijltoetse…" at bounding box center [728, 409] width 1456 height 819
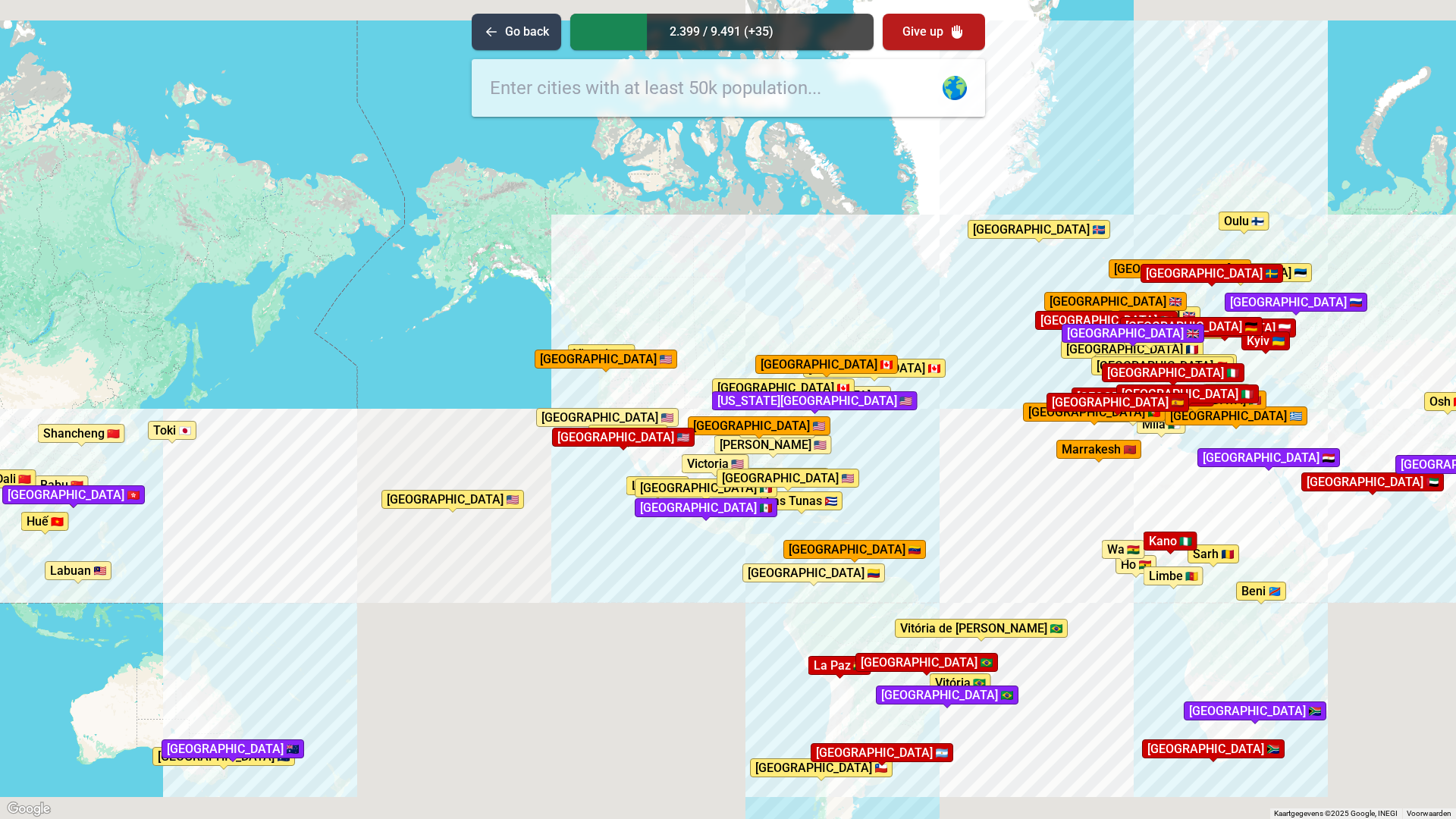
drag, startPoint x: 73, startPoint y: 440, endPoint x: 512, endPoint y: 512, distance: 444.9
click at [512, 512] on div "Druk op Alt + Enter om te slepen met het toetsenbord. Gebruik dan de pijltoetse…" at bounding box center [728, 409] width 1456 height 819
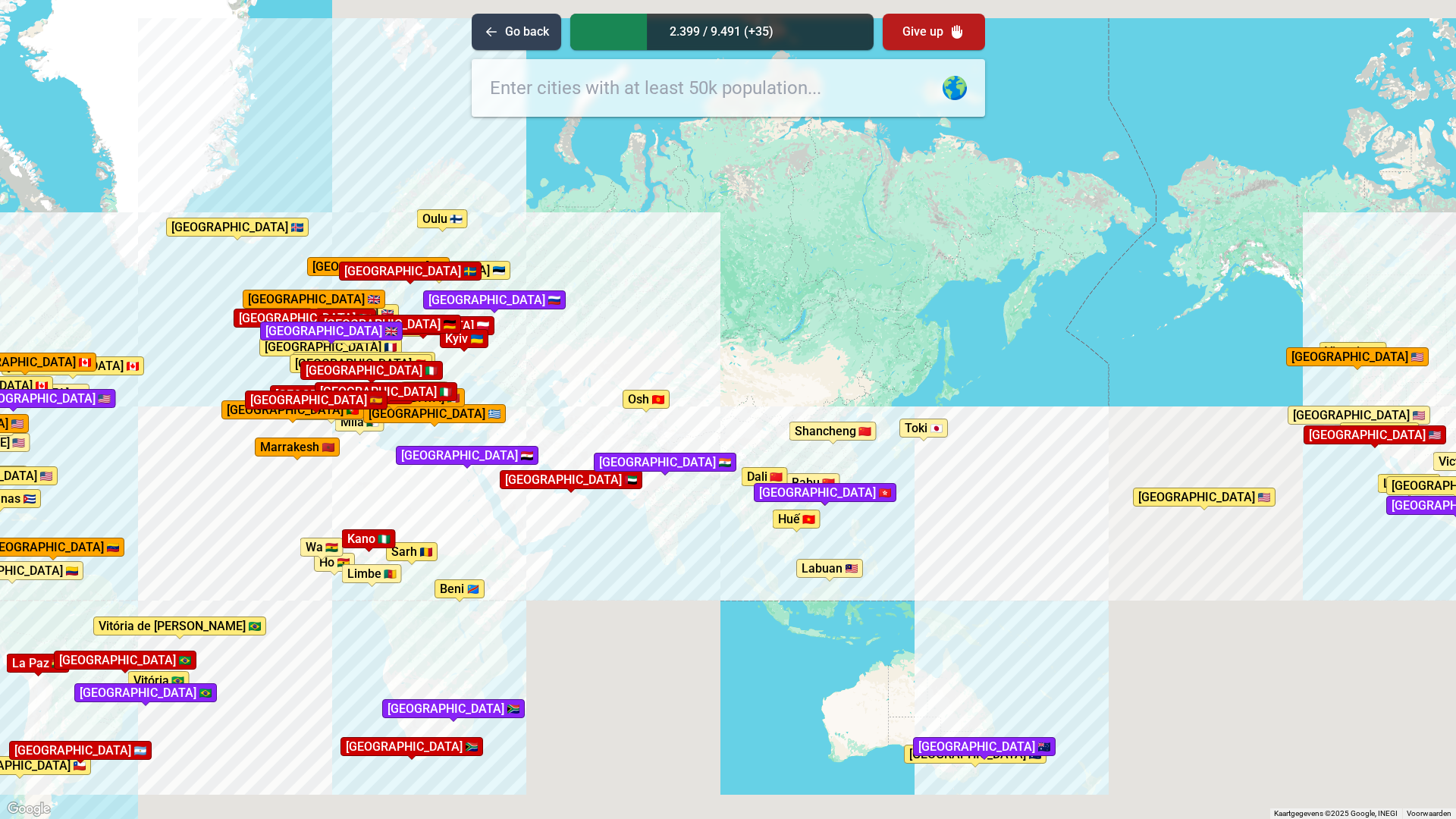
drag, startPoint x: 570, startPoint y: 471, endPoint x: 1237, endPoint y: 456, distance: 667.2
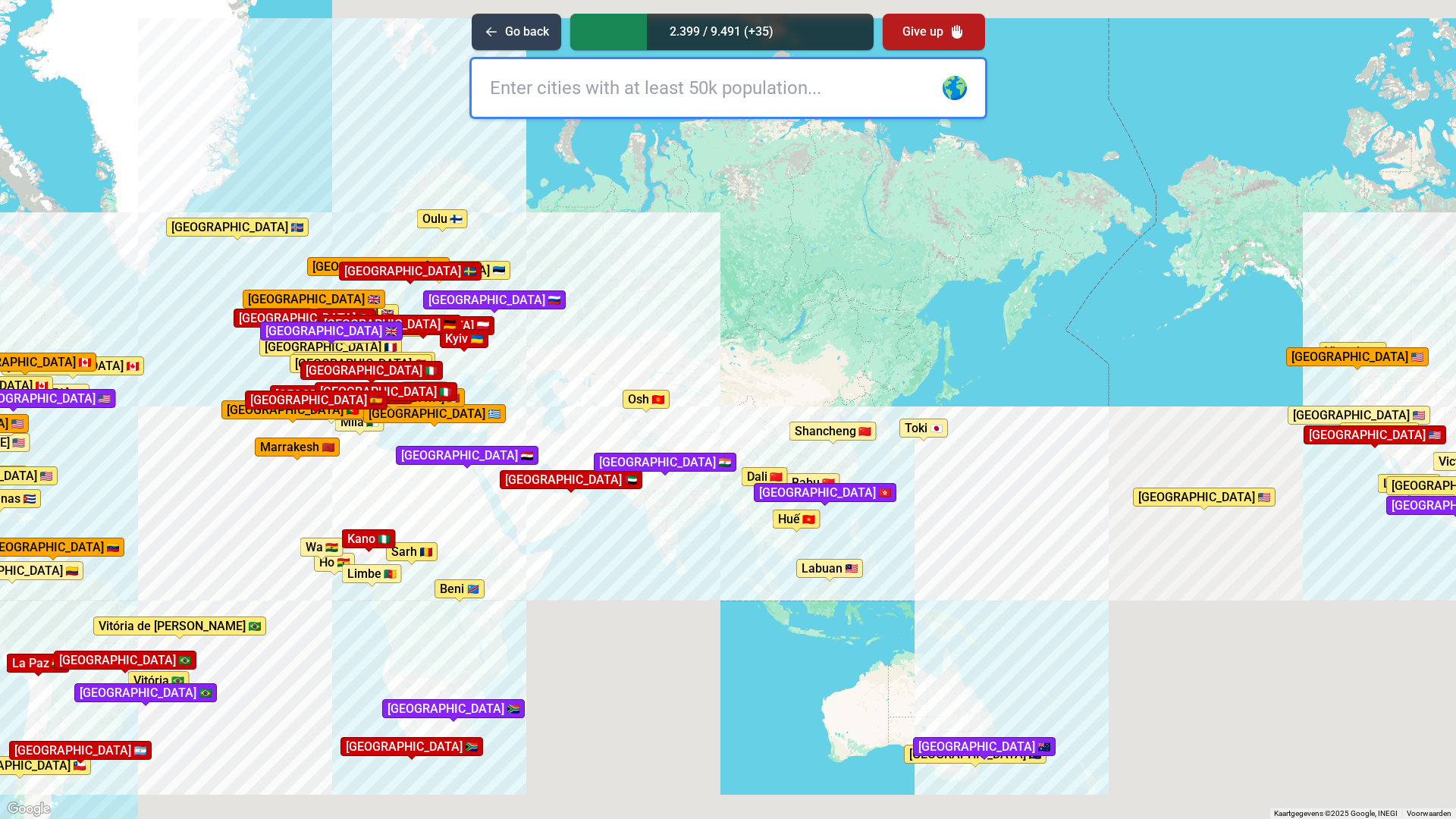
click at [1237, 456] on div "Druk op Alt + Enter om te slepen met het toetsenbord. Gebruik dan de pijltoetse…" at bounding box center [728, 409] width 1456 height 819
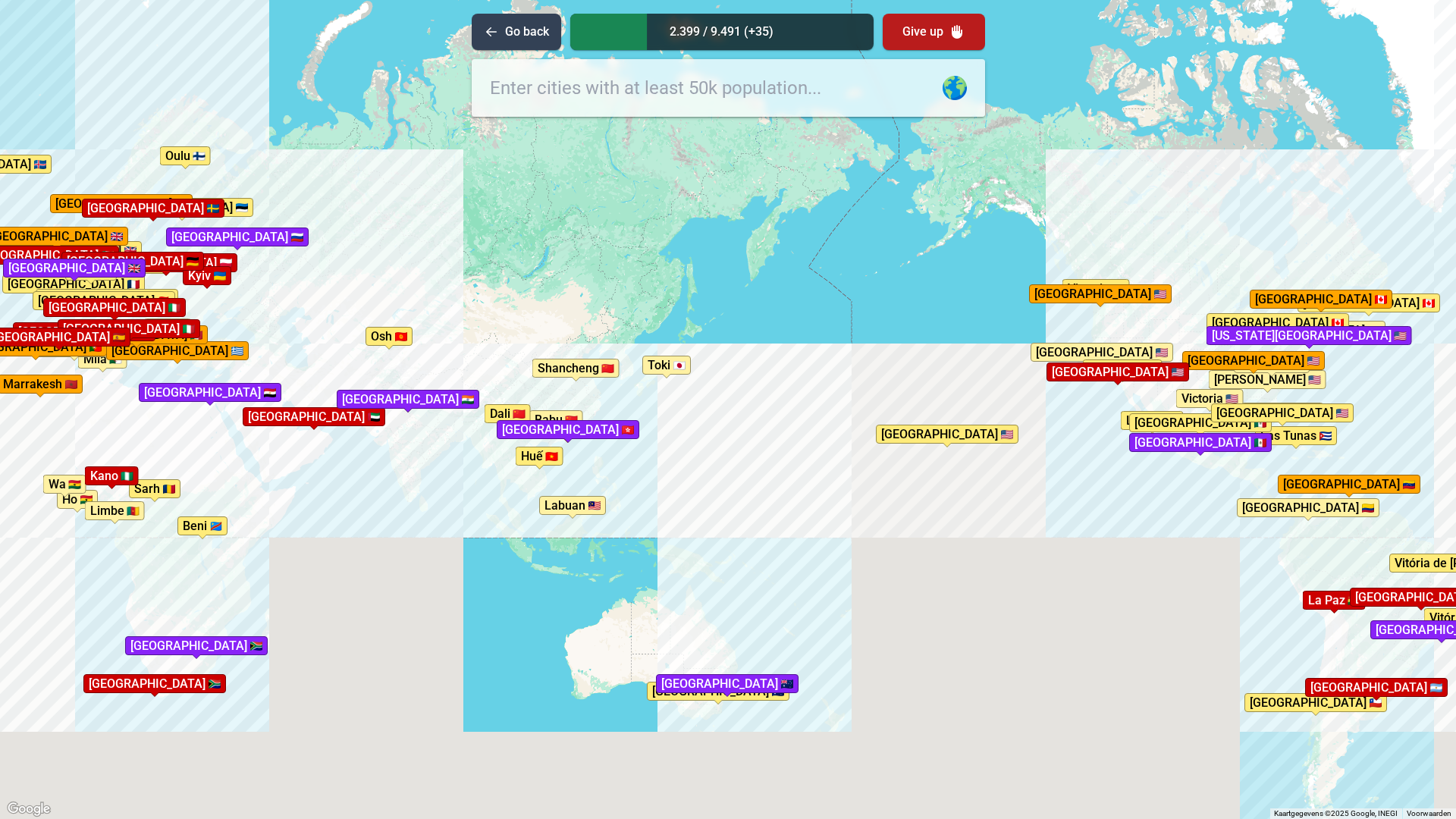
drag, startPoint x: 495, startPoint y: 450, endPoint x: 116, endPoint y: 397, distance: 382.7
click at [116, 397] on div "Druk op Alt + Enter om te slepen met het toetsenbord. Gebruik dan de pijltoetse…" at bounding box center [728, 409] width 1456 height 819
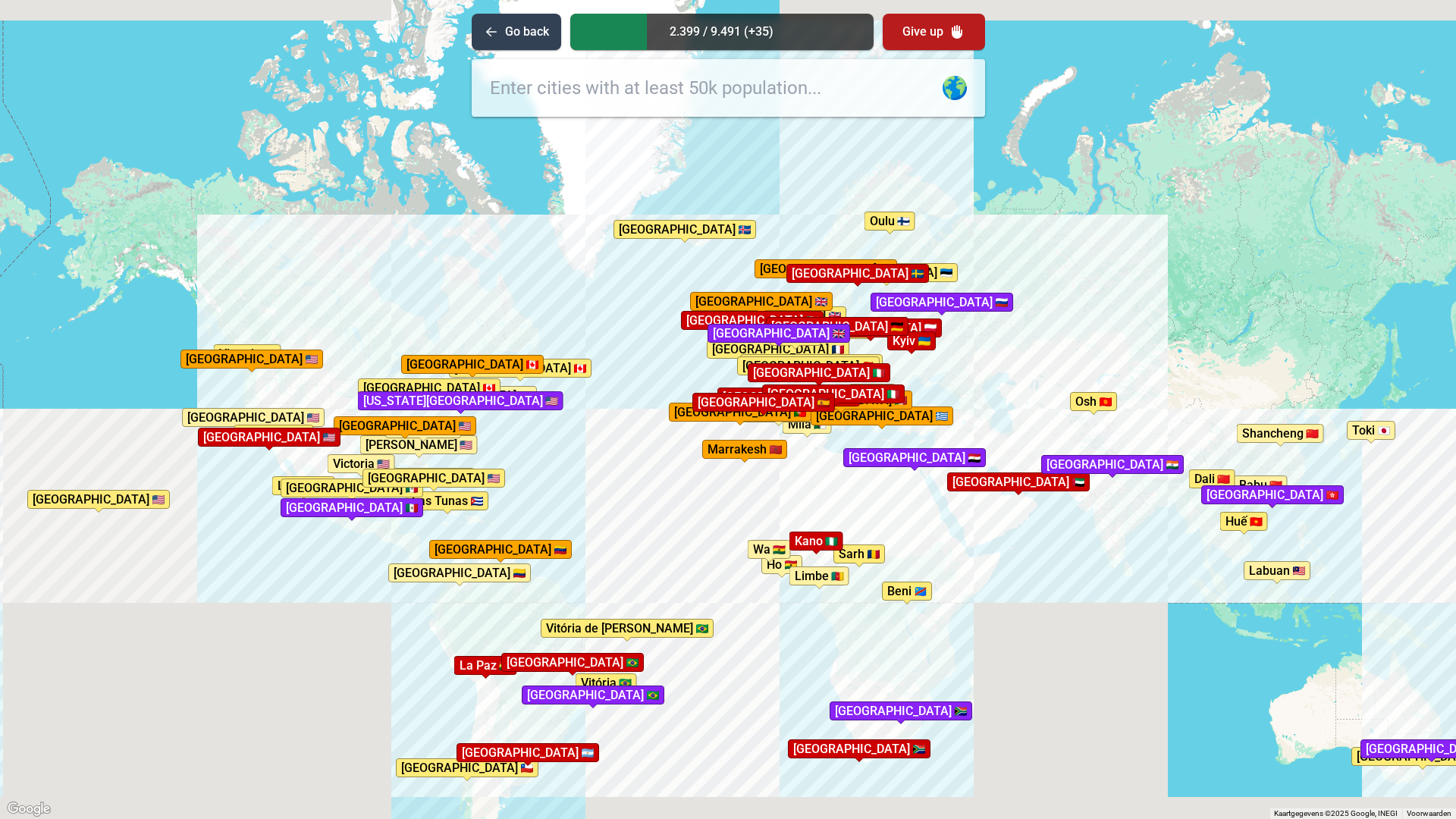
drag, startPoint x: 203, startPoint y: 438, endPoint x: 911, endPoint y: 503, distance: 711.0
click at [911, 503] on div "Druk op Alt + Enter om te slepen met het toetsenbord. Gebruik dan de pijltoetse…" at bounding box center [728, 409] width 1456 height 819
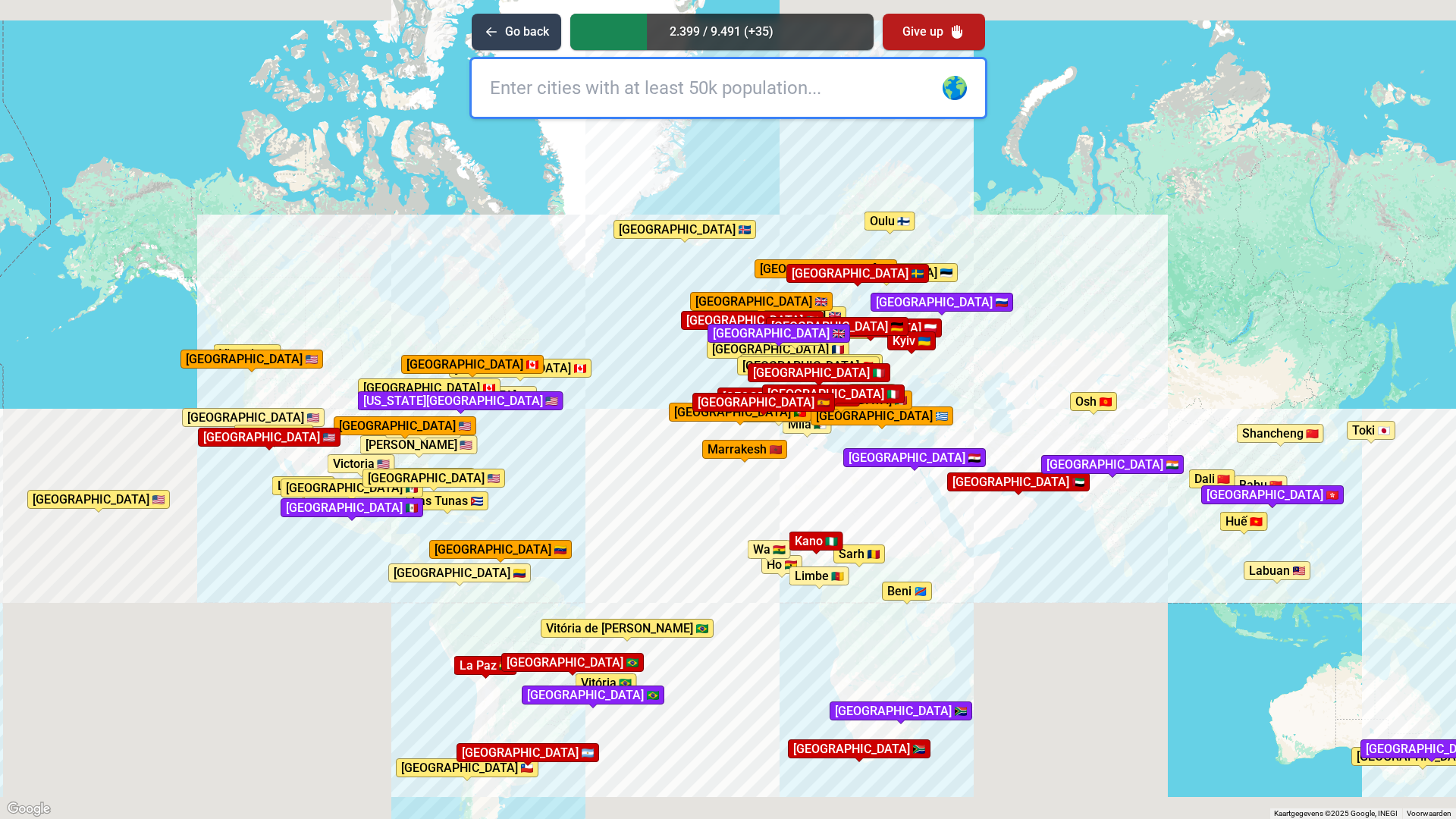
click at [602, 86] on input "text" at bounding box center [728, 88] width 513 height 58
type input "st. petersburg"
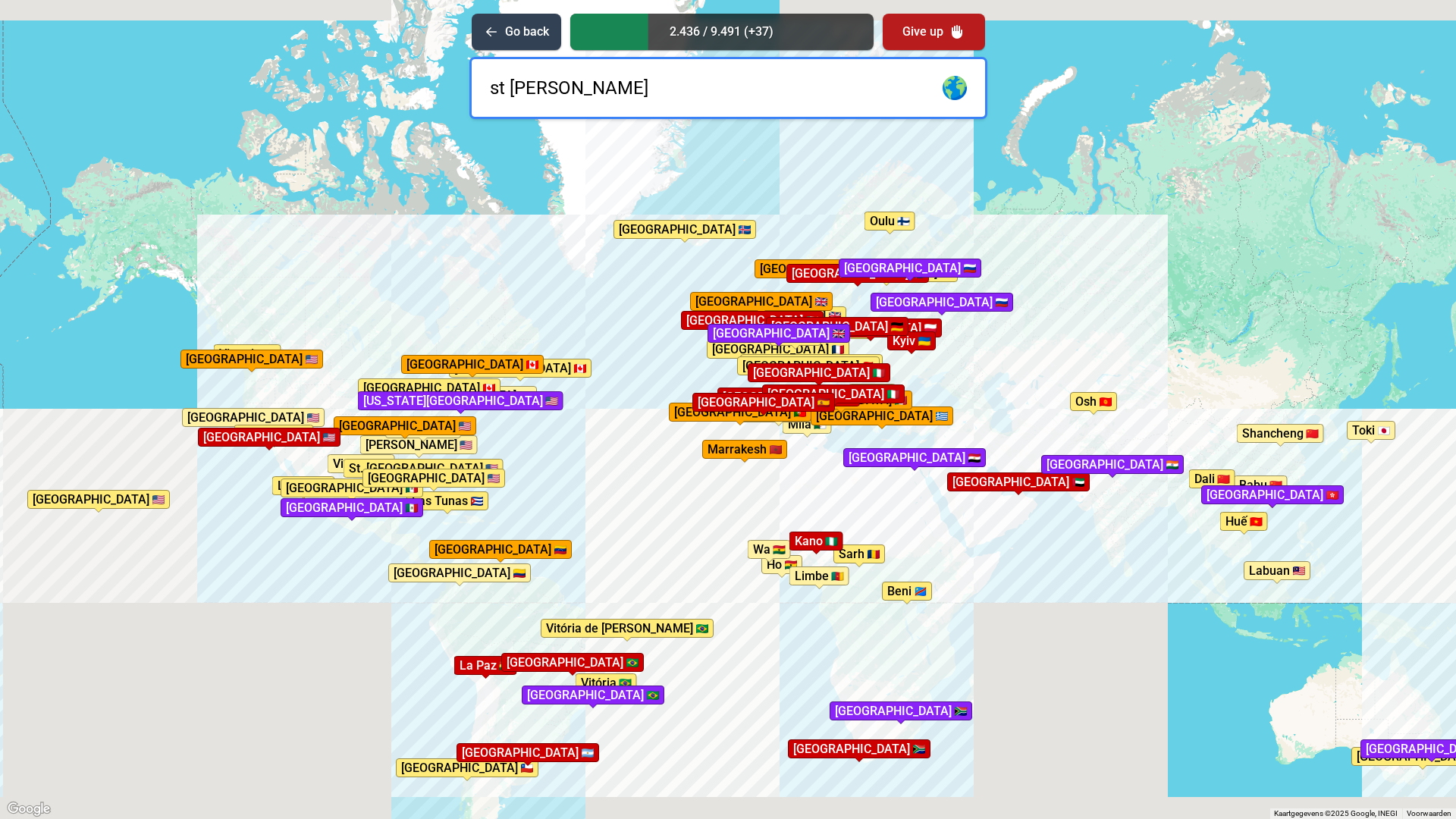
click at [502, 89] on input "st john" at bounding box center [728, 88] width 513 height 58
type input "st. john"
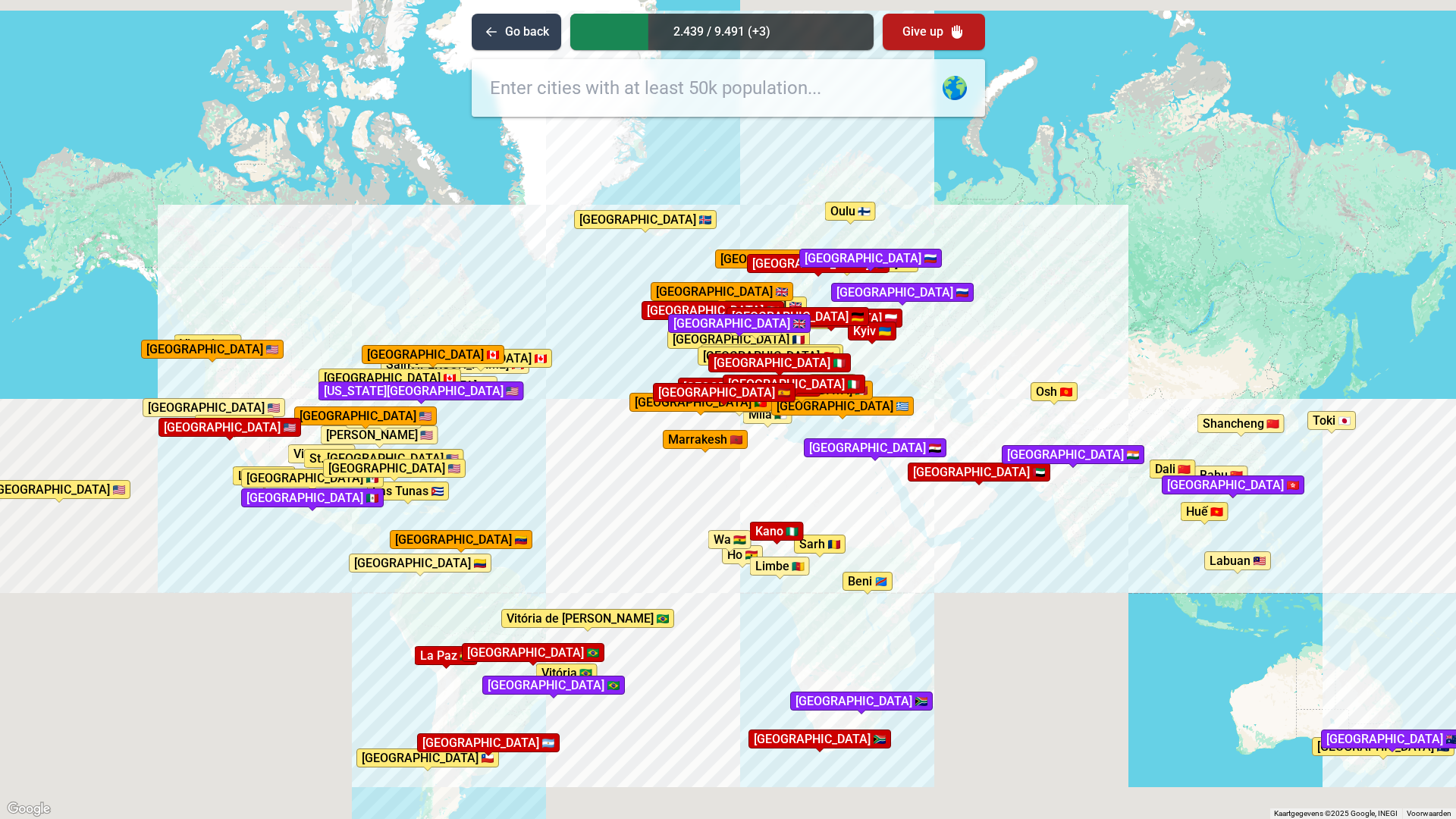
drag, startPoint x: 1071, startPoint y: 486, endPoint x: 971, endPoint y: 502, distance: 101.3
click at [971, 502] on div "Druk op Alt + Enter om te slepen met het toetsenbord. Gebruik dan de pijltoetse…" at bounding box center [728, 409] width 1456 height 819
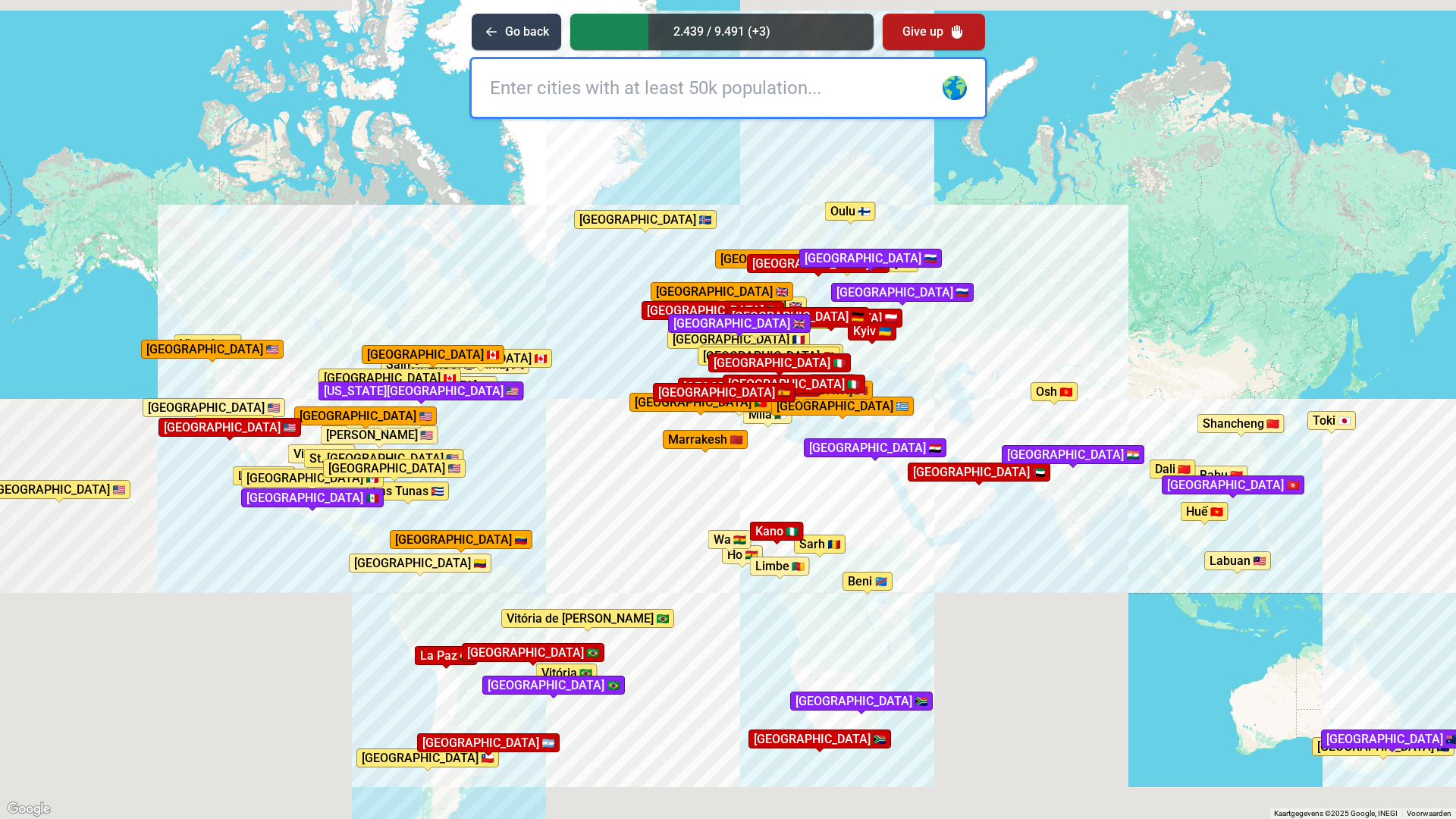
click at [609, 82] on input "text" at bounding box center [728, 88] width 513 height 58
type input "c"
type input "ankar"
type input "a"
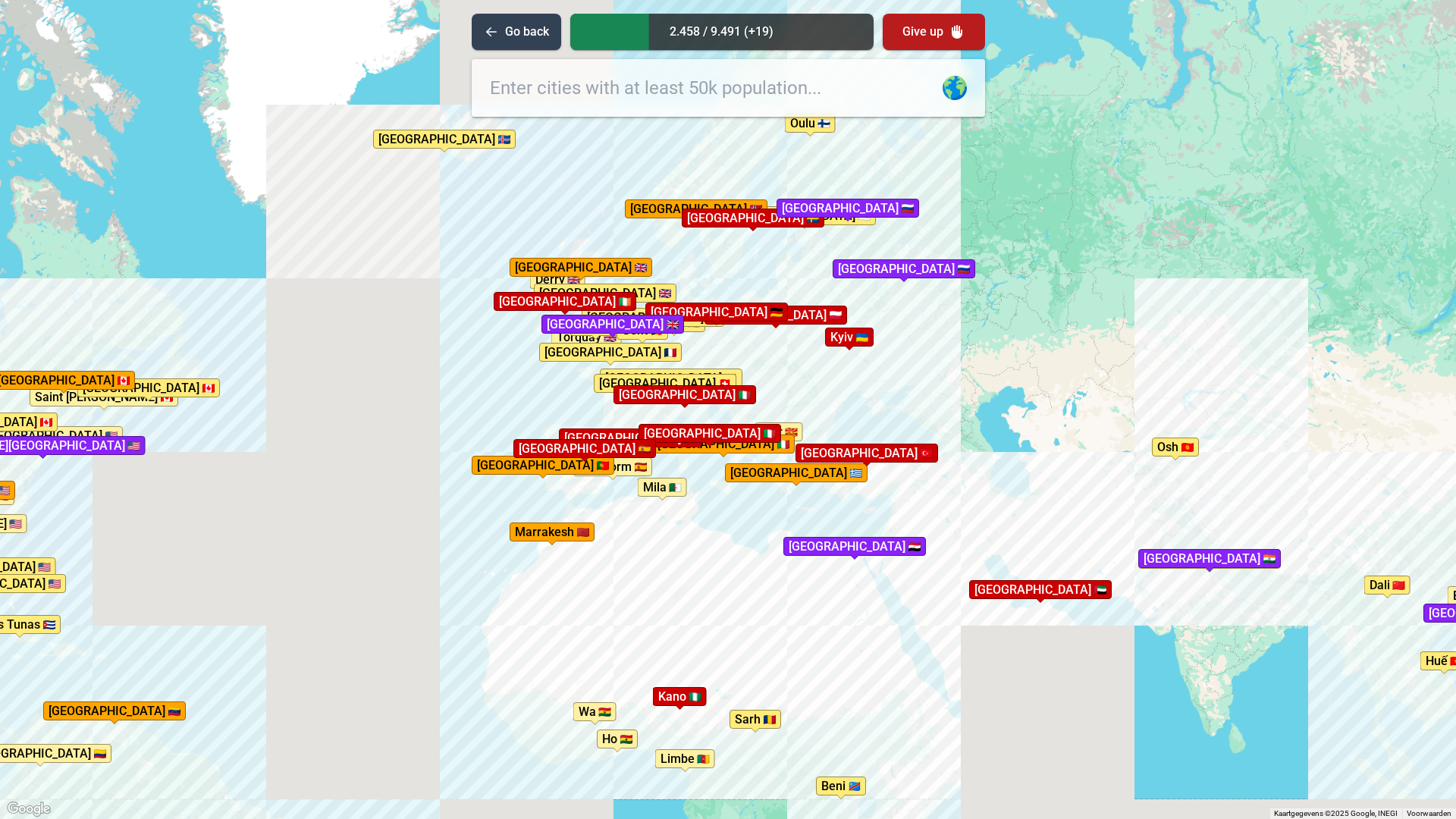
drag, startPoint x: 794, startPoint y: 407, endPoint x: 771, endPoint y: 447, distance: 46.1
click at [795, 424] on div "Druk op Alt + Enter om te slepen met het toetsenbord. Gebruik dan de pijltoetse…" at bounding box center [728, 409] width 1456 height 819
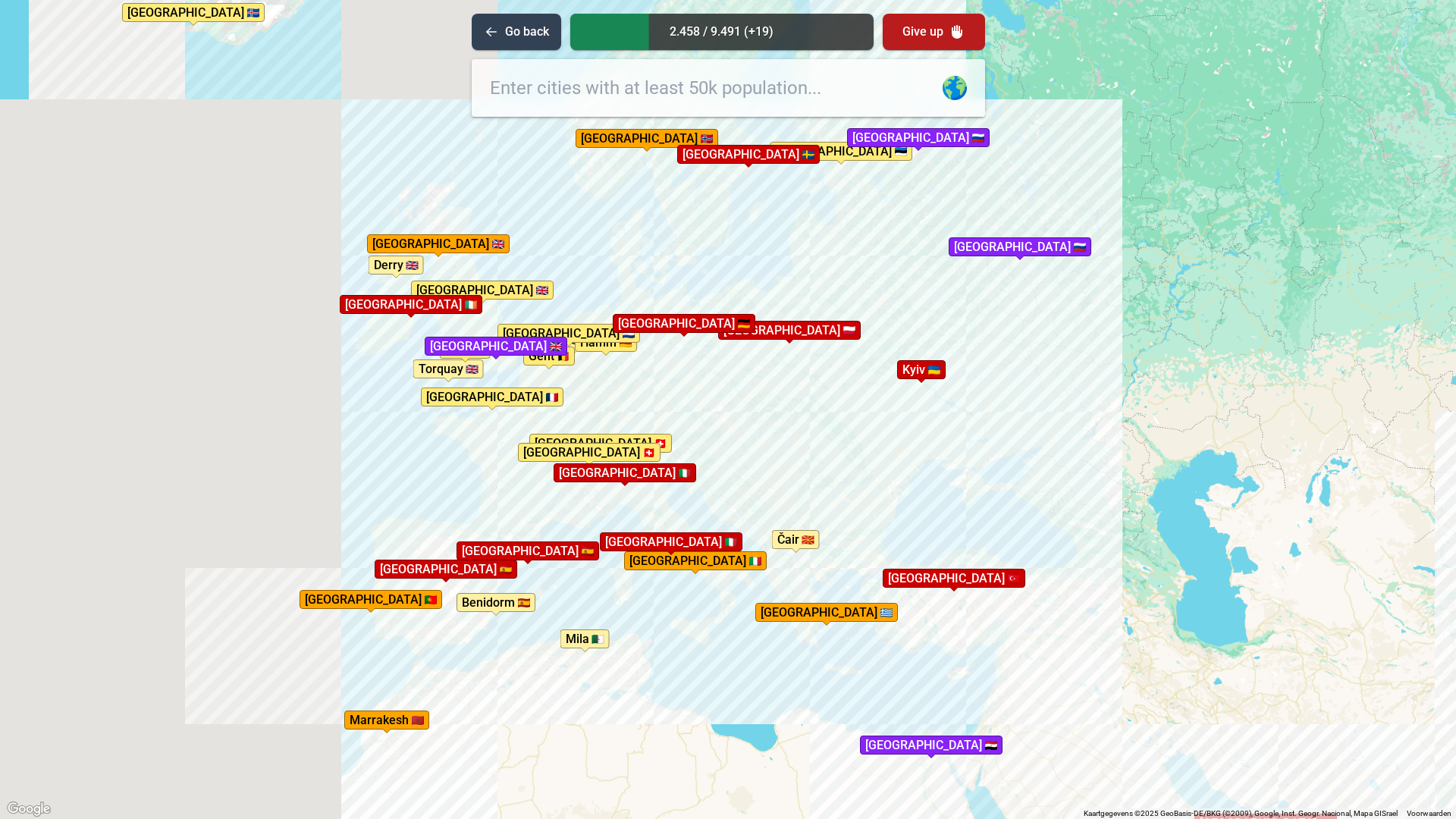
drag, startPoint x: 759, startPoint y: 379, endPoint x: 766, endPoint y: 457, distance: 78.3
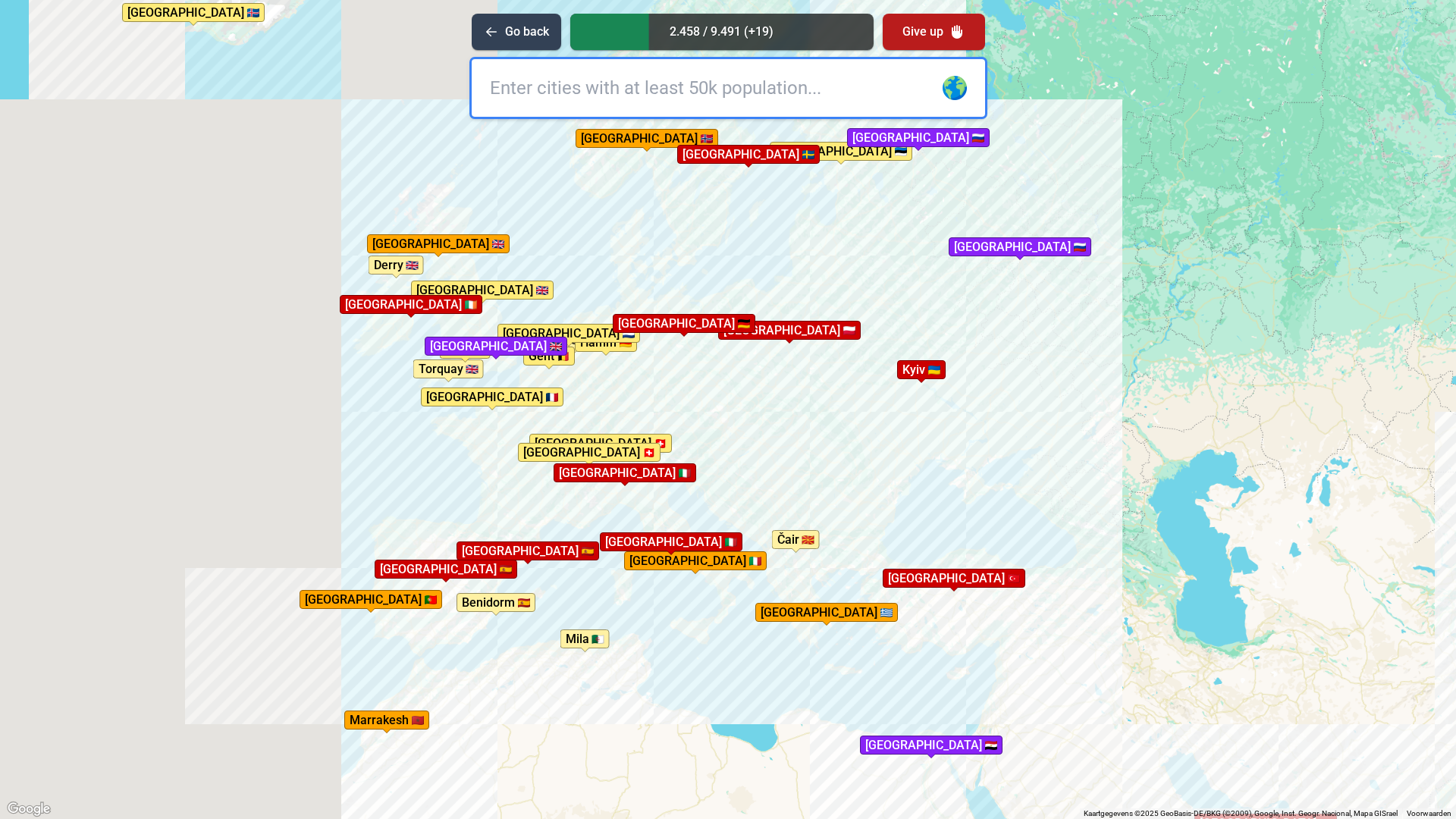
click at [766, 457] on div "Druk op Alt + Enter om te slepen met het toetsenbord. Gebruik dan de pijltoetse…" at bounding box center [728, 409] width 1456 height 819
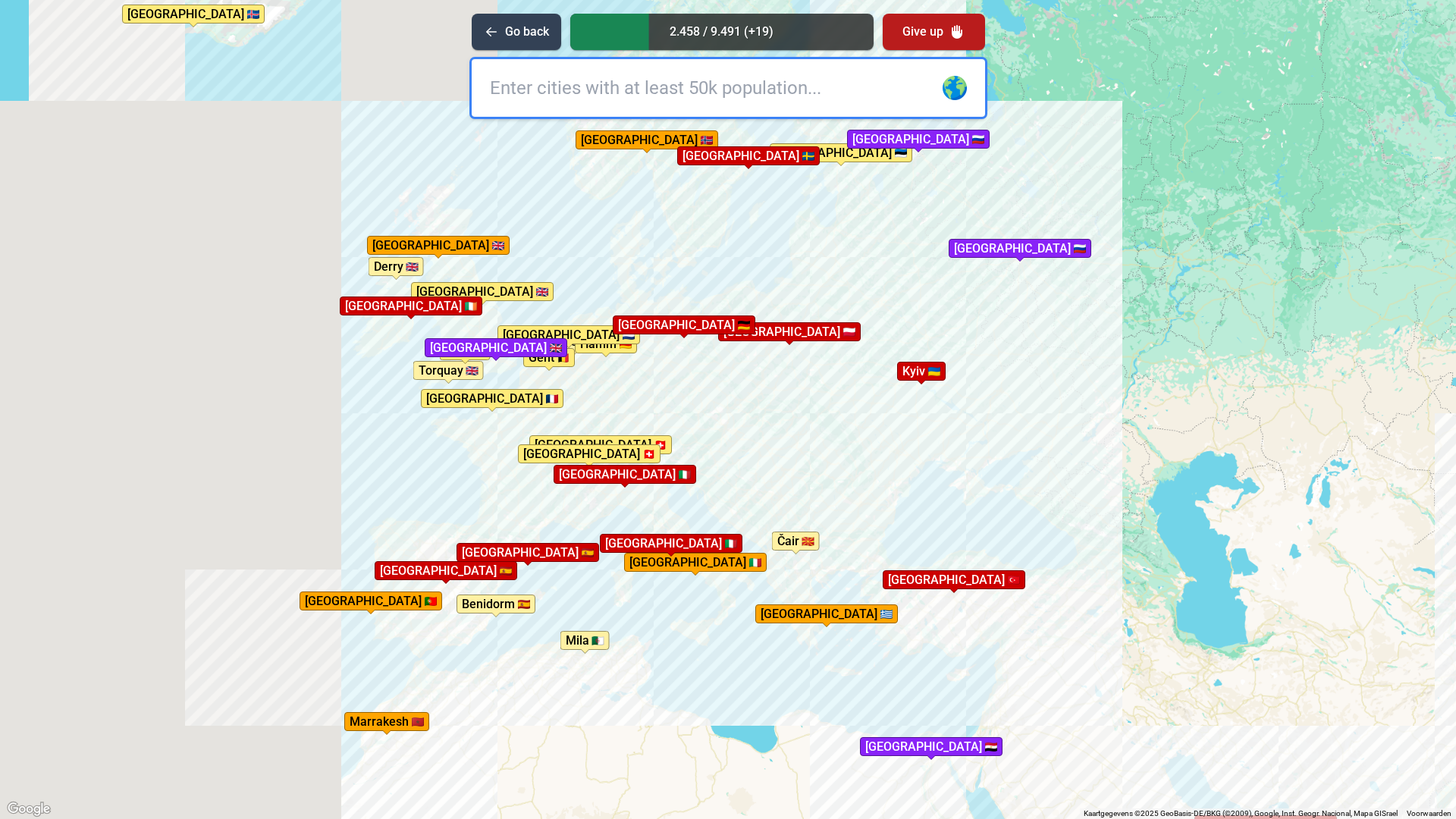
click at [752, 73] on input "text" at bounding box center [728, 88] width 513 height 58
type input "sarajevo"
click at [620, 87] on input "text" at bounding box center [728, 88] width 513 height 58
type input "budapest"
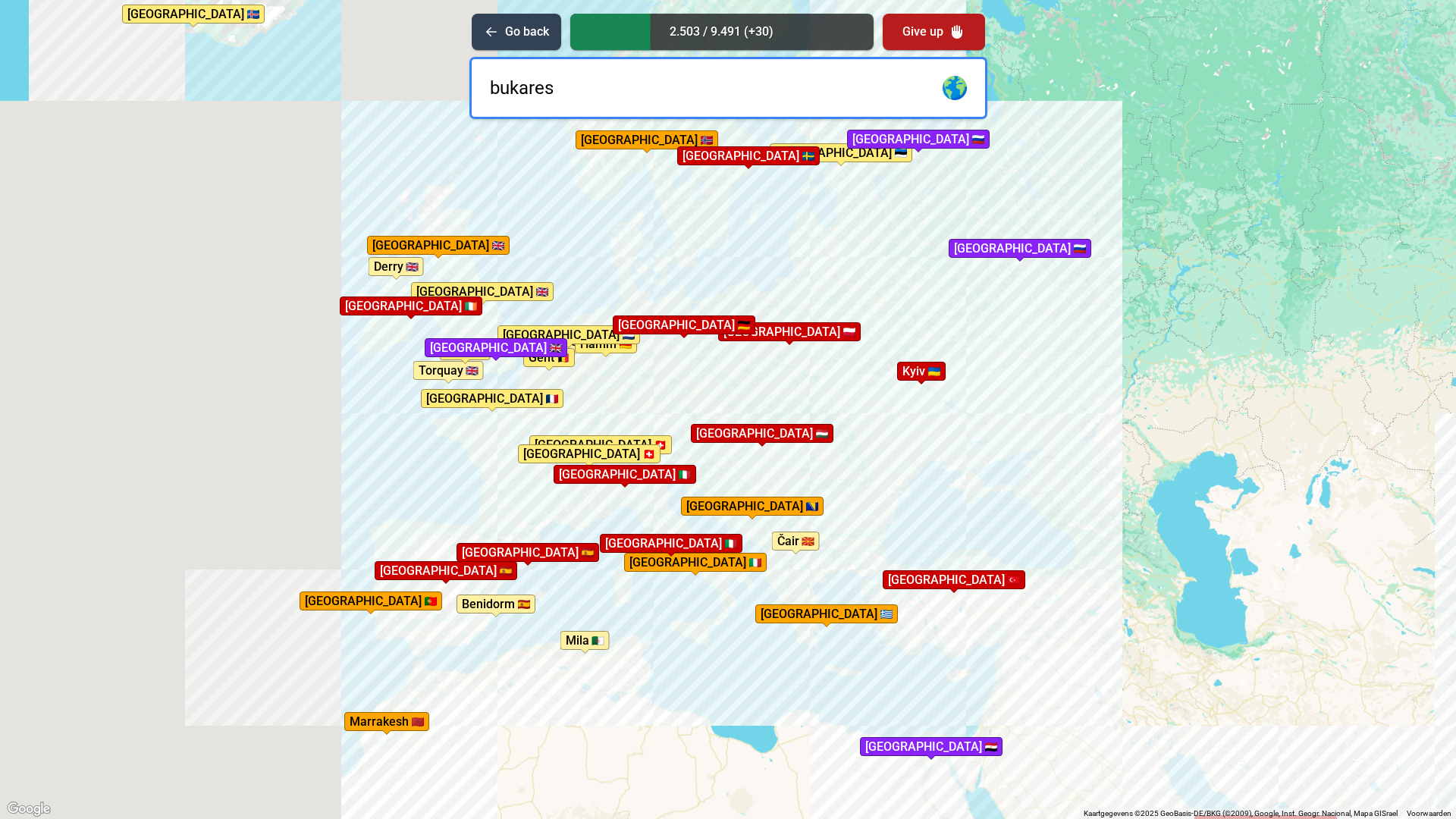
type input "bukarest"
type input "zagreb"
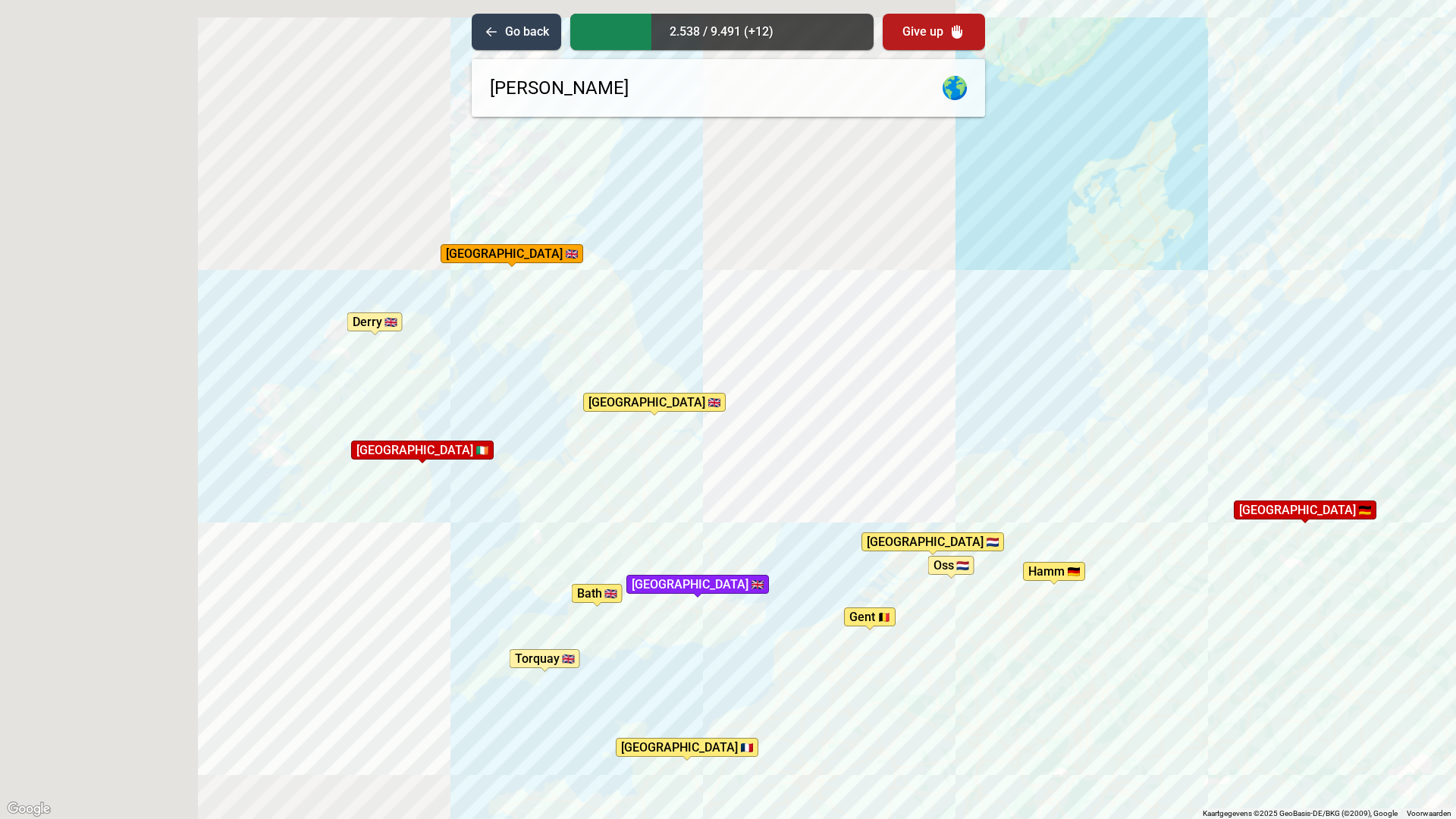
drag, startPoint x: 471, startPoint y: 282, endPoint x: 534, endPoint y: 511, distance: 237.5
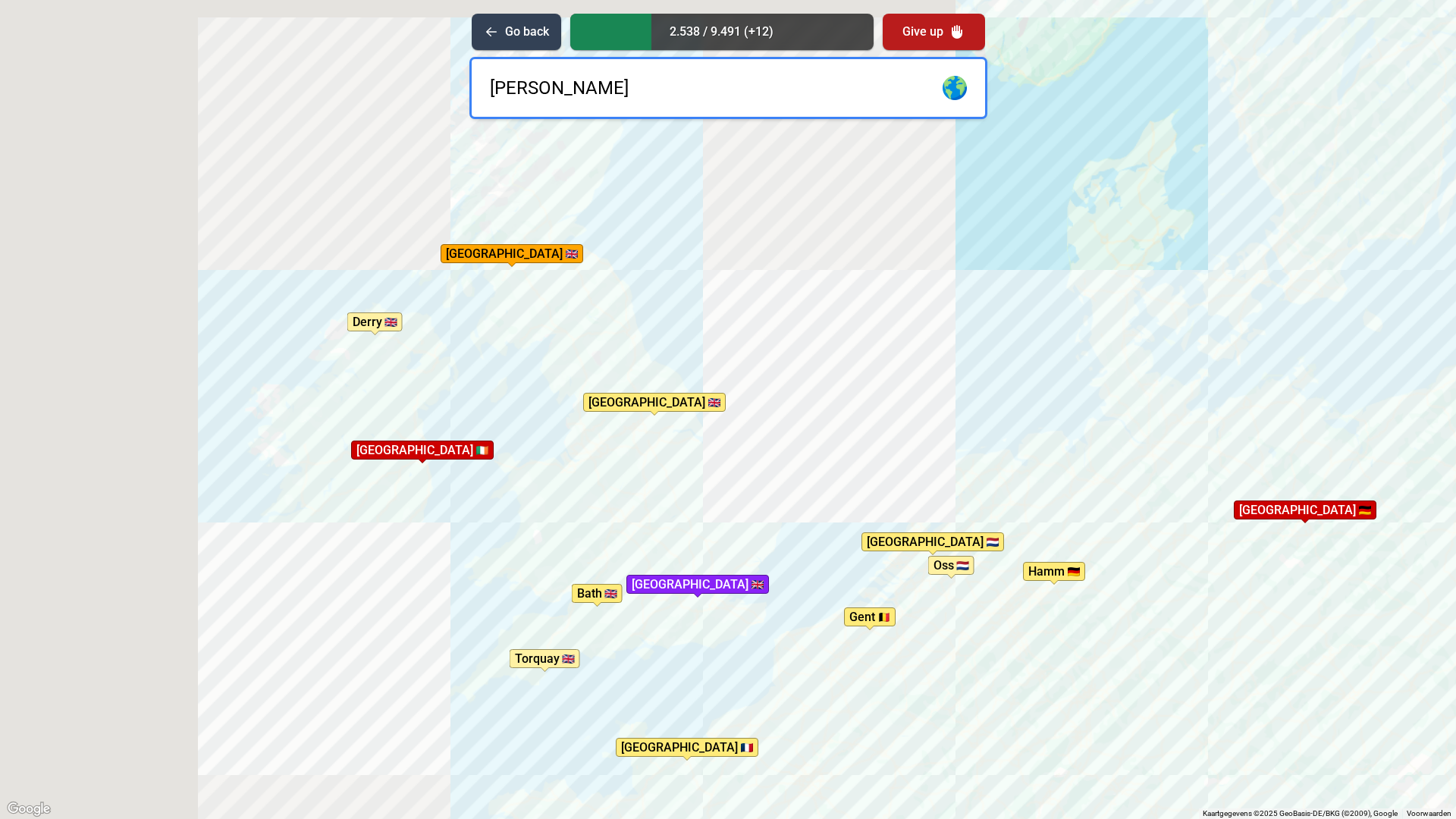
click at [534, 511] on div "Druk op Alt + Enter om te slepen met het toetsenbord. Gebruik dan de pijltoetse…" at bounding box center [728, 409] width 1456 height 819
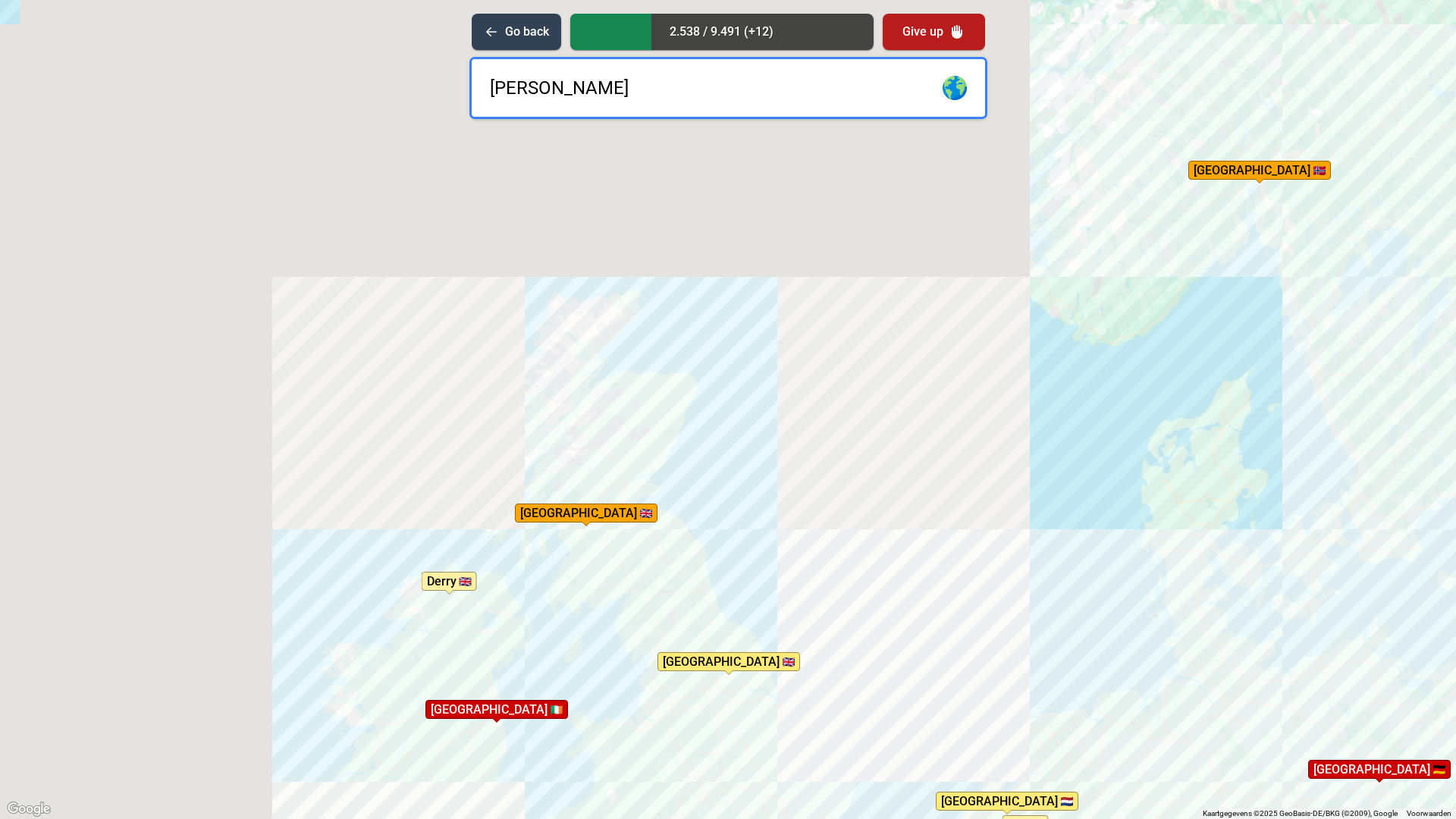
type input "washington"
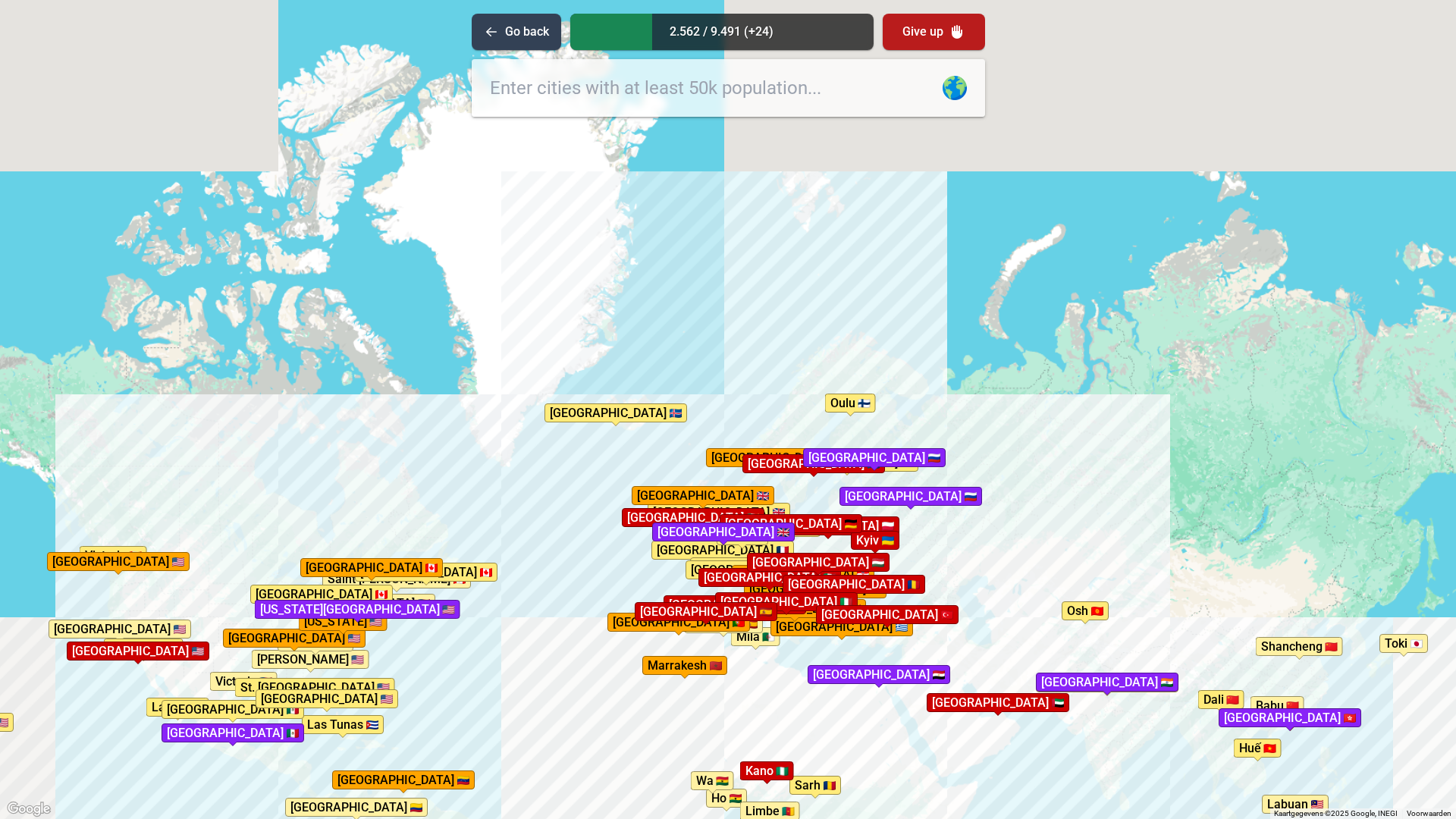
drag, startPoint x: 531, startPoint y: 716, endPoint x: 547, endPoint y: 622, distance: 95.4
click at [547, 622] on div "Druk op Alt + Enter om te slepen met het toetsenbord. Gebruik dan de pijltoetse…" at bounding box center [728, 409] width 1456 height 819
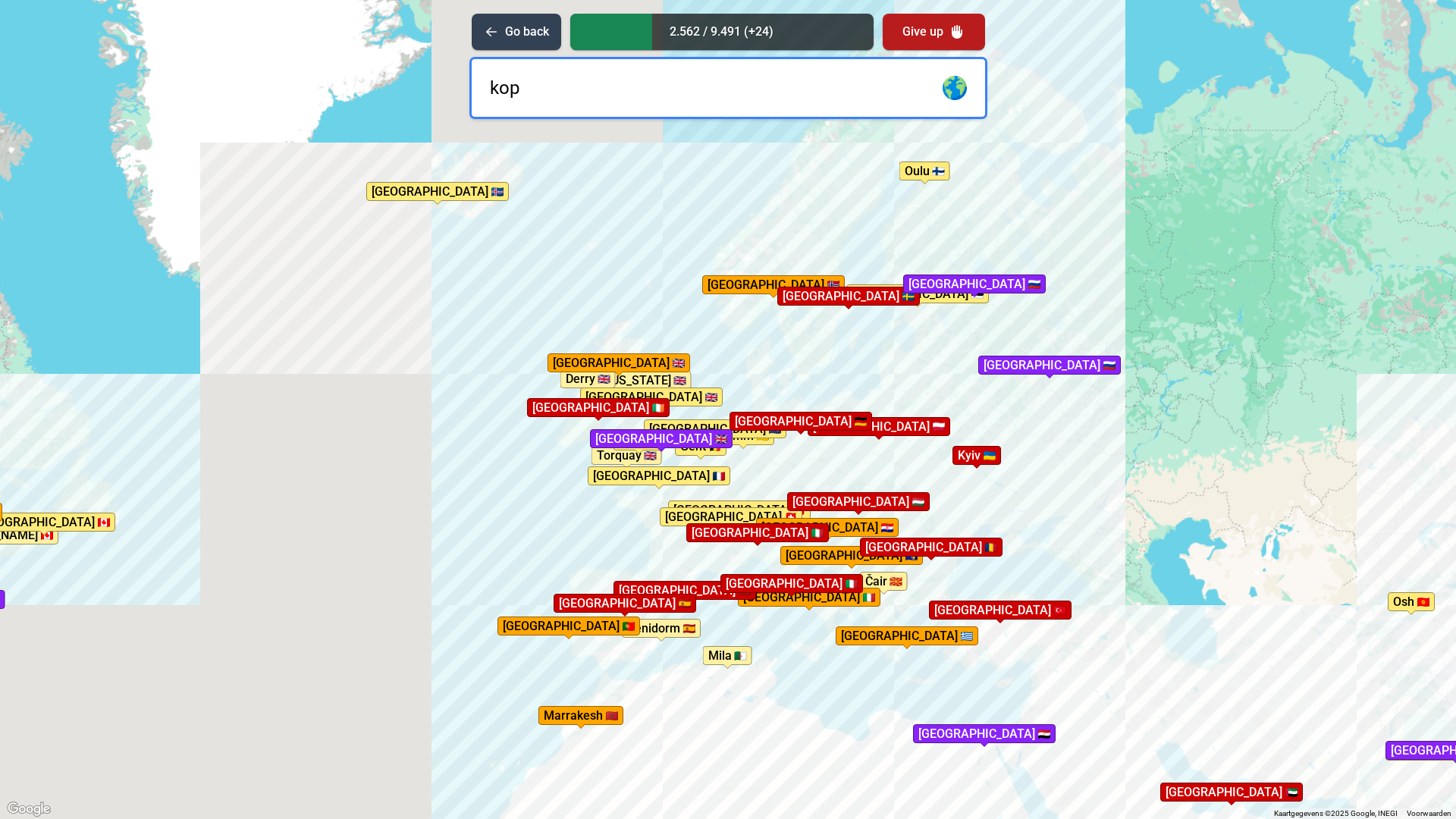
type input "[PERSON_NAME]"
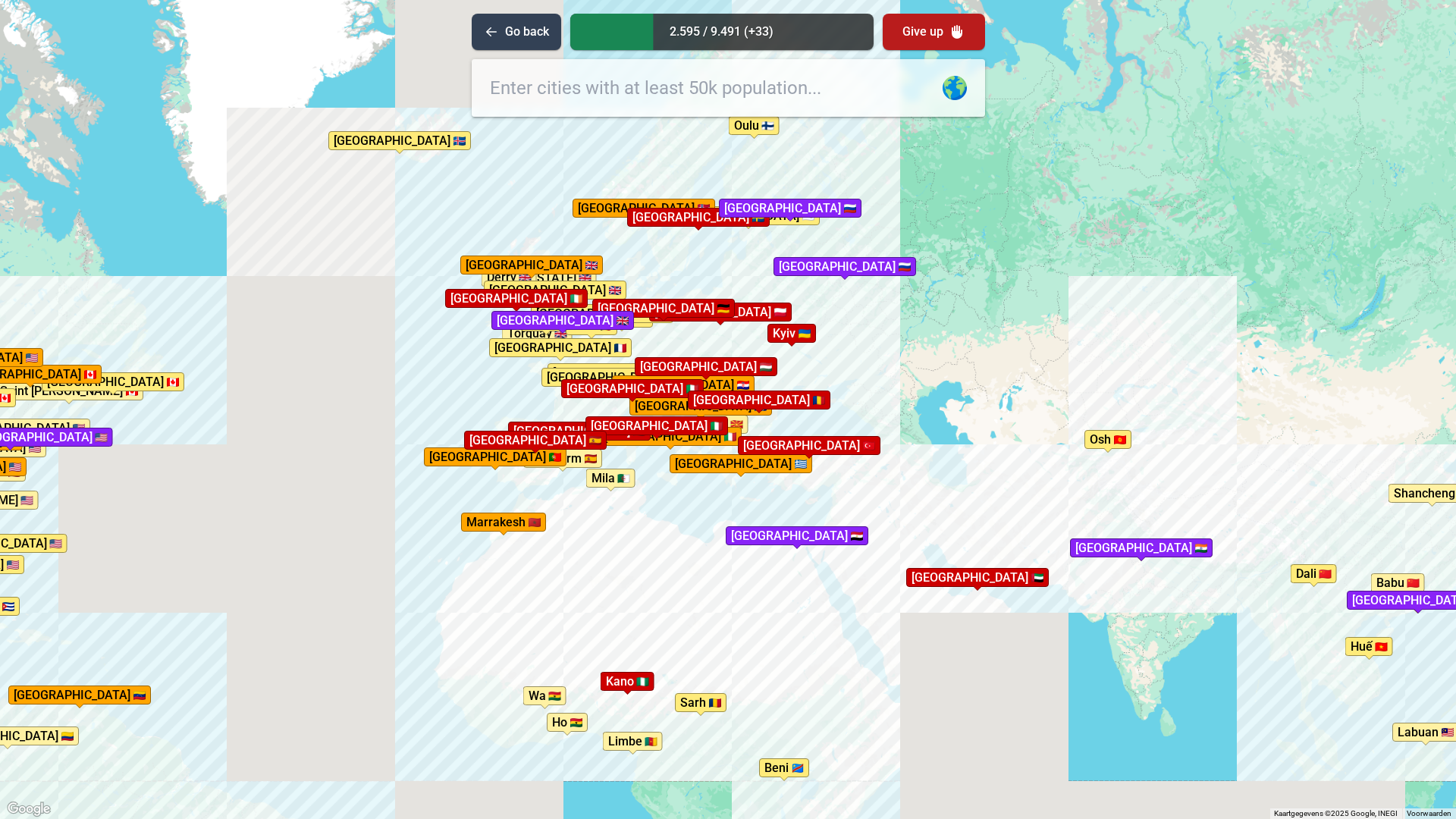
drag, startPoint x: 501, startPoint y: 393, endPoint x: 781, endPoint y: 459, distance: 287.7
click at [781, 459] on div "Druk op Alt + Enter om te slepen met het toetsenbord. Gebruik dan de pijltoetse…" at bounding box center [728, 409] width 1456 height 819
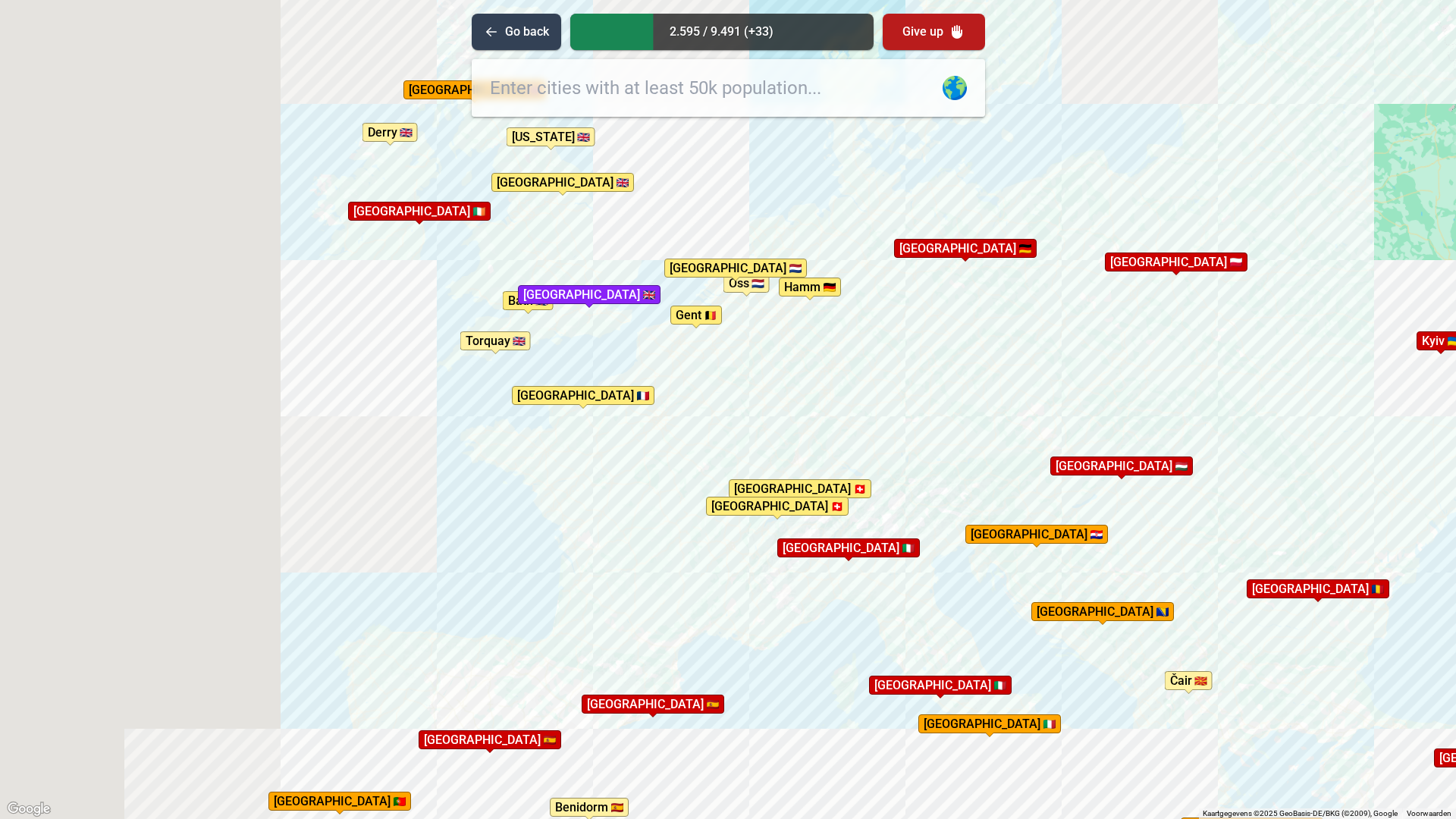
drag, startPoint x: 820, startPoint y: 646, endPoint x: 685, endPoint y: 388, distance: 291.2
click at [685, 388] on div "Druk op Alt + Enter om te slepen met het toetsenbord. Gebruik dan de pijltoetse…" at bounding box center [728, 409] width 1456 height 819
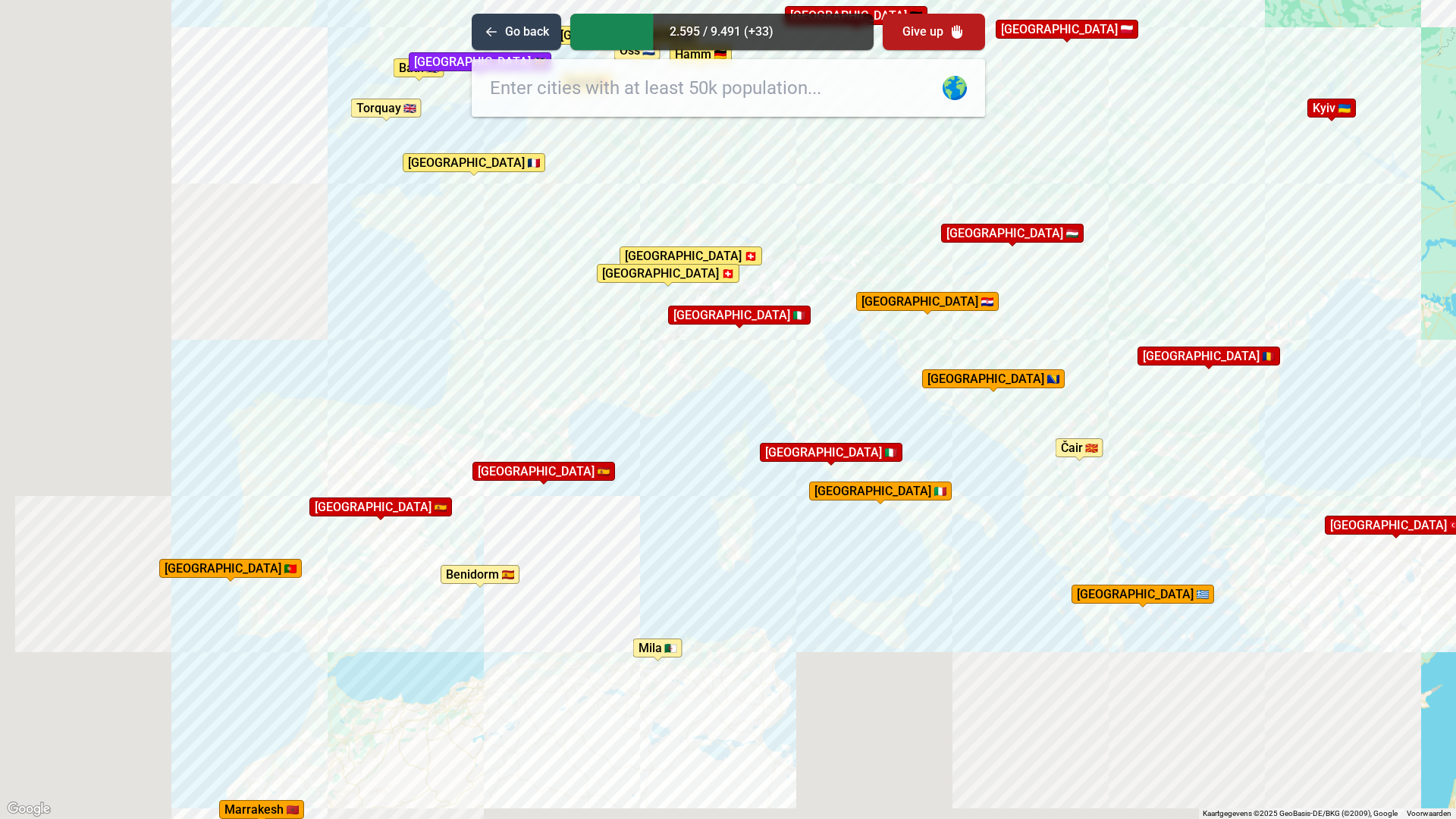
drag, startPoint x: 678, startPoint y: 558, endPoint x: 568, endPoint y: 327, distance: 255.9
click at [568, 327] on div "Druk op Alt + Enter om te slepen met het toetsenbord. Gebruik dan de pijltoetse…" at bounding box center [728, 409] width 1456 height 819
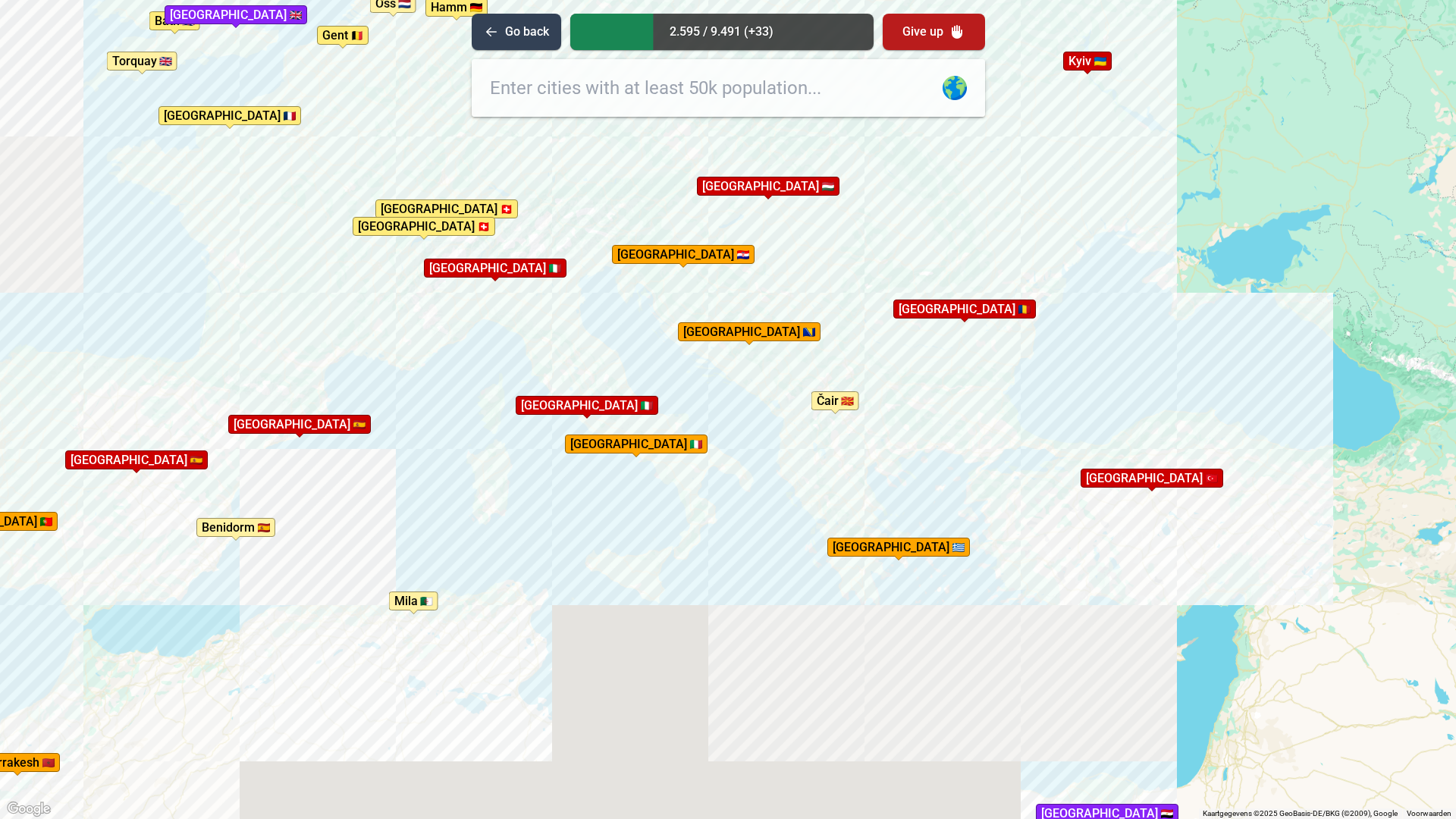
drag, startPoint x: 869, startPoint y: 637, endPoint x: 632, endPoint y: 602, distance: 239.6
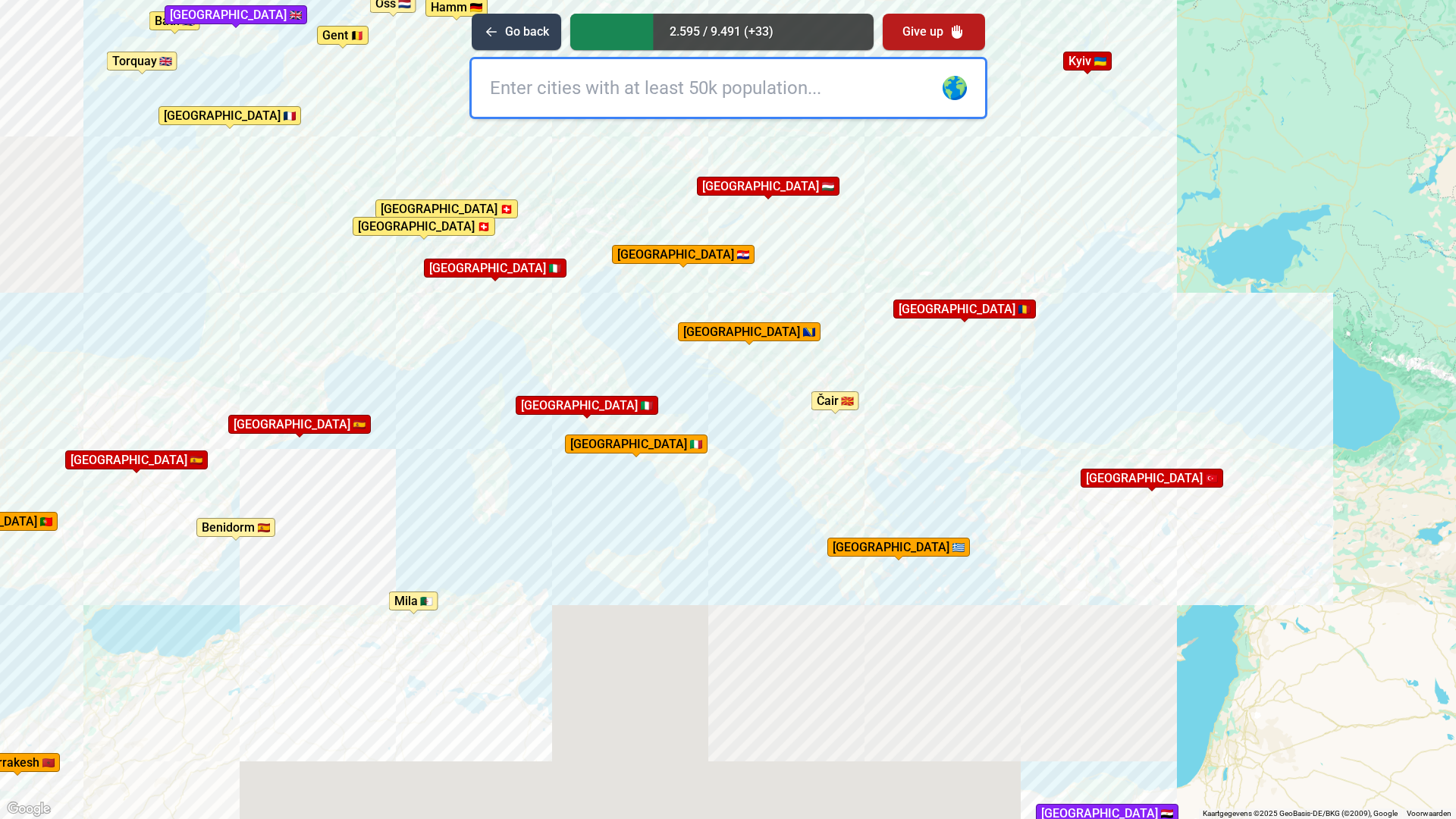
click at [632, 602] on div "Druk op Alt + Enter om te slepen met het toetsenbord. Gebruik dan de pijltoetse…" at bounding box center [728, 409] width 1456 height 819
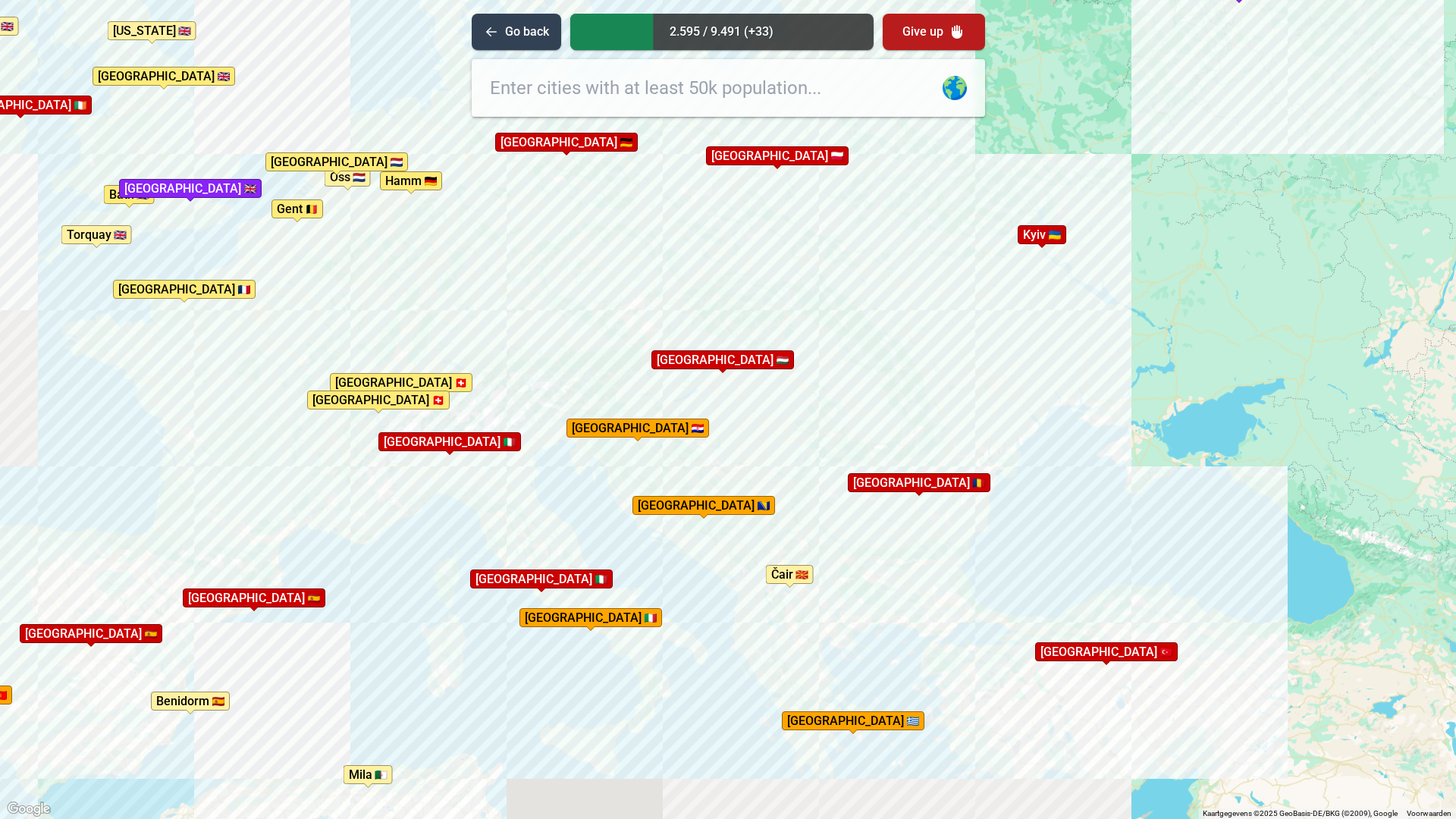
drag, startPoint x: 744, startPoint y: 459, endPoint x: 697, endPoint y: 636, distance: 183.1
click at [697, 636] on div "Druk op Alt + Enter om te slepen met het toetsenbord. Gebruik dan de pijltoetse…" at bounding box center [728, 409] width 1456 height 819
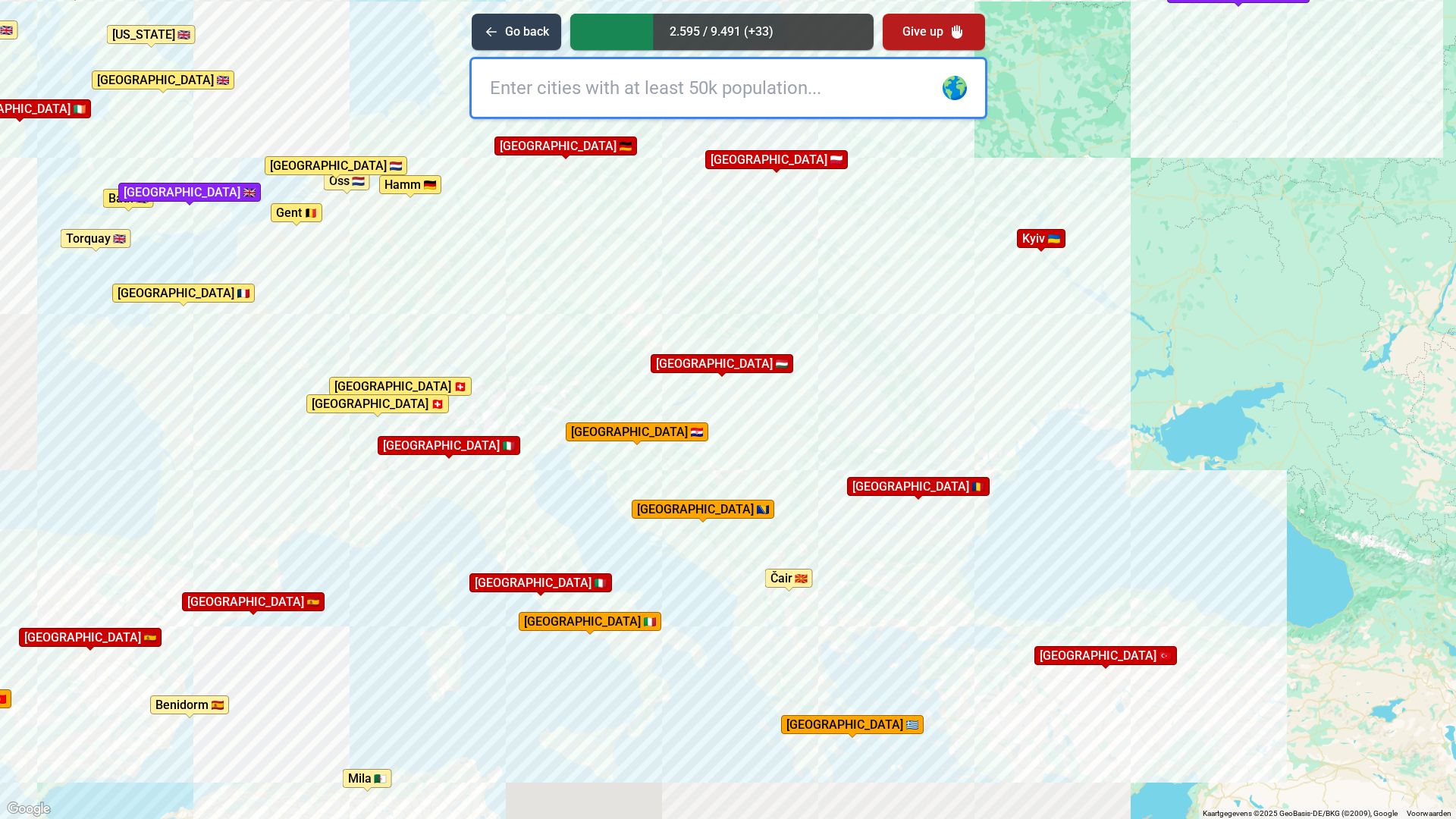
click at [658, 83] on input "text" at bounding box center [728, 88] width 513 height 58
type input "v"
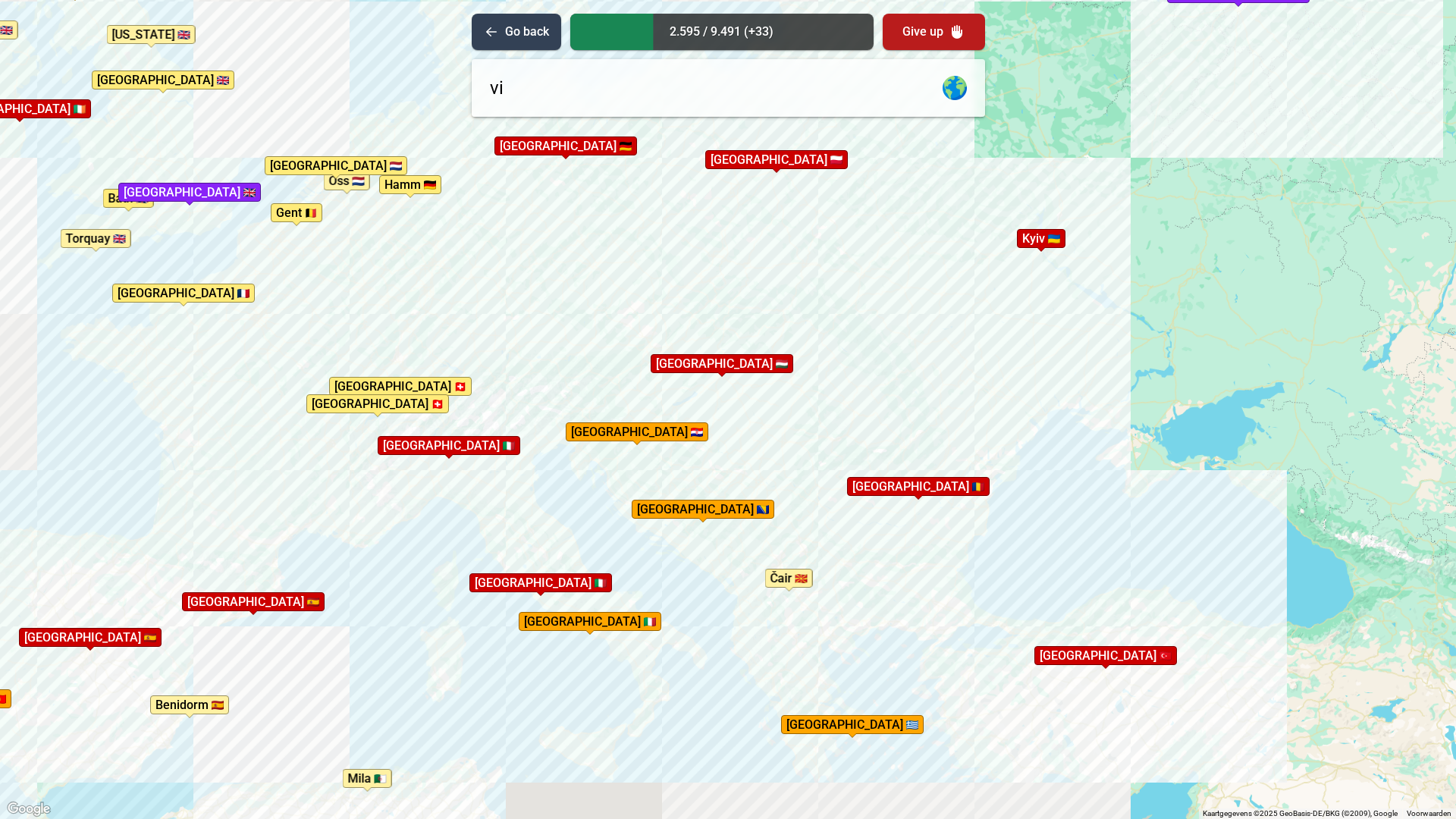
type input "vin"
type input "e"
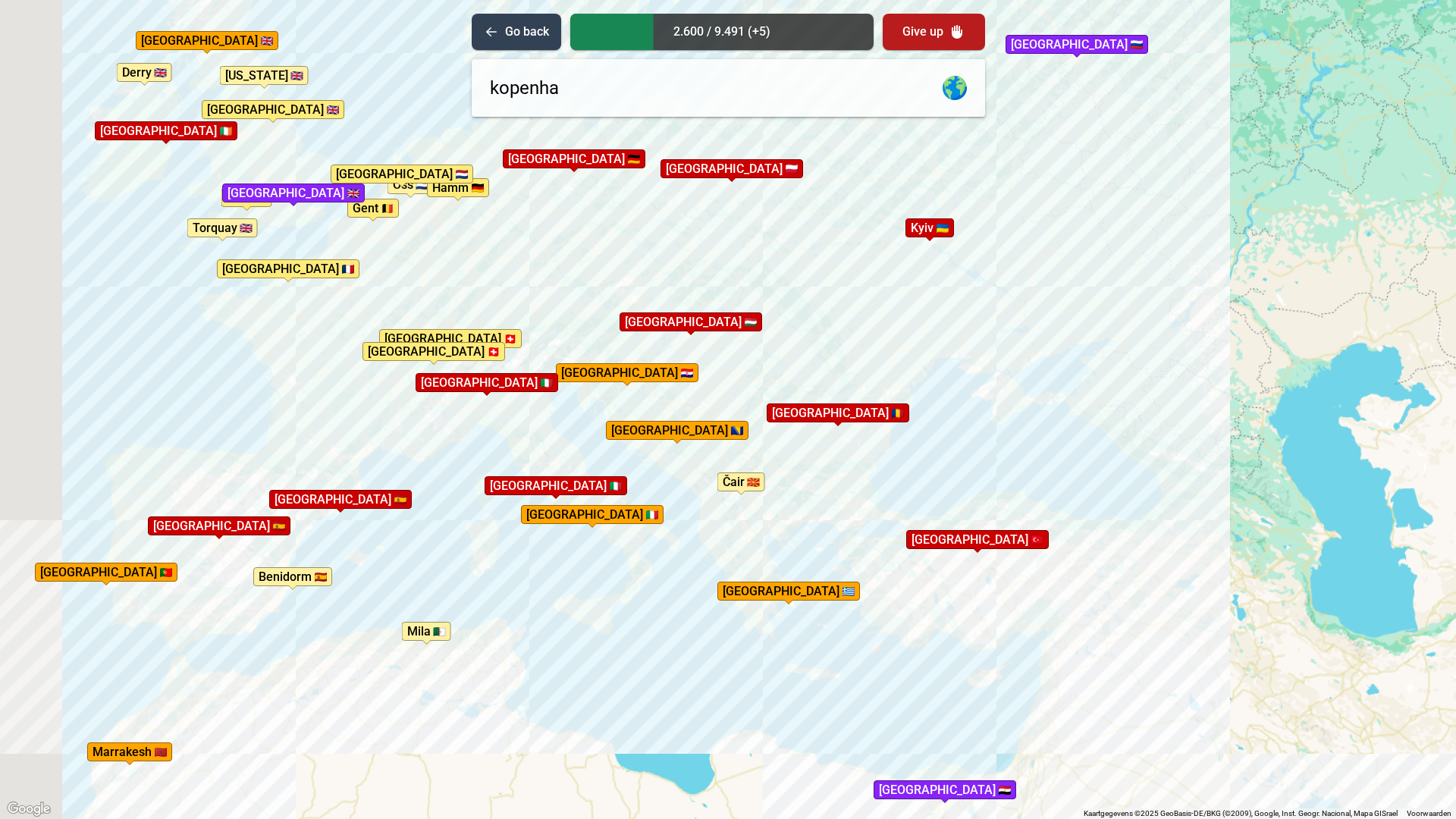
type input "kopenhag"
type input "e"
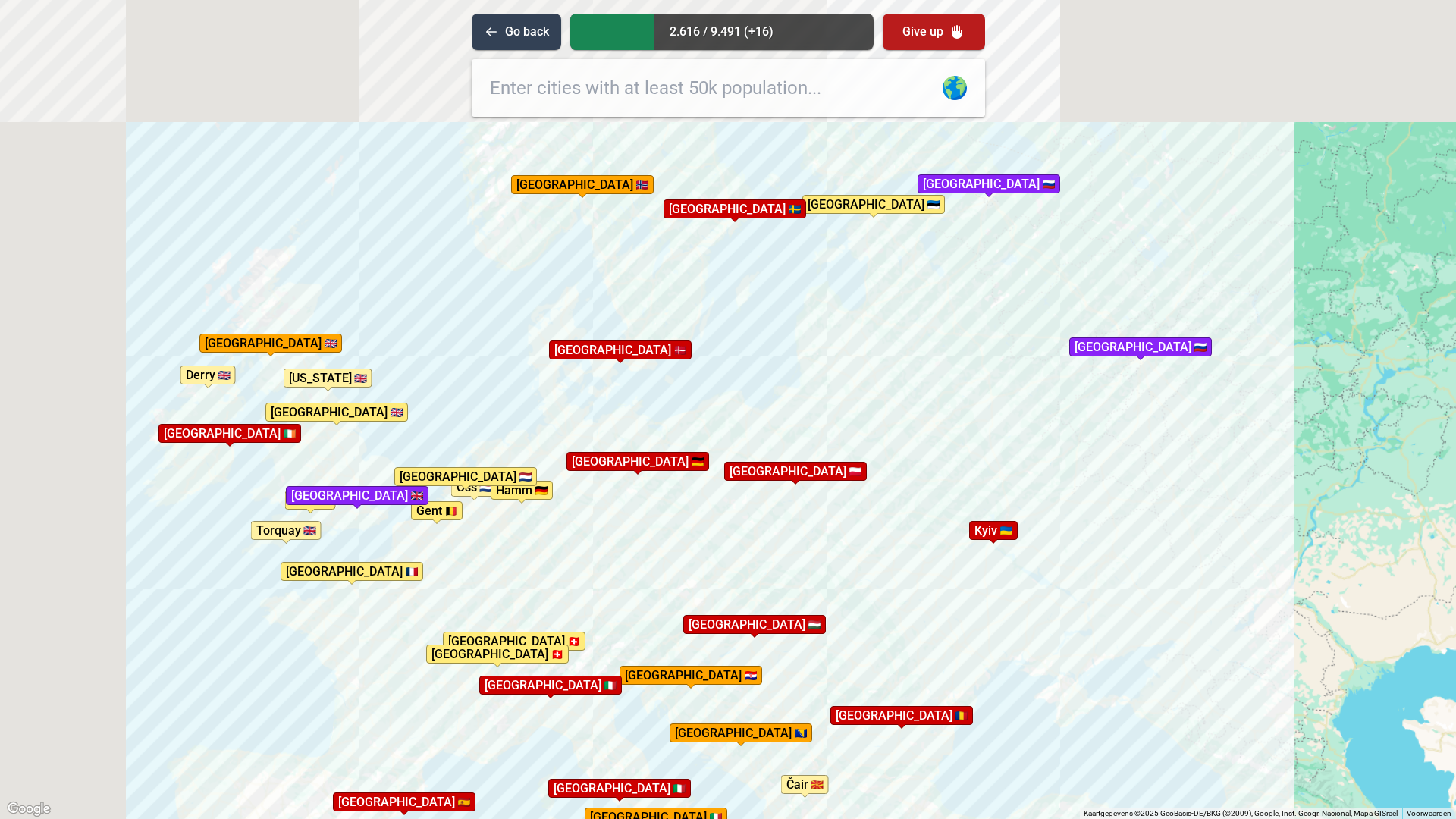
drag, startPoint x: 573, startPoint y: 266, endPoint x: 665, endPoint y: 474, distance: 227.4
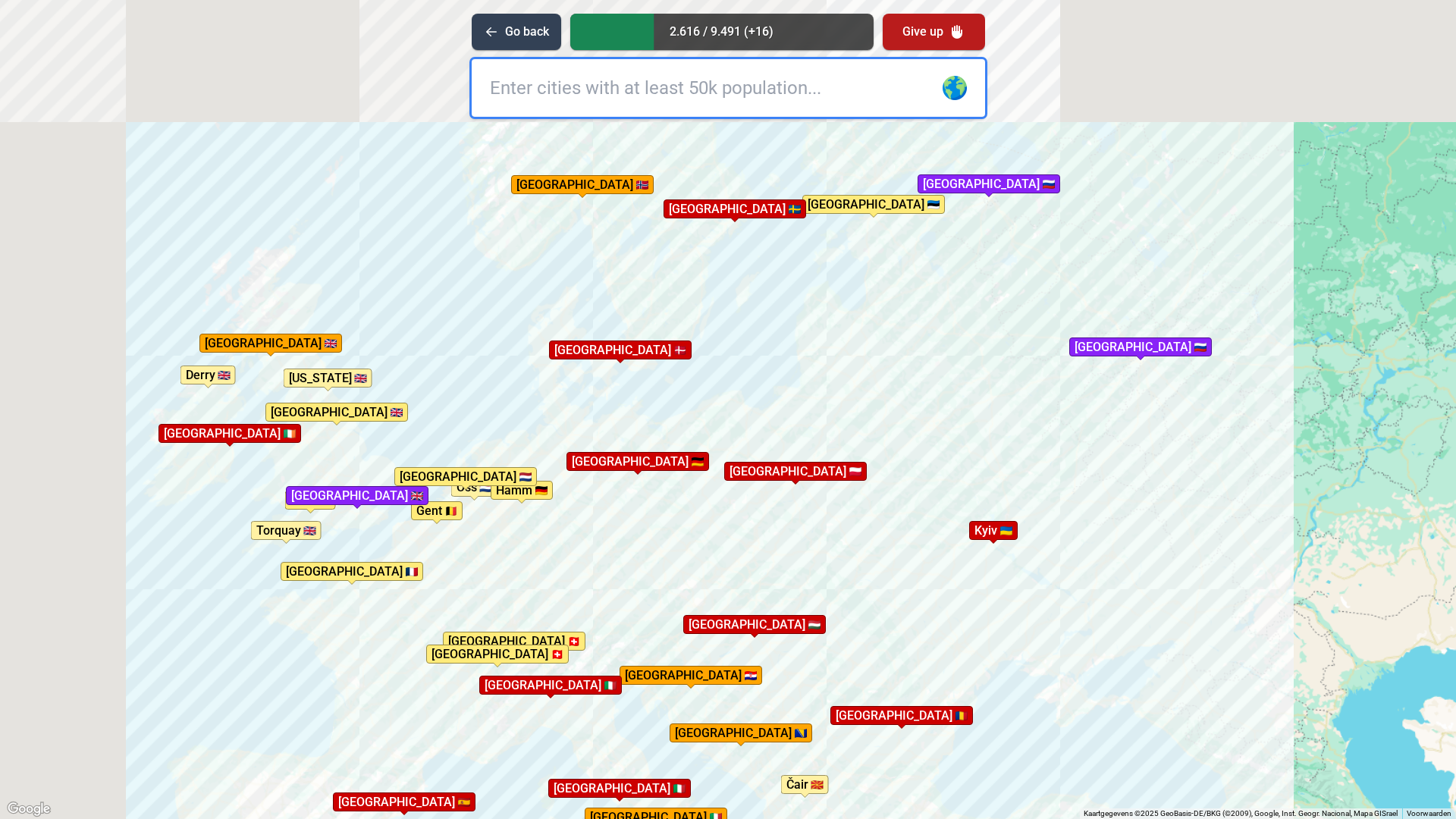
click at [639, 602] on div "Druk op Alt + Enter om te slepen met het toetsenbord. Gebruik [PERSON_NAME] de …" at bounding box center [728, 409] width 1456 height 819
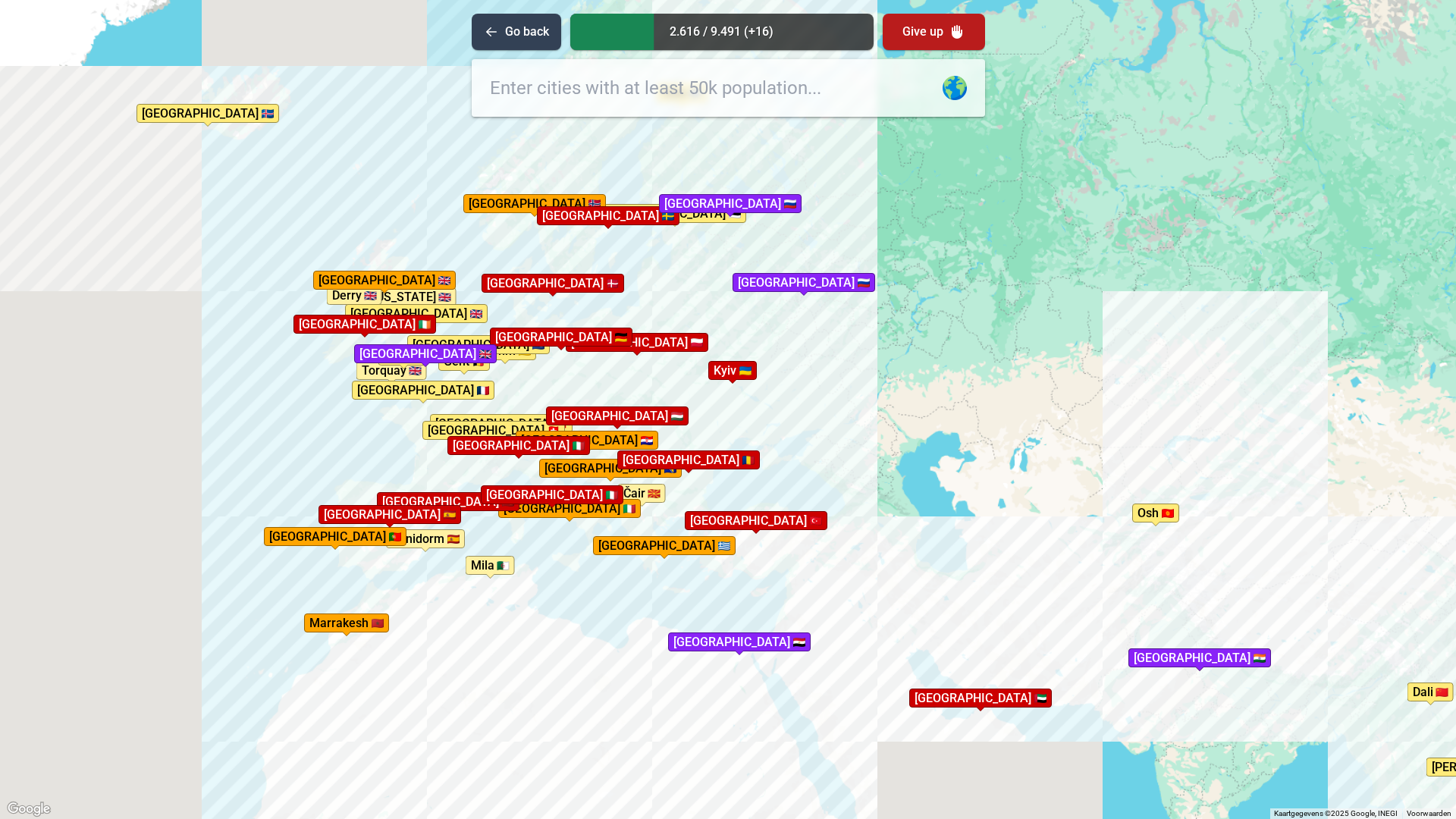
drag, startPoint x: 868, startPoint y: 495, endPoint x: 783, endPoint y: 364, distance: 156.2
click at [783, 364] on div "Druk op Alt + Enter om te slepen met het toetsenbord. Gebruik dan de pijltoetse…" at bounding box center [728, 409] width 1456 height 819
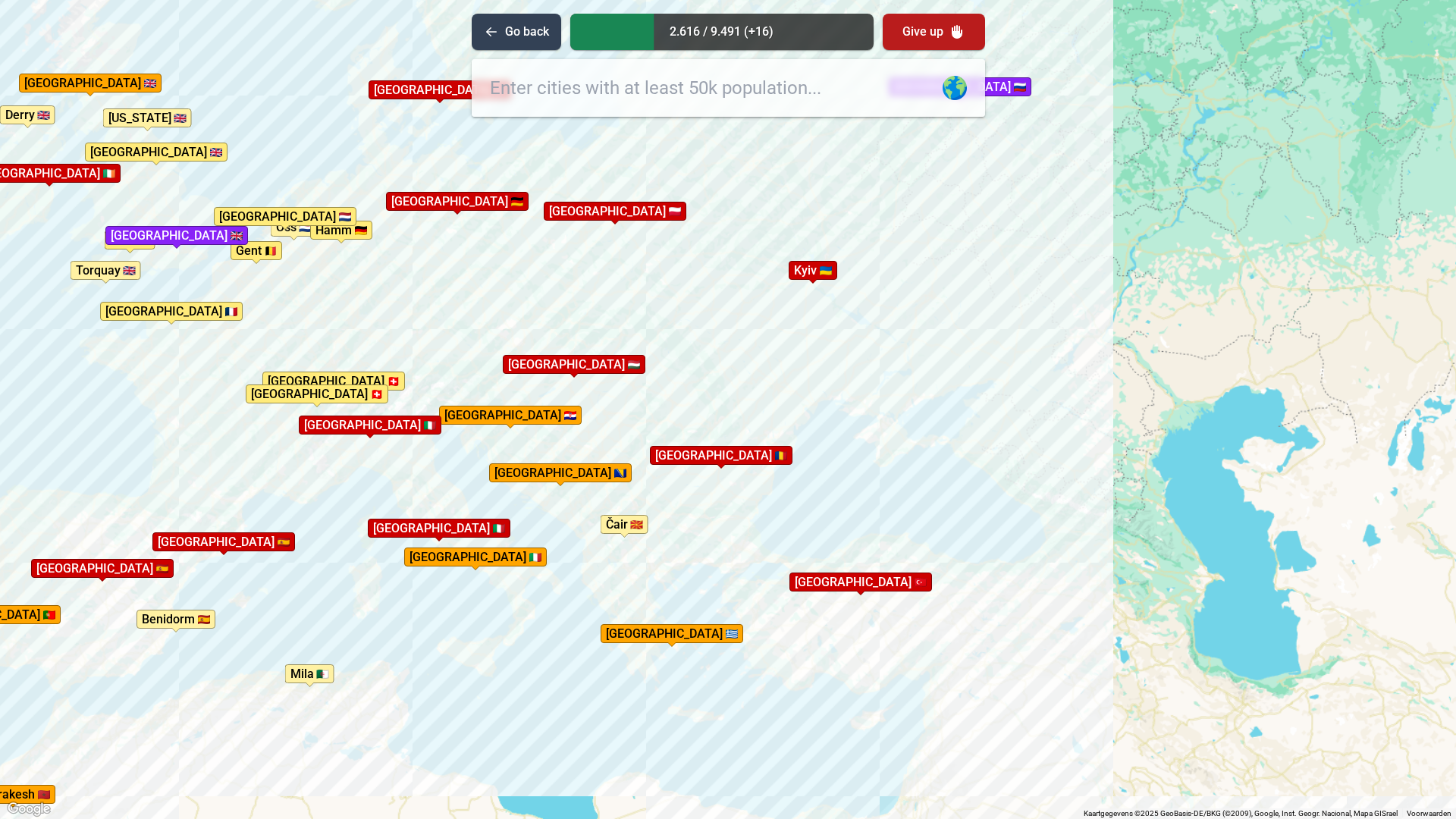
drag, startPoint x: 565, startPoint y: 443, endPoint x: 675, endPoint y: 386, distance: 123.9
click at [675, 386] on div "Druk op Alt + Enter om te slepen met het toetsenbord. Gebruik dan de pijltoetse…" at bounding box center [728, 409] width 1456 height 819
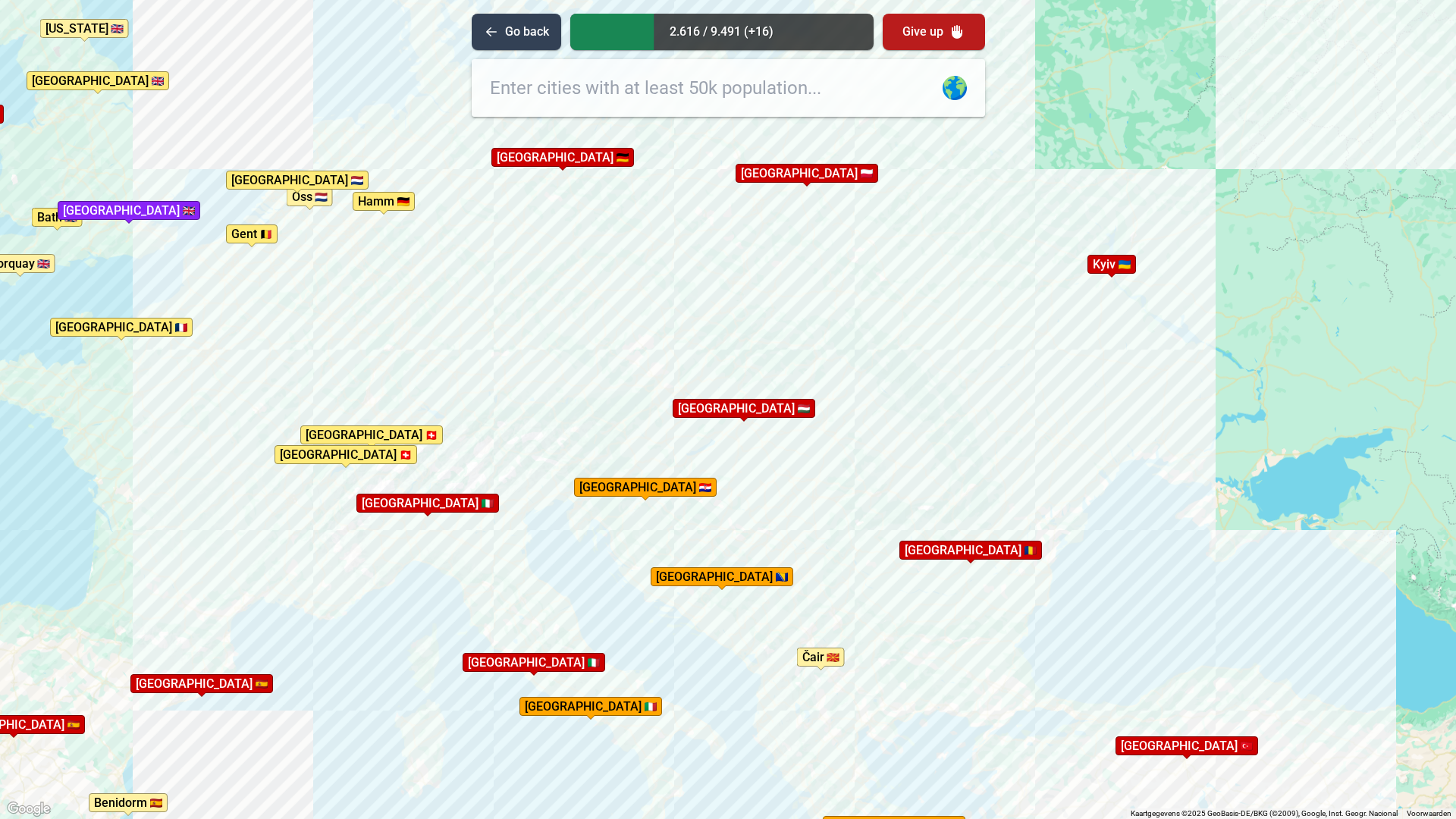
drag, startPoint x: 583, startPoint y: 439, endPoint x: 797, endPoint y: 558, distance: 244.9
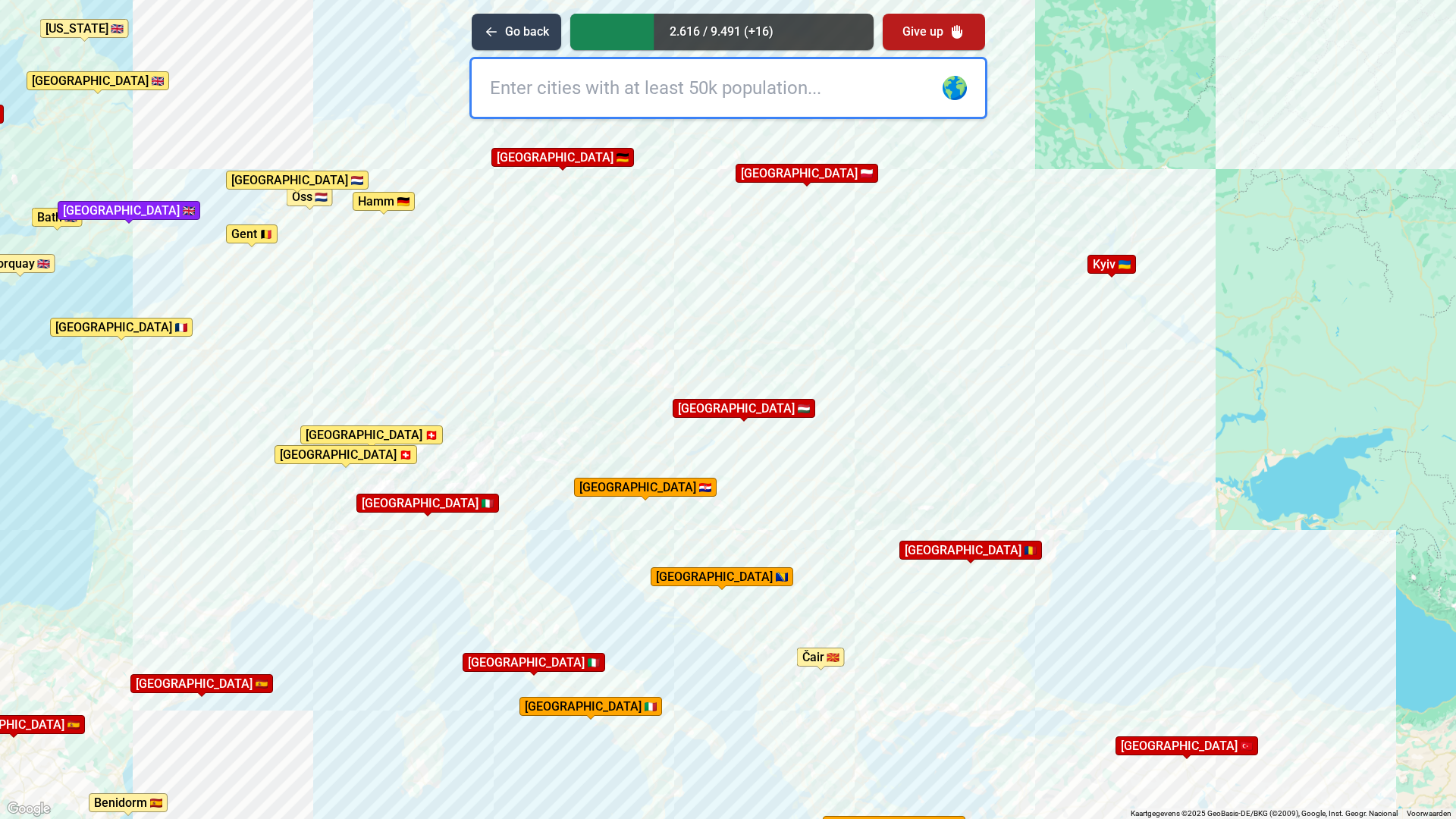
click at [797, 558] on div "Druk op Alt + Enter om te slepen met het toetsenbord. Gebruik [PERSON_NAME] de …" at bounding box center [728, 409] width 1456 height 819
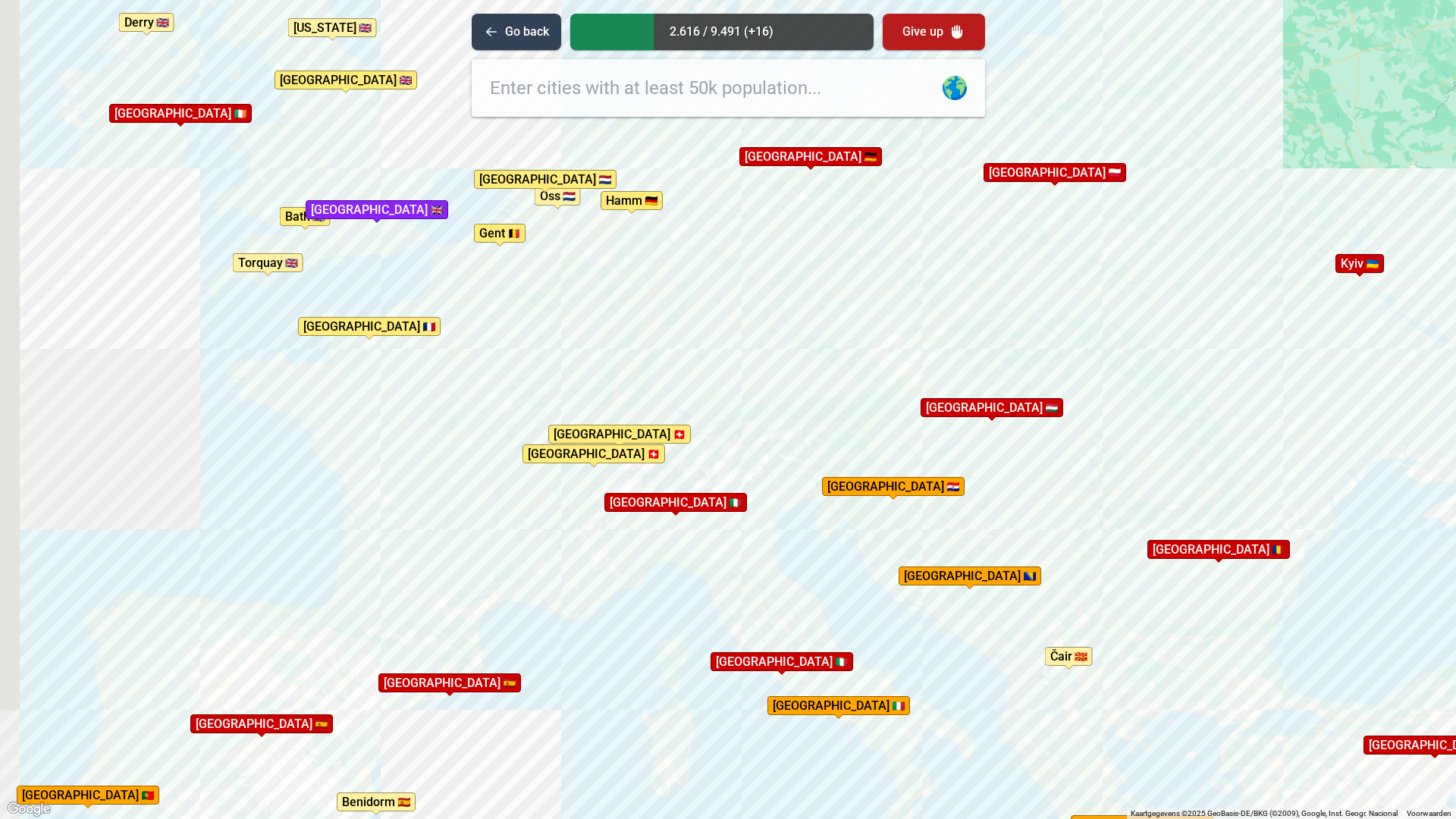
drag, startPoint x: 487, startPoint y: 456, endPoint x: 710, endPoint y: 457, distance: 223.0
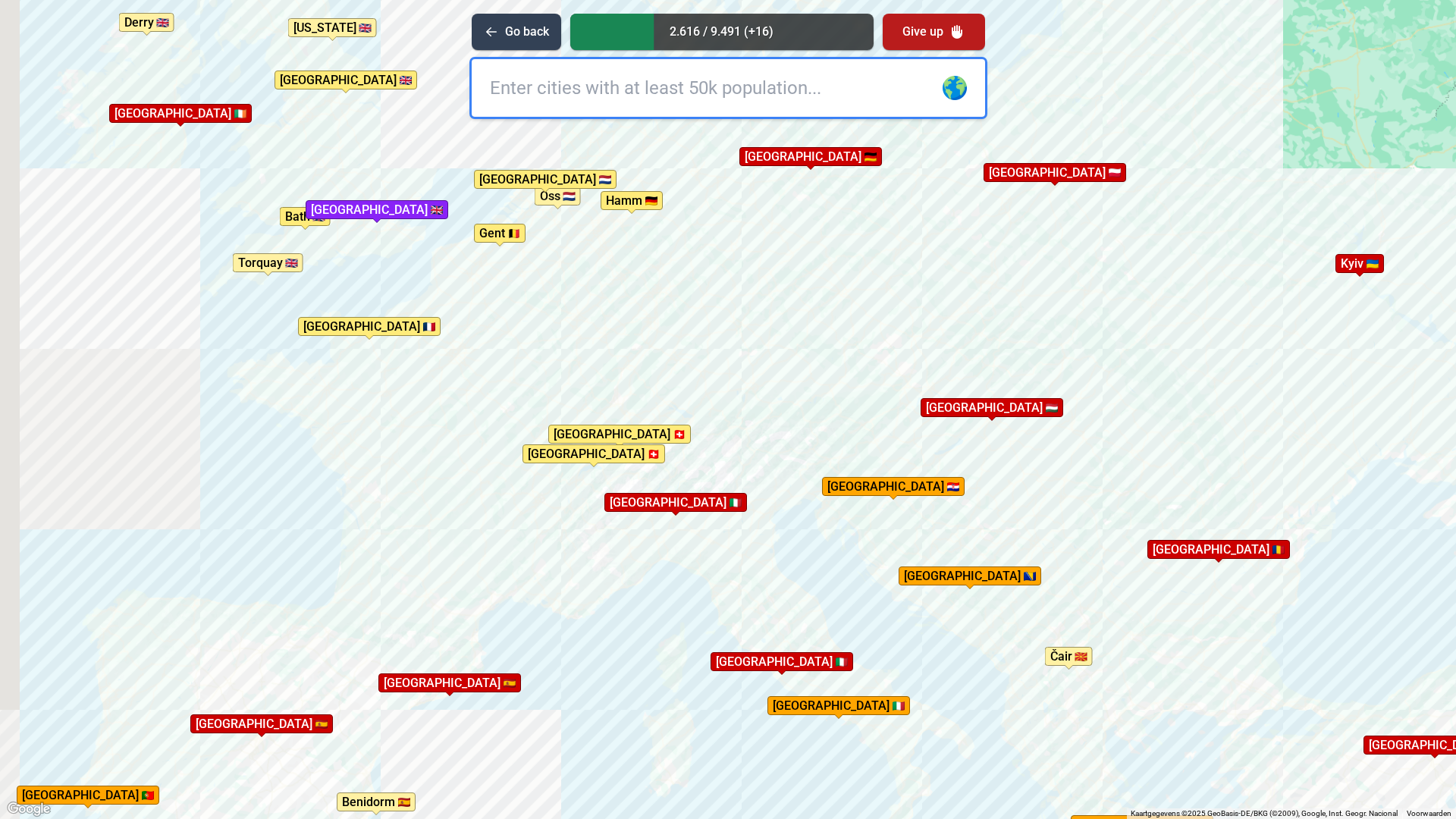
click at [710, 457] on div "Druk op Alt + Enter om te slepen met het toetsenbord. Gebruik dan de pijltoetse…" at bounding box center [728, 409] width 1456 height 819
click at [502, 92] on input "vinetië" at bounding box center [728, 88] width 513 height 58
type input "venetië"
click at [512, 90] on input "text" at bounding box center [728, 88] width 513 height 58
type input "v"
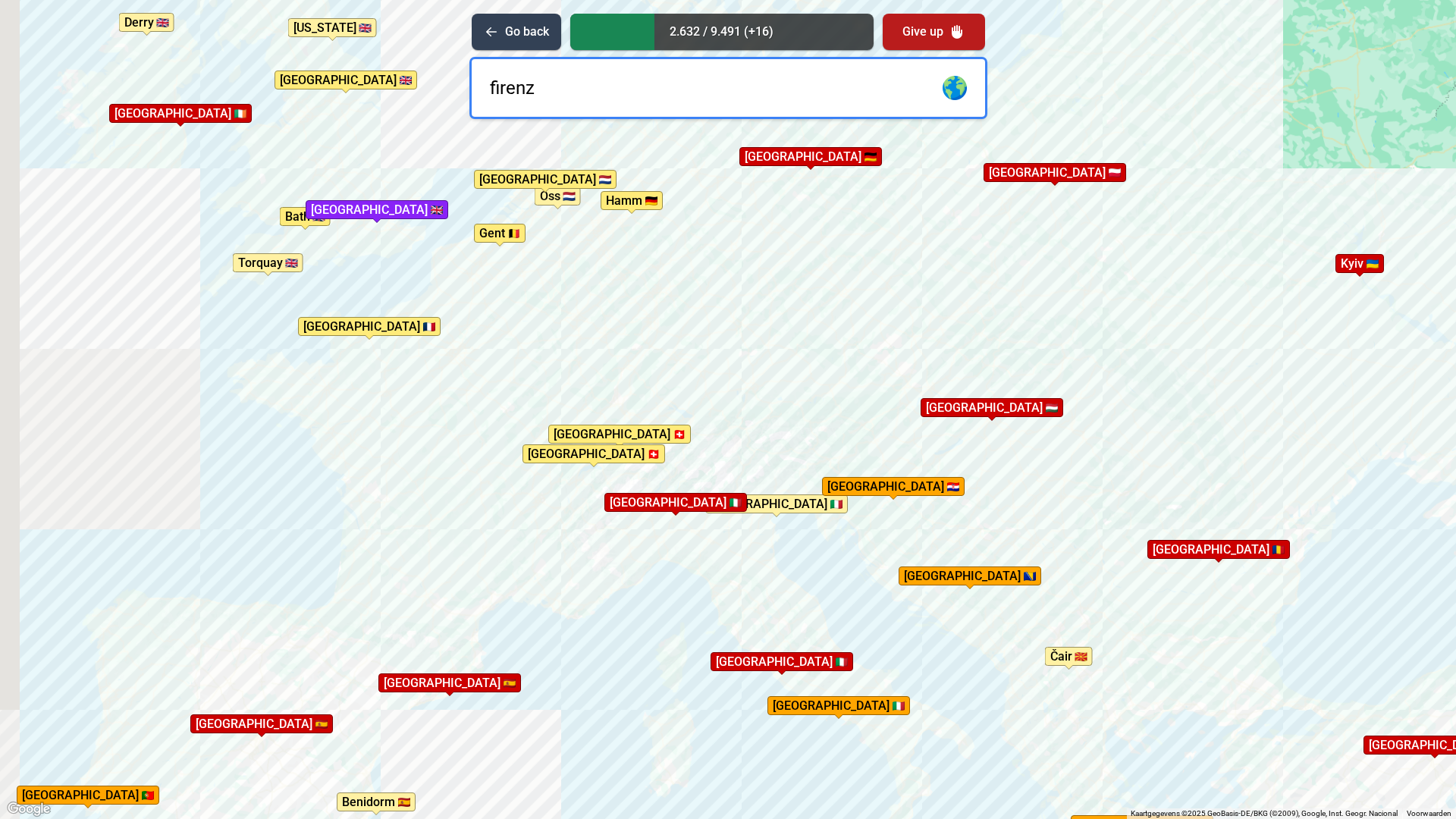
type input "[GEOGRAPHIC_DATA]"
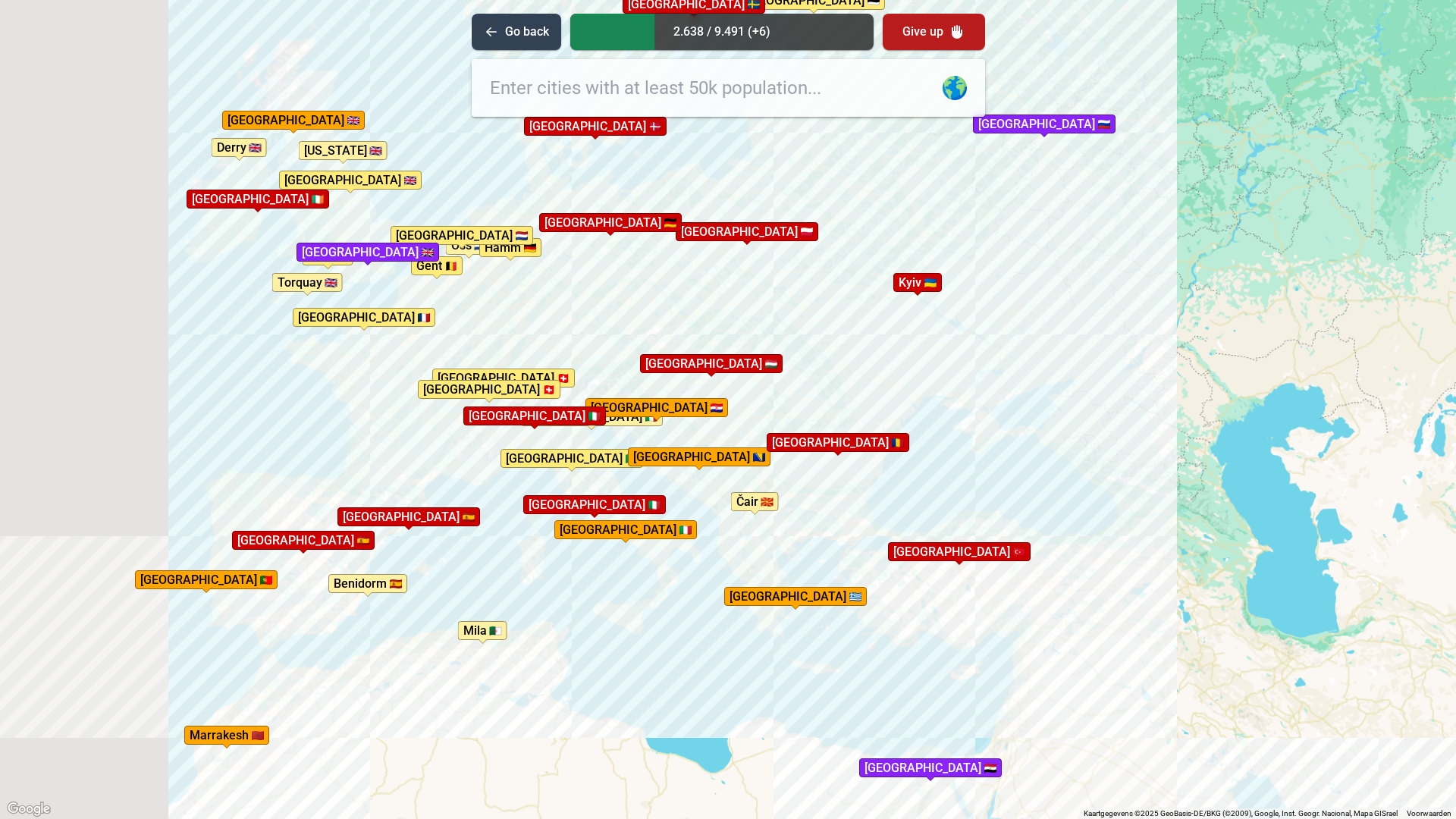
drag, startPoint x: 863, startPoint y: 694, endPoint x: 746, endPoint y: 587, distance: 158.5
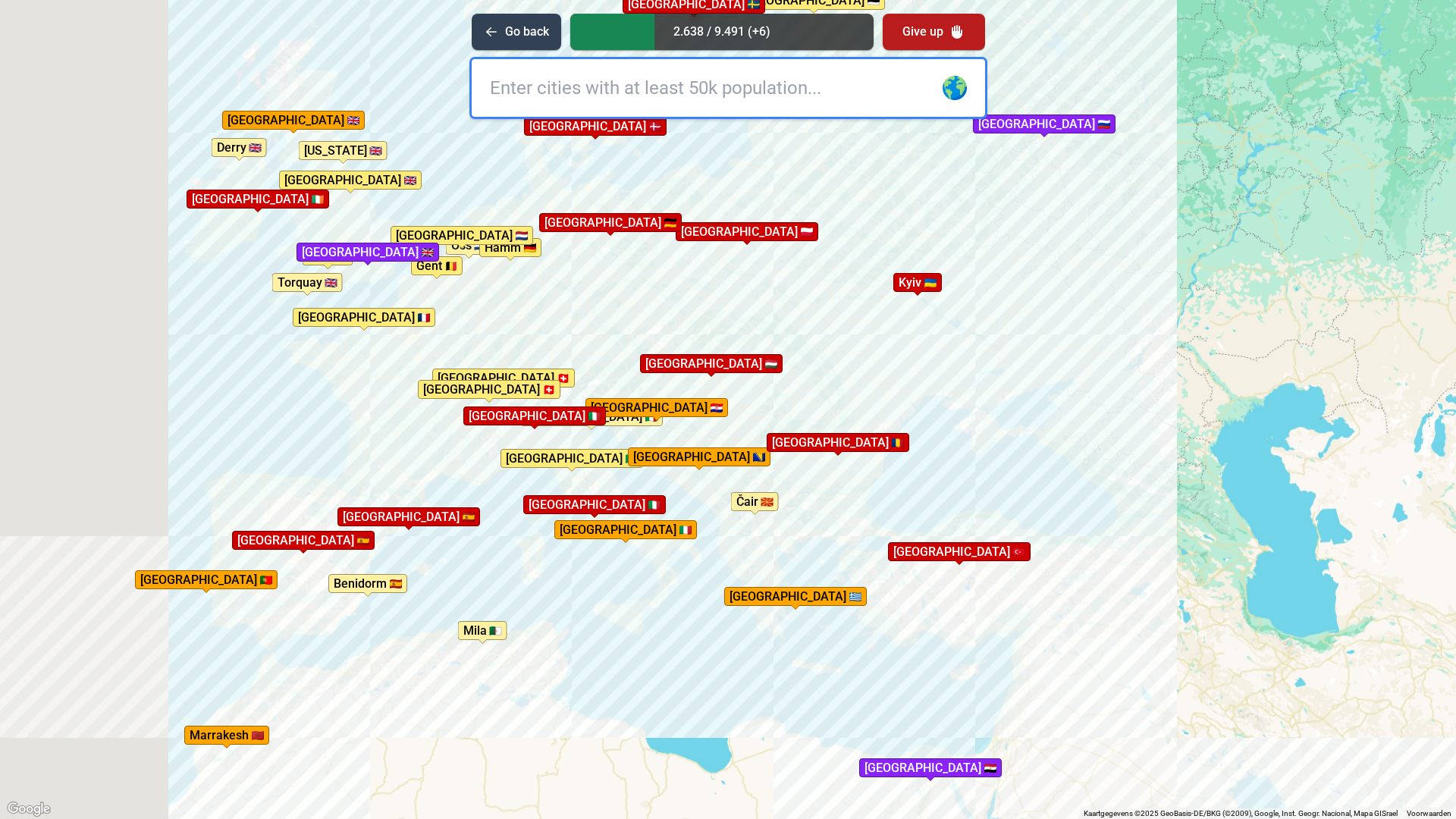
click at [746, 587] on div "Druk op Alt + Enter om te slepen met het toetsenbord. Gebruik dan de pijltoetse…" at bounding box center [728, 409] width 1456 height 819
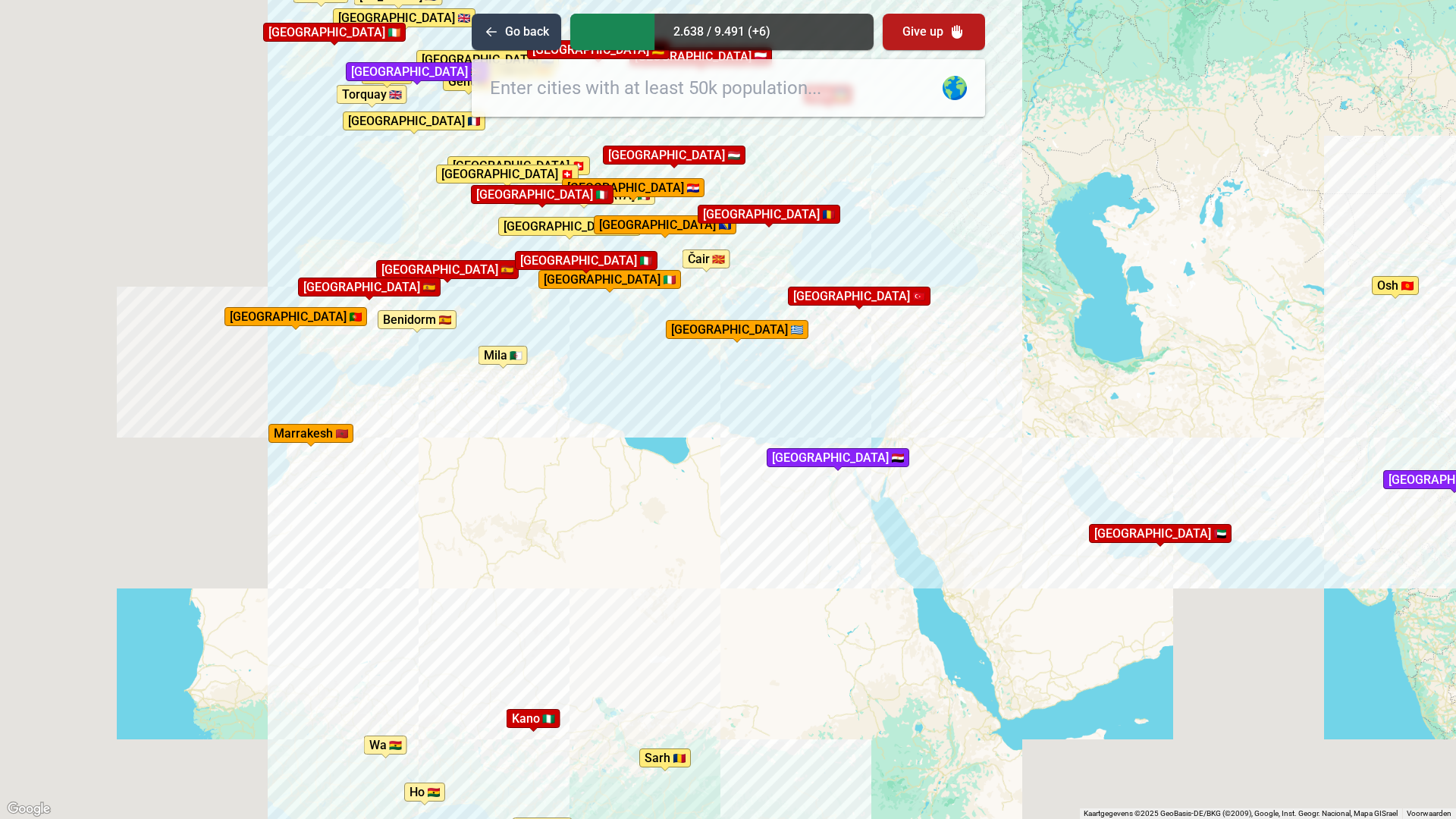
drag, startPoint x: 675, startPoint y: 511, endPoint x: 662, endPoint y: 364, distance: 147.6
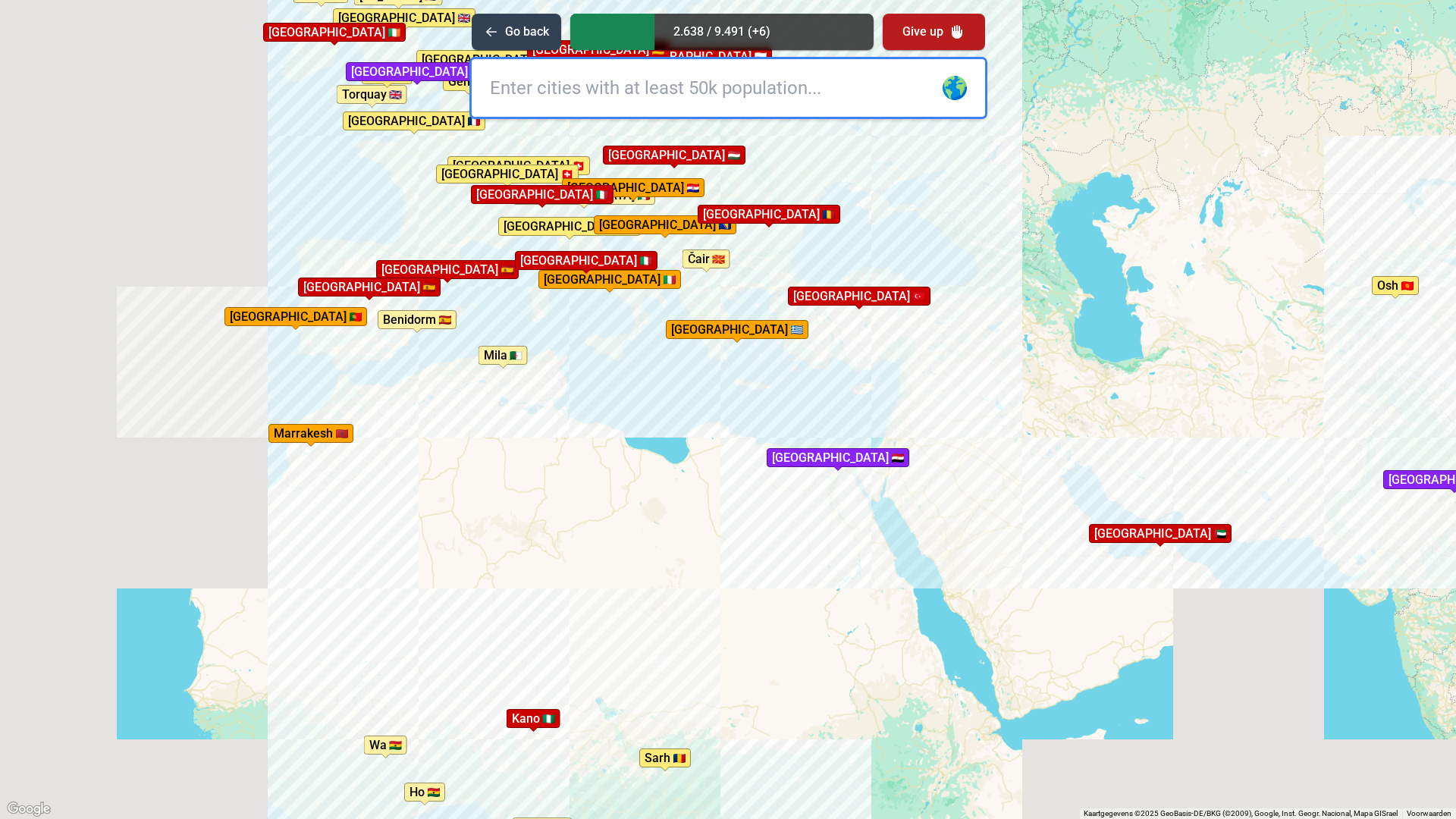
click at [662, 364] on div "Druk op Alt + Enter om te slepen met het toetsenbord. Gebruik dan de pijltoetse…" at bounding box center [728, 409] width 1456 height 819
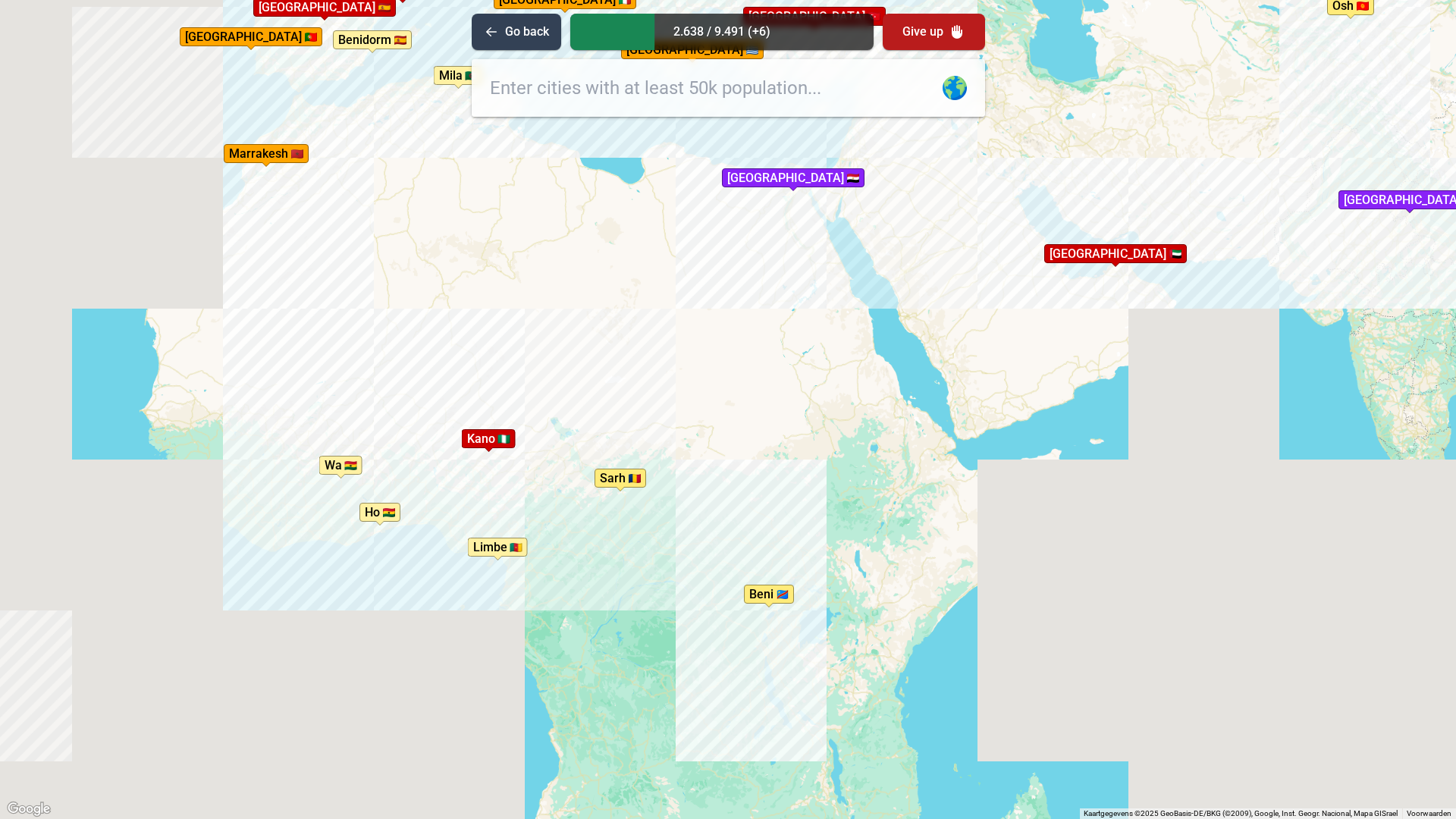
drag, startPoint x: 707, startPoint y: 763, endPoint x: 658, endPoint y: 502, distance: 265.6
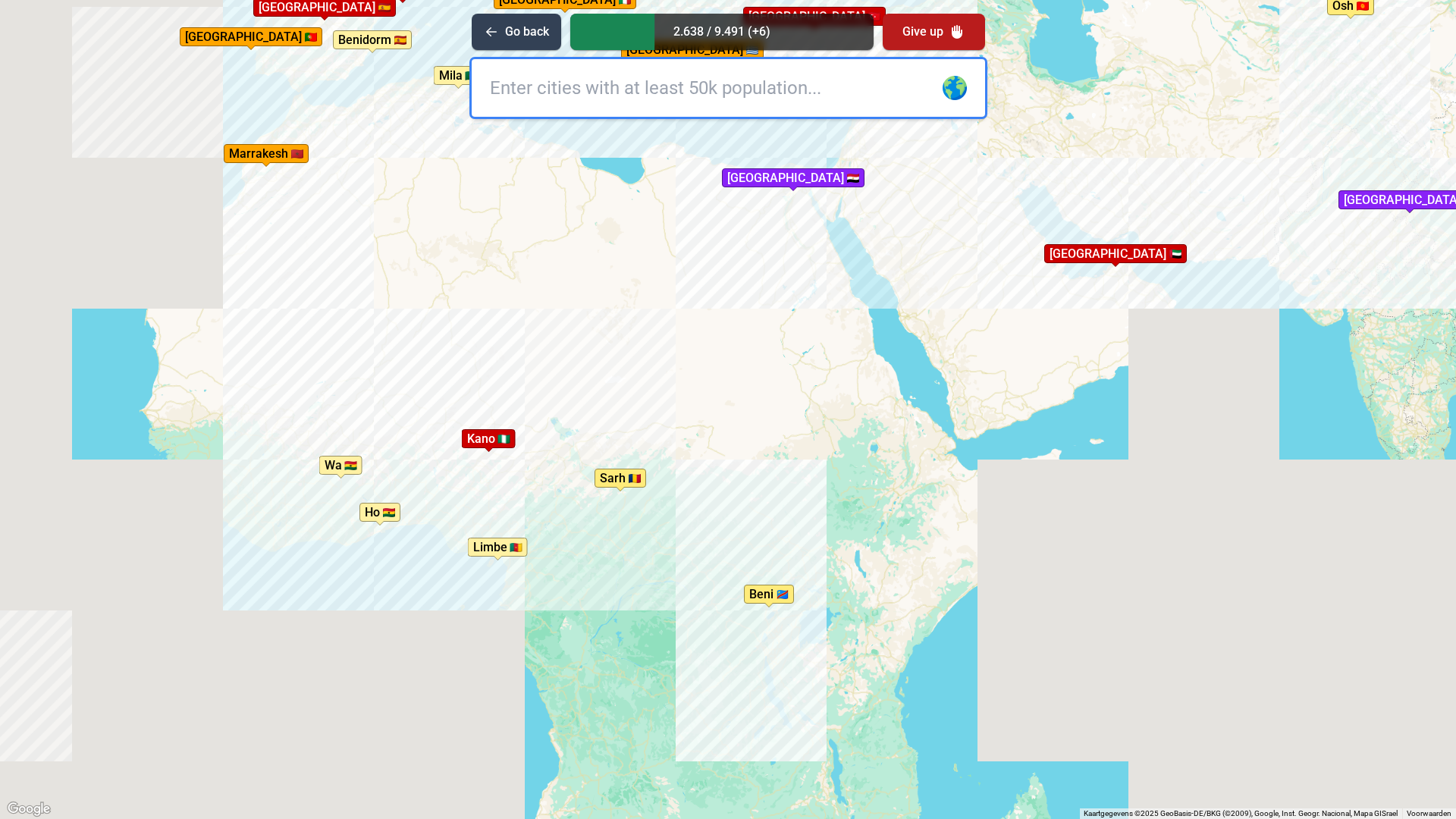
click at [658, 502] on div "Druk op Alt + Enter om te slepen met het toetsenbord. Gebruik dan de pijltoetse…" at bounding box center [728, 409] width 1456 height 819
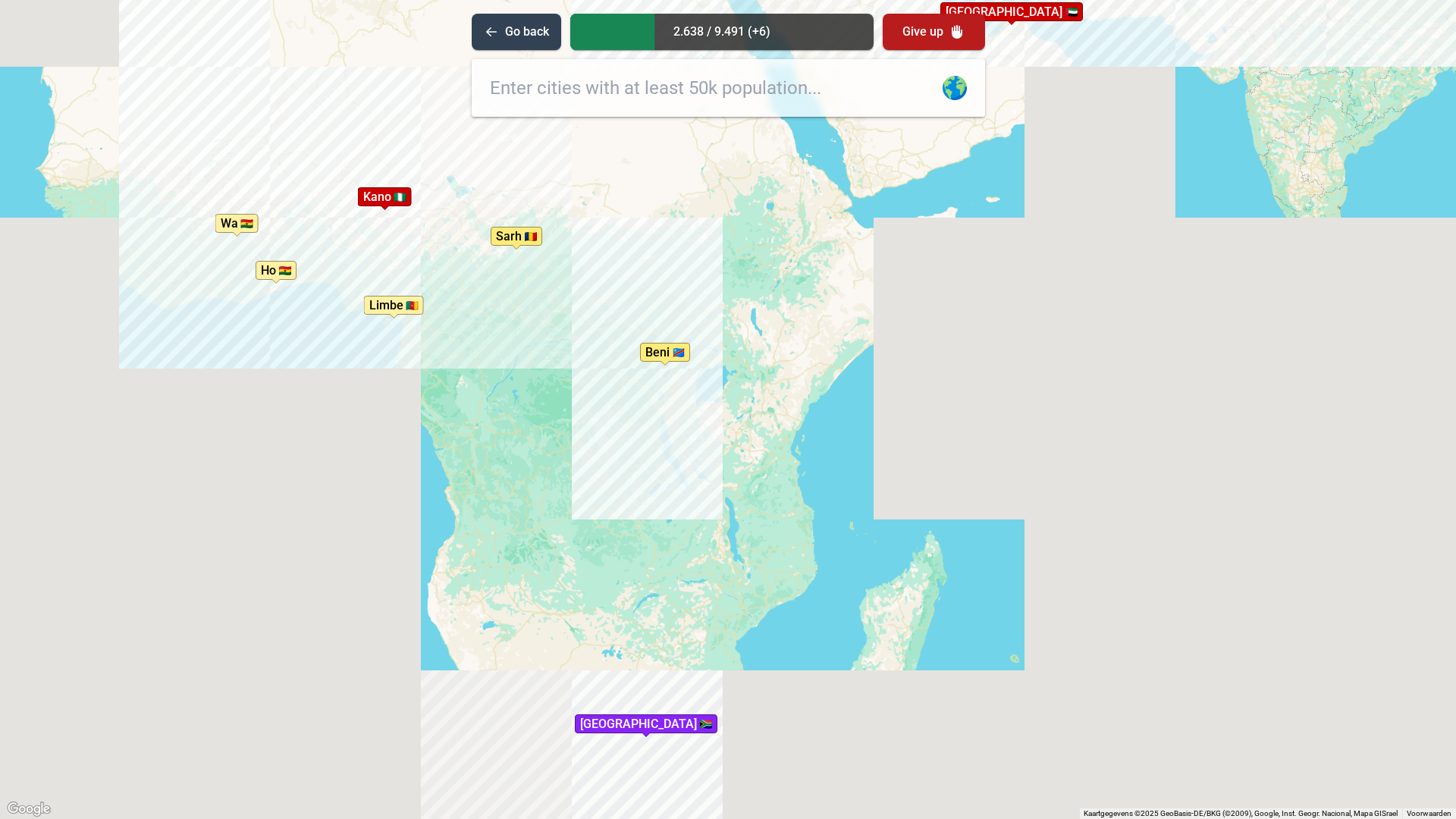
drag, startPoint x: 726, startPoint y: 525, endPoint x: 678, endPoint y: 381, distance: 151.8
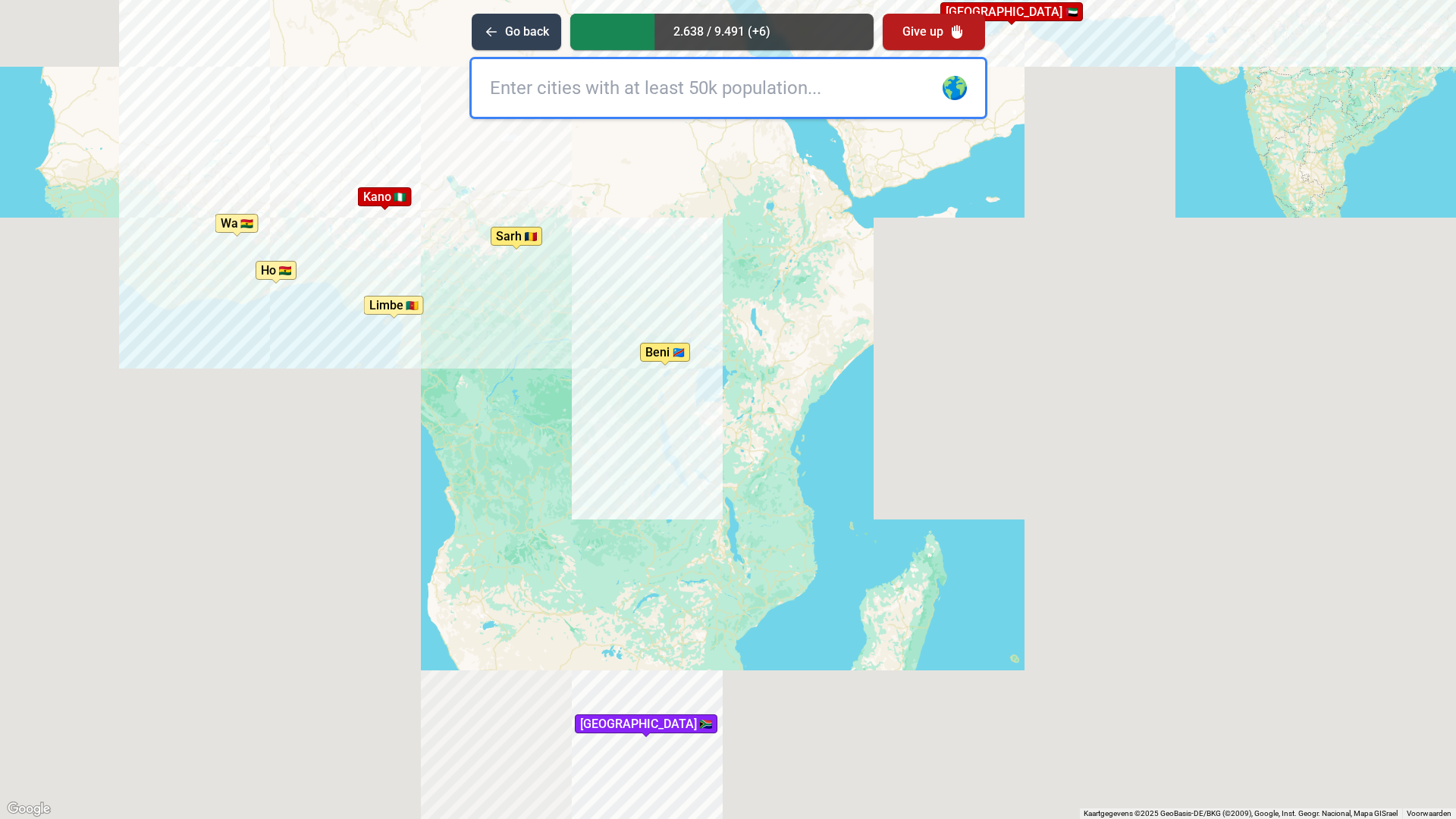
click at [678, 384] on div "Druk op Alt + Enter om te slepen met het toetsenbord. Gebruik [PERSON_NAME] de …" at bounding box center [728, 409] width 1456 height 819
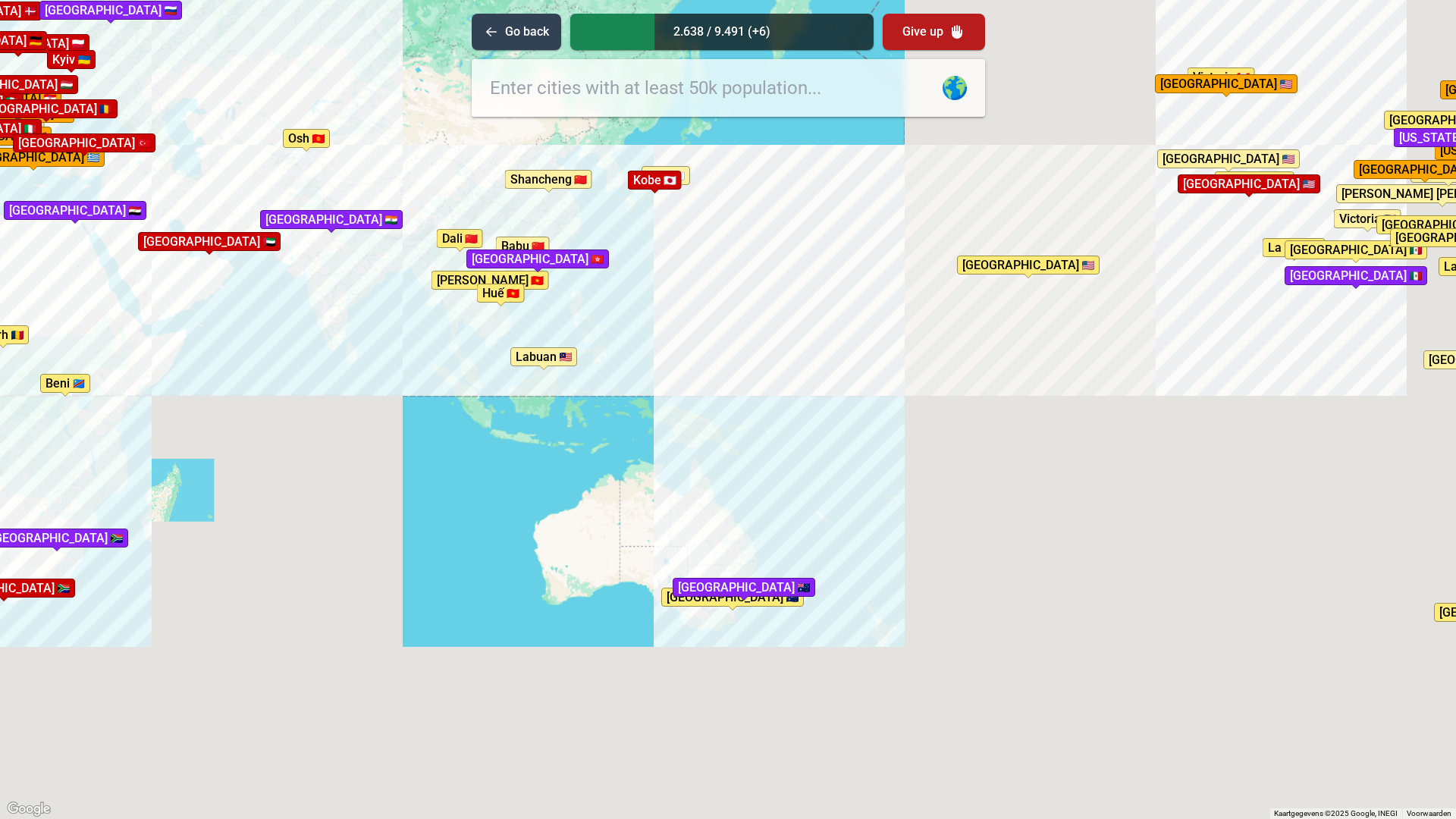
drag, startPoint x: 863, startPoint y: 418, endPoint x: 184, endPoint y: 494, distance: 683.2
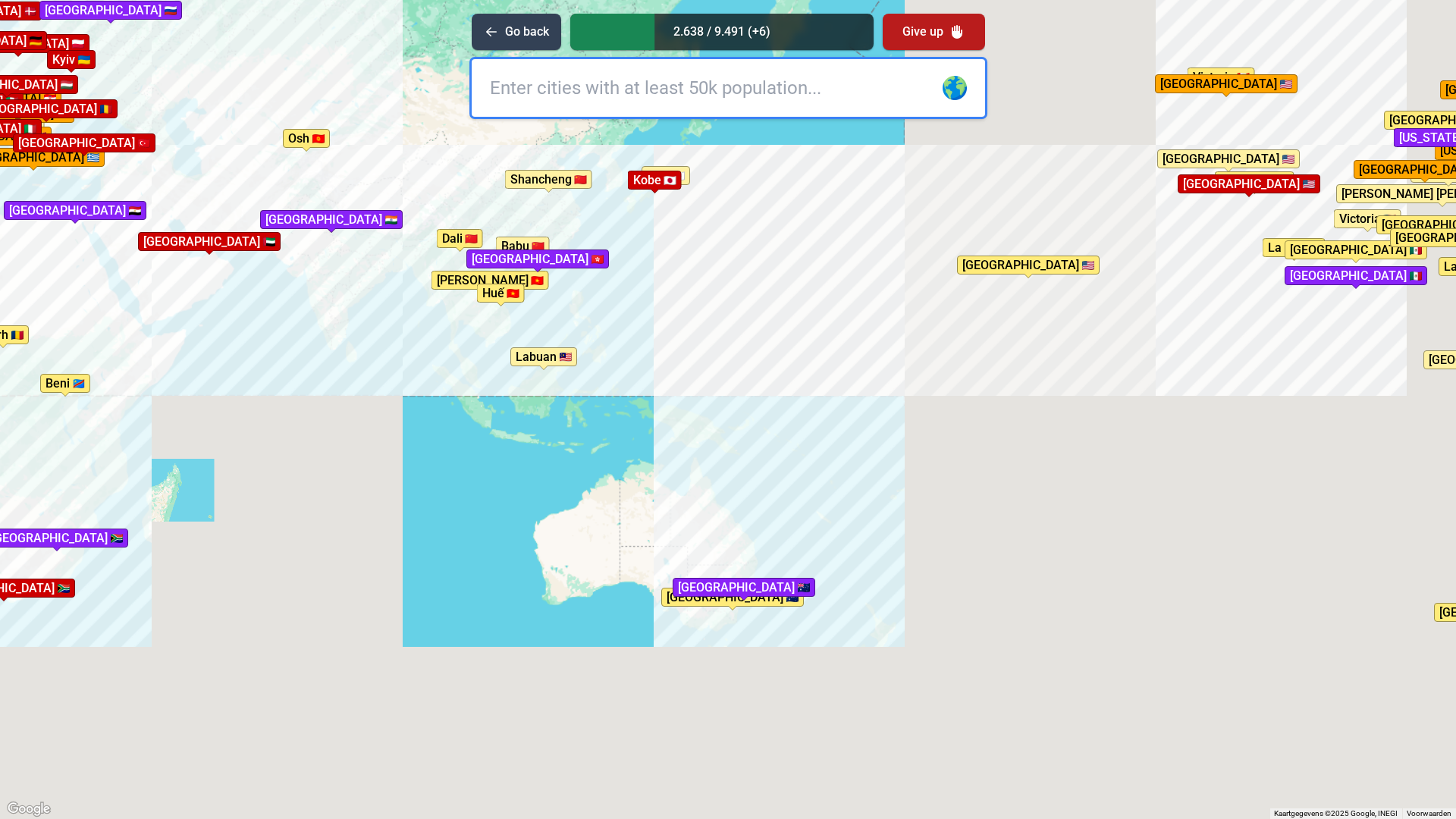
click at [178, 493] on div "Druk op Alt + Enter om te slepen met het toetsenbord. Gebruik dan de pijltoetse…" at bounding box center [728, 409] width 1456 height 819
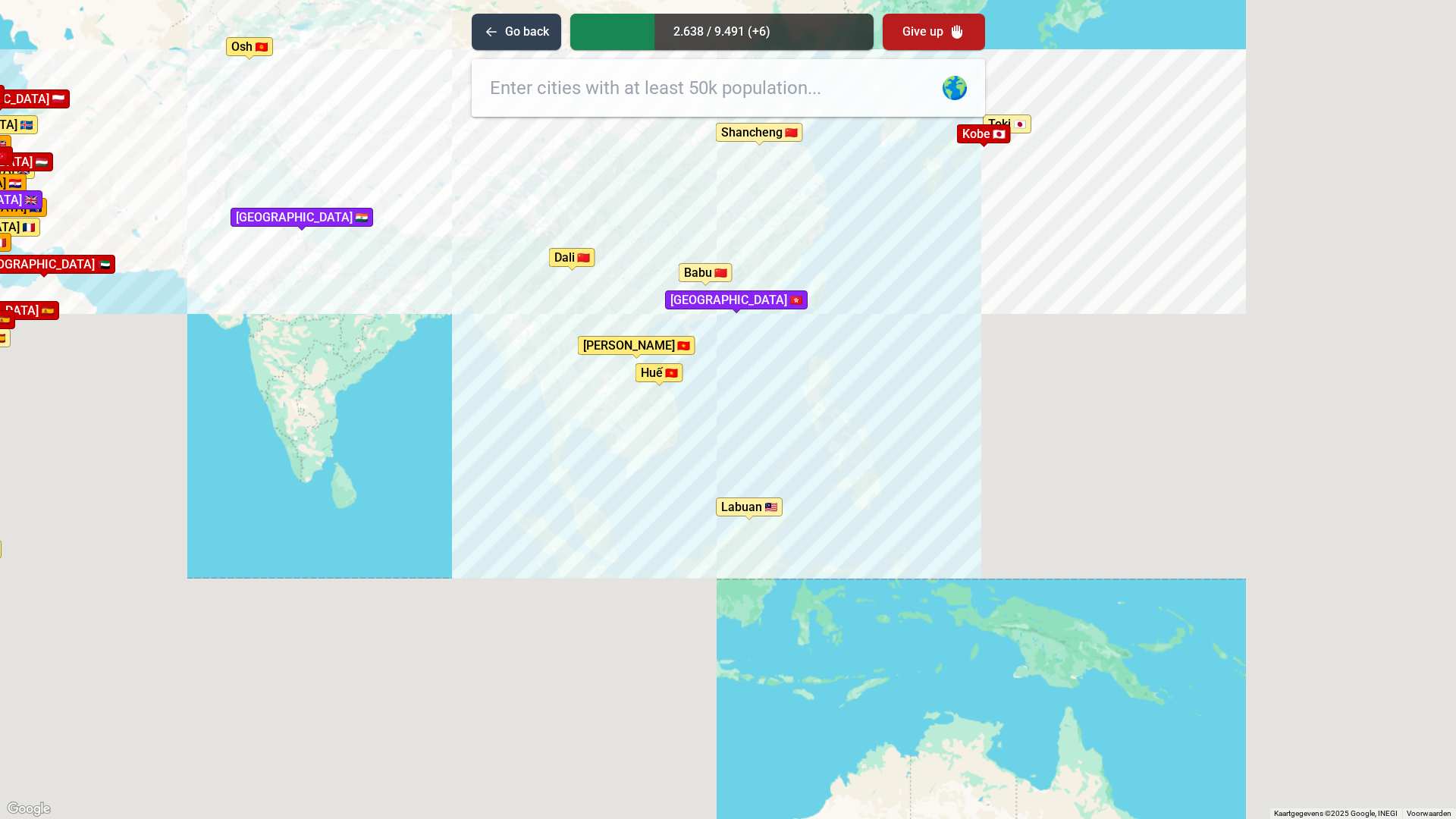
drag, startPoint x: 453, startPoint y: 355, endPoint x: 784, endPoint y: 620, distance: 424.0
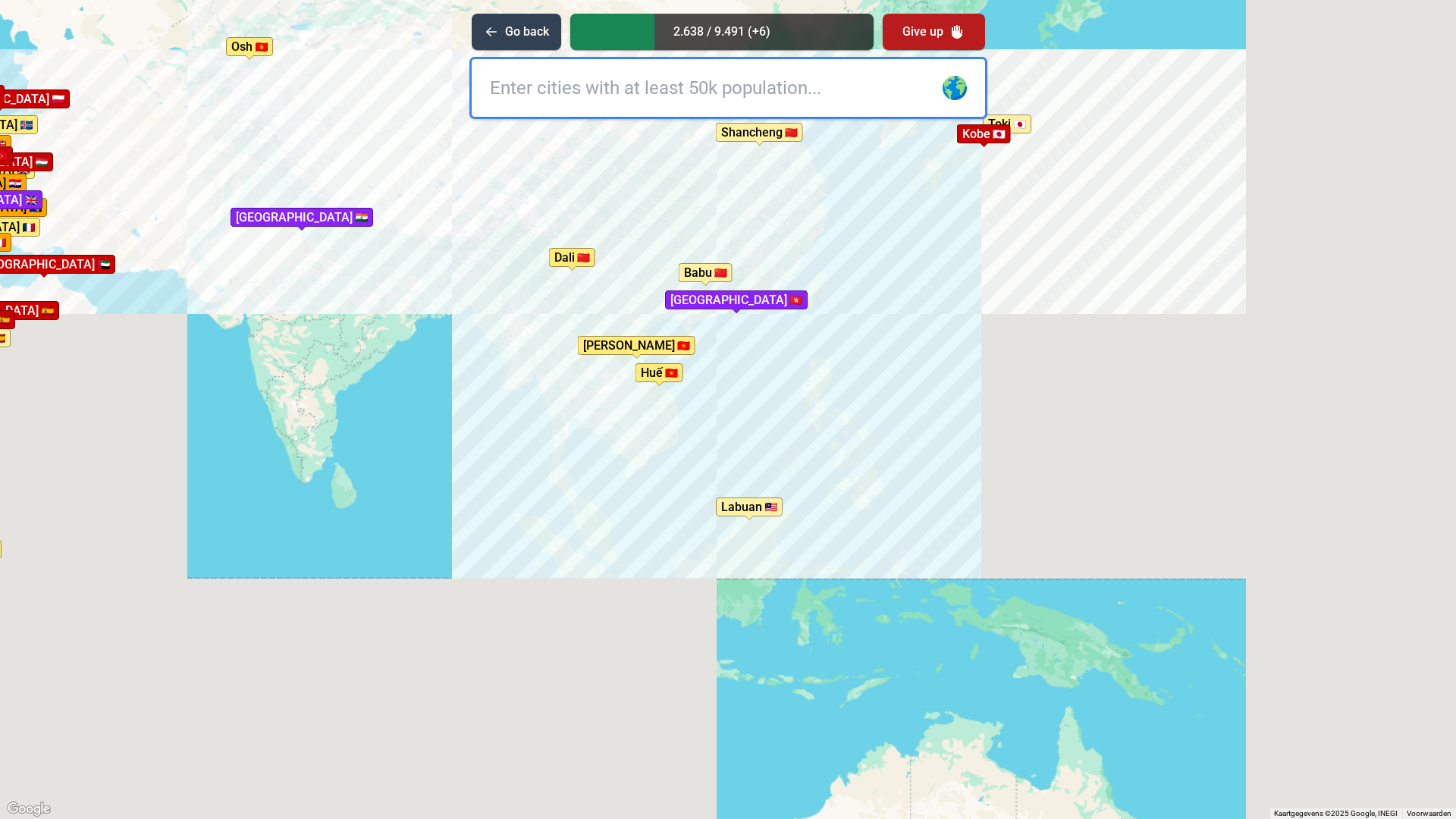
click at [853, 674] on div "Druk op Alt + Enter om te slepen met het toetsenbord. Gebruik [PERSON_NAME] de …" at bounding box center [728, 409] width 1456 height 819
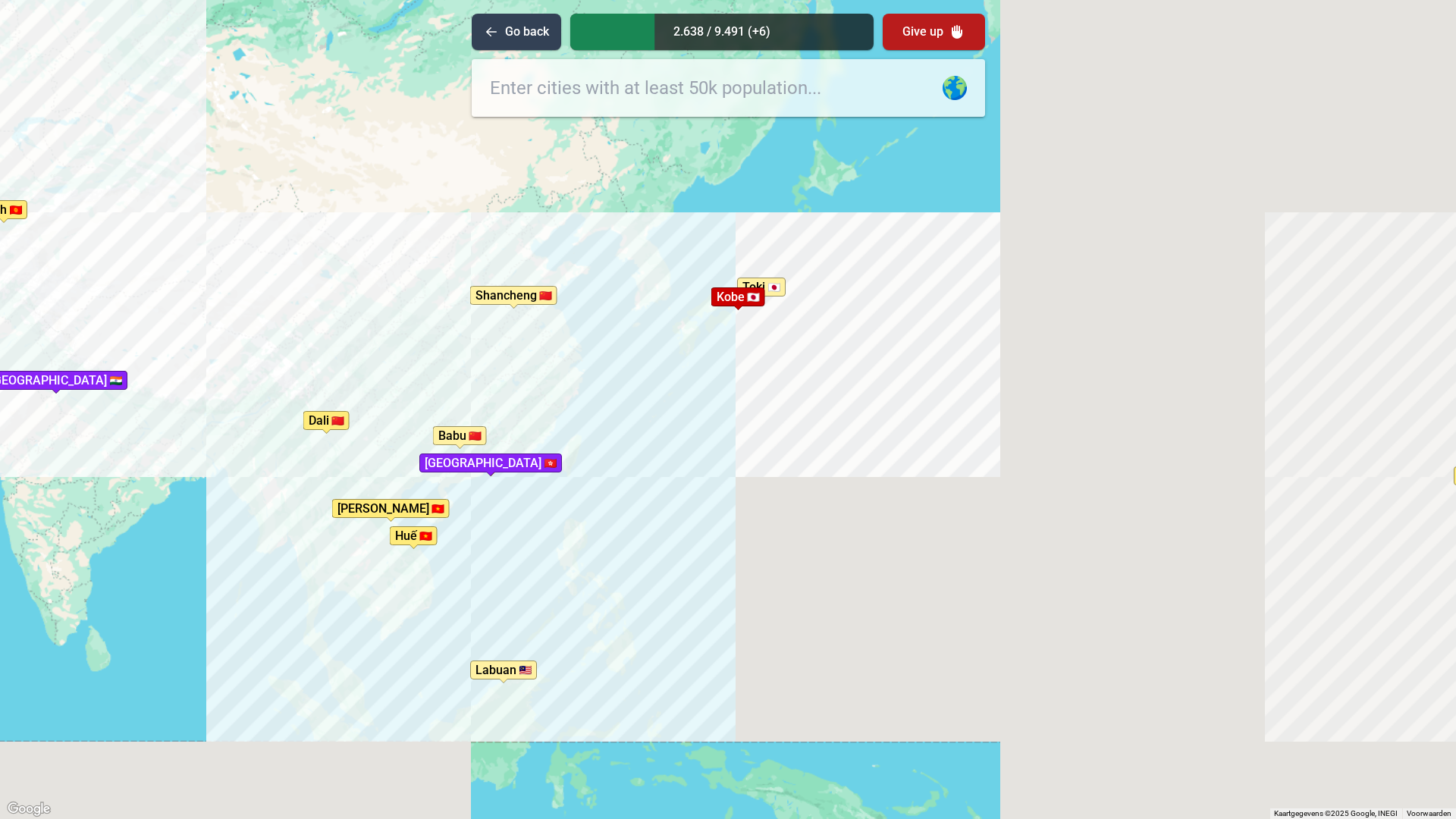
drag, startPoint x: 531, startPoint y: 451, endPoint x: 226, endPoint y: 564, distance: 325.3
click at [226, 564] on div "Druk op Alt + Enter om te slepen met het toetsenbord. Gebruik dan de pijltoetse…" at bounding box center [728, 409] width 1456 height 819
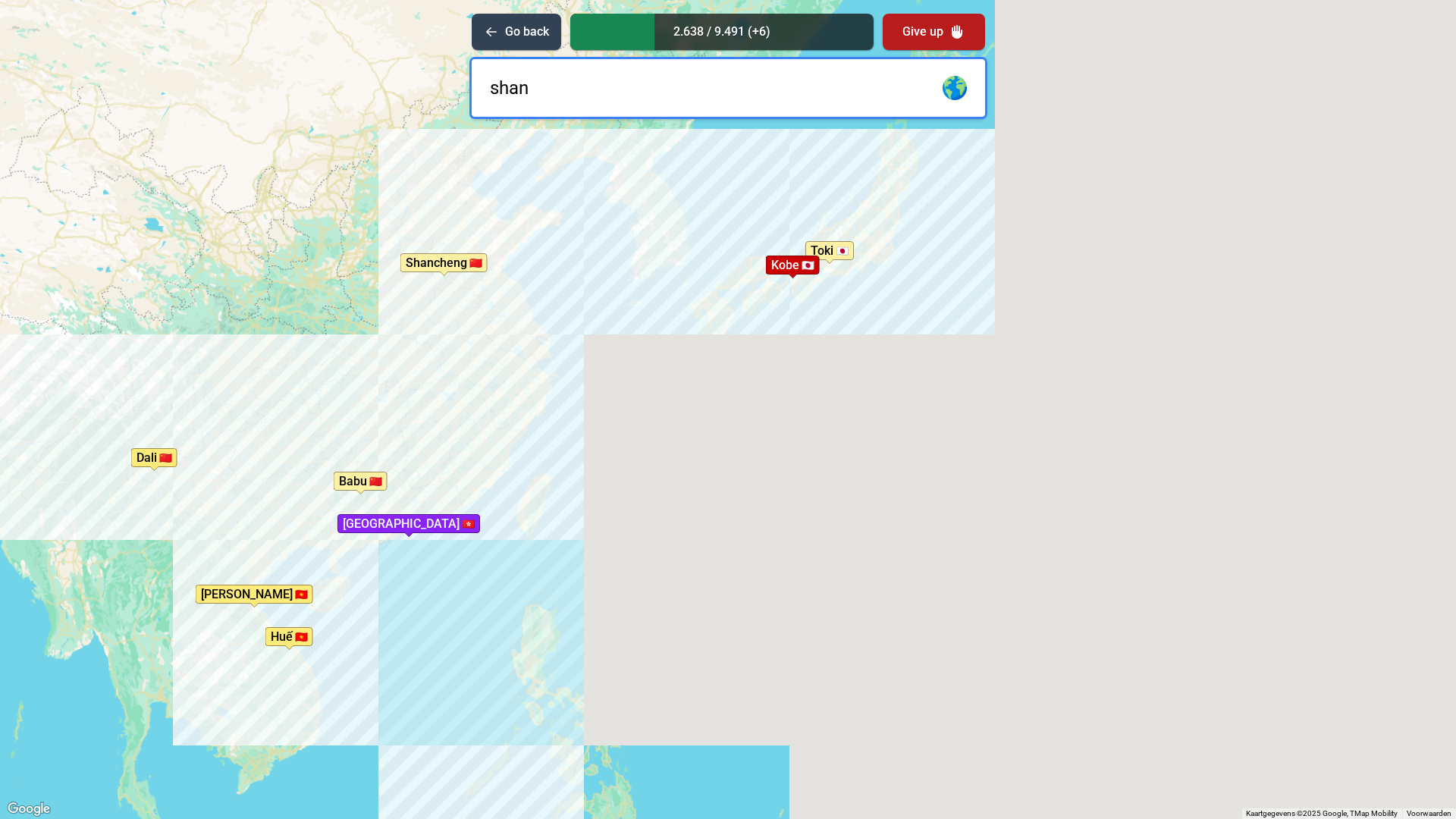
type input "shang"
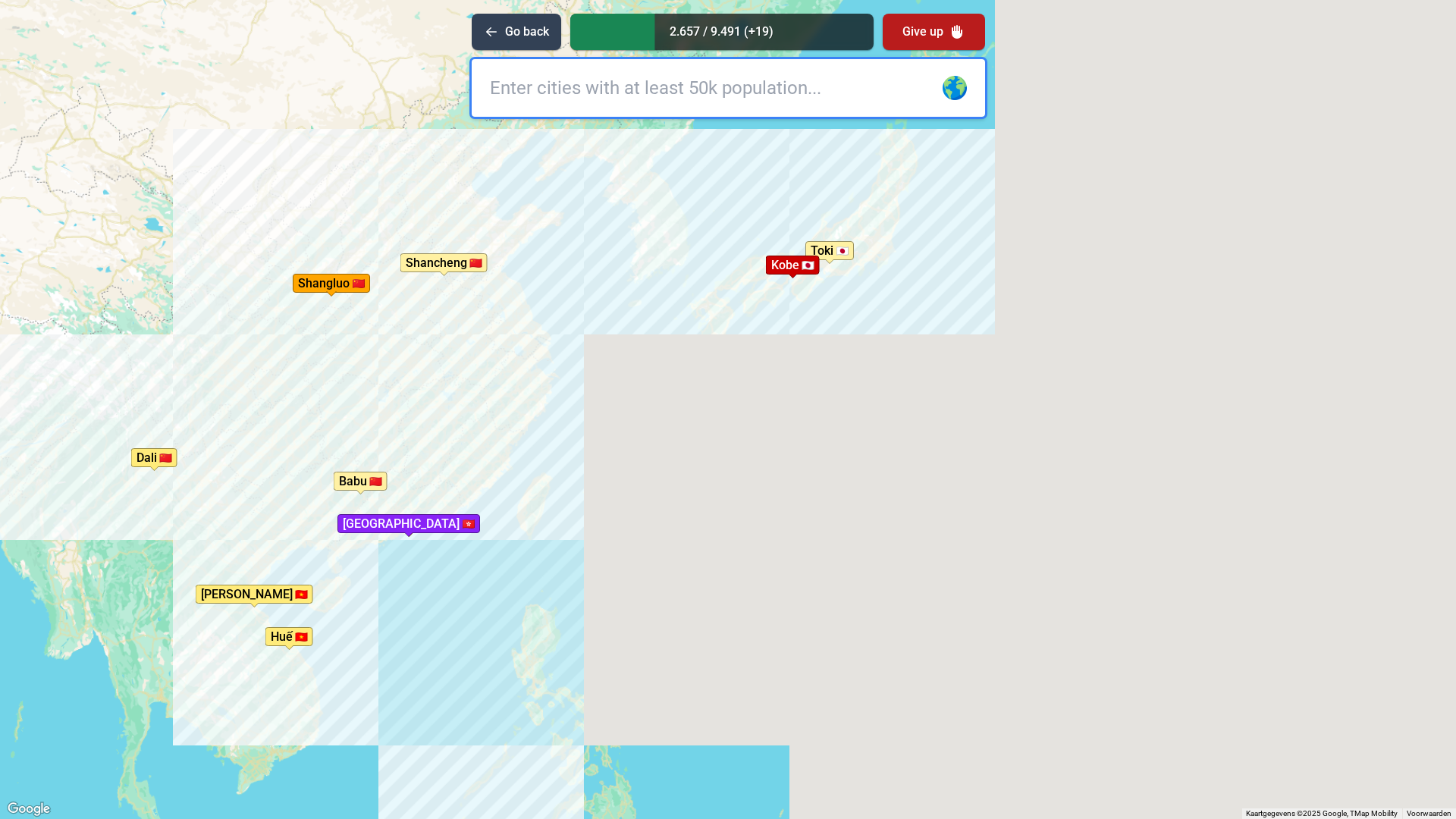
type input "h"
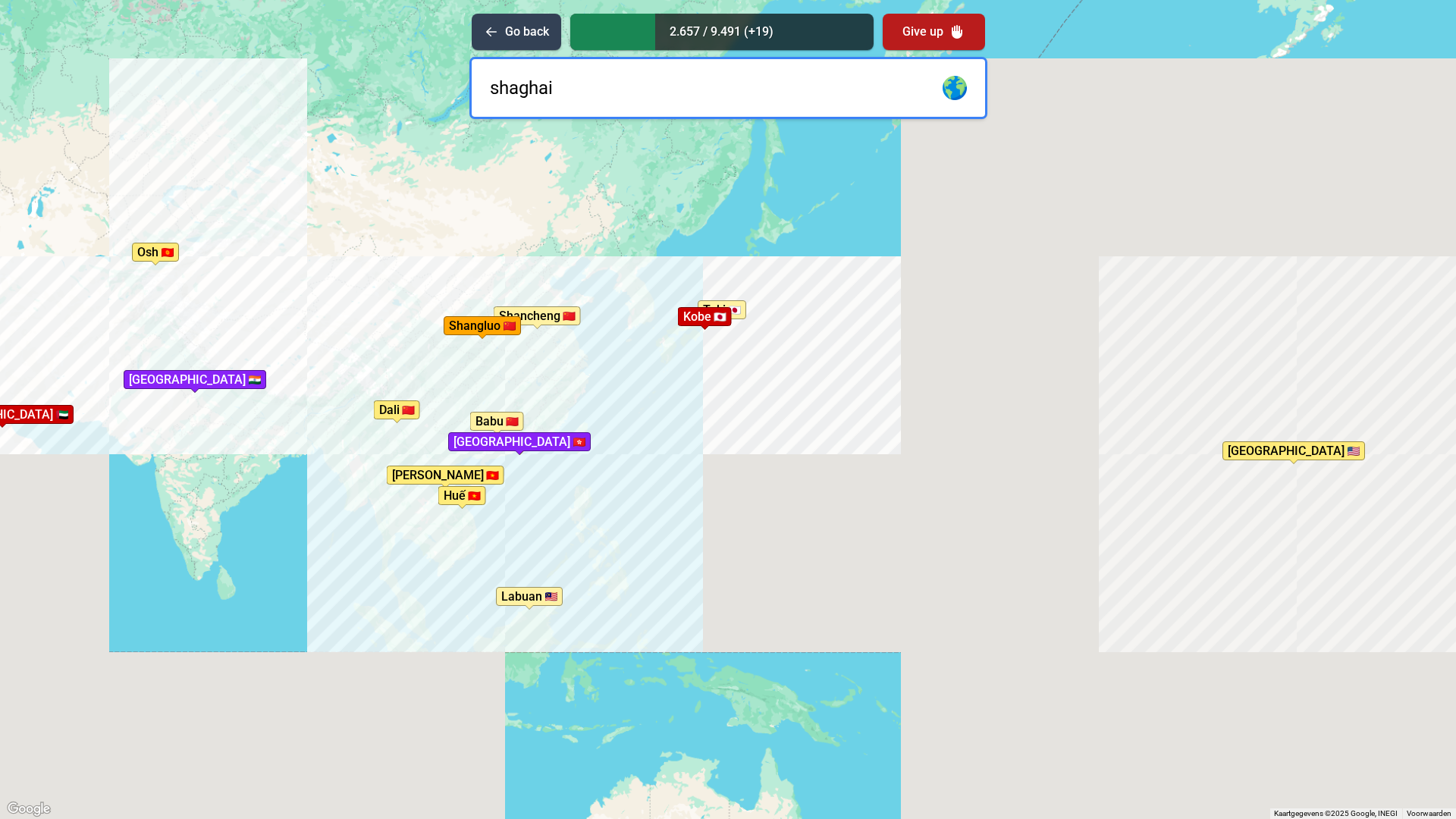
type input "[GEOGRAPHIC_DATA]"
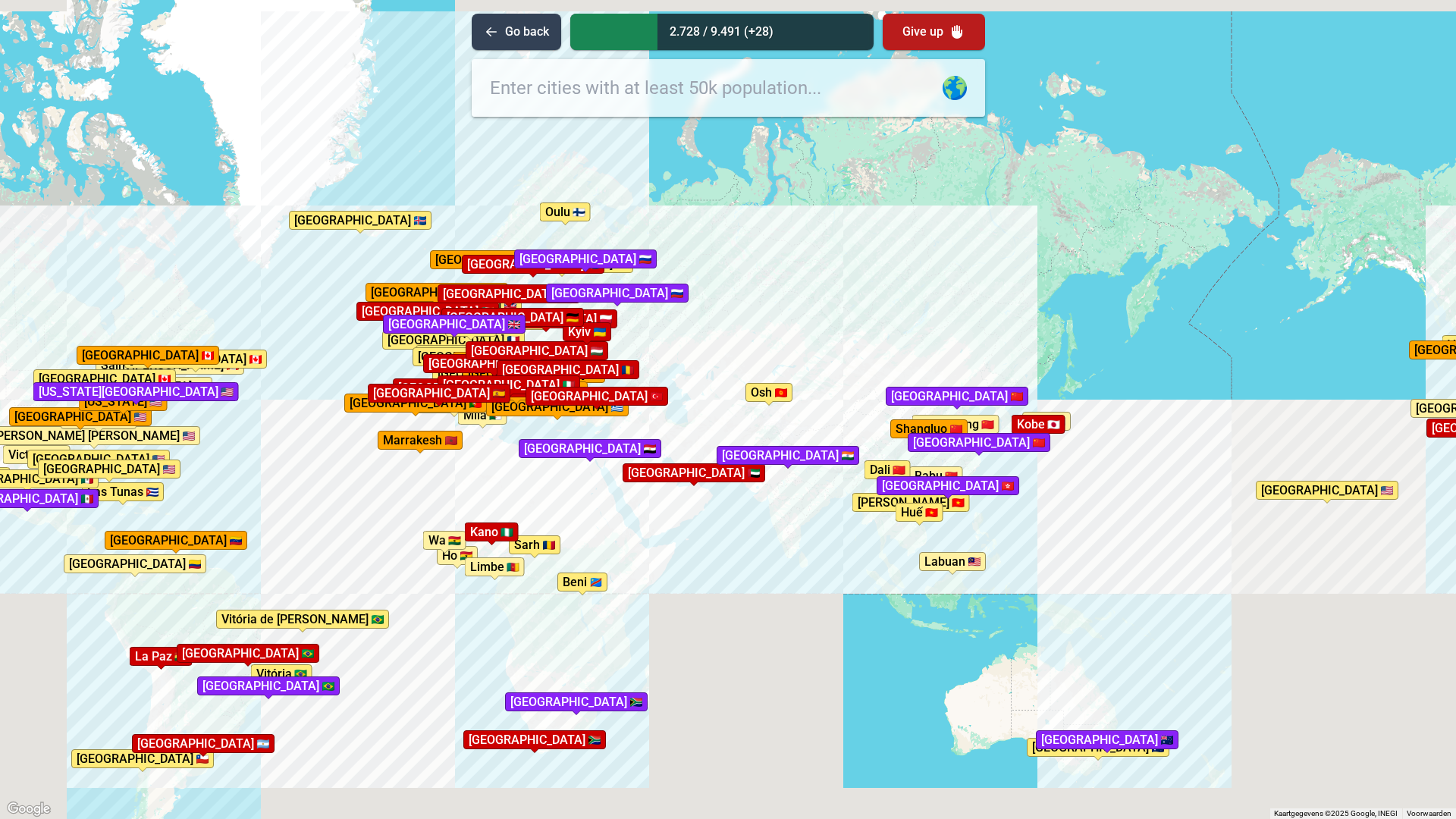
drag, startPoint x: 397, startPoint y: 475, endPoint x: 774, endPoint y: 517, distance: 379.3
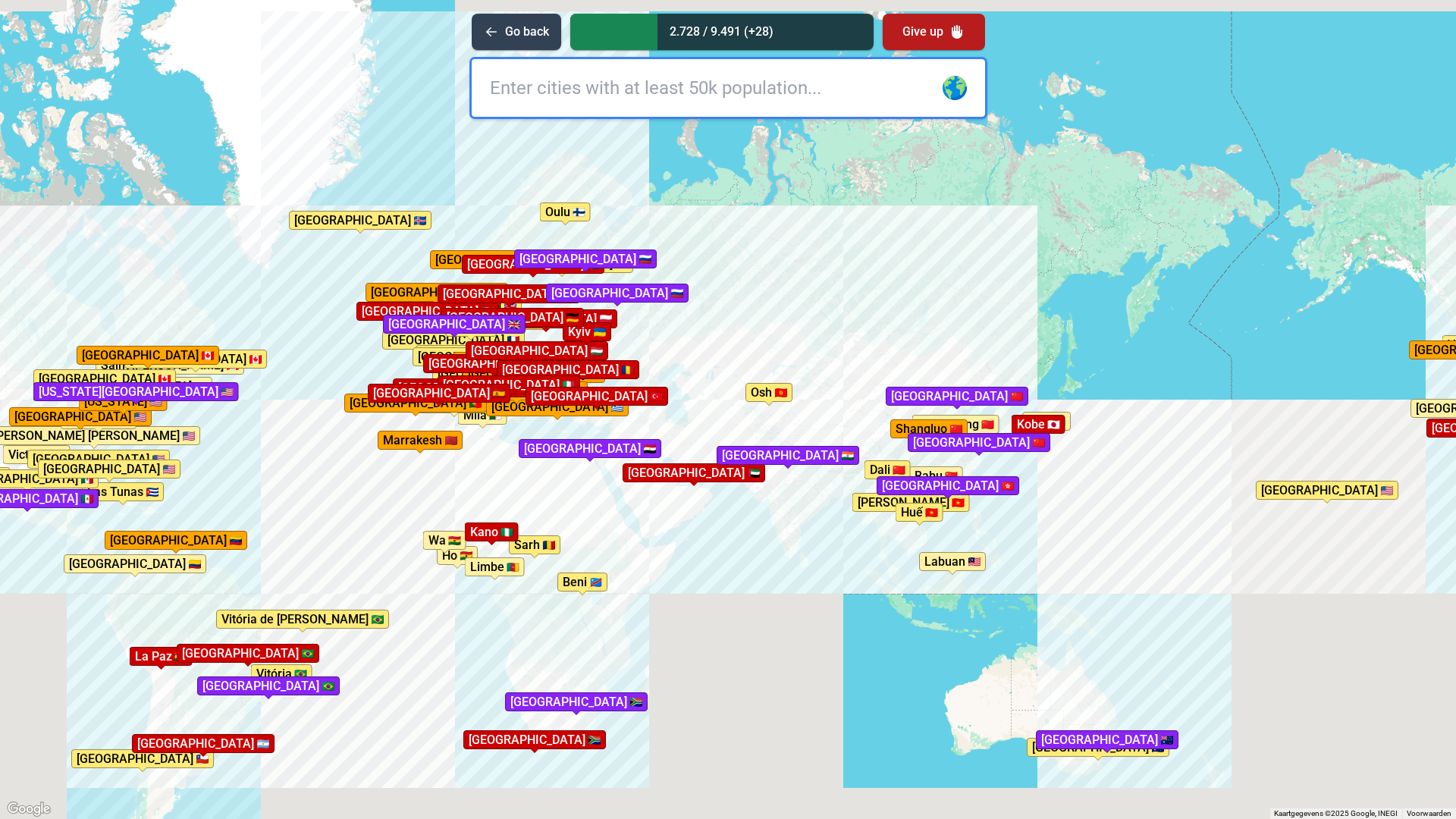
click at [774, 517] on div "Druk op Alt + Enter om te slepen met het toetsenbord. Gebruik dan de pijltoetse…" at bounding box center [728, 409] width 1456 height 819
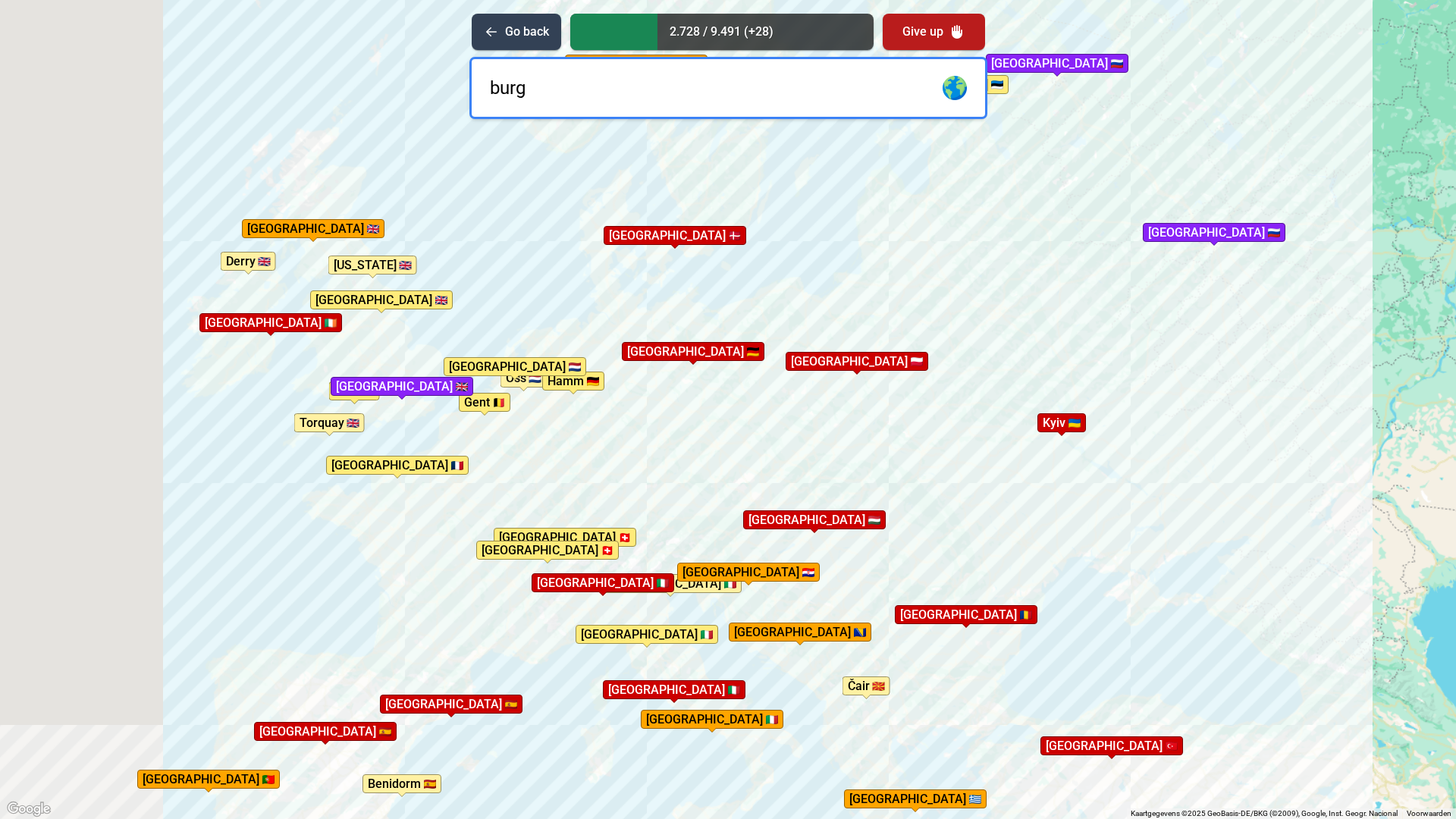
type input "burgi"
type input "r"
type input "[GEOGRAPHIC_DATA]"
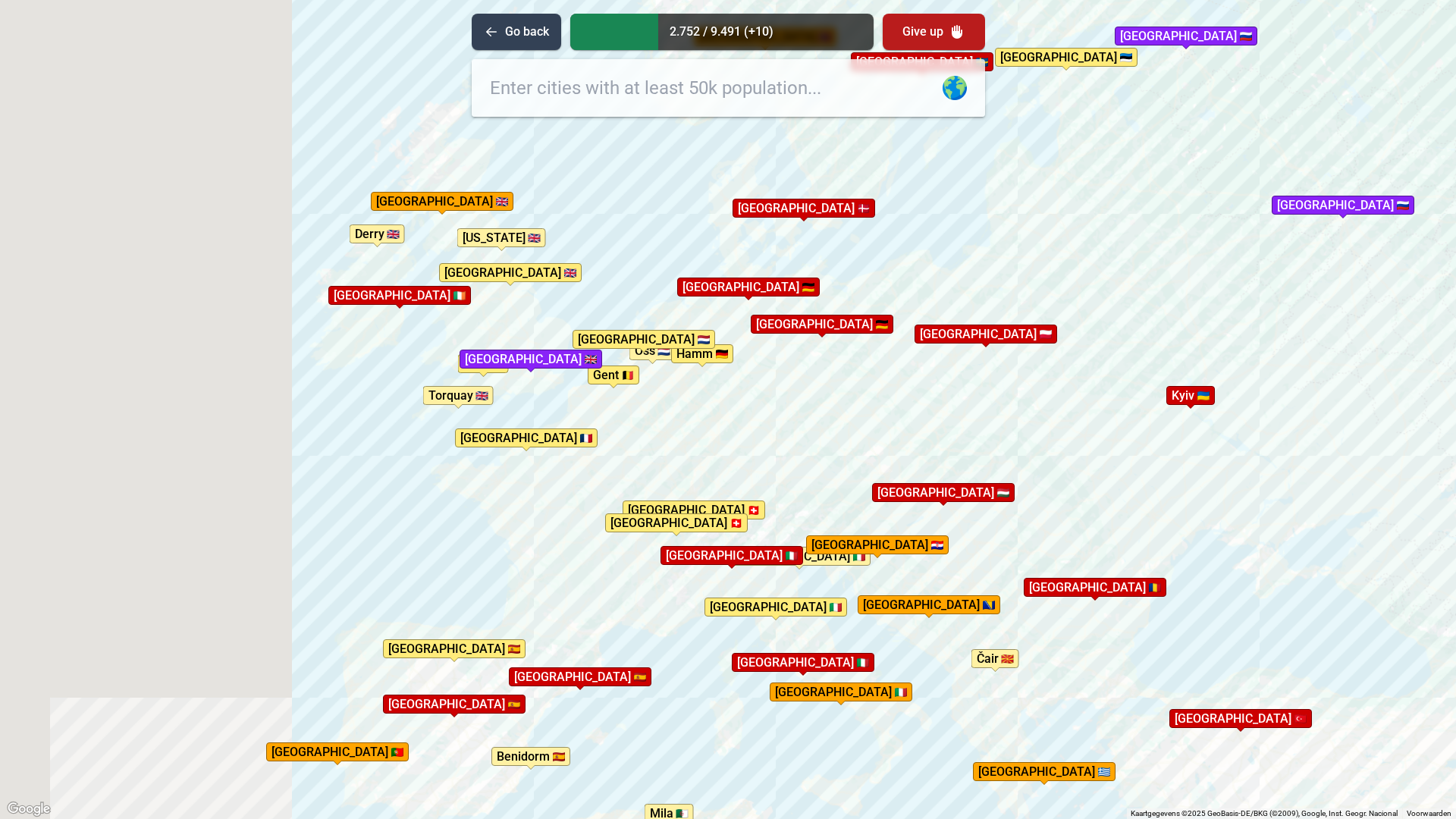
drag, startPoint x: 405, startPoint y: 640, endPoint x: 533, endPoint y: 612, distance: 131.0
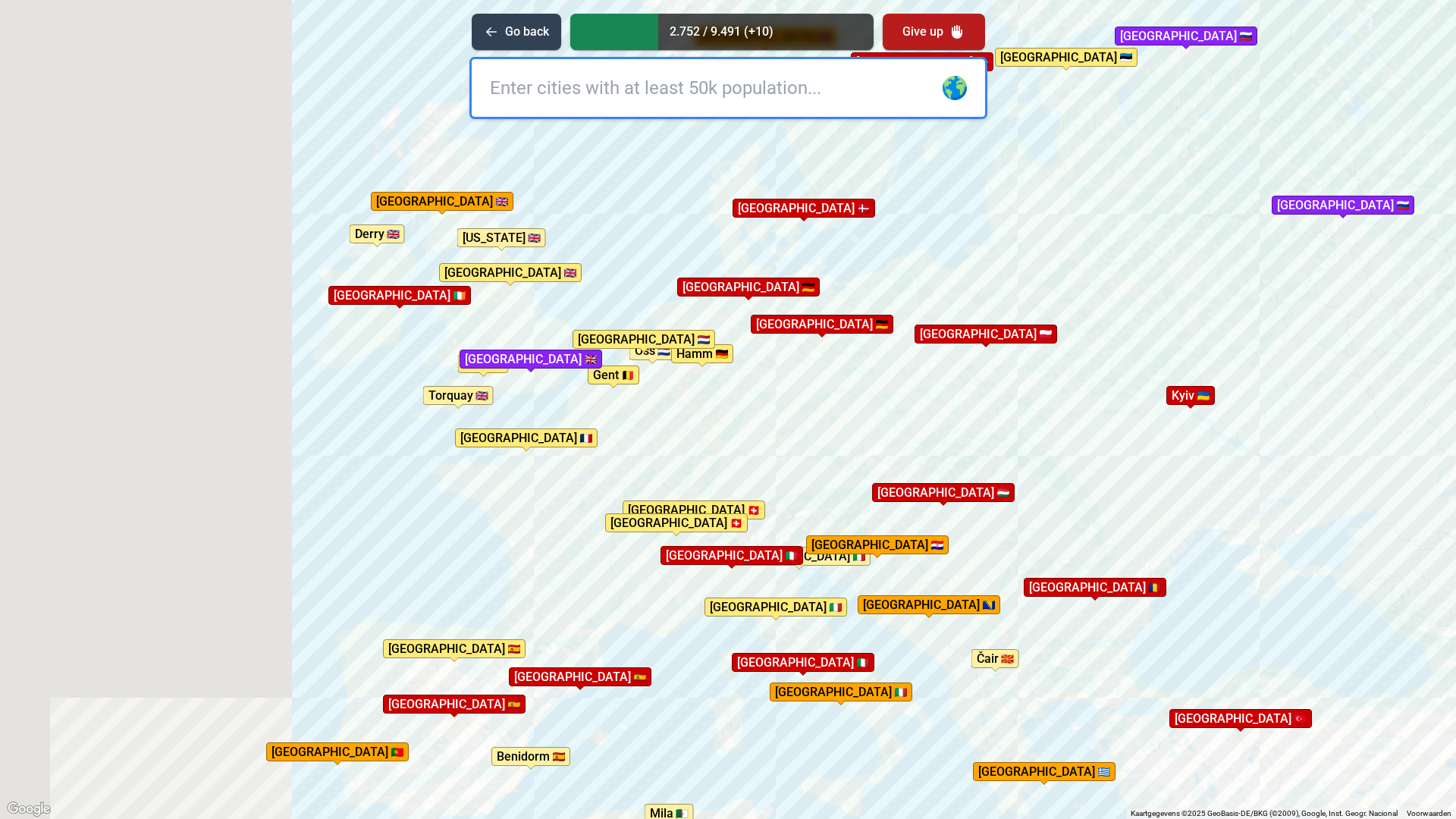
click at [533, 612] on div "Druk op Alt + Enter om te slepen met het toetsenbord. Gebruik [PERSON_NAME] de …" at bounding box center [728, 409] width 1456 height 819
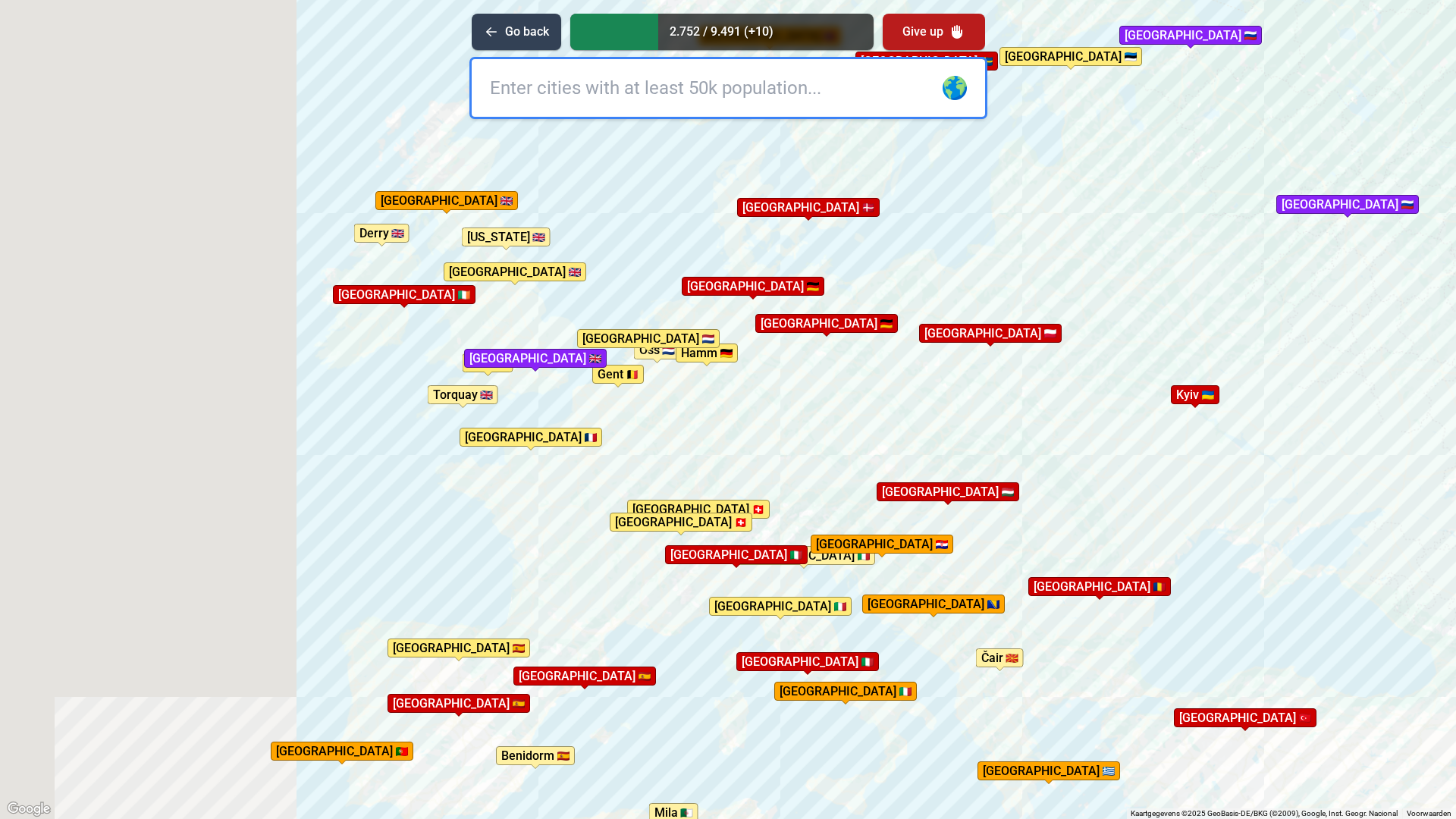
click at [711, 83] on input "text" at bounding box center [728, 88] width 513 height 58
type input "lill"
type input "e"
type input "lio"
type input "n"
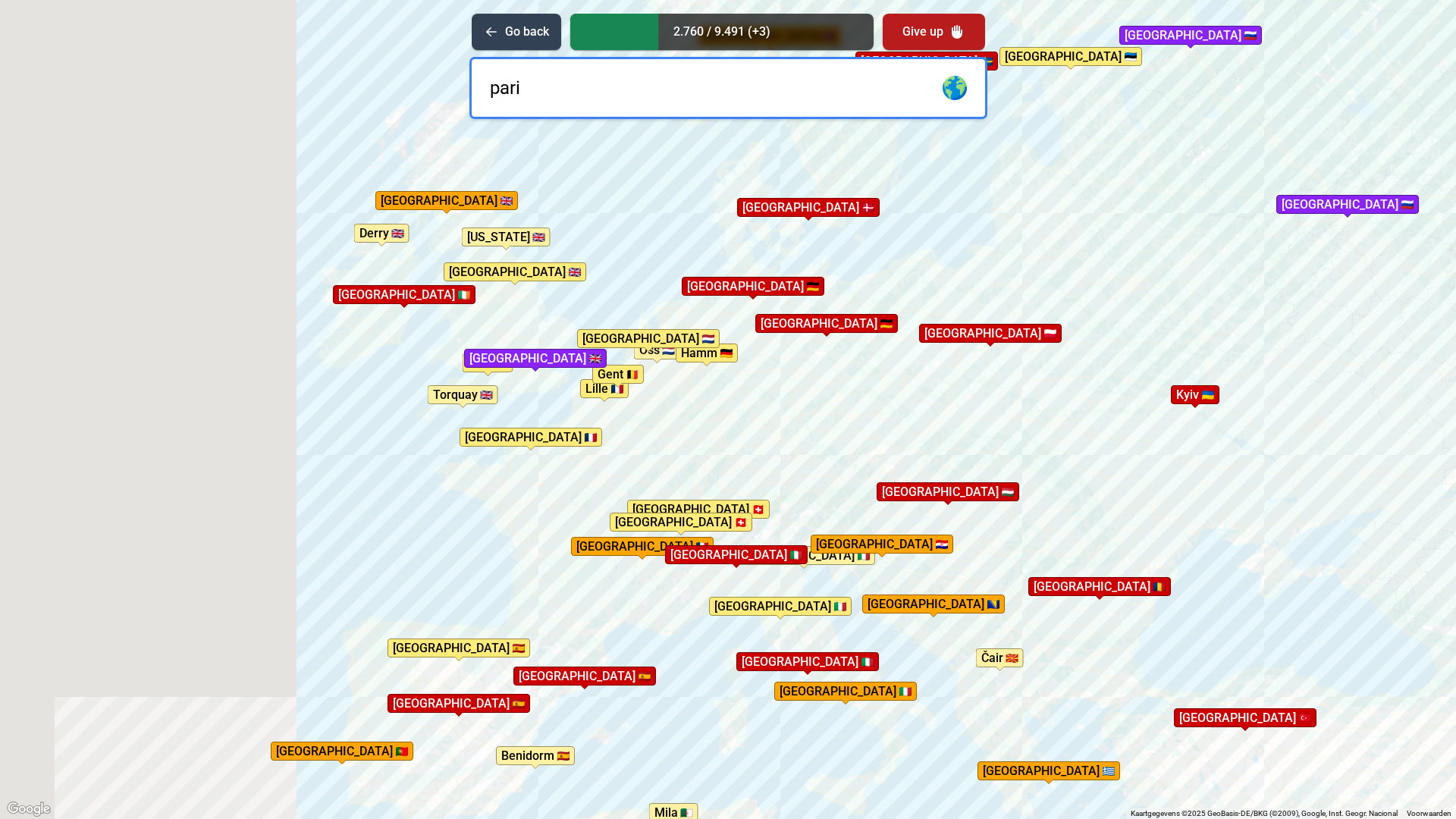
type input "parij"
click at [578, 88] on input "text" at bounding box center [728, 88] width 513 height 58
type input "[GEOGRAPHIC_DATA]"
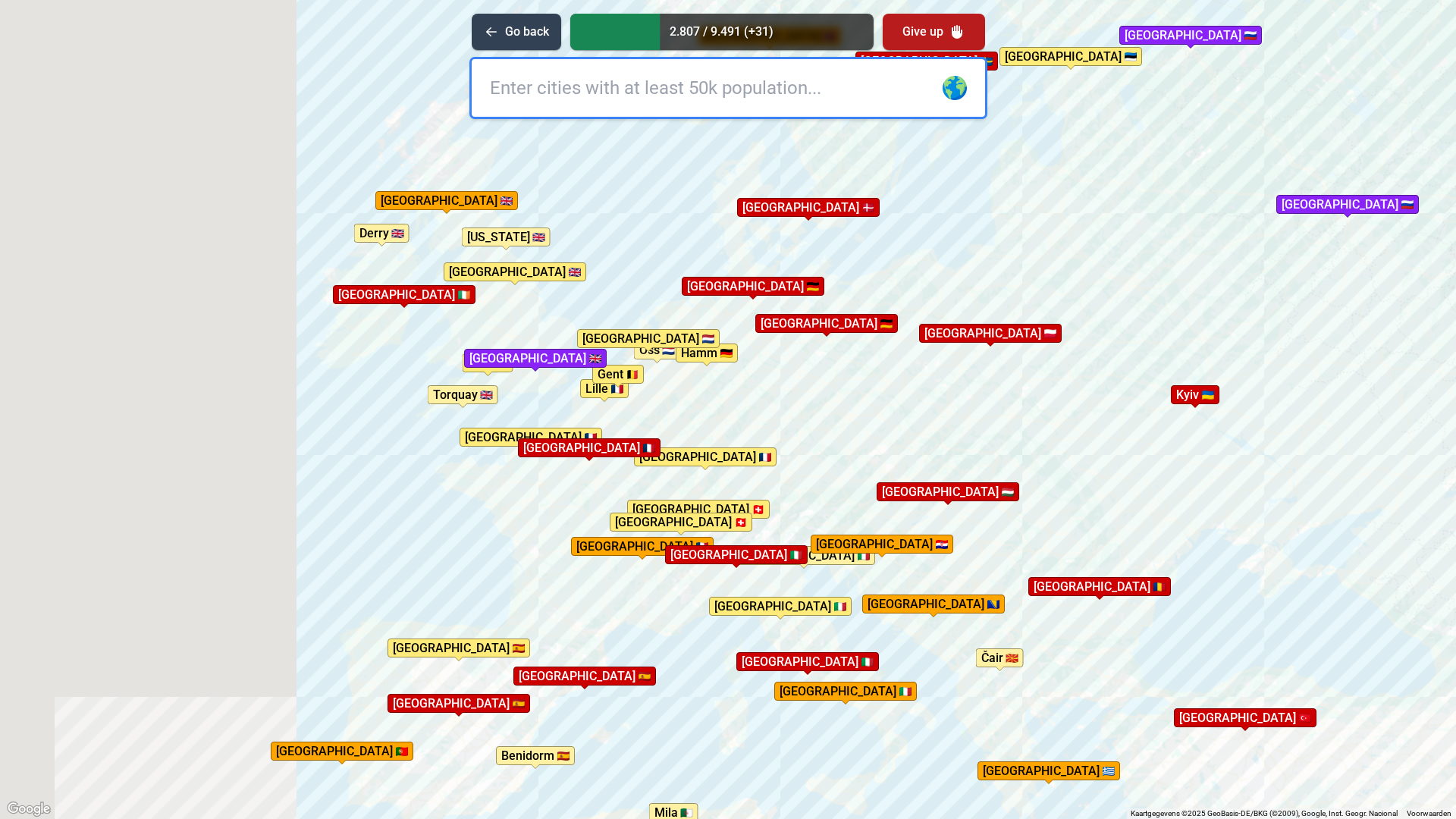
click at [666, 99] on input "text" at bounding box center [728, 88] width 513 height 58
type input "[GEOGRAPHIC_DATA]"
click at [563, 93] on input "text" at bounding box center [728, 88] width 513 height 58
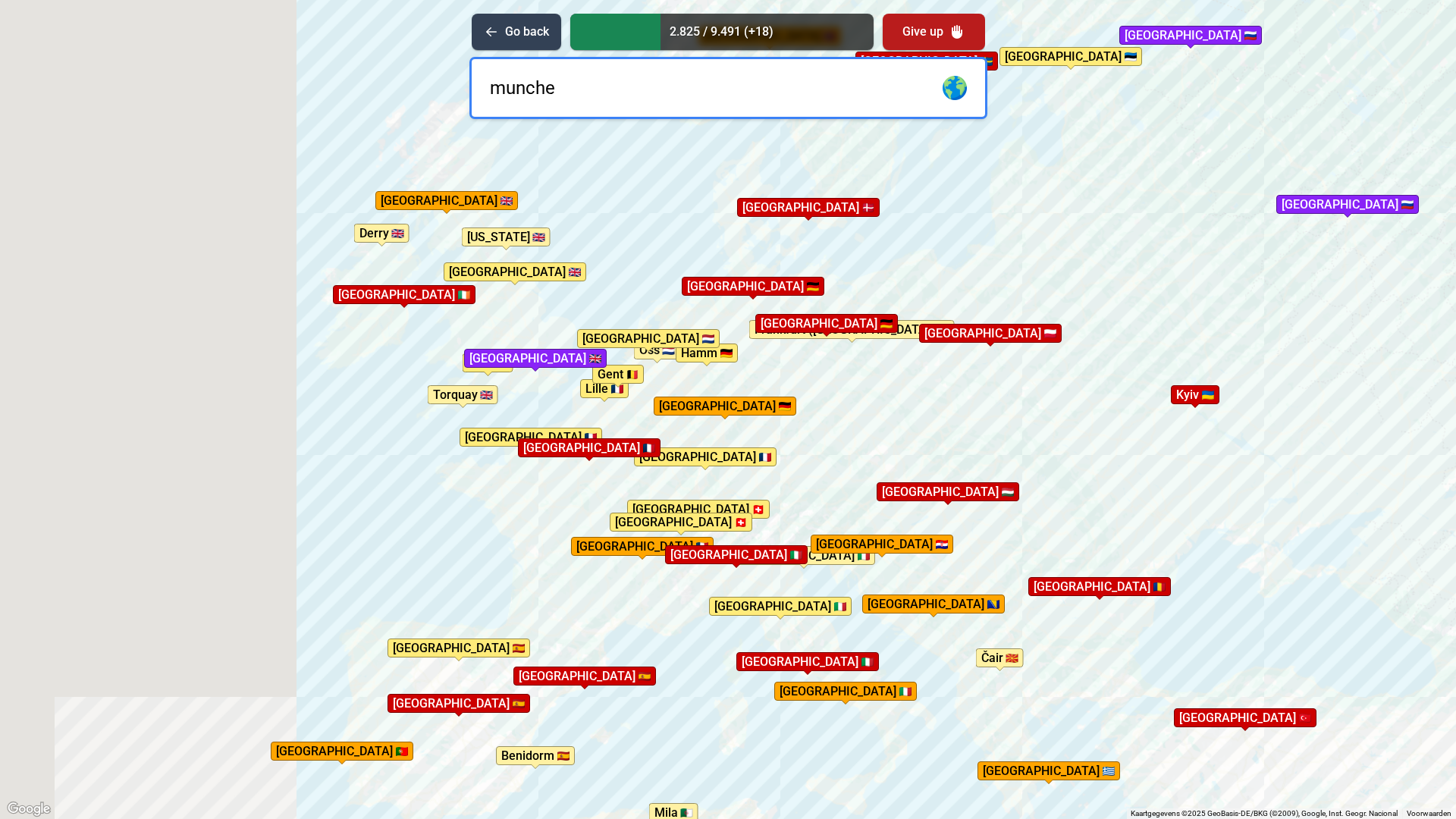
type input "munchen"
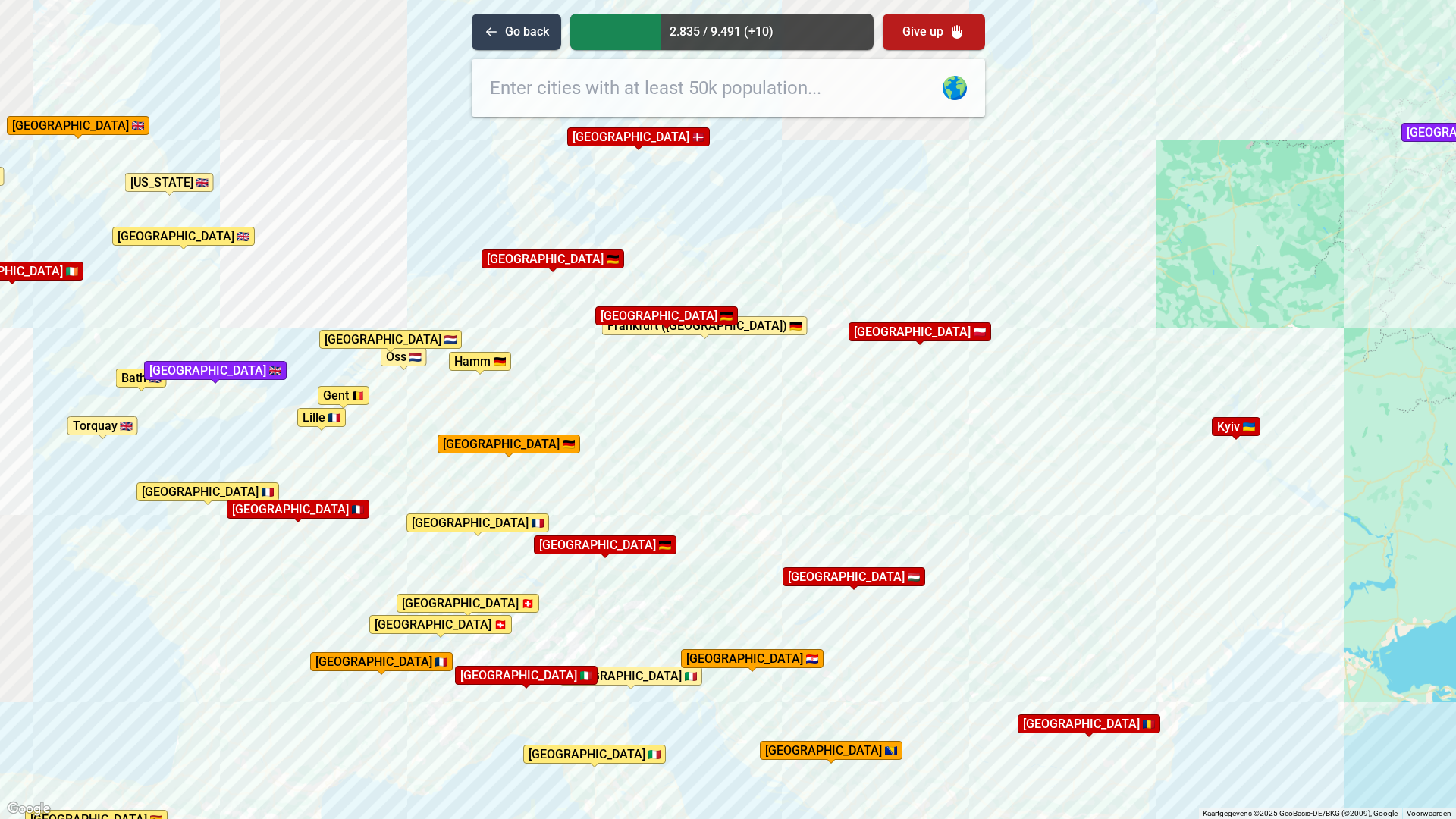
drag, startPoint x: 892, startPoint y: 435, endPoint x: 697, endPoint y: 499, distance: 205.2
click at [697, 499] on div "Druk op Alt + Enter om te slepen met het toetsenbord. Gebruik dan de pijltoetse…" at bounding box center [728, 409] width 1456 height 819
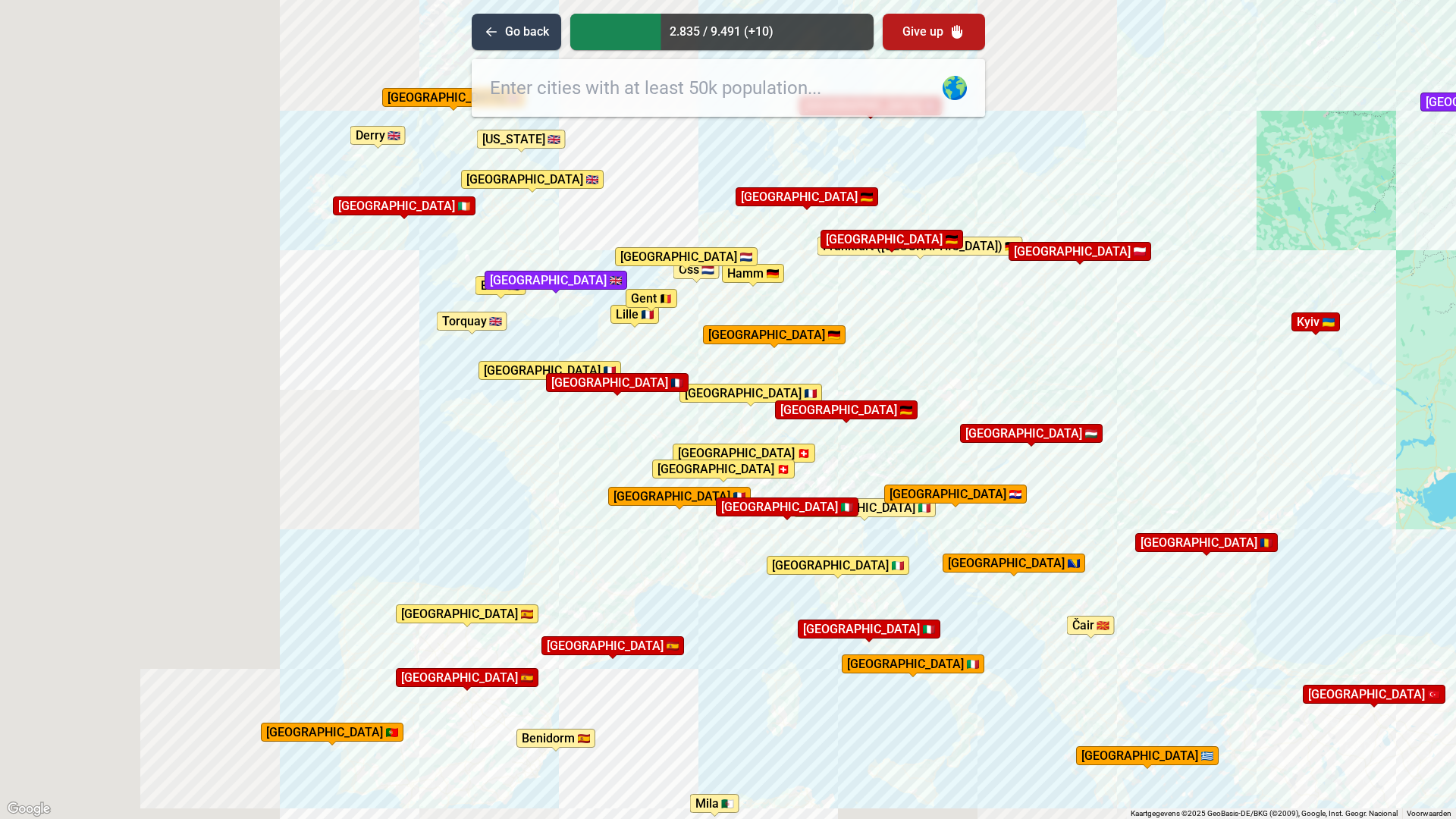
drag, startPoint x: 599, startPoint y: 548, endPoint x: 842, endPoint y: 404, distance: 282.5
click at [842, 404] on div "Druk op Alt + Enter om te slepen met het toetsenbord. Gebruik dan de pijltoetse…" at bounding box center [728, 409] width 1456 height 819
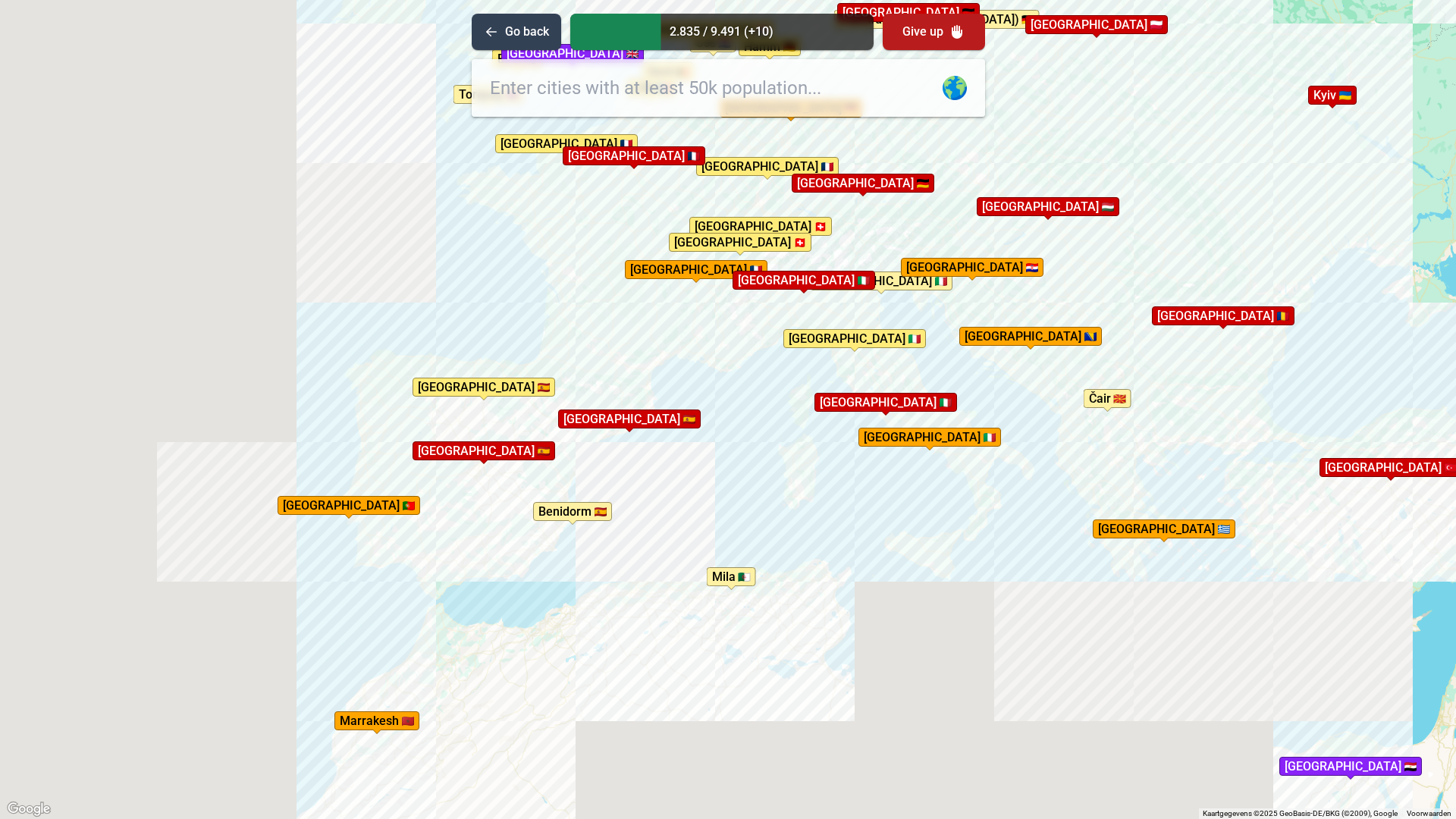
drag, startPoint x: 680, startPoint y: 470, endPoint x: 595, endPoint y: 330, distance: 163.8
click at [595, 330] on div "Druk op Alt + Enter om te slepen met het toetsenbord. Gebruik dan de pijltoetse…" at bounding box center [728, 409] width 1456 height 819
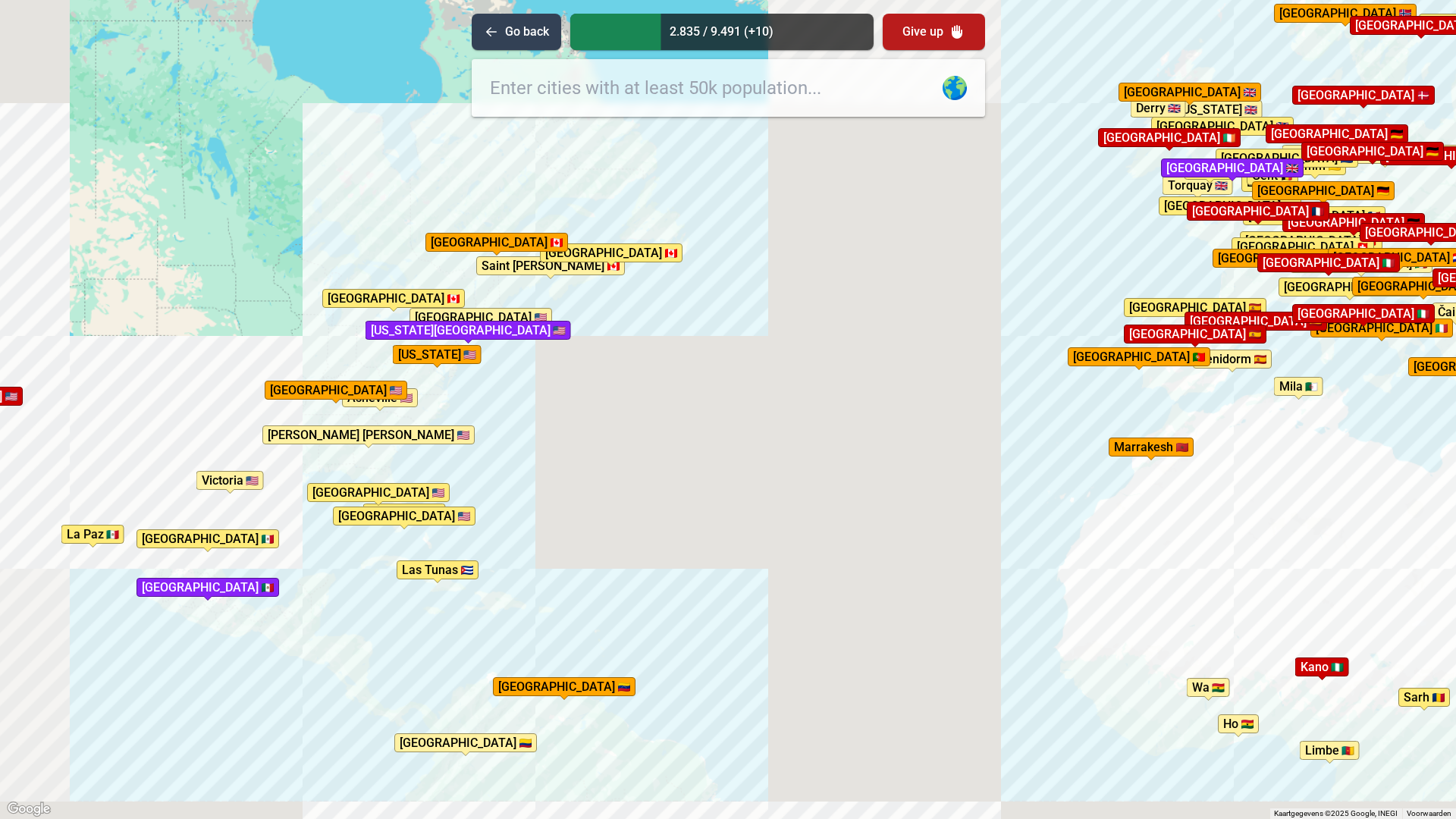
drag, startPoint x: 544, startPoint y: 547, endPoint x: 540, endPoint y: 488, distance: 59.1
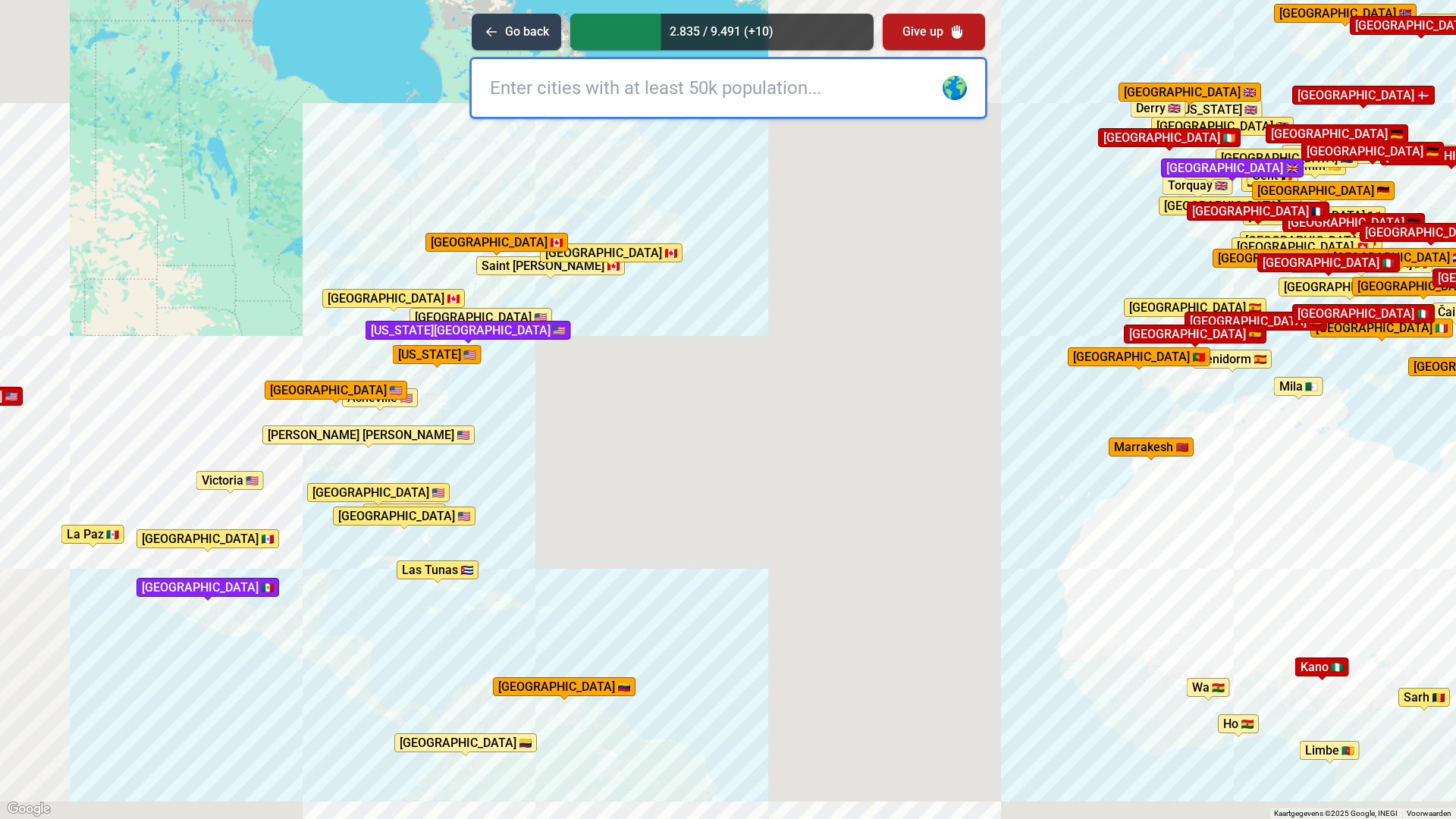
click at [1035, 369] on div "Druk op Alt + Enter om te slepen met het toetsenbord. Gebruik dan de pijltoetse…" at bounding box center [728, 409] width 1456 height 819
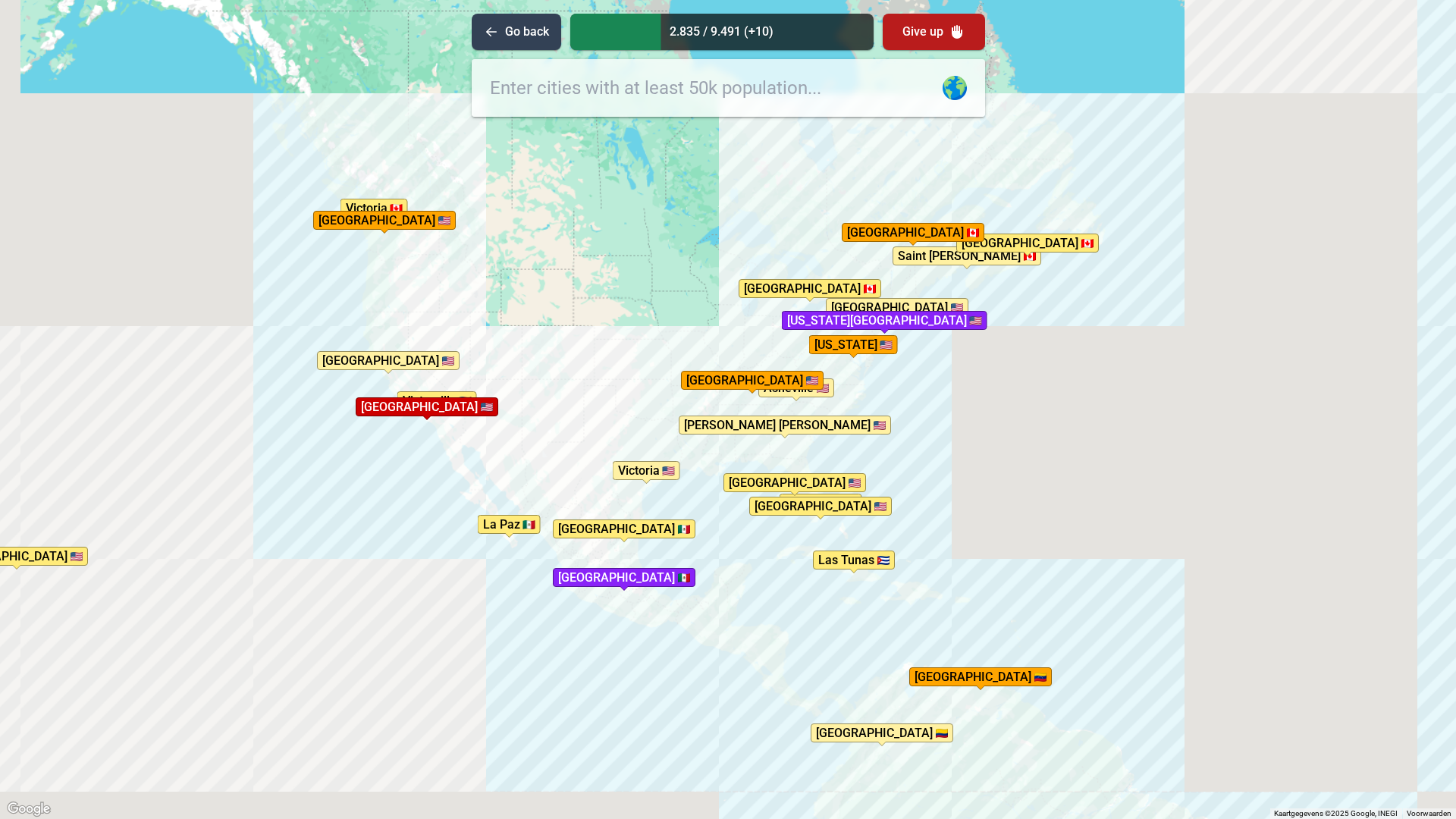
drag, startPoint x: 388, startPoint y: 502, endPoint x: 723, endPoint y: 519, distance: 335.4
click at [723, 519] on div "Druk op Alt + Enter om te slepen met het toetsenbord. Gebruik [PERSON_NAME] de …" at bounding box center [728, 409] width 1456 height 819
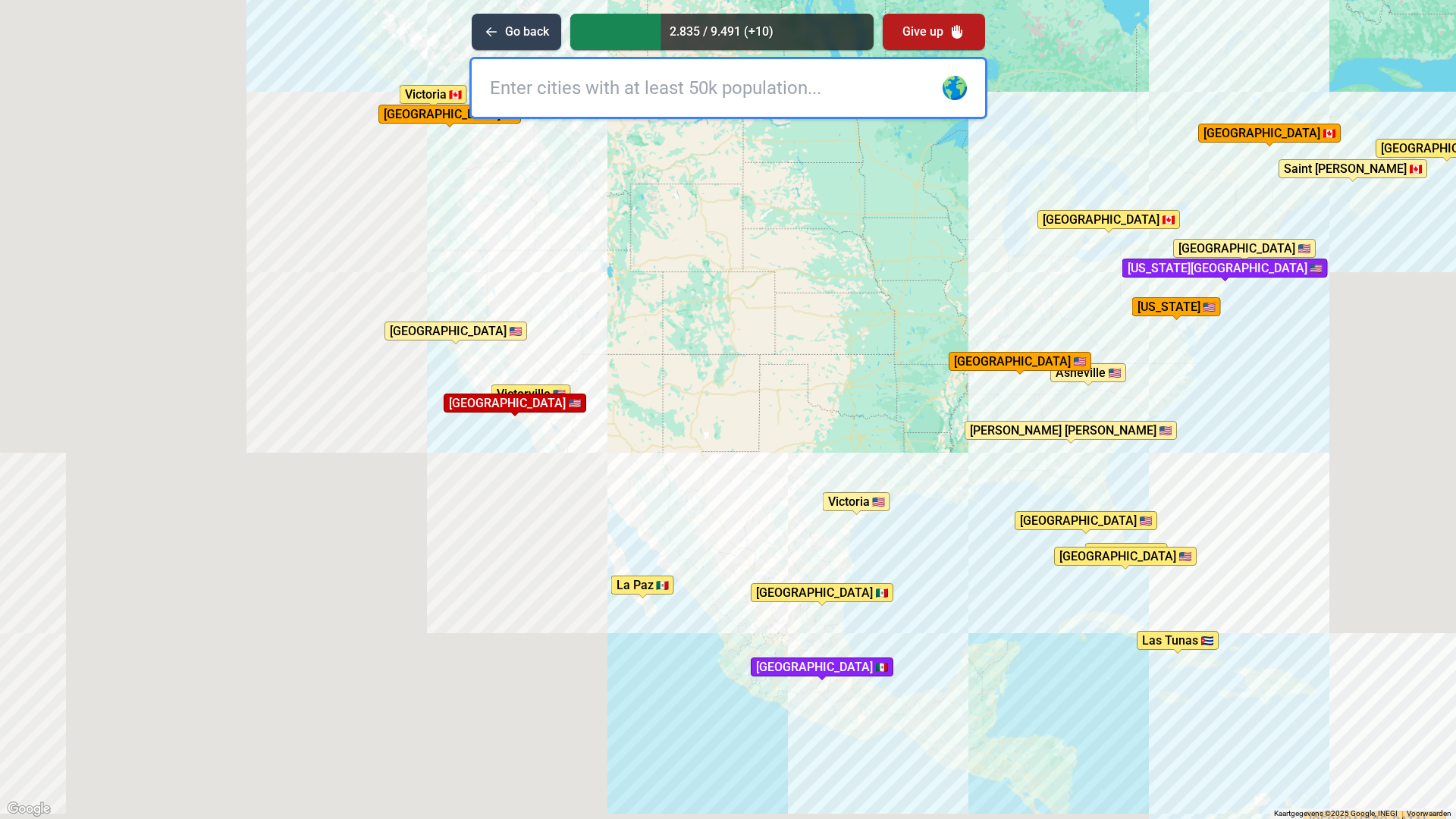
click at [672, 98] on input "text" at bounding box center [728, 88] width 513 height 58
click at [564, 83] on input "san francico" at bounding box center [728, 88] width 513 height 58
click at [567, 86] on input "san [PERSON_NAME]" at bounding box center [728, 88] width 513 height 58
type input "san [PERSON_NAME]"
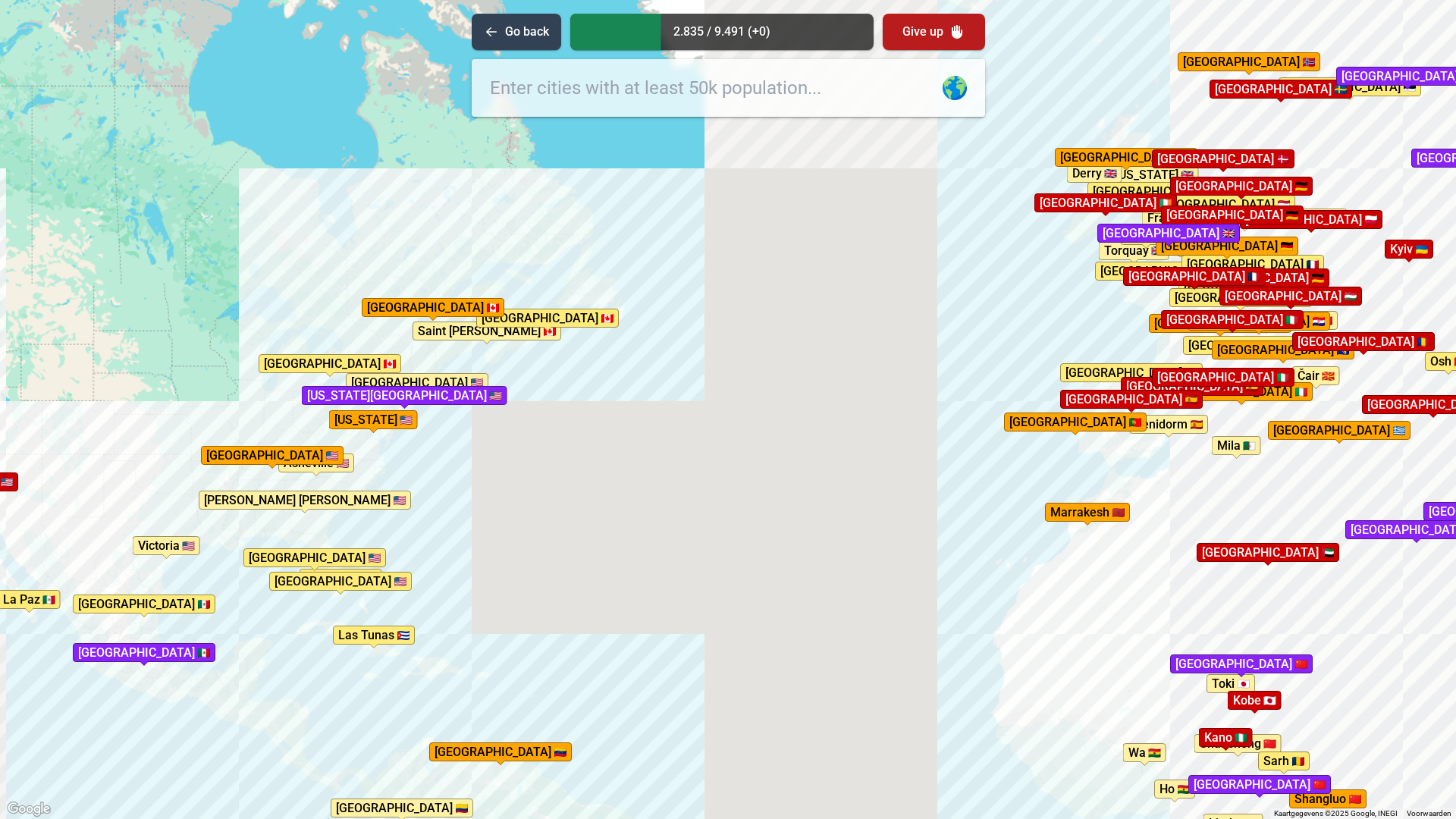
drag, startPoint x: 1074, startPoint y: 426, endPoint x: 501, endPoint y: 493, distance: 576.9
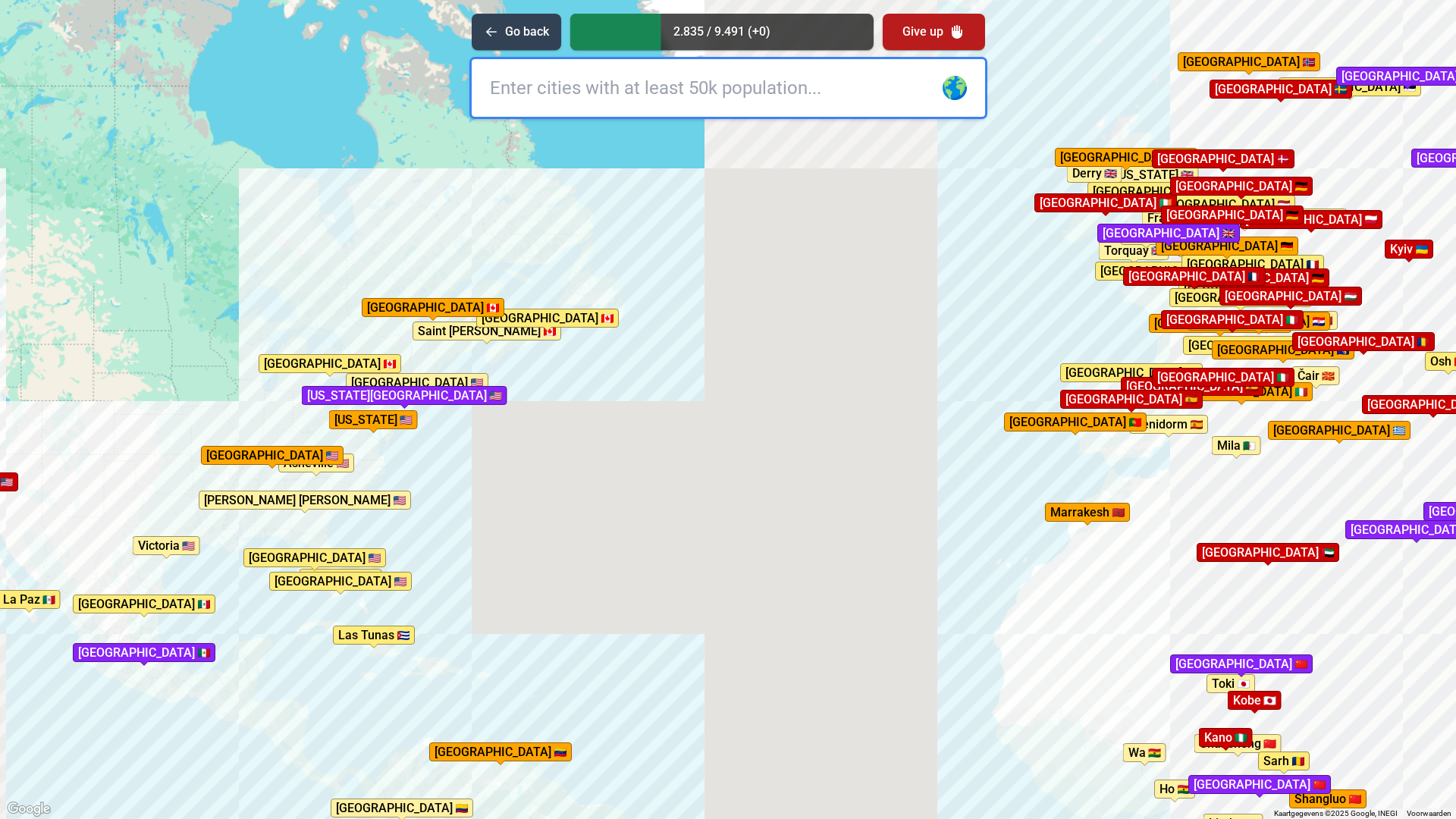
click at [501, 493] on div "Druk op Alt + Enter om te slepen met het toetsenbord. Gebruik dan de pijltoetse…" at bounding box center [728, 409] width 1456 height 819
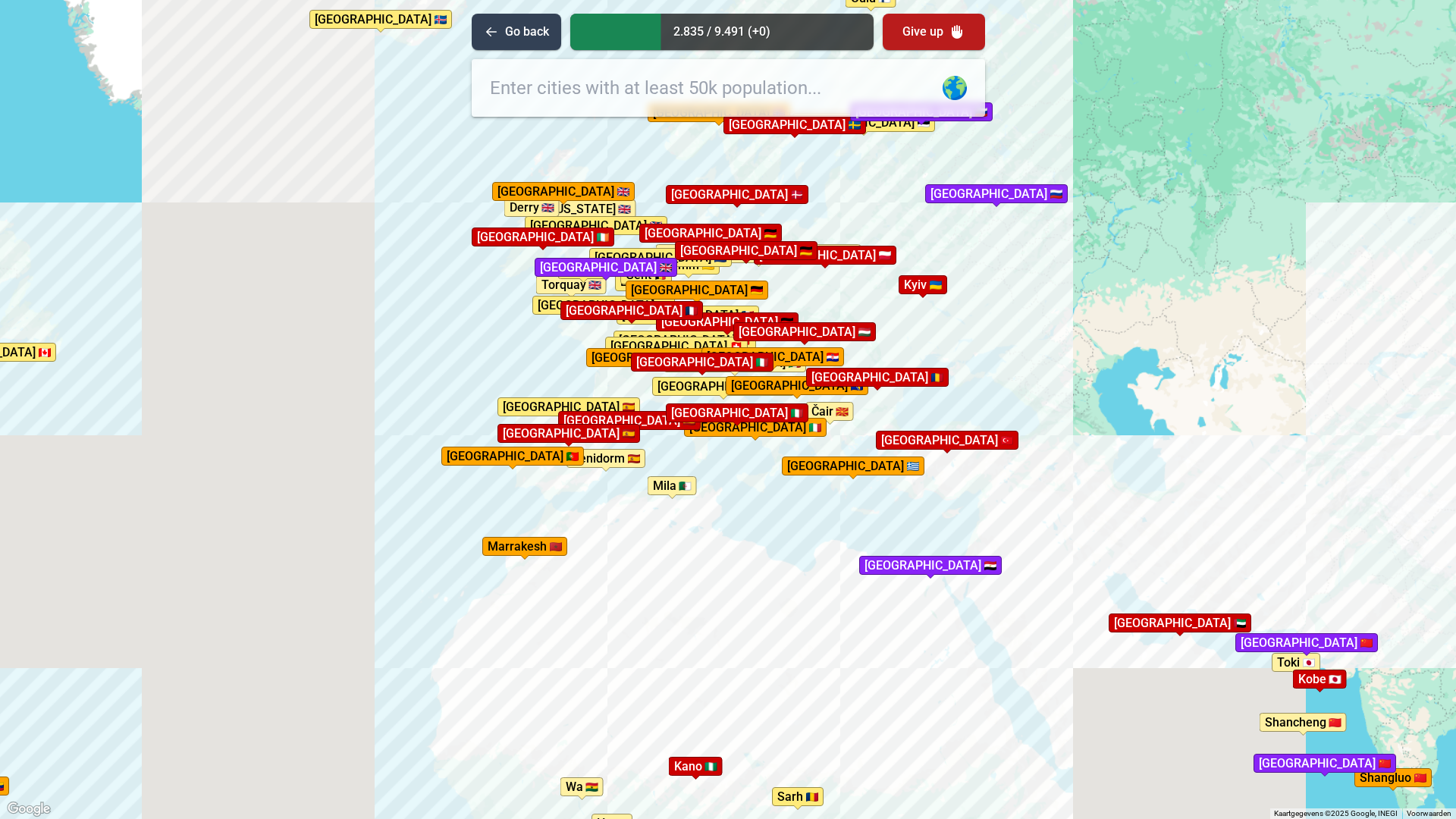
drag, startPoint x: 1174, startPoint y: 450, endPoint x: 541, endPoint y: 501, distance: 635.1
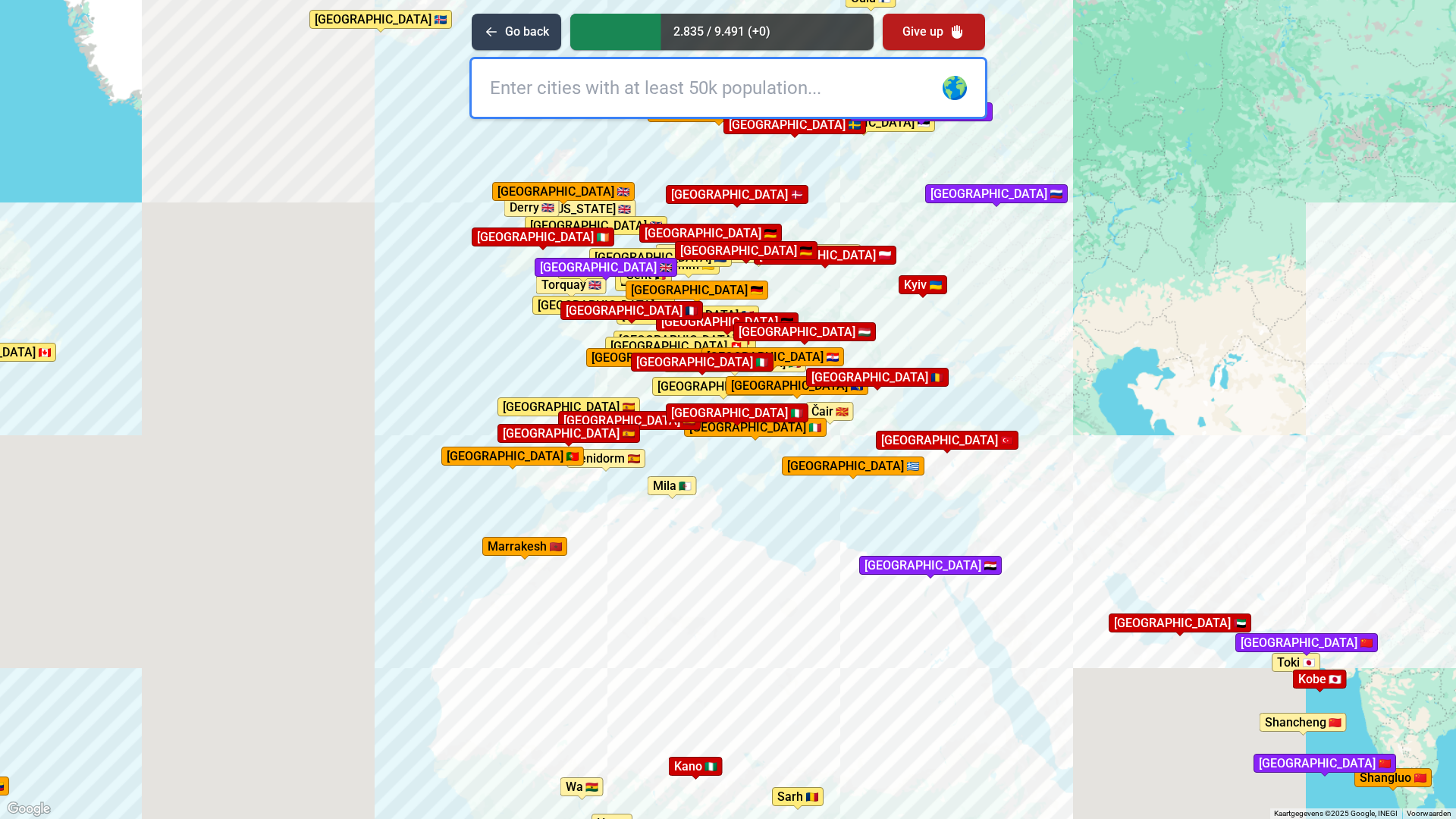
click at [541, 501] on div "Druk op Alt + Enter om te slepen met het toetsenbord. Gebruik [PERSON_NAME] de …" at bounding box center [728, 409] width 1456 height 819
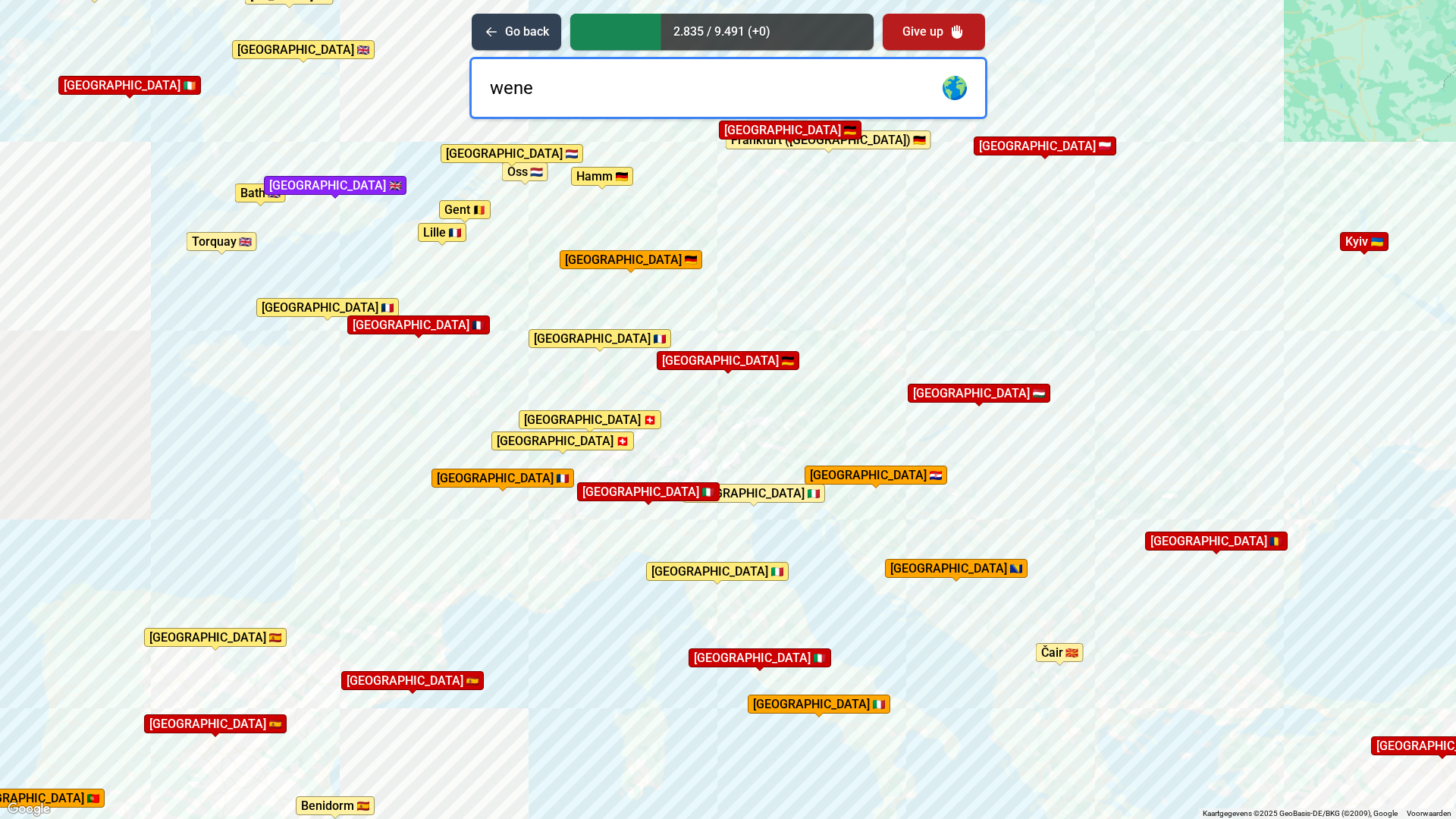
type input "wenen"
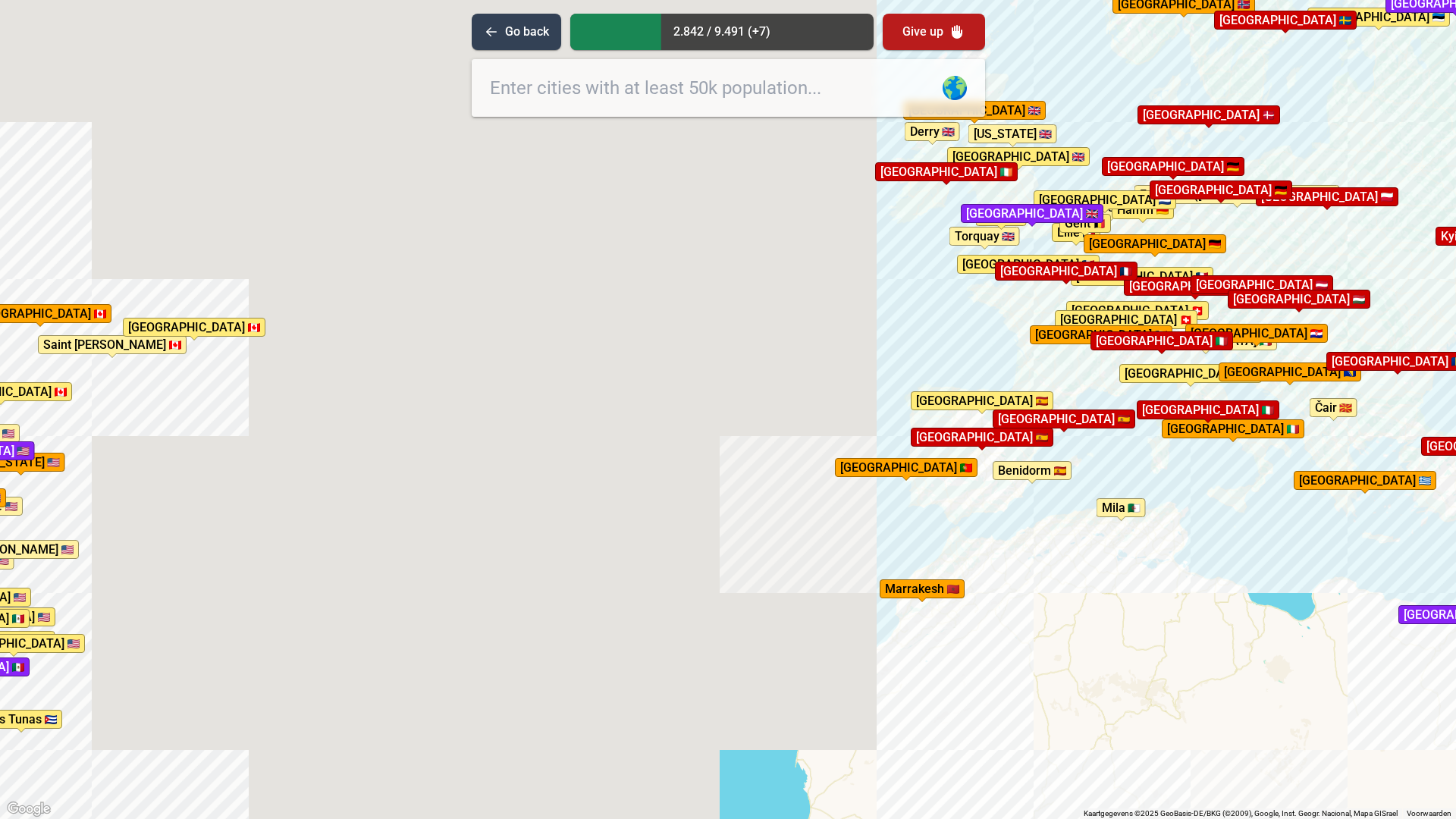
drag, startPoint x: 469, startPoint y: 378, endPoint x: 1125, endPoint y: 305, distance: 660.0
click at [1125, 305] on div "Druk op Alt + Enter om te slepen met het toetsenbord. Gebruik [PERSON_NAME] de …" at bounding box center [728, 409] width 1456 height 819
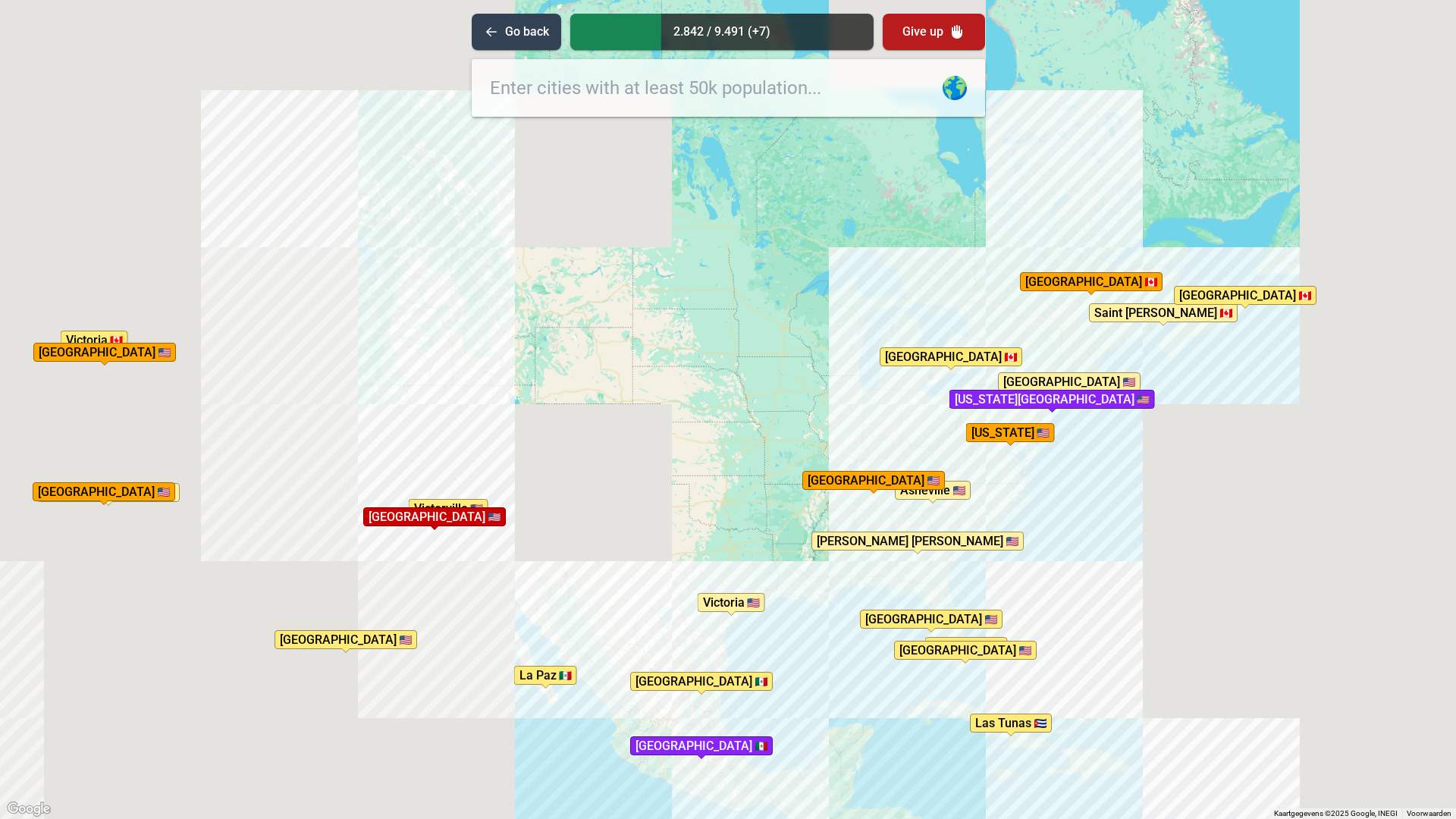
drag, startPoint x: 173, startPoint y: 318, endPoint x: 984, endPoint y: 327, distance: 811.0
click at [984, 327] on div "Druk op Alt + Enter om te slepen met het toetsenbord. Gebruik [PERSON_NAME] de …" at bounding box center [728, 409] width 1456 height 819
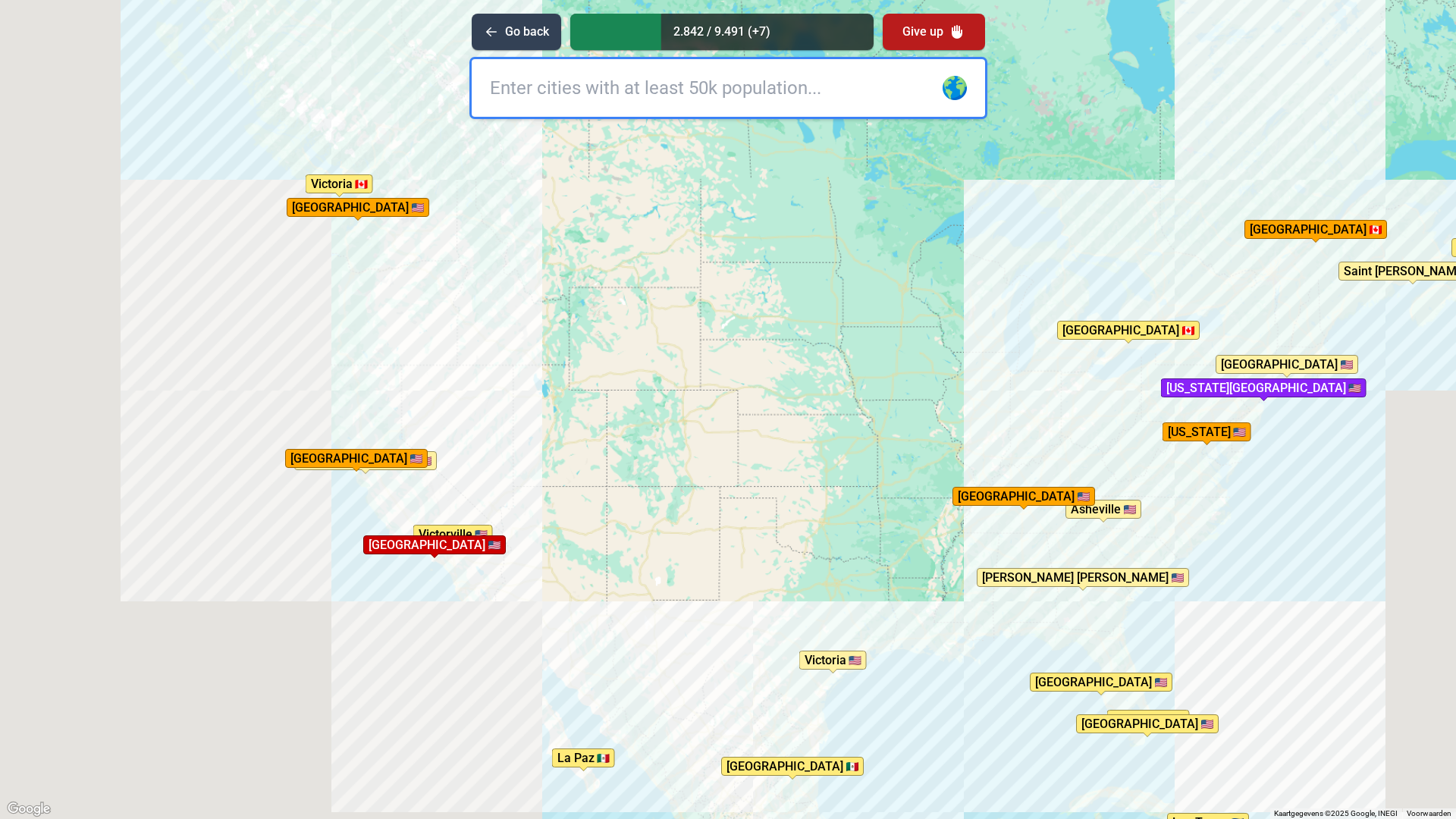
click at [588, 84] on input "text" at bounding box center [728, 88] width 513 height 58
type input "[US_STATE][GEOGRAPHIC_DATA]"
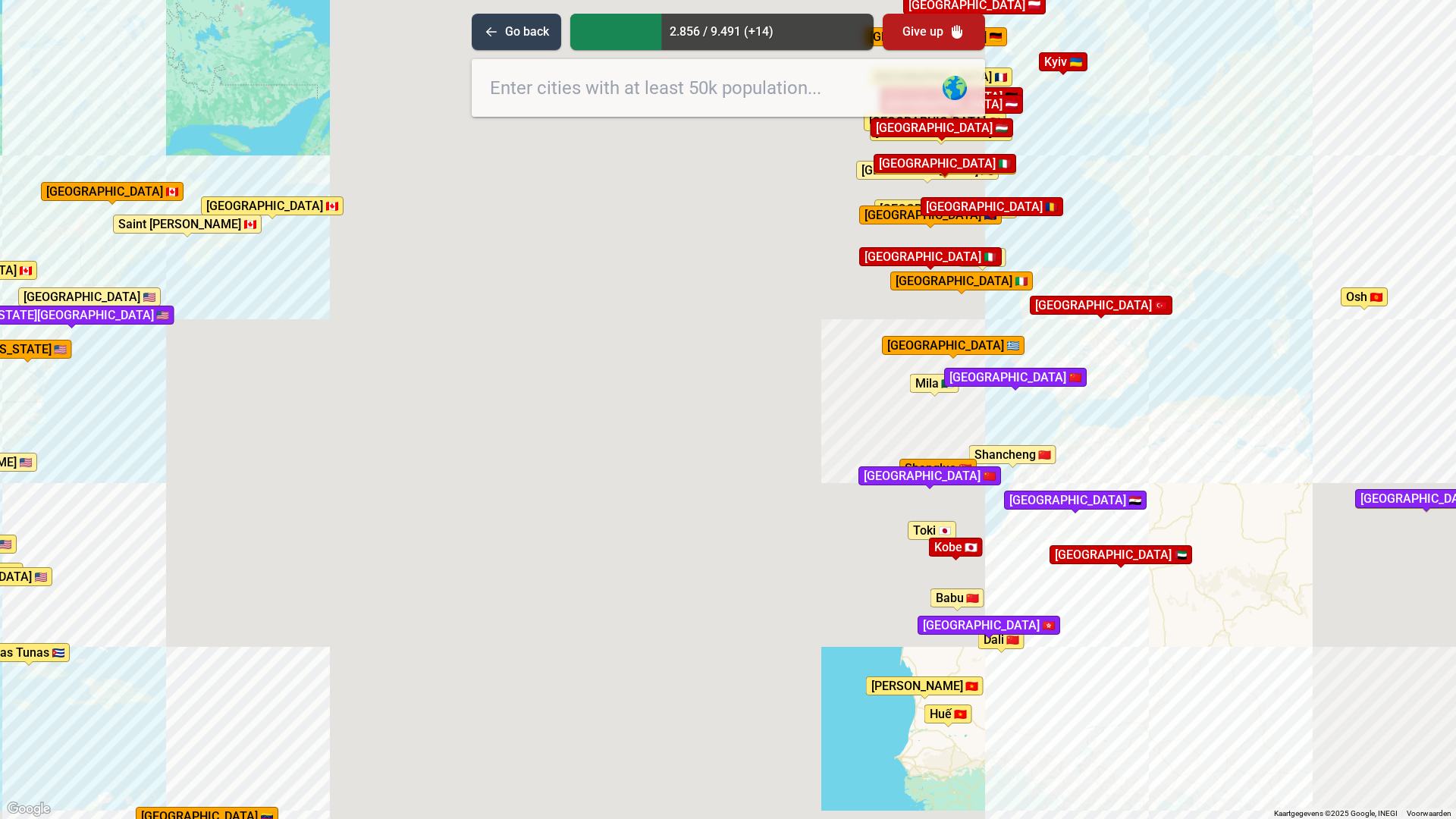
drag, startPoint x: 1249, startPoint y: 456, endPoint x: 747, endPoint y: 408, distance: 504.3
click at [331, 360] on div "Druk op Alt + Enter om te slepen met het toetsenbord. Gebruik [PERSON_NAME] de …" at bounding box center [728, 409] width 1456 height 819
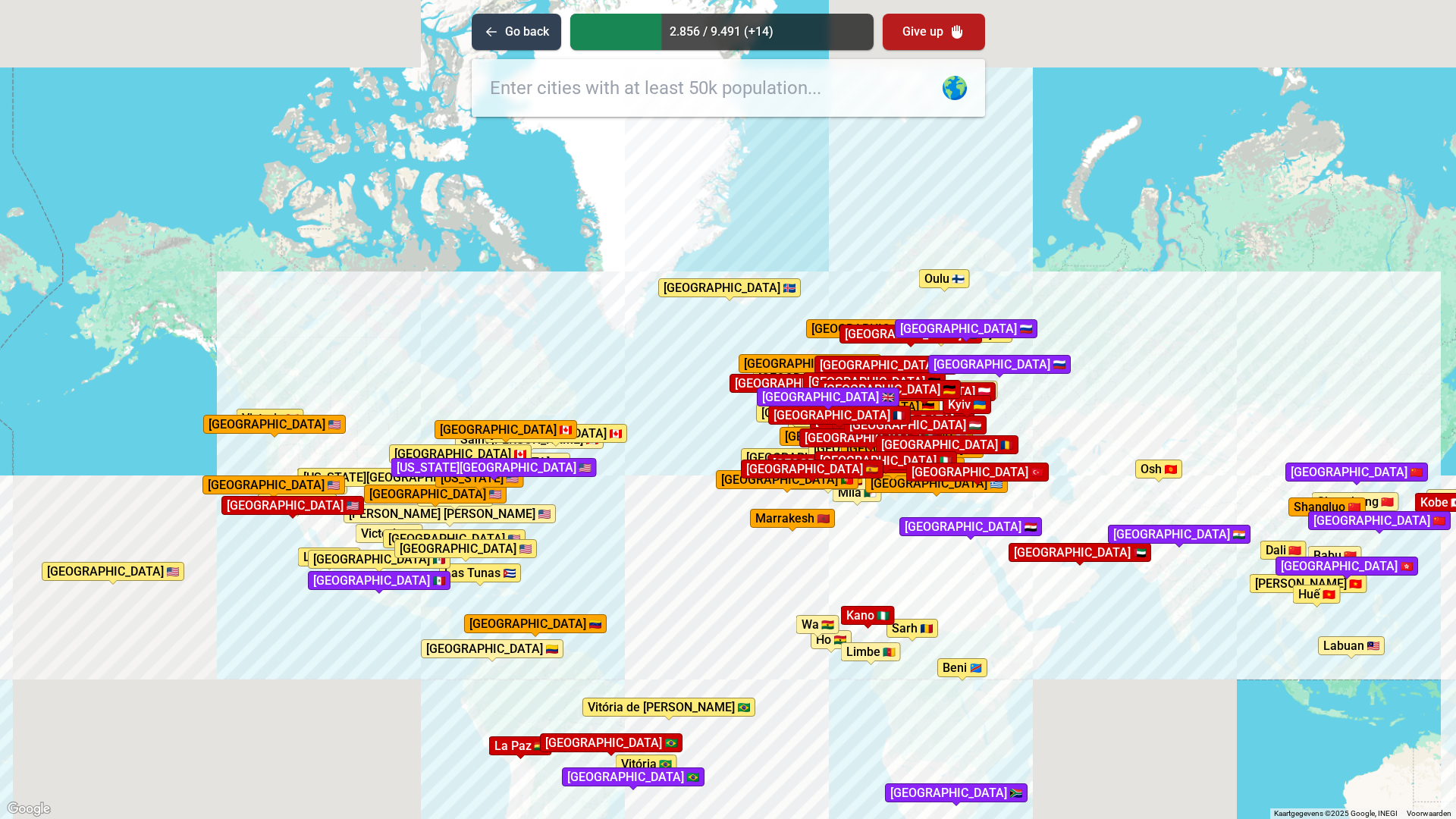
drag, startPoint x: 912, startPoint y: 455, endPoint x: 855, endPoint y: 504, distance: 75.2
click at [864, 498] on img "Population: 68.831" at bounding box center [870, 493] width 12 height 9
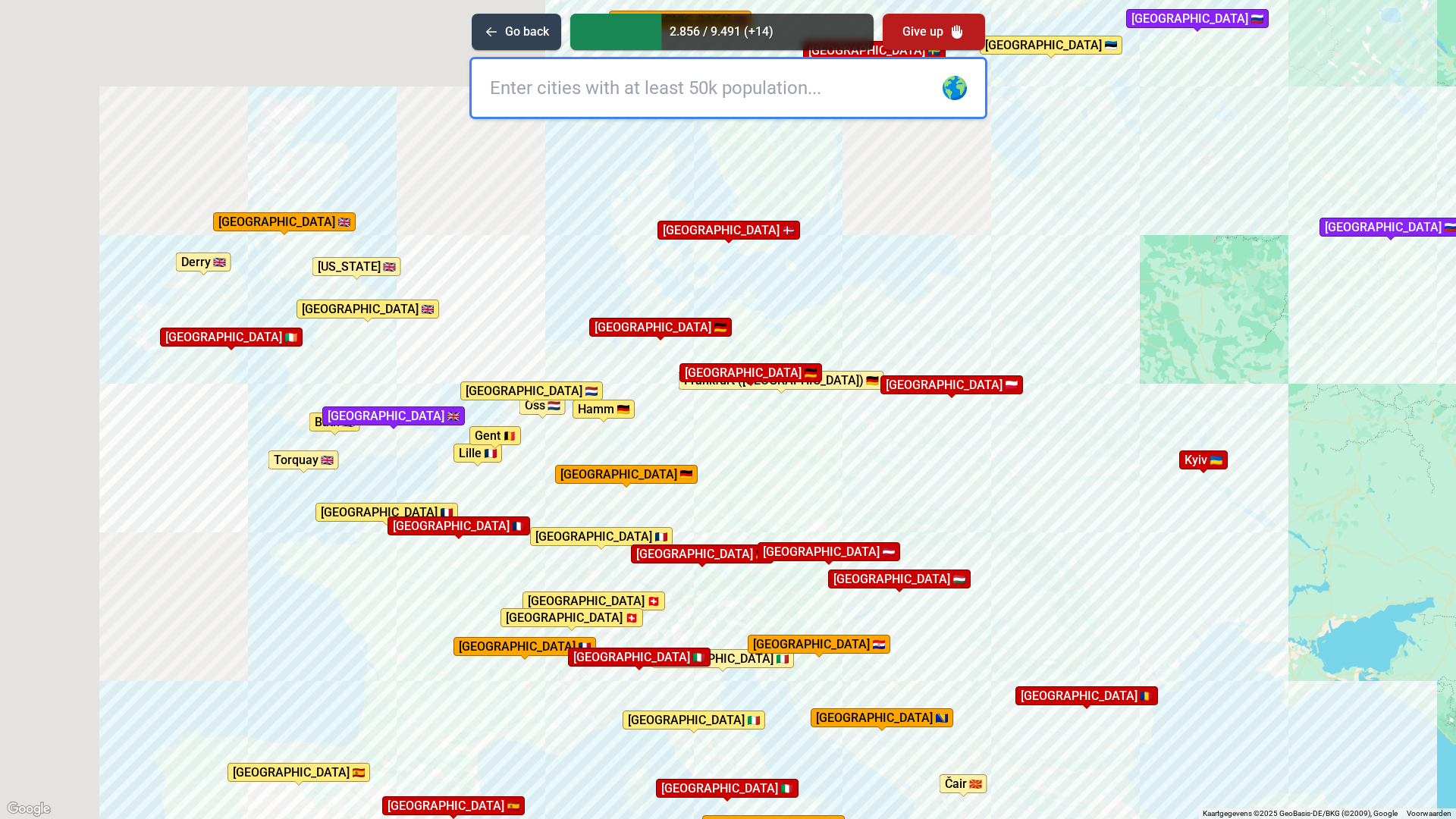
click at [576, 83] on input "text" at bounding box center [728, 88] width 513 height 58
type input "malmo"
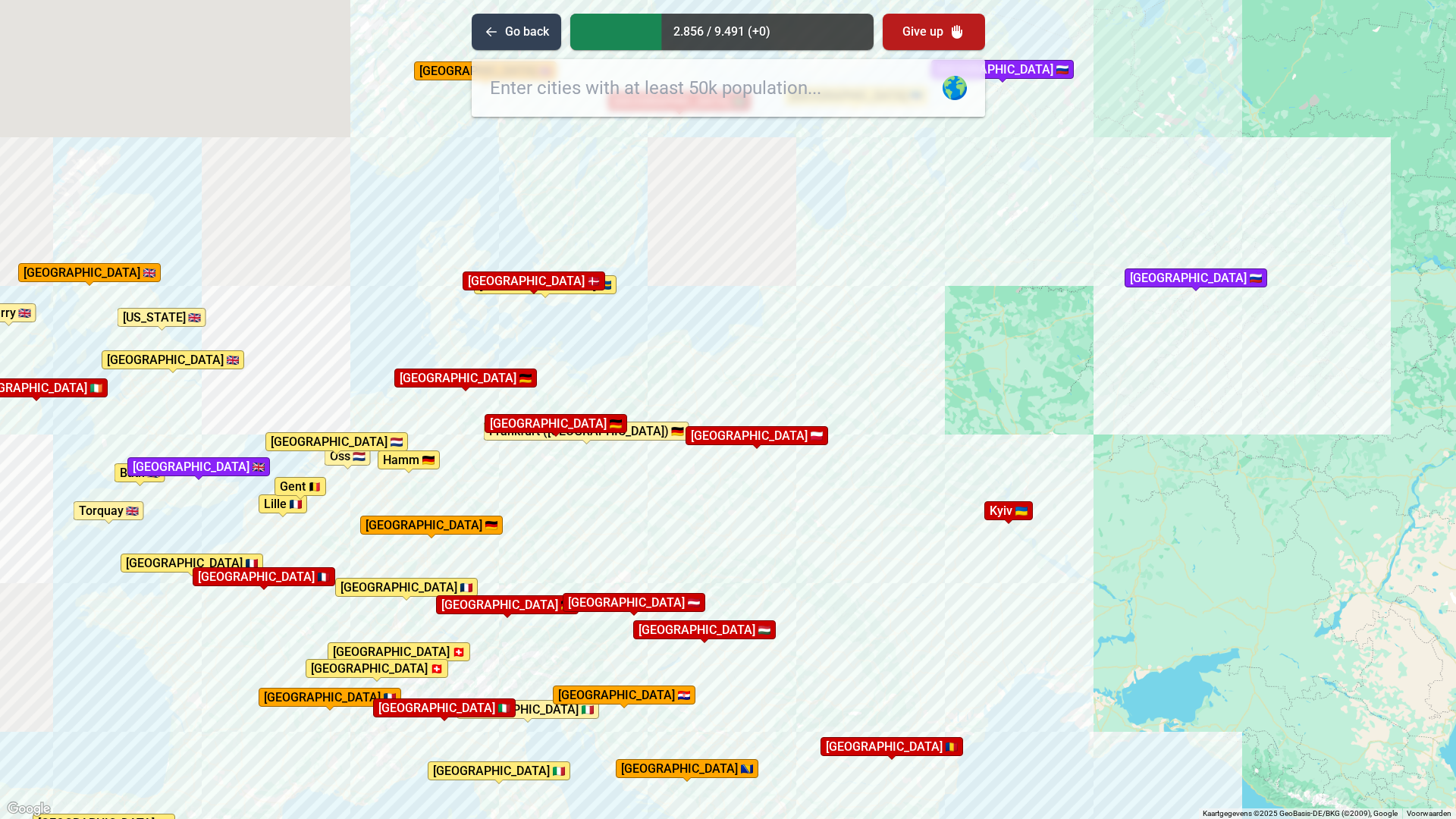
drag, startPoint x: 853, startPoint y: 440, endPoint x: 662, endPoint y: 479, distance: 194.9
click at [662, 479] on div "Druk op Alt + Enter om te slepen met het toetsenbord. Gebruik [PERSON_NAME] de …" at bounding box center [728, 409] width 1456 height 819
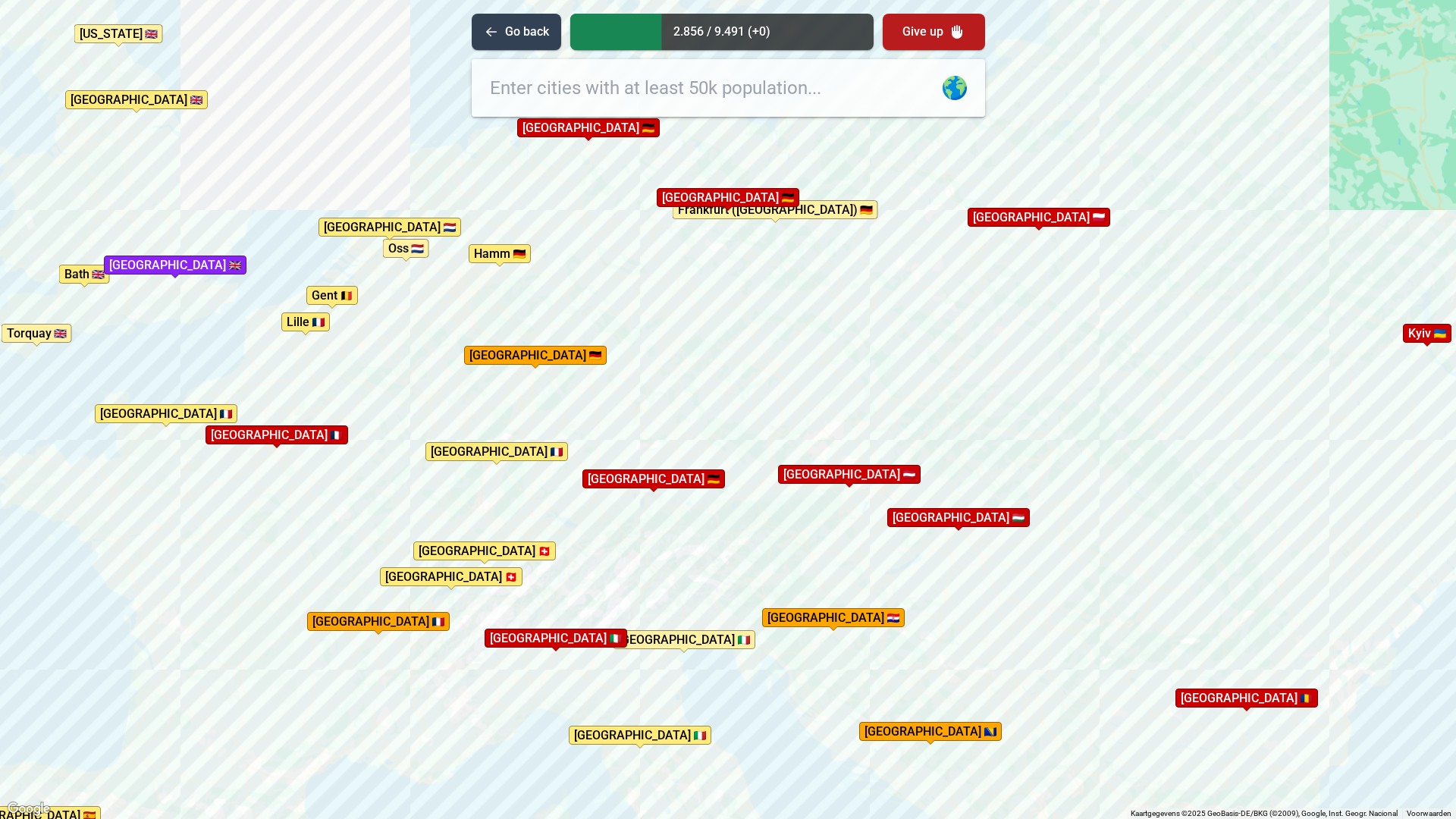
drag, startPoint x: 516, startPoint y: 602, endPoint x: 658, endPoint y: 396, distance: 250.2
click at [658, 396] on div "Druk op Alt + Enter om te slepen met het toetsenbord. Gebruik dan de pijltoetse…" at bounding box center [728, 409] width 1456 height 819
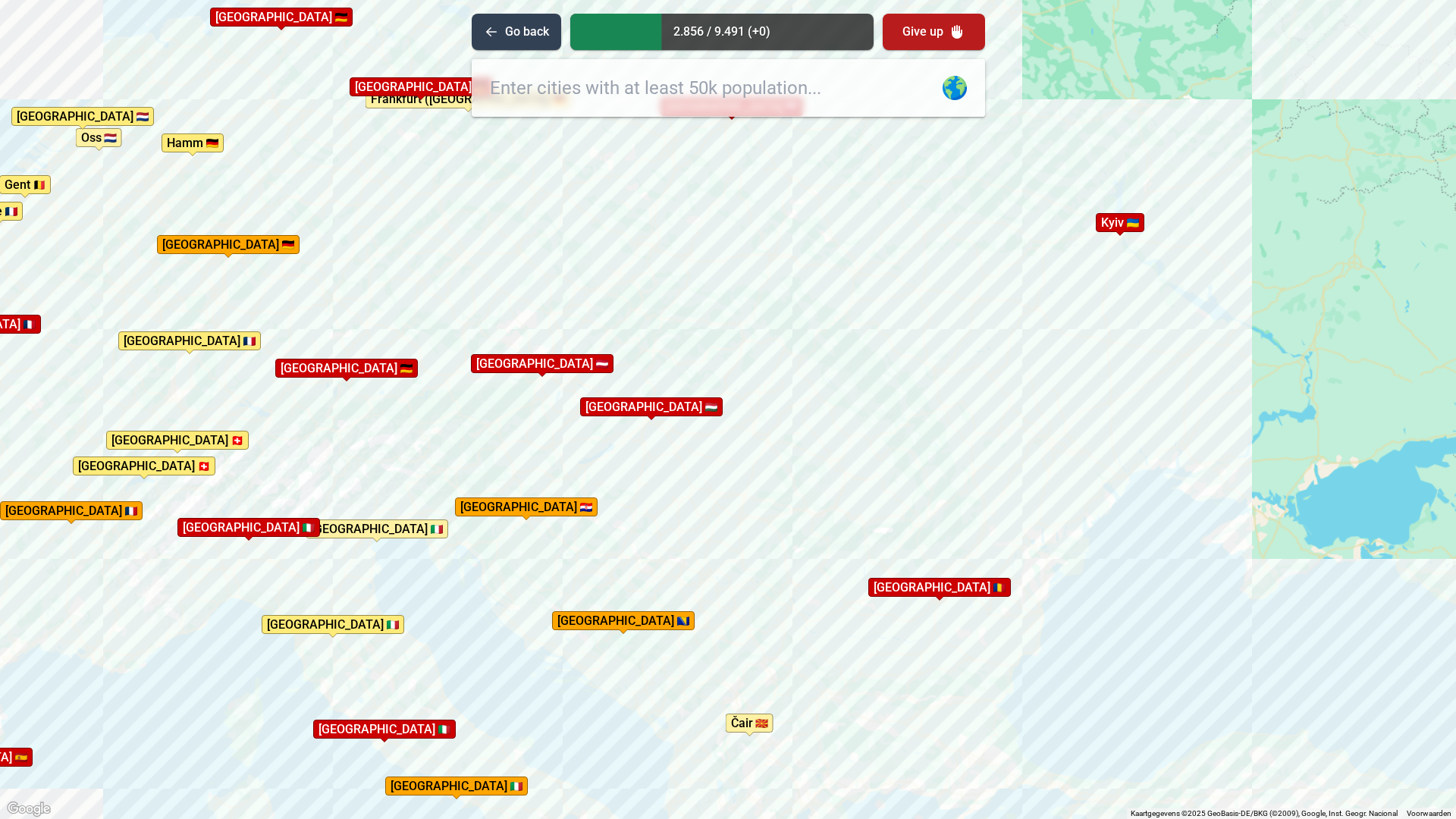
drag, startPoint x: 1167, startPoint y: 562, endPoint x: 859, endPoint y: 466, distance: 322.6
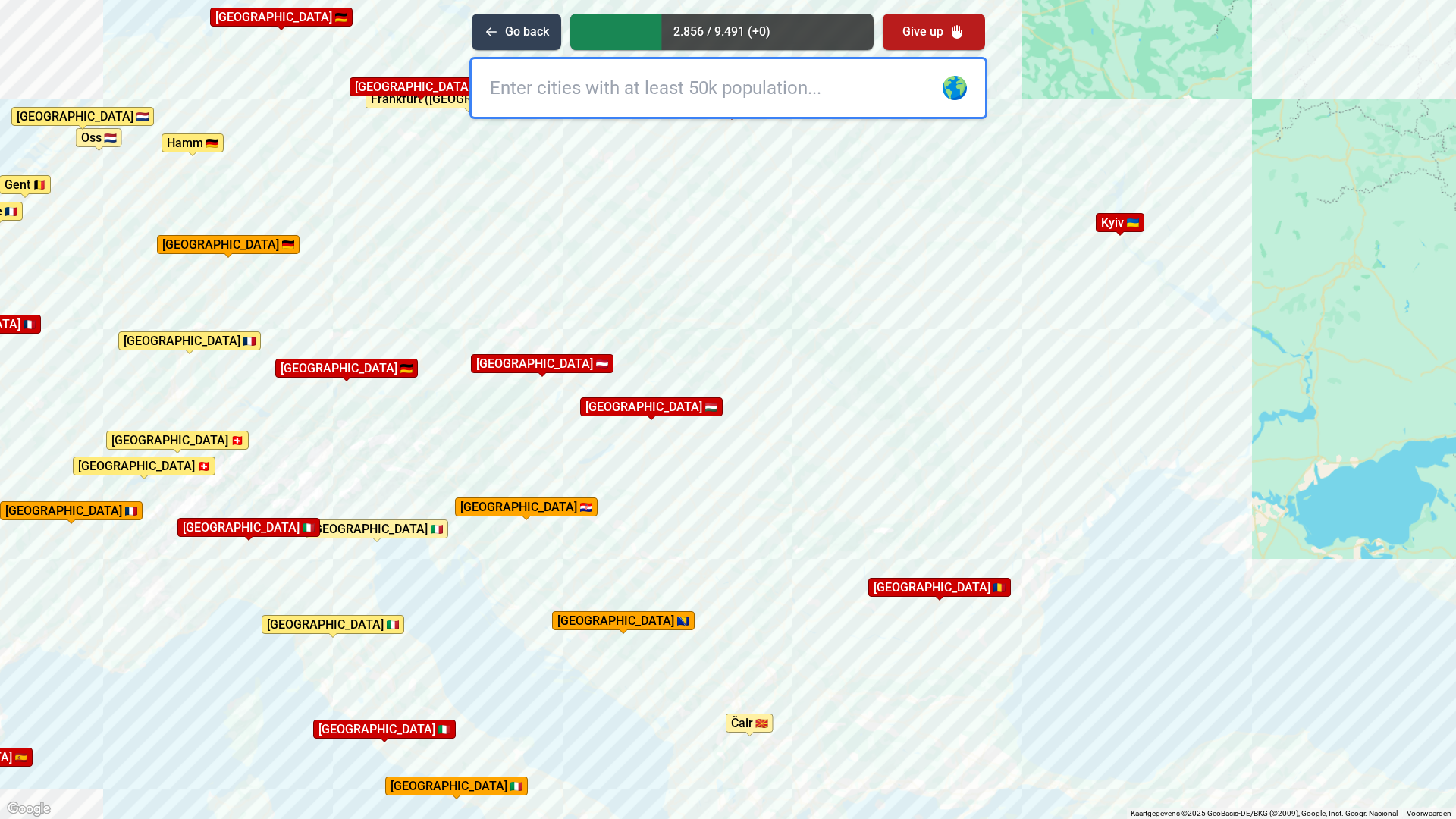
click at [859, 466] on div "Druk op Alt + Enter om te slepen met het toetsenbord. Gebruik dan de pijltoetse…" at bounding box center [728, 409] width 1456 height 819
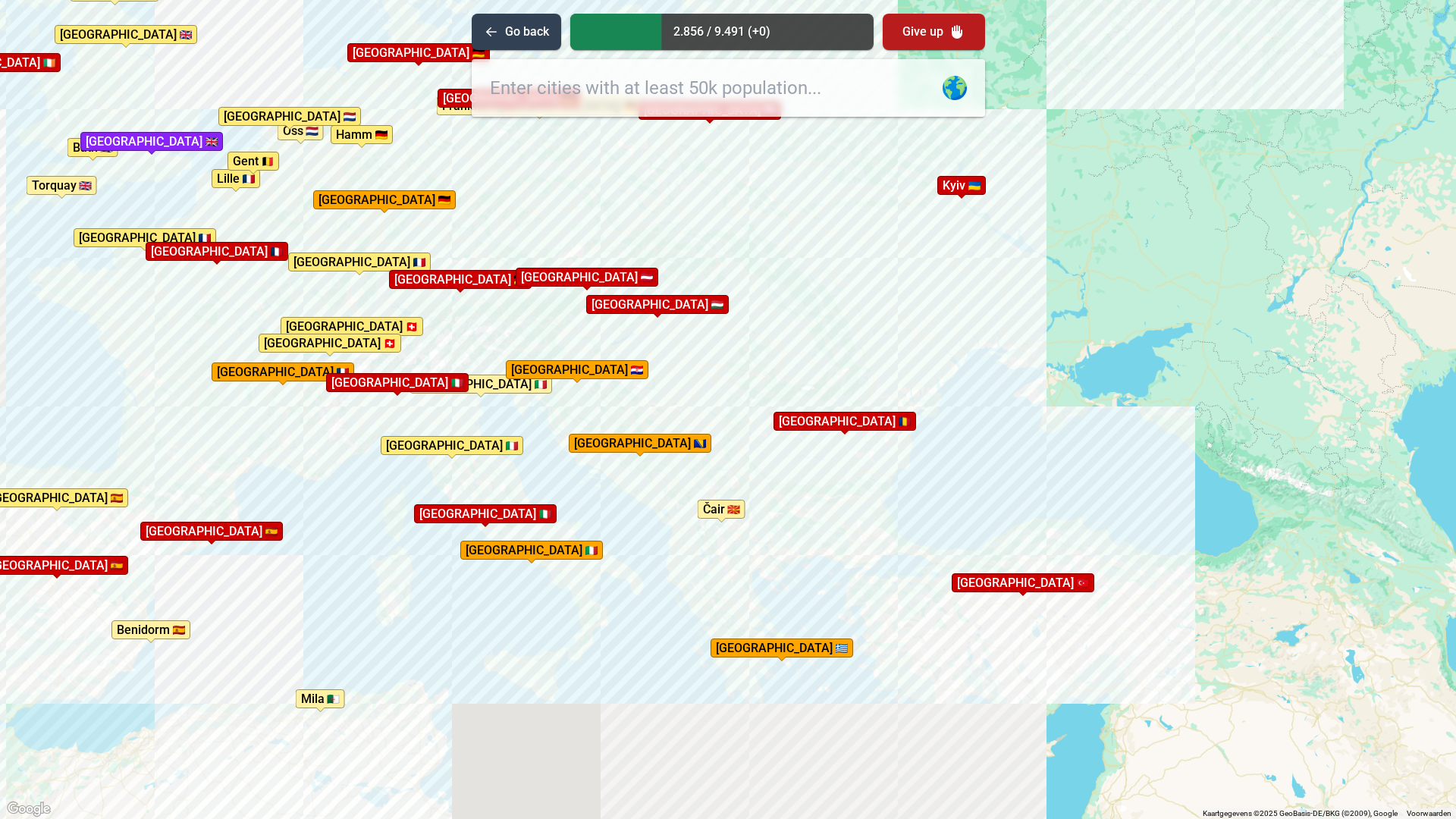
drag, startPoint x: 844, startPoint y: 743, endPoint x: 783, endPoint y: 549, distance: 203.4
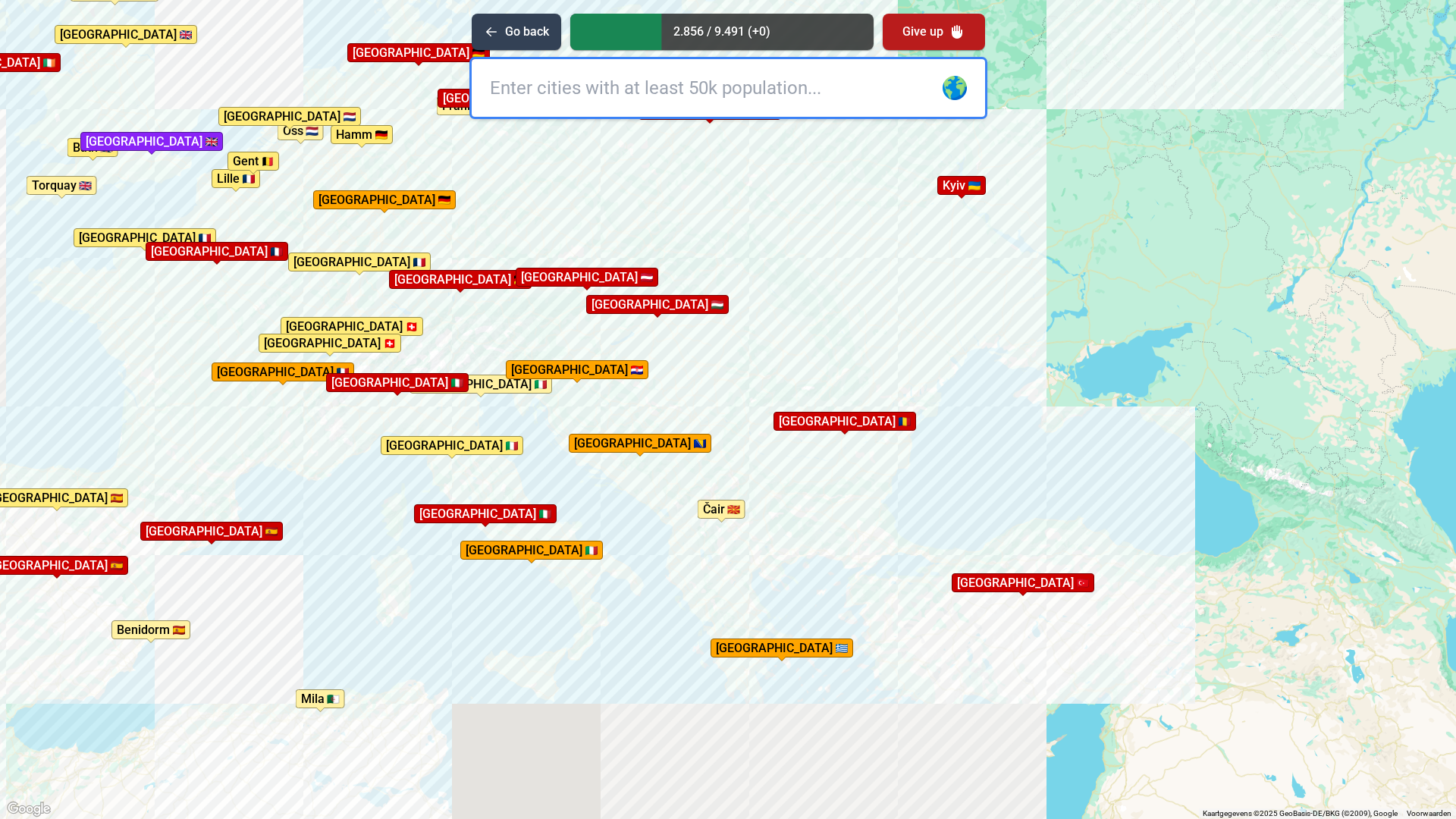
click at [783, 549] on div "Druk op Alt + Enter om te slepen met het toetsenbord. Gebruik [PERSON_NAME] de …" at bounding box center [728, 409] width 1456 height 819
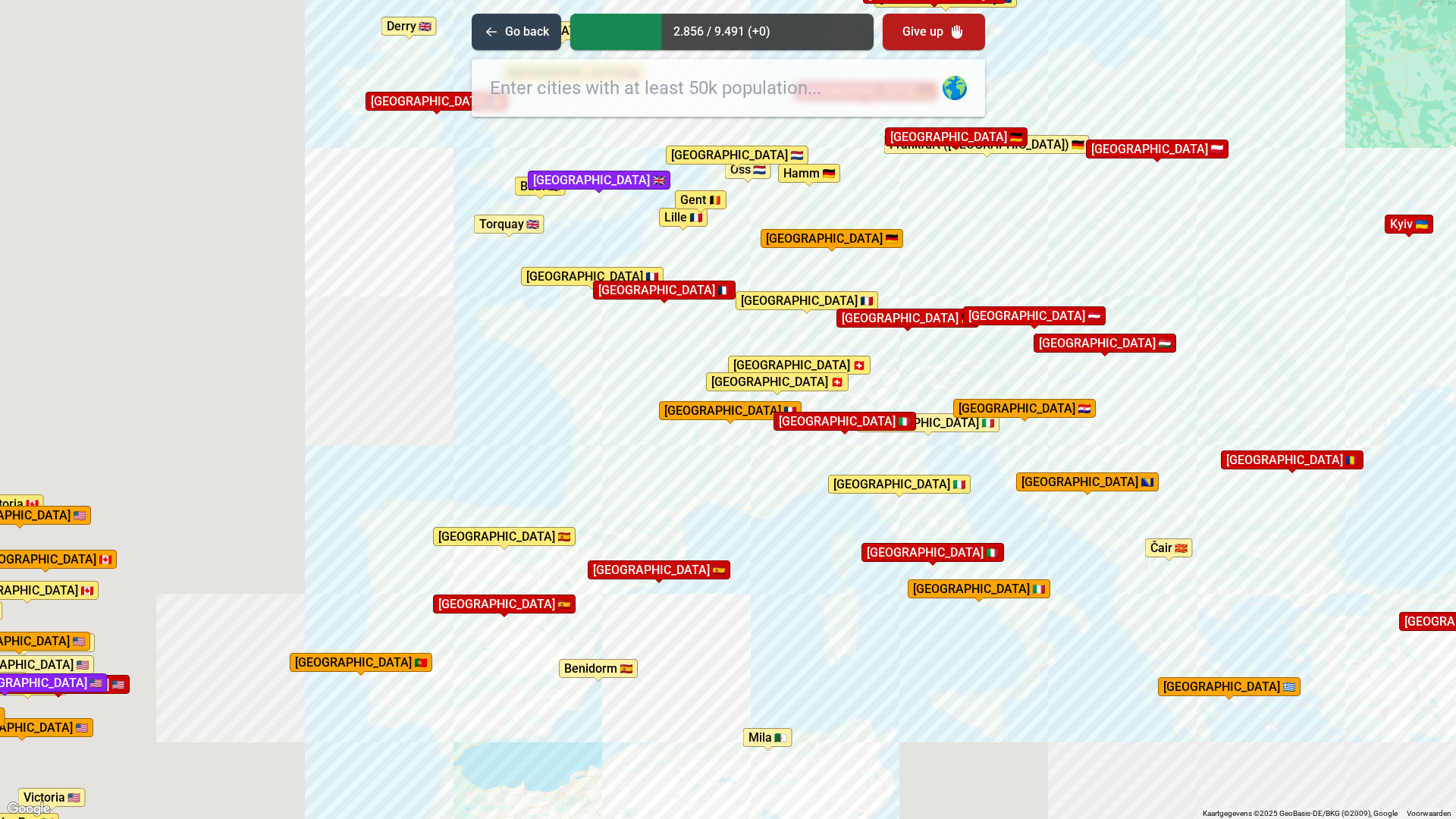
drag, startPoint x: 420, startPoint y: 564, endPoint x: 868, endPoint y: 602, distance: 449.6
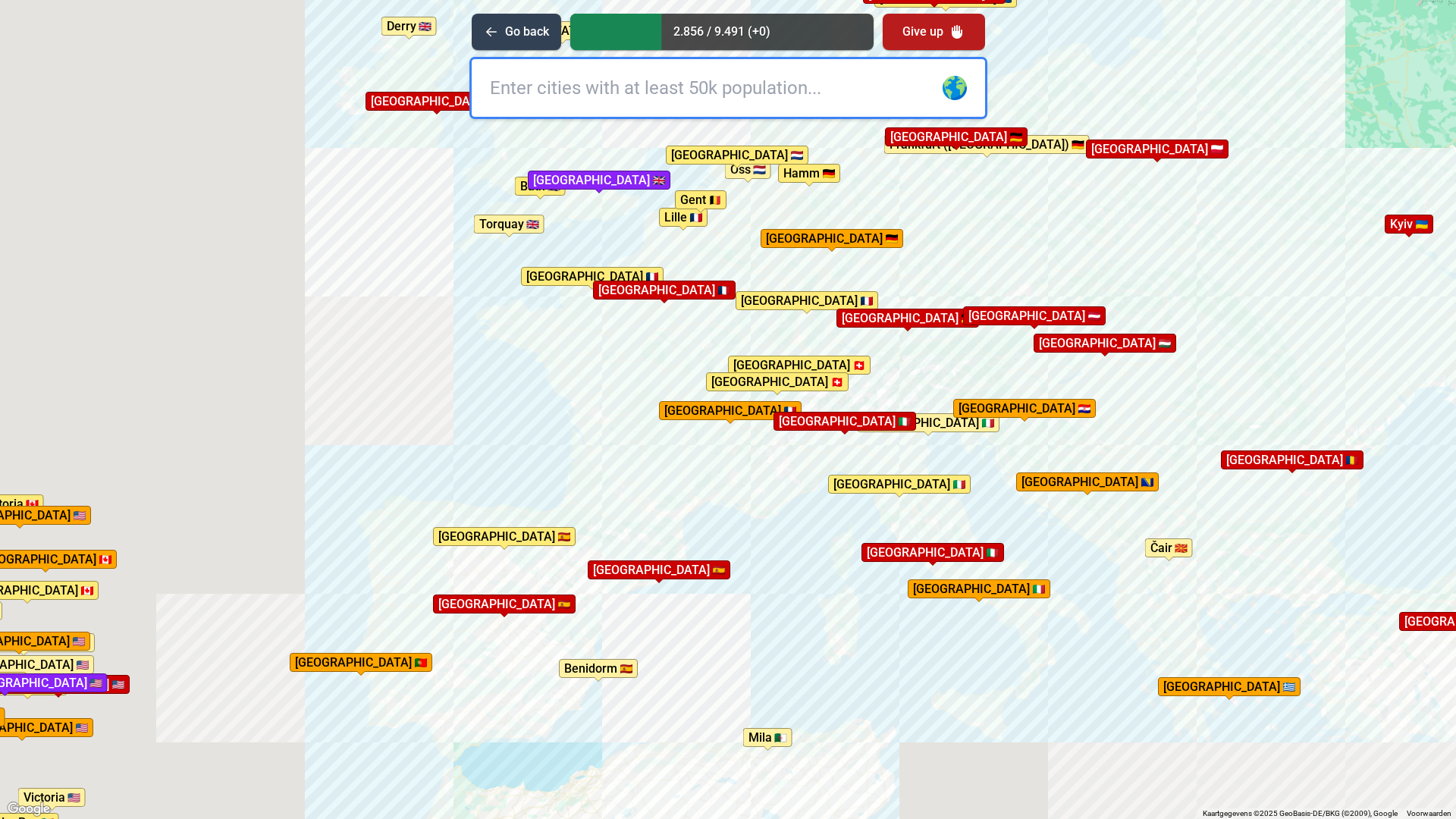
click at [868, 602] on div "Druk op Alt + Enter om te slepen met het toetsenbord. Gebruik [PERSON_NAME] de …" at bounding box center [728, 409] width 1456 height 819
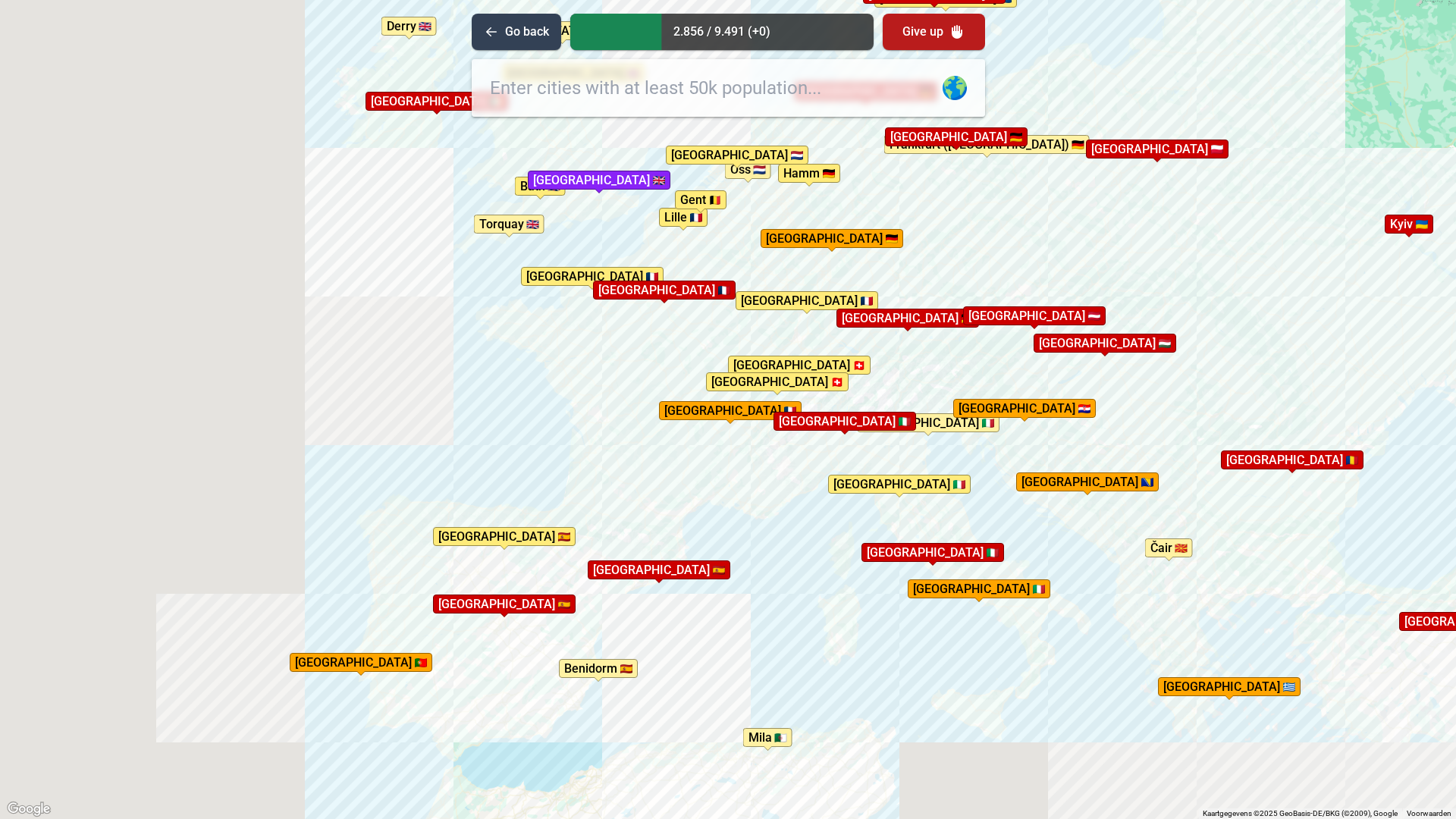
drag, startPoint x: 521, startPoint y: 535, endPoint x: 532, endPoint y: 683, distance: 148.4
click at [558, 541] on img "Population: 178.966" at bounding box center [564, 536] width 12 height 9
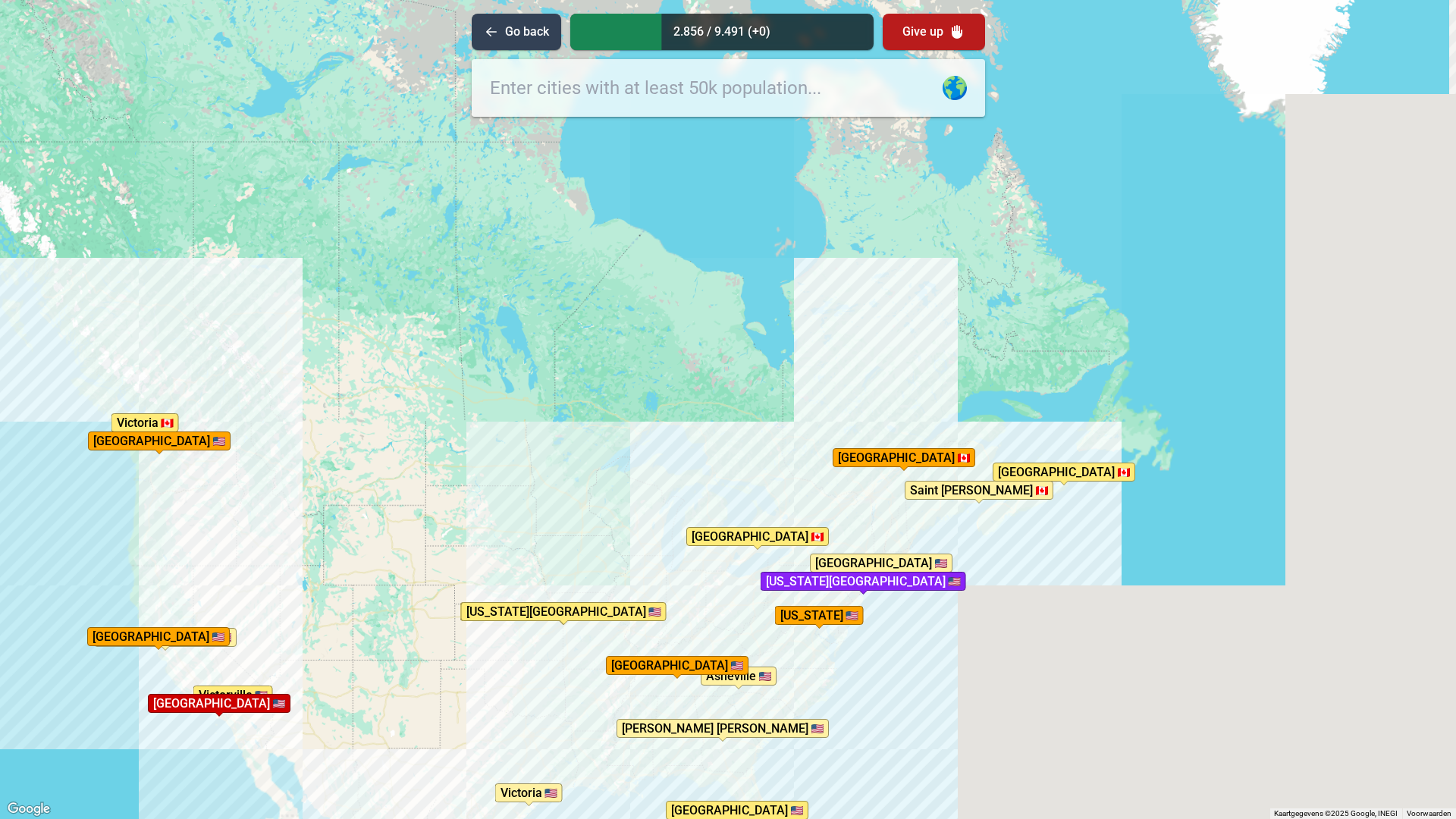
drag, startPoint x: 478, startPoint y: 665, endPoint x: 488, endPoint y: 594, distance: 71.7
click at [488, 645] on div "Druk op Alt + Enter om te slepen met het toetsenbord. Gebruik dan de pijltoetse…" at bounding box center [728, 409] width 1456 height 819
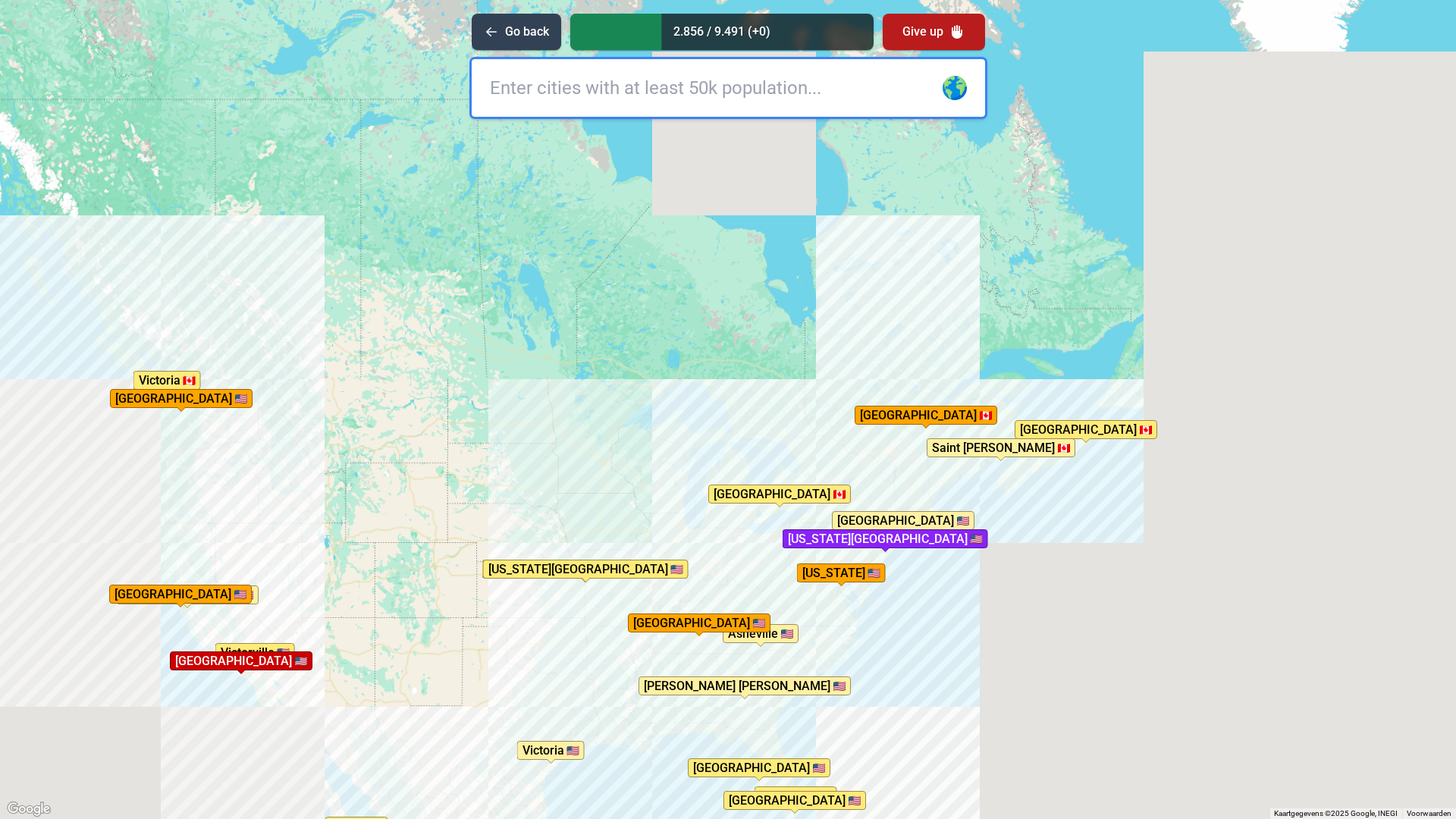
click at [621, 98] on input "text" at bounding box center [728, 88] width 513 height 58
type input "o"
type input "[US_STATE]"
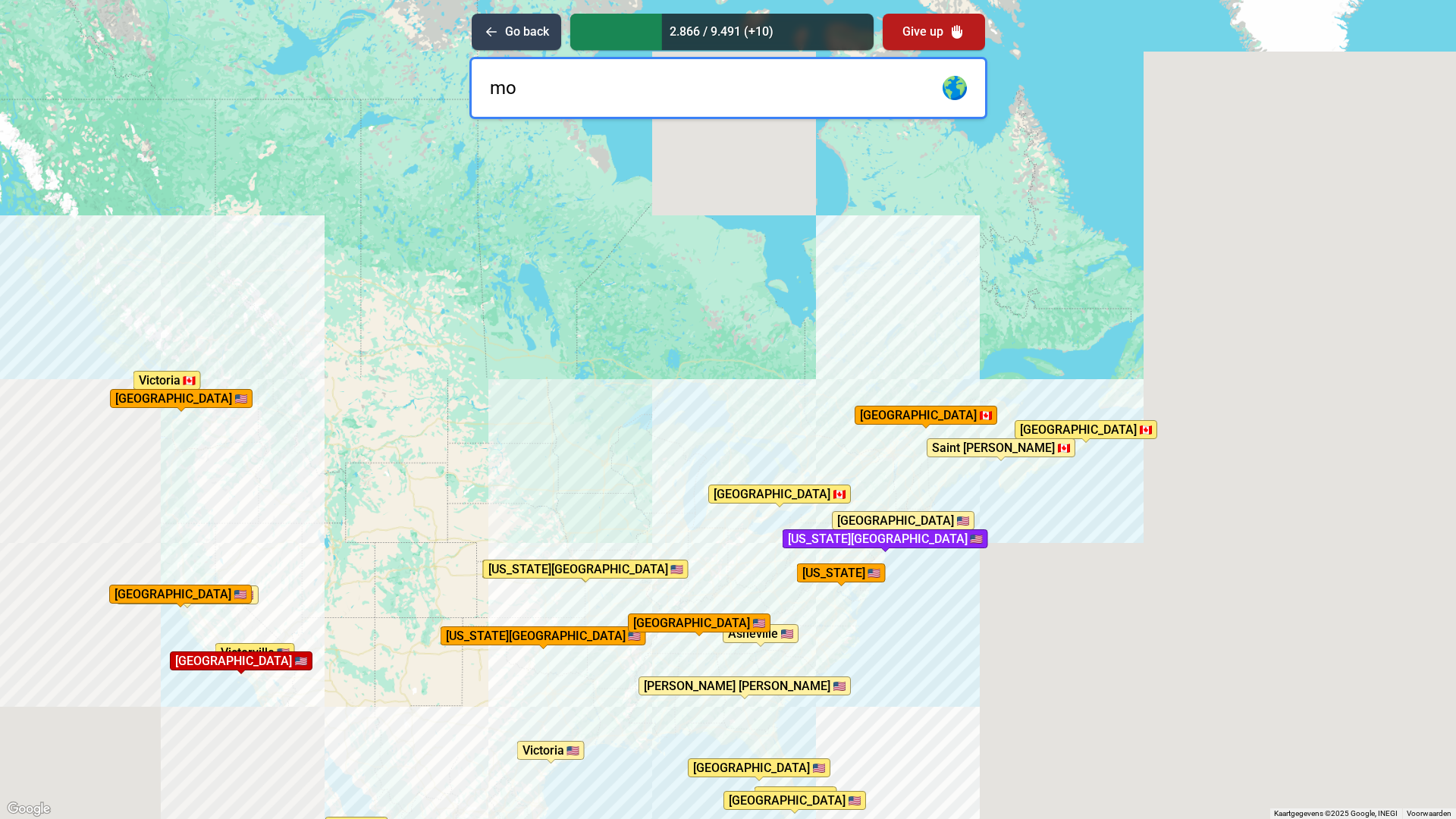
type input "mon"
type input "acco"
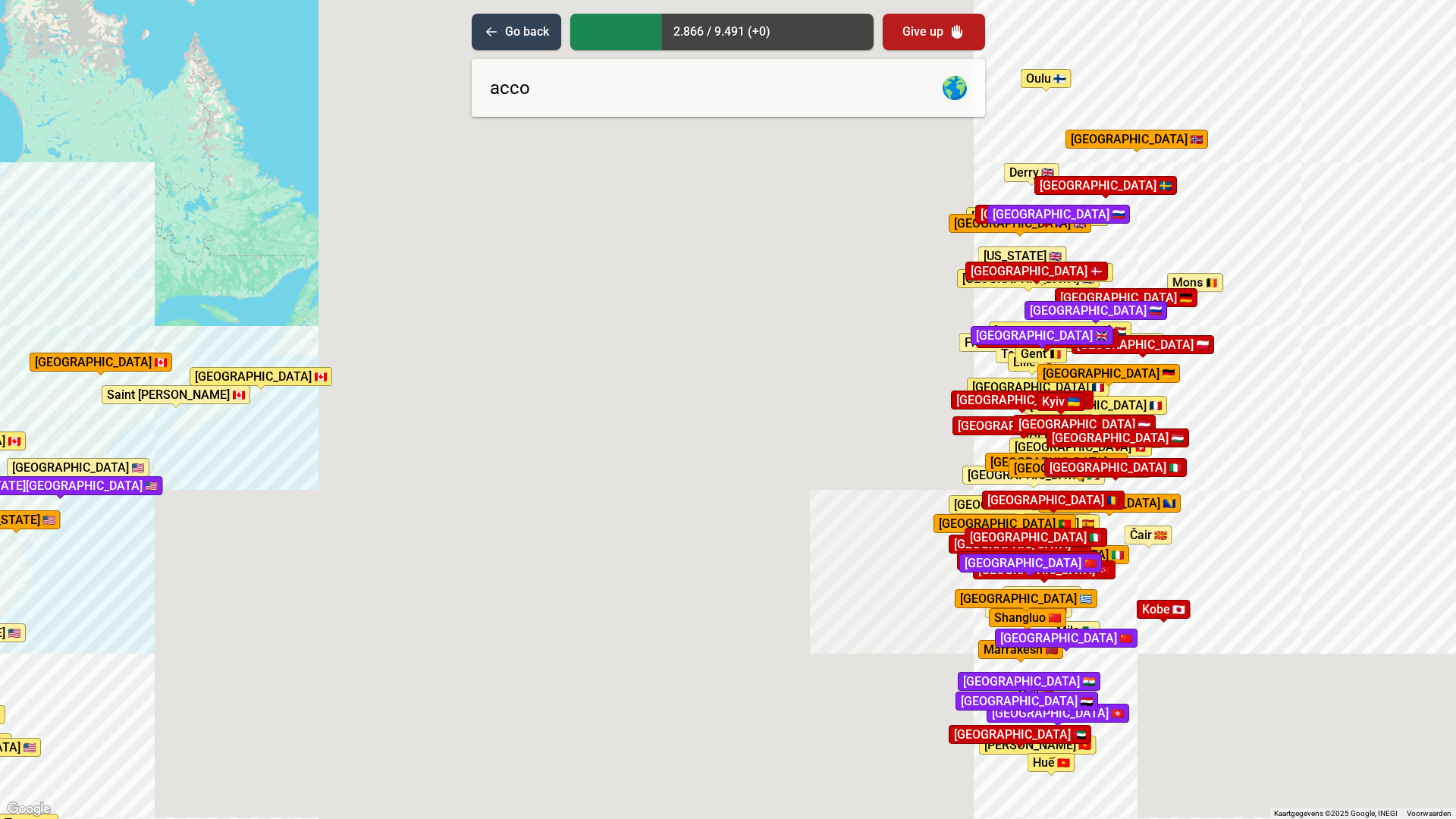
drag, startPoint x: 1102, startPoint y: 437, endPoint x: -95, endPoint y: 388, distance: 1198.0
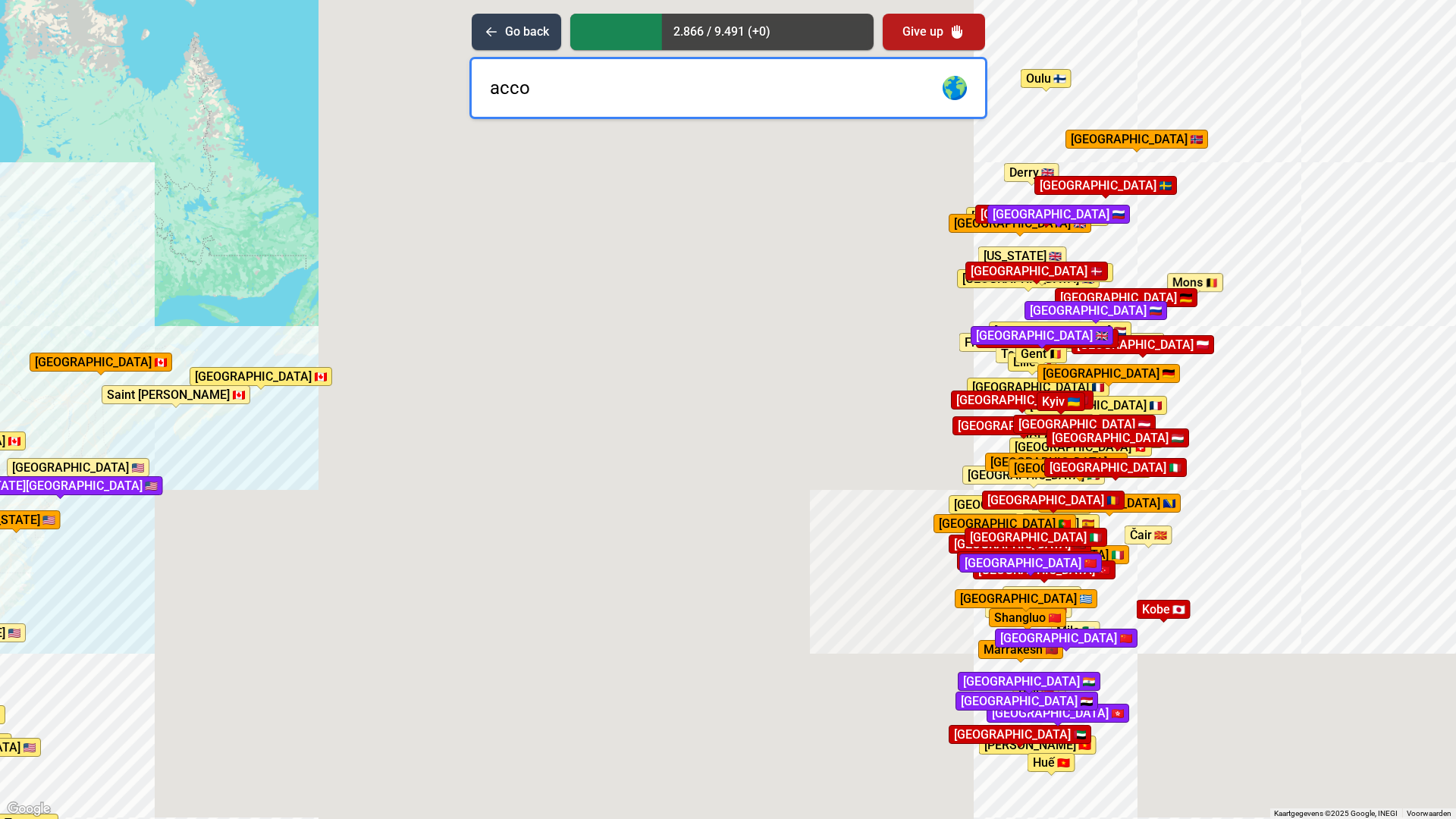
click at [0, 388] on html "Druk op Alt + Enter om te slepen met het toetsenbord. Gebruik [PERSON_NAME] de …" at bounding box center [728, 409] width 1456 height 819
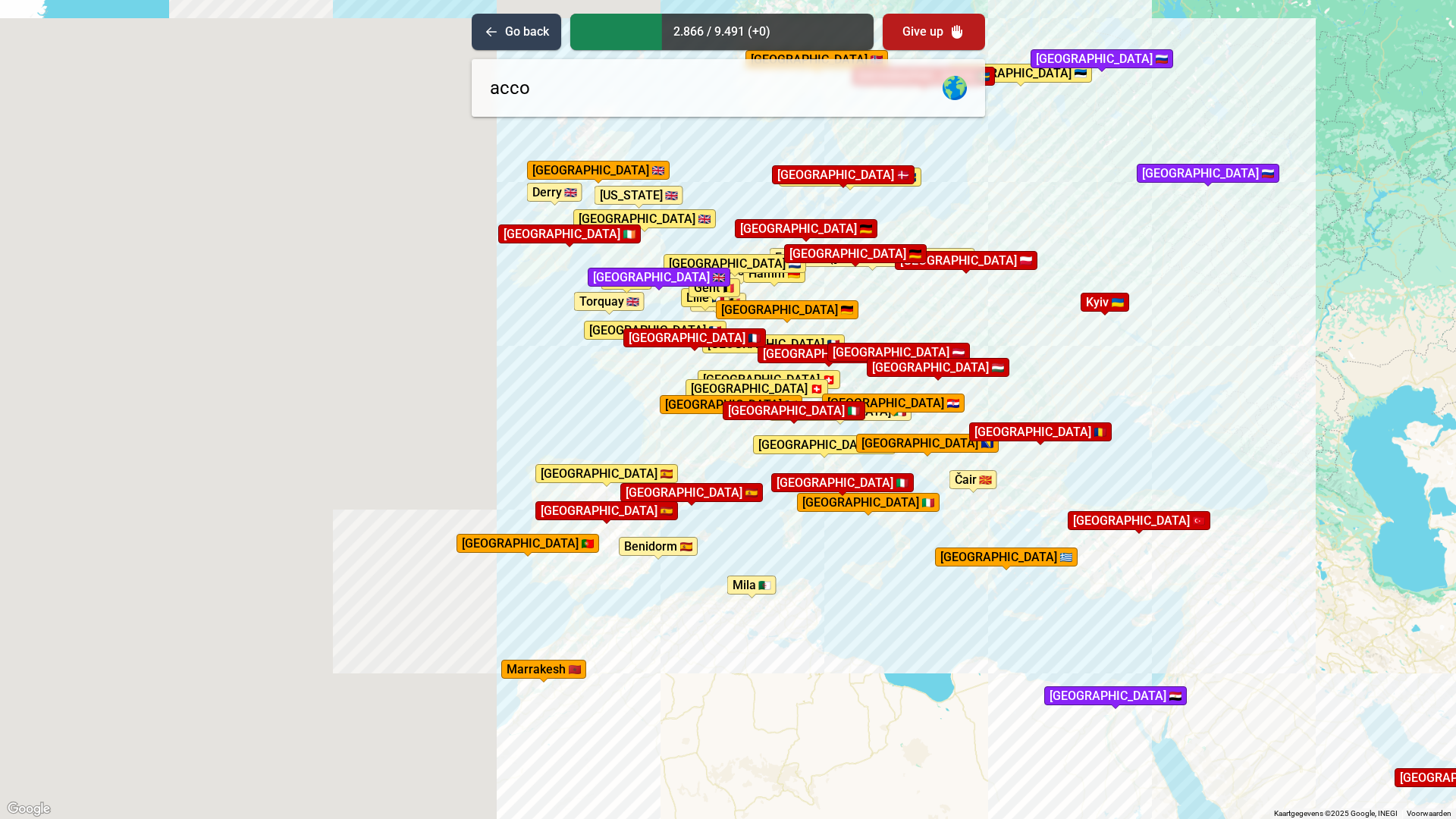
drag, startPoint x: 726, startPoint y: 336, endPoint x: 686, endPoint y: 402, distance: 77.2
click at [692, 398] on div "Druk op Alt + Enter om te slepen met het toetsenbord. Gebruik dan de pijltoetse…" at bounding box center [728, 409] width 1456 height 819
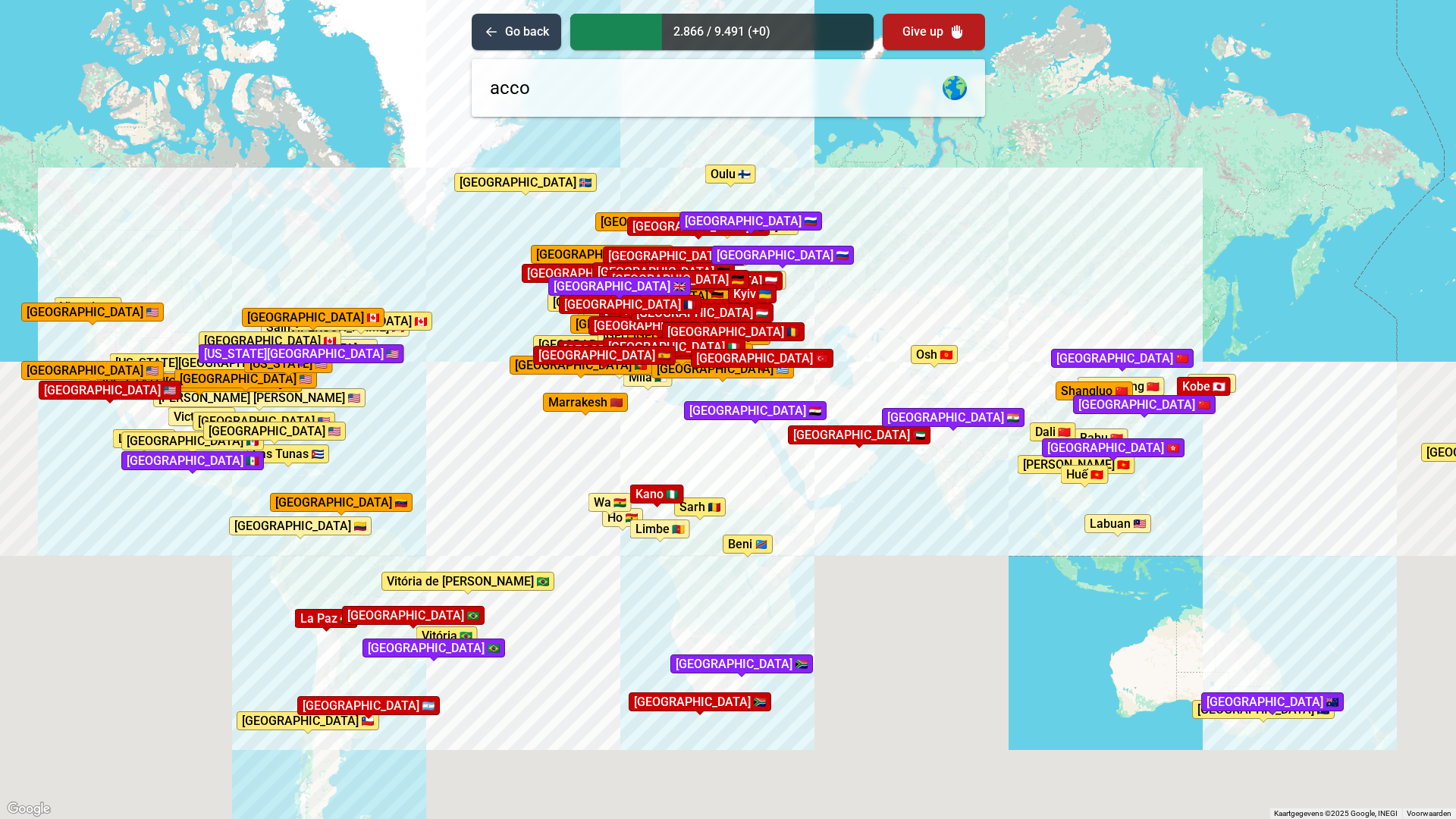
drag, startPoint x: 770, startPoint y: 665, endPoint x: 725, endPoint y: 499, distance: 172.0
click at [728, 506] on div "Druk op Alt + Enter om te slepen met het toetsenbord. Gebruik [PERSON_NAME] de …" at bounding box center [728, 409] width 1456 height 819
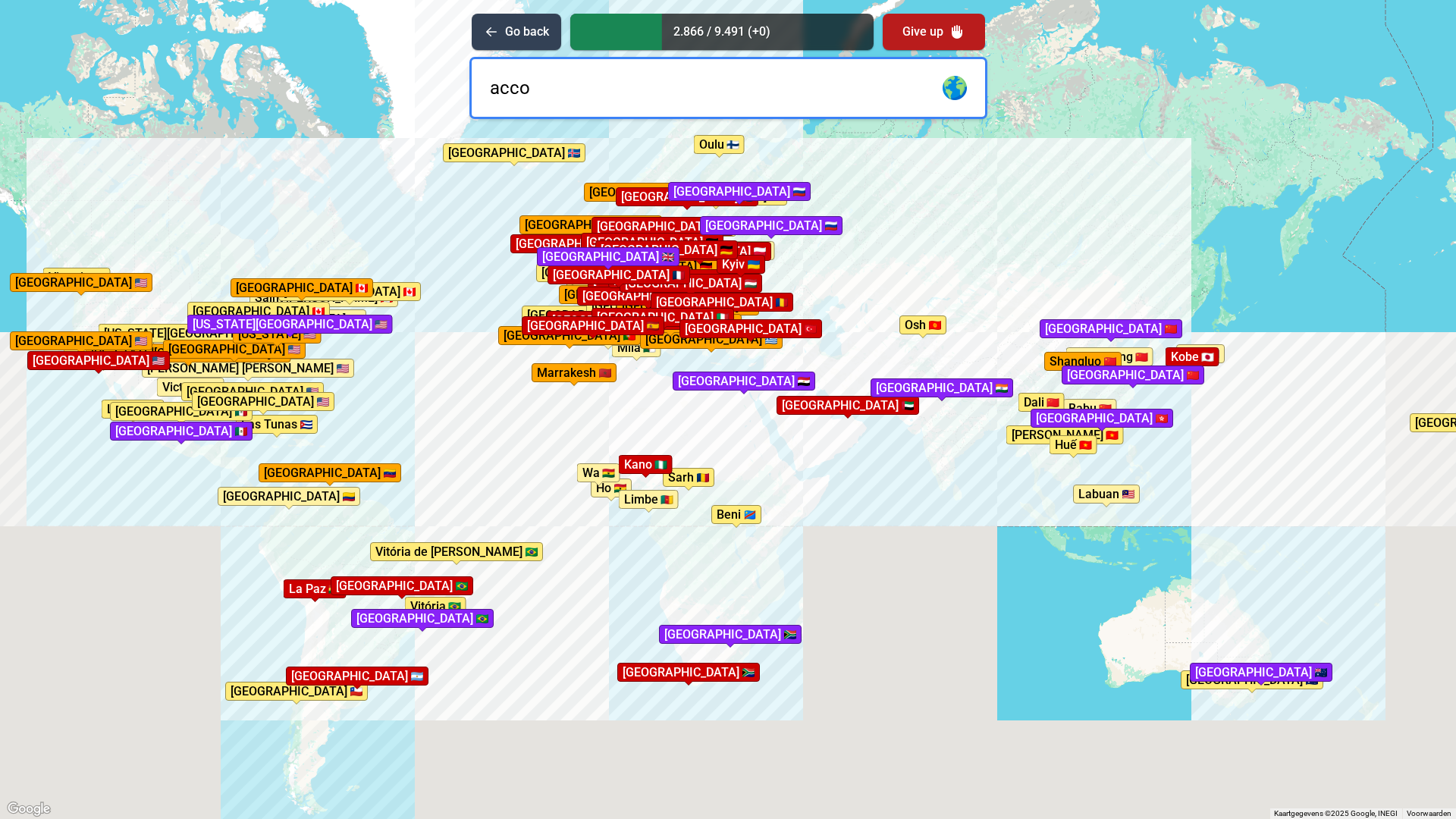
drag, startPoint x: 498, startPoint y: 88, endPoint x: 147, endPoint y: 80, distance: 351.1
click at [147, 80] on div "Druk op Alt + Enter om te slepen met het toetsenbord. Gebruik [PERSON_NAME] de …" at bounding box center [728, 409] width 1456 height 819
type input "[GEOGRAPHIC_DATA]"
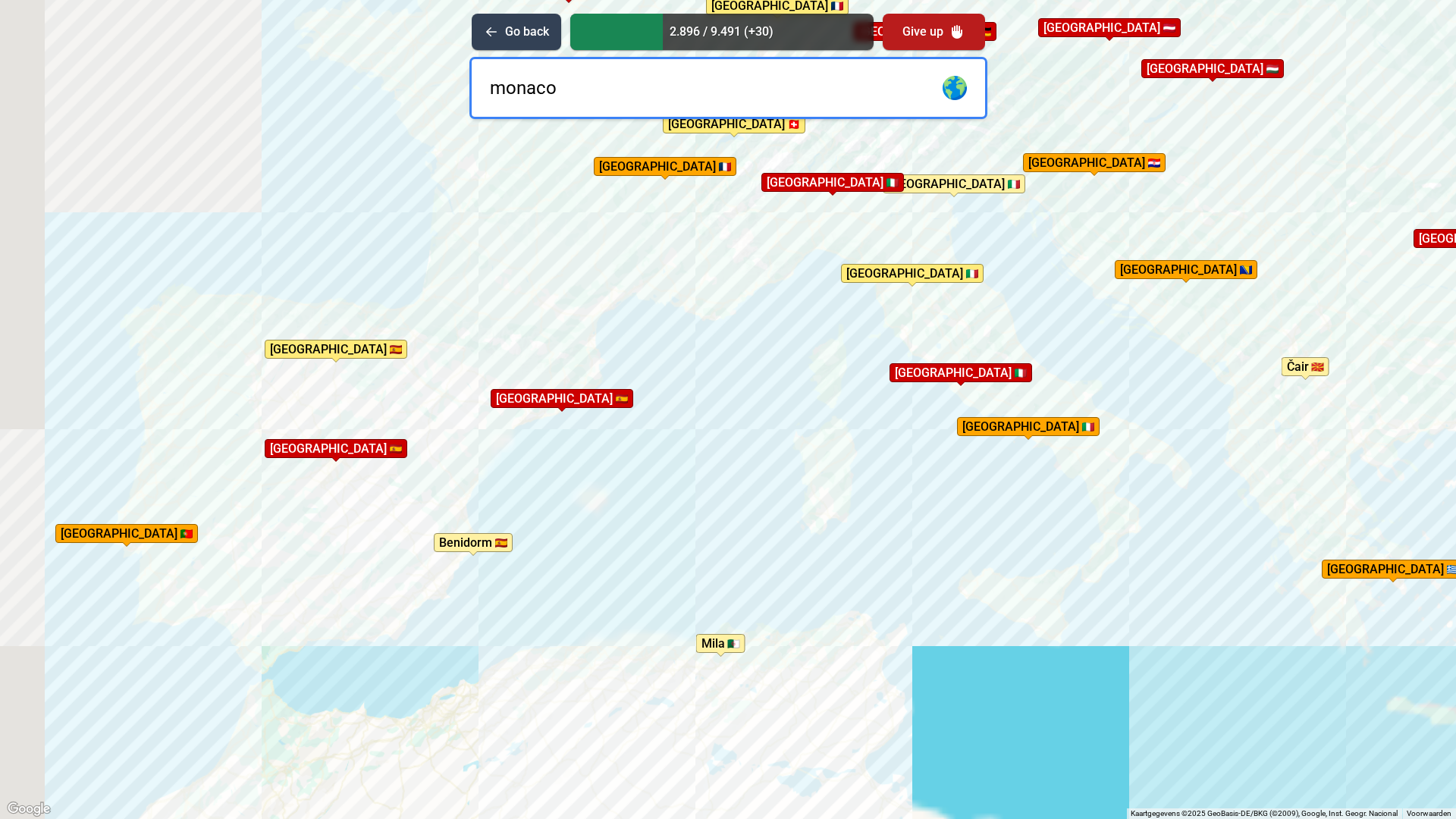
type input "monaco"
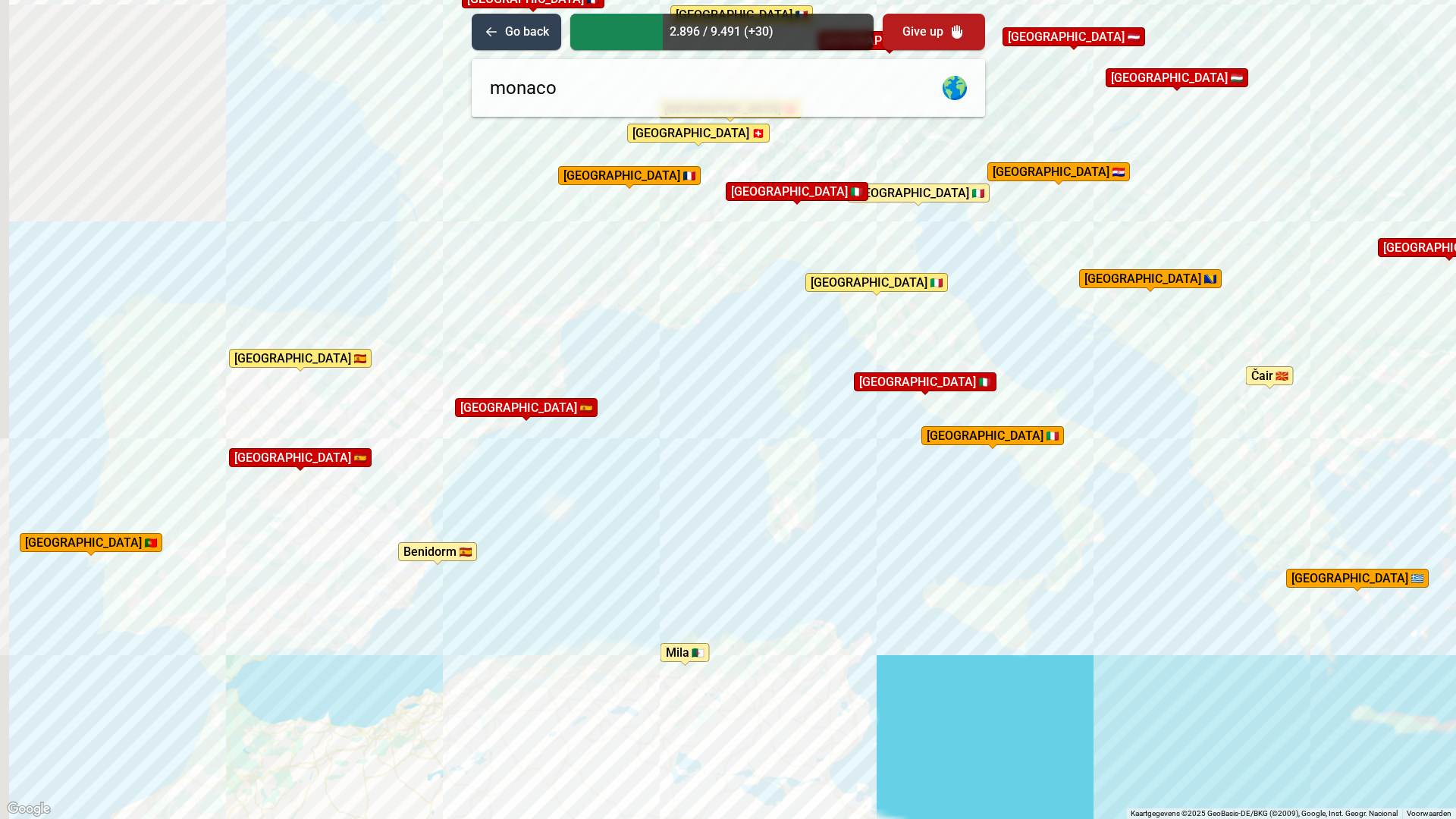
drag, startPoint x: 767, startPoint y: 285, endPoint x: 658, endPoint y: 352, distance: 127.9
click at [658, 352] on div "Druk op Alt + Enter om te slepen met het toetsenbord. Gebruik [PERSON_NAME] de …" at bounding box center [728, 409] width 1456 height 819
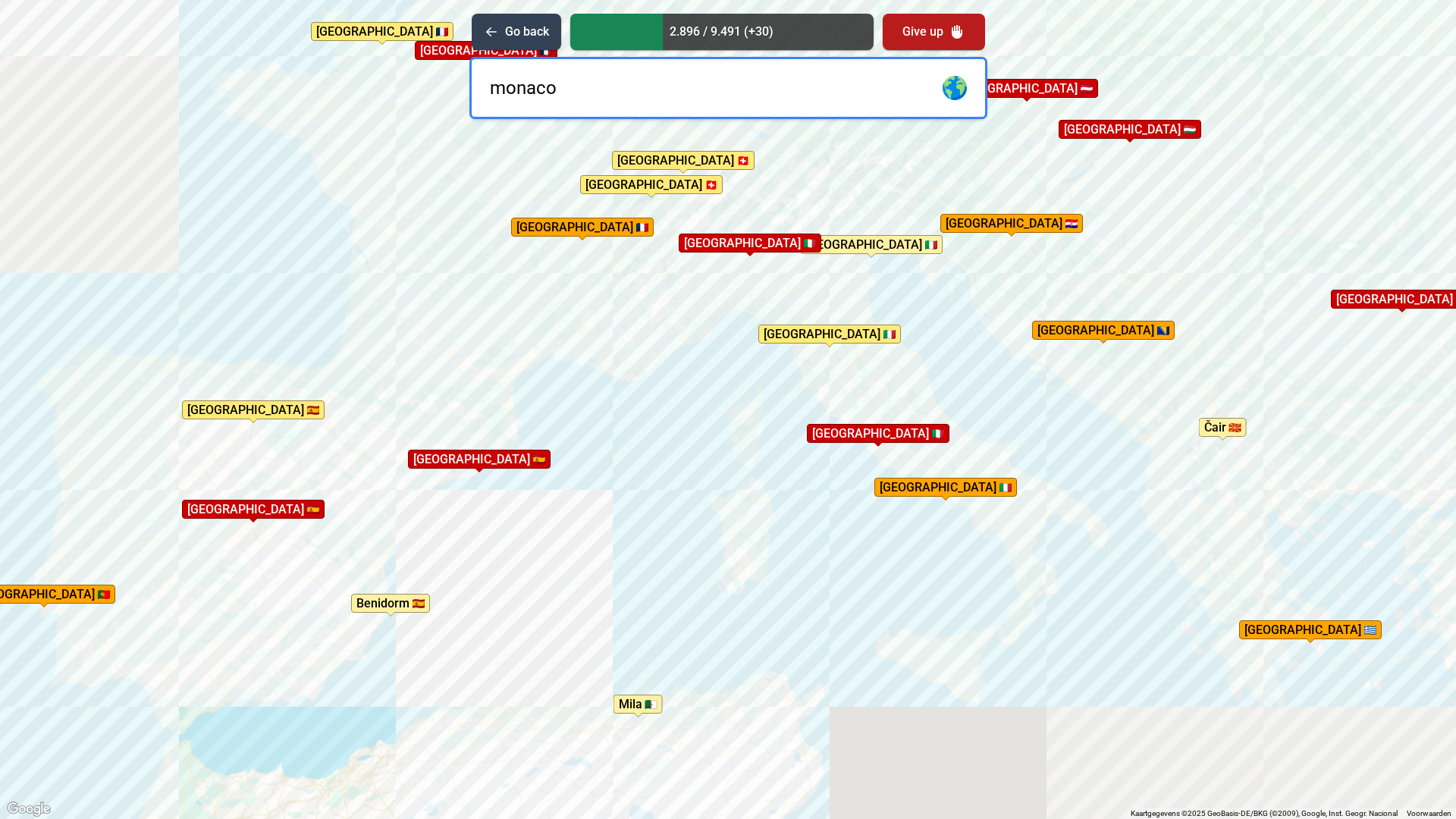
drag, startPoint x: 597, startPoint y: 92, endPoint x: 429, endPoint y: 106, distance: 168.6
click at [429, 106] on div "Druk op Alt + Enter om te slepen met het toetsenbord. Gebruik [PERSON_NAME] de …" at bounding box center [728, 409] width 1456 height 819
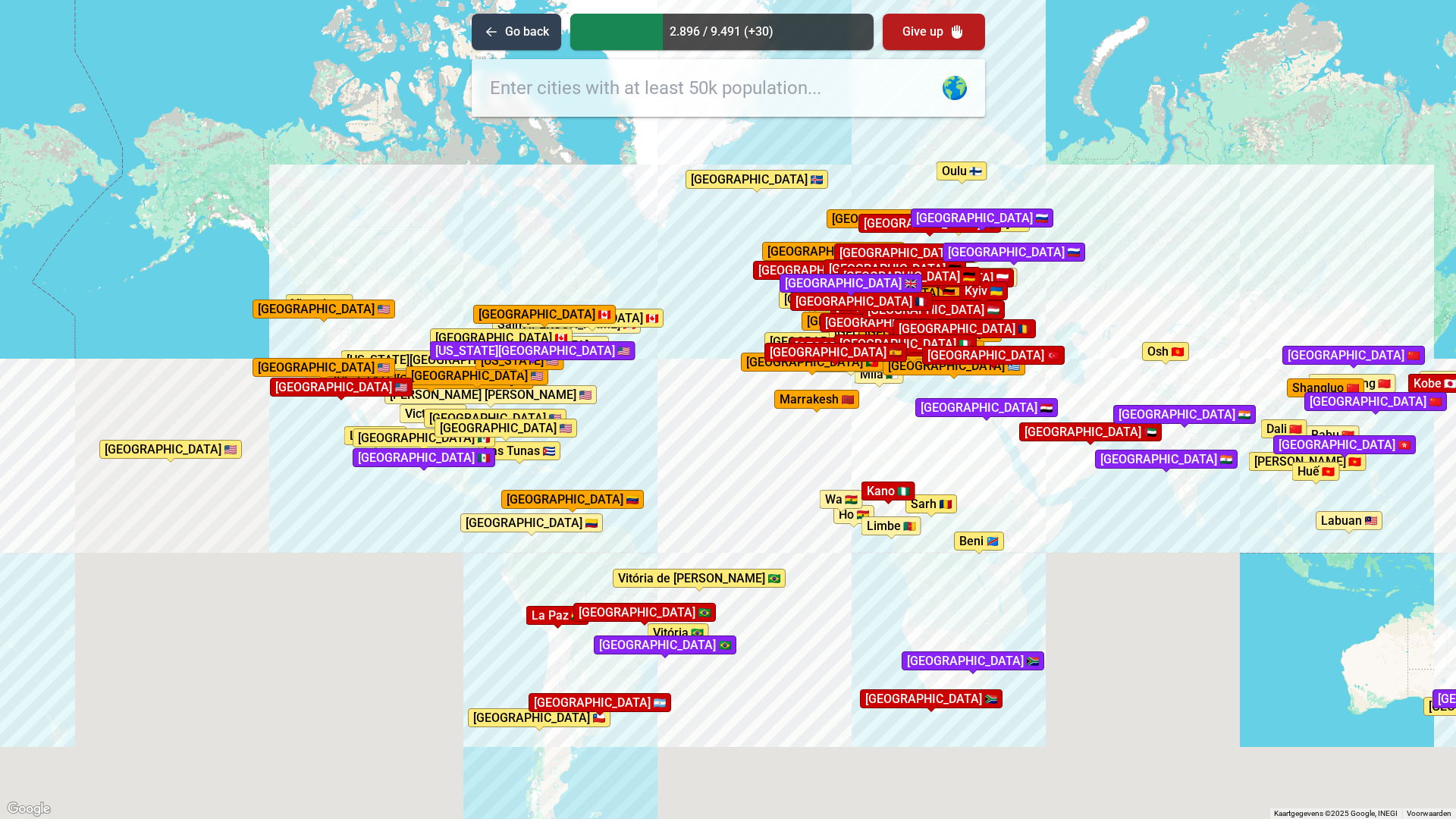
drag, startPoint x: 578, startPoint y: 541, endPoint x: 915, endPoint y: 511, distance: 338.3
click at [915, 511] on div "Druk op Alt + Enter om te slepen met het toetsenbord. Gebruik [PERSON_NAME] de …" at bounding box center [728, 409] width 1456 height 819
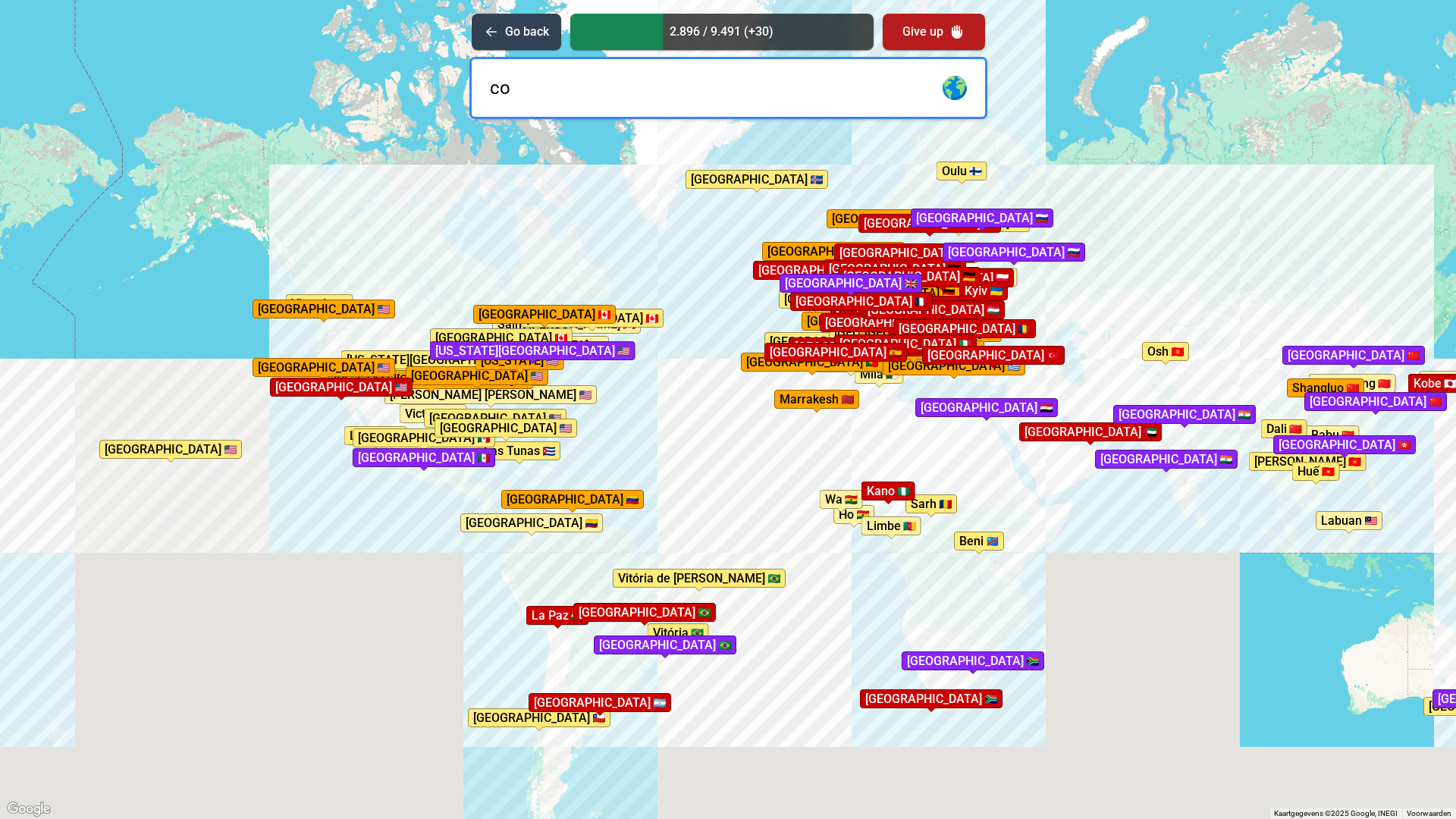
type input "c"
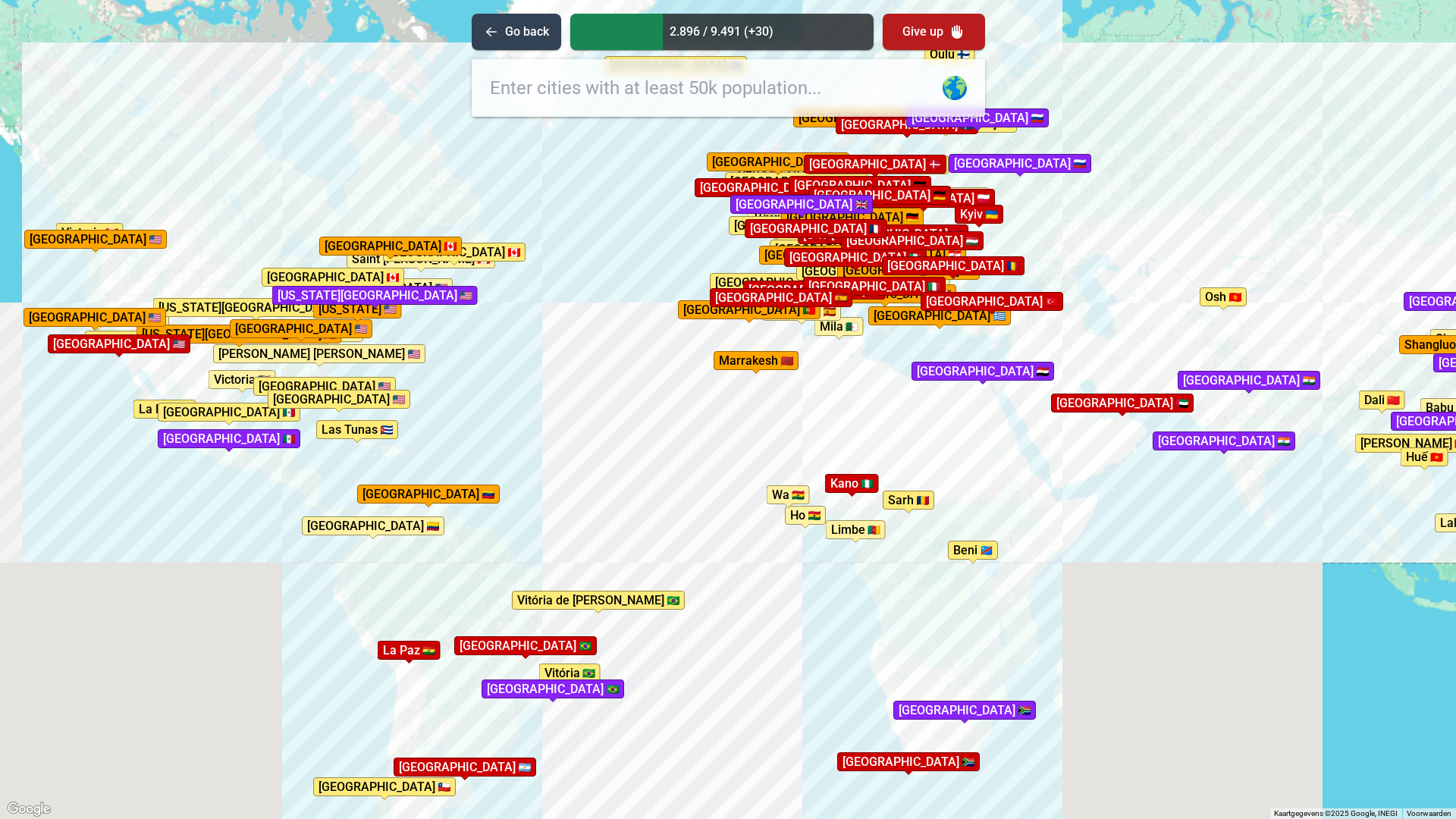
drag, startPoint x: 943, startPoint y: 549, endPoint x: 776, endPoint y: 504, distance: 173.0
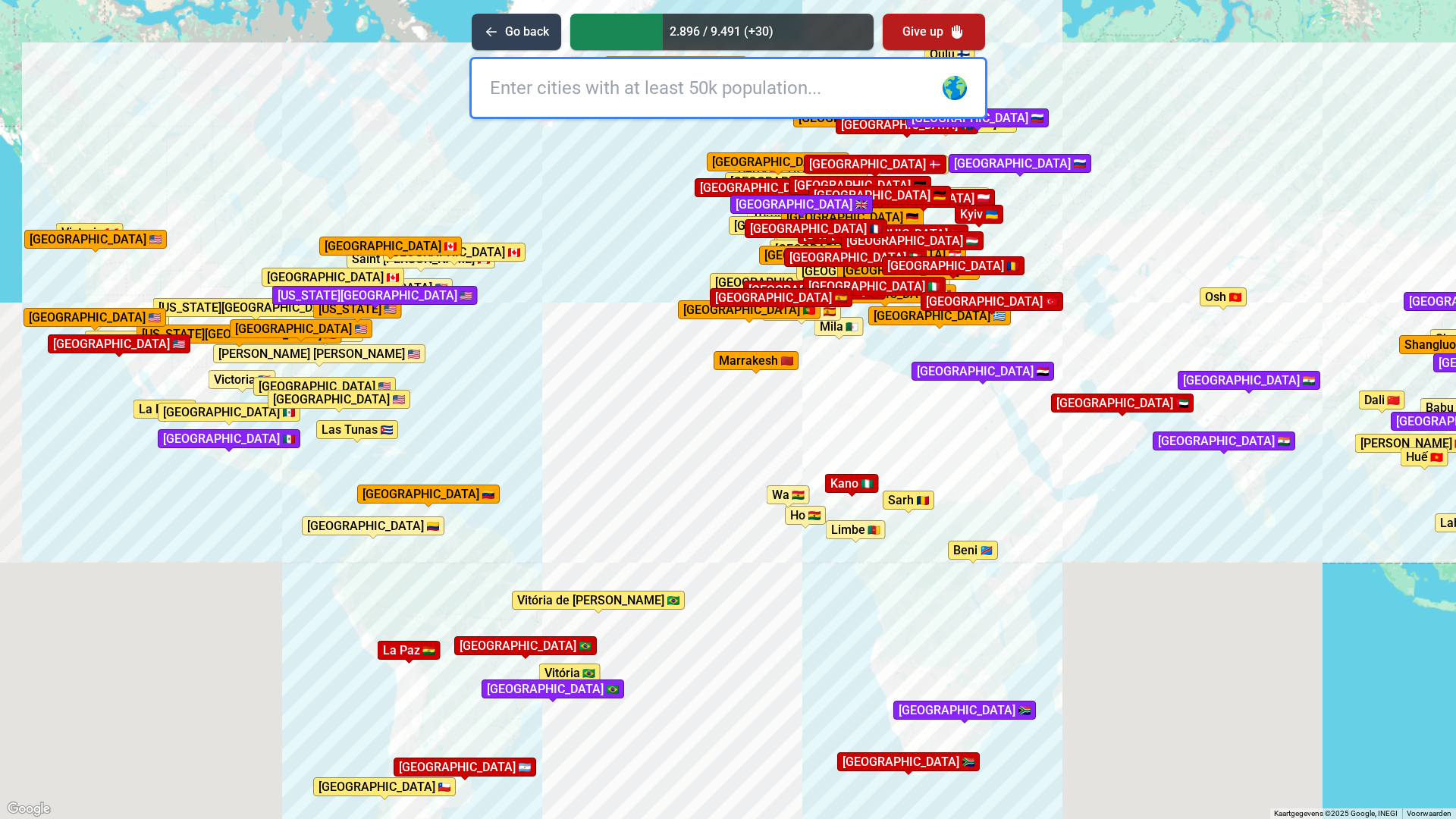
click at [776, 504] on div "Druk op Alt + Enter om te slepen met het toetsenbord. Gebruik dan de pijltoetse…" at bounding box center [728, 409] width 1456 height 819
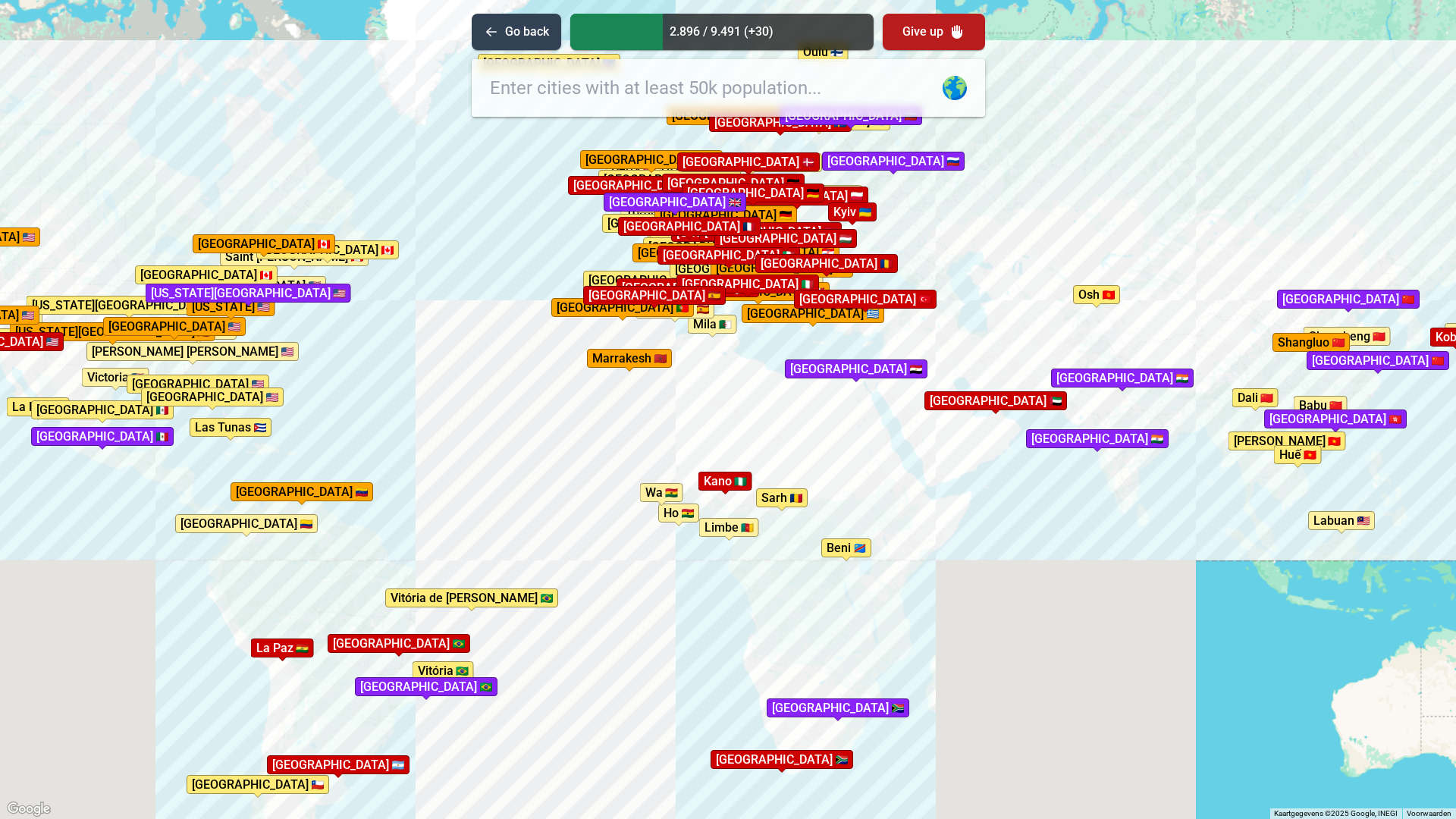
drag, startPoint x: 678, startPoint y: 488, endPoint x: 497, endPoint y: 481, distance: 181.1
click at [497, 481] on div "Druk op Alt + Enter om te slepen met het toetsenbord. Gebruik dan de pijltoetse…" at bounding box center [728, 409] width 1456 height 819
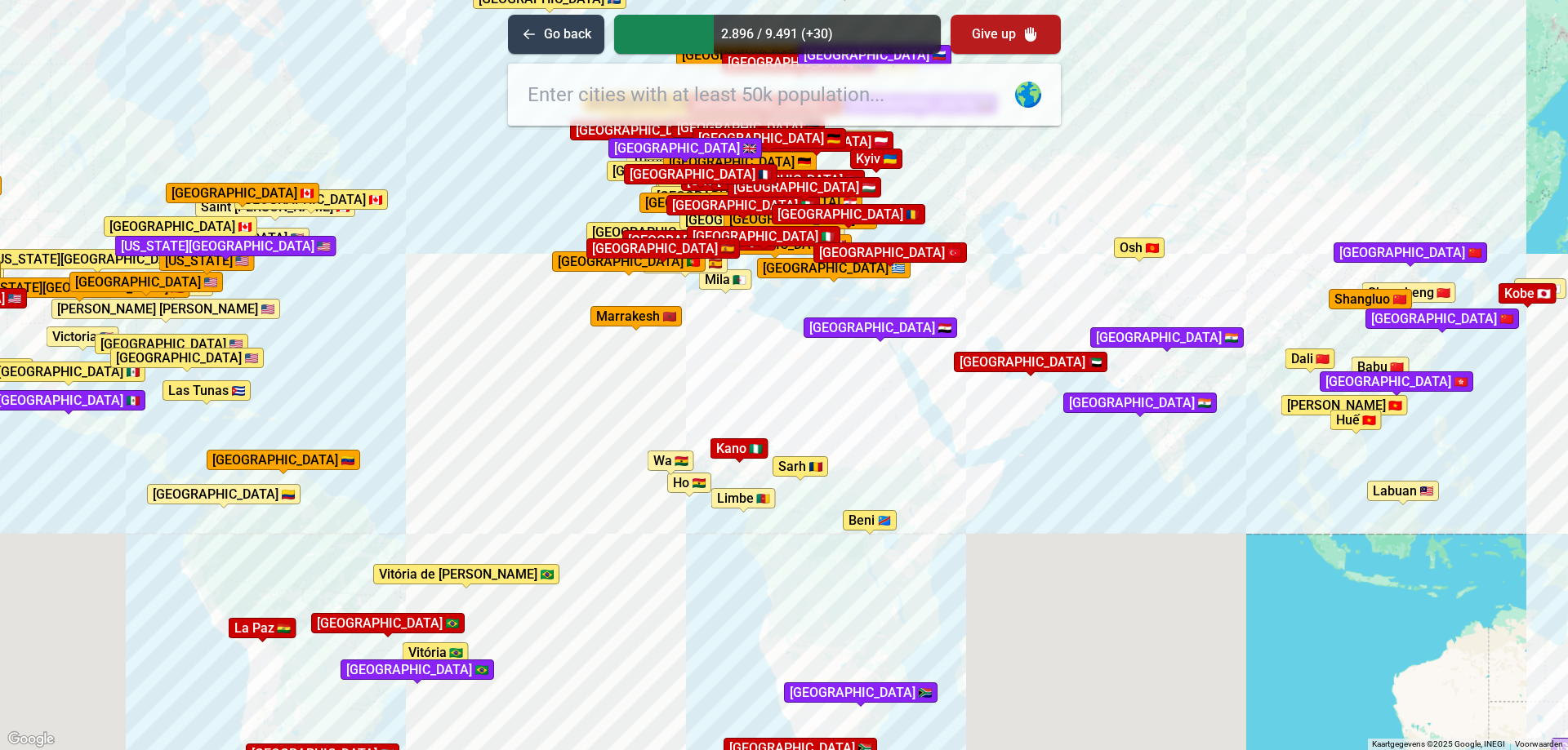
drag, startPoint x: 973, startPoint y: 33, endPoint x: 810, endPoint y: 198, distance: 231.9
click at [973, 33] on button "Give up" at bounding box center [1006, 35] width 110 height 39
